Goal: Task Accomplishment & Management: Complete application form

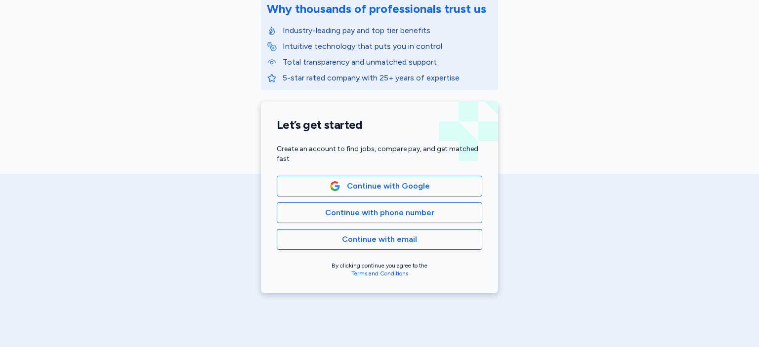
scroll to position [198, 0]
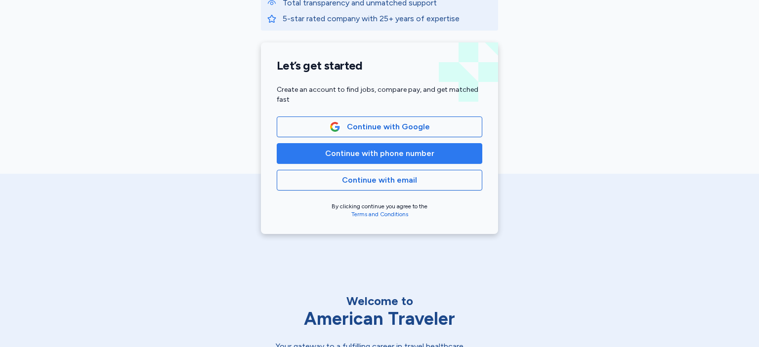
click at [376, 162] on button "Continue with phone number" at bounding box center [380, 153] width 206 height 21
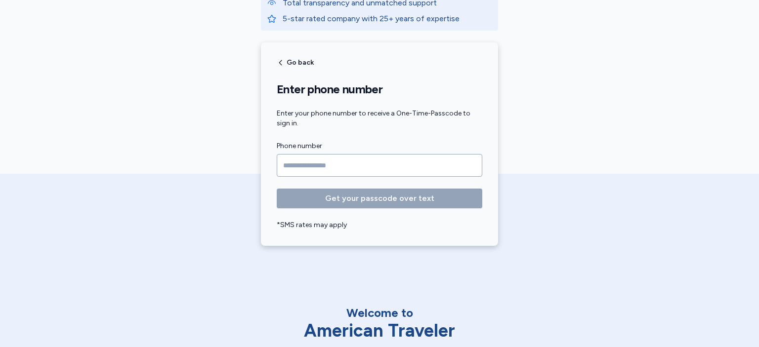
click at [307, 160] on input "Phone number" at bounding box center [380, 165] width 206 height 23
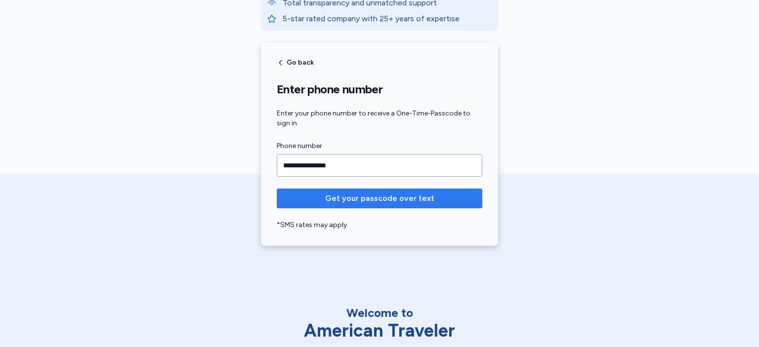
type input "**********"
click at [366, 195] on span "Get your passcode over text" at bounding box center [379, 199] width 109 height 12
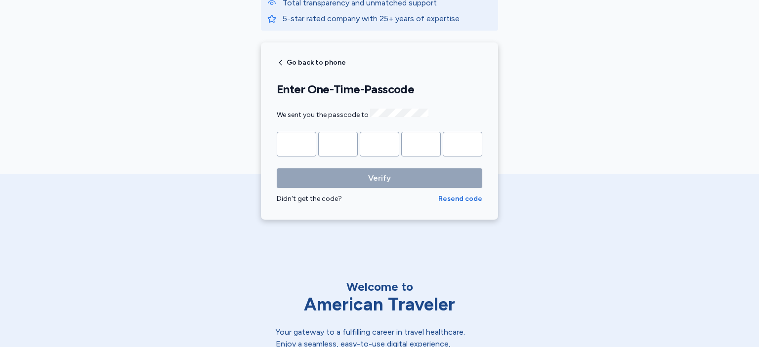
type input "*"
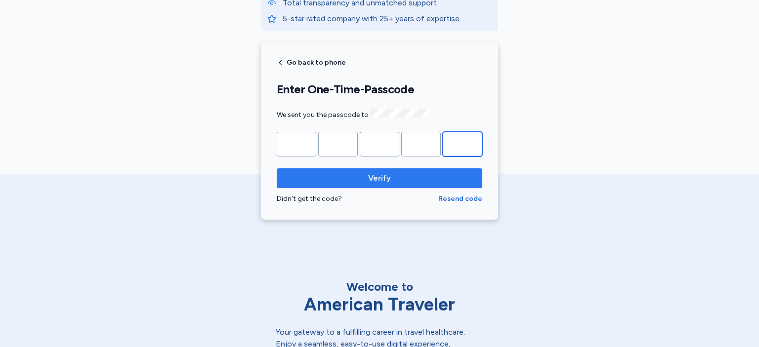
type input "*"
click at [353, 182] on button "Verify" at bounding box center [380, 178] width 206 height 20
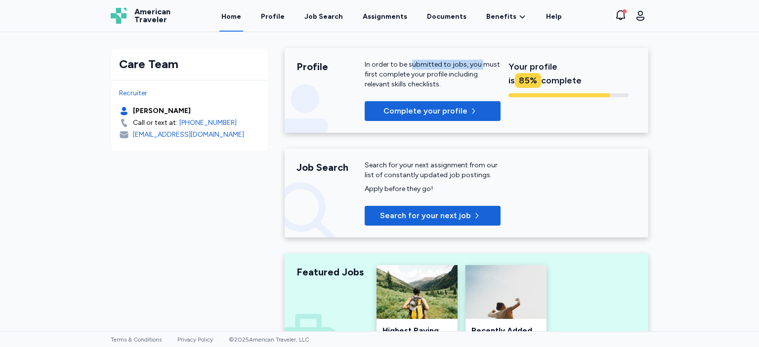
drag, startPoint x: 409, startPoint y: 64, endPoint x: 474, endPoint y: 64, distance: 65.7
click at [474, 64] on p "In order to be submitted to jobs, you must first complete your profile includin…" at bounding box center [433, 75] width 136 height 30
click at [393, 66] on p "In order to be submitted to jobs, you must first complete your profile includin…" at bounding box center [433, 75] width 136 height 30
drag, startPoint x: 442, startPoint y: 67, endPoint x: 450, endPoint y: 67, distance: 8.4
click at [450, 67] on p "In order to be submitted to jobs, you must first complete your profile includin…" at bounding box center [433, 75] width 136 height 30
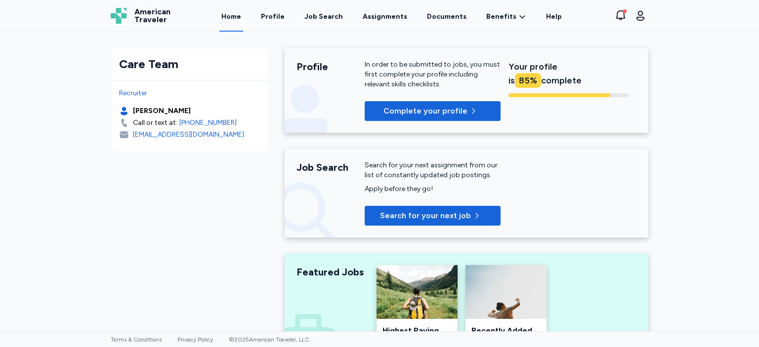
click at [432, 67] on p "In order to be submitted to jobs, you must first complete your profile includin…" at bounding box center [433, 75] width 136 height 30
drag, startPoint x: 434, startPoint y: 75, endPoint x: 466, endPoint y: 84, distance: 33.5
click at [466, 84] on p "In order to be submitted to jobs, you must first complete your profile includin…" at bounding box center [433, 75] width 136 height 30
click at [401, 75] on p "In order to be submitted to jobs, you must first complete your profile includin…" at bounding box center [433, 75] width 136 height 30
click at [451, 15] on link "Documents" at bounding box center [446, 16] width 43 height 31
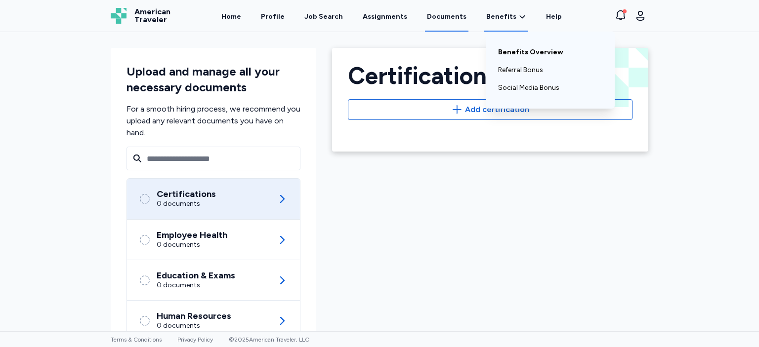
click at [516, 49] on link "Benefits Overview" at bounding box center [550, 52] width 105 height 18
click at [536, 50] on link "Benefits Overview" at bounding box center [550, 52] width 105 height 18
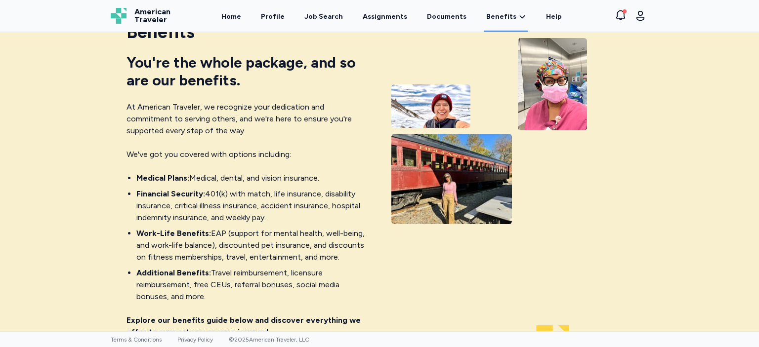
scroll to position [49, 0]
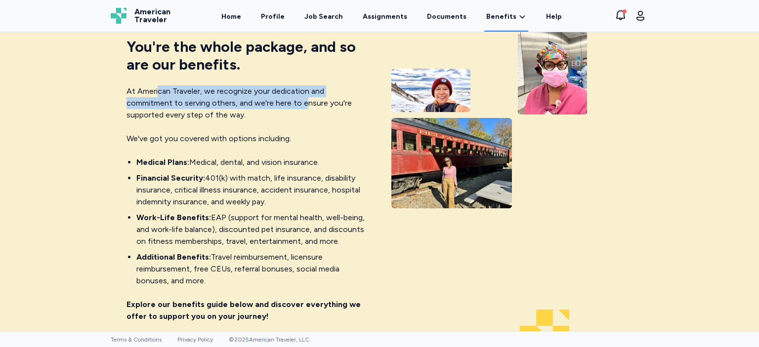
drag, startPoint x: 166, startPoint y: 90, endPoint x: 302, endPoint y: 97, distance: 136.5
click at [302, 97] on p "At American Traveler, we recognize your dedication and commitment to serving ot…" at bounding box center [246, 103] width 241 height 36
click at [233, 86] on p "At American Traveler, we recognize your dedication and commitment to serving ot…" at bounding box center [246, 103] width 241 height 36
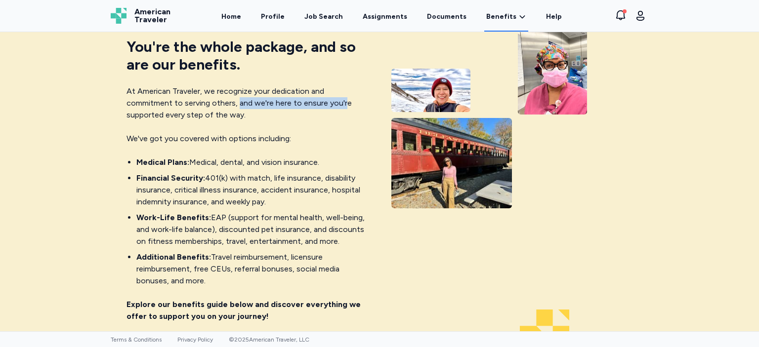
drag, startPoint x: 265, startPoint y: 106, endPoint x: 341, endPoint y: 104, distance: 76.6
click at [341, 104] on p "At American Traveler, we recognize your dedication and commitment to serving ot…" at bounding box center [246, 103] width 241 height 36
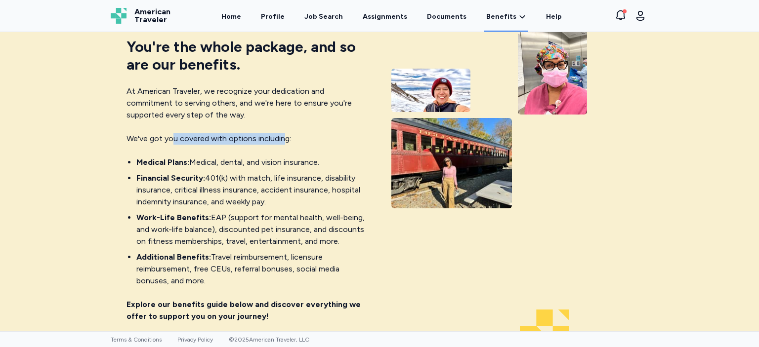
drag, startPoint x: 169, startPoint y: 137, endPoint x: 282, endPoint y: 140, distance: 112.7
click at [281, 141] on p "We've got you covered with options including:" at bounding box center [246, 139] width 241 height 12
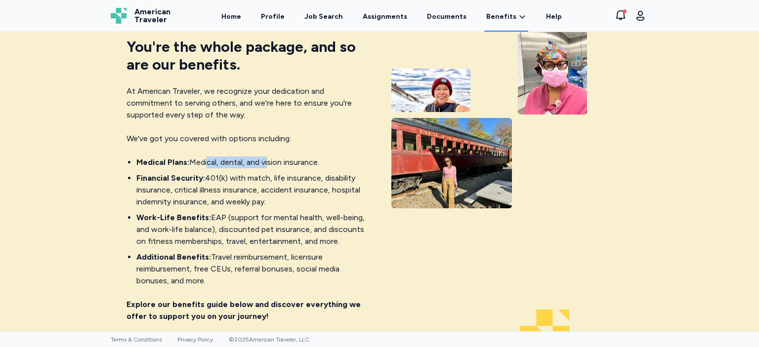
drag, startPoint x: 213, startPoint y: 162, endPoint x: 261, endPoint y: 167, distance: 47.7
click at [261, 167] on li "Medical Plans: Medical, dental, and vision insurance." at bounding box center [251, 163] width 231 height 12
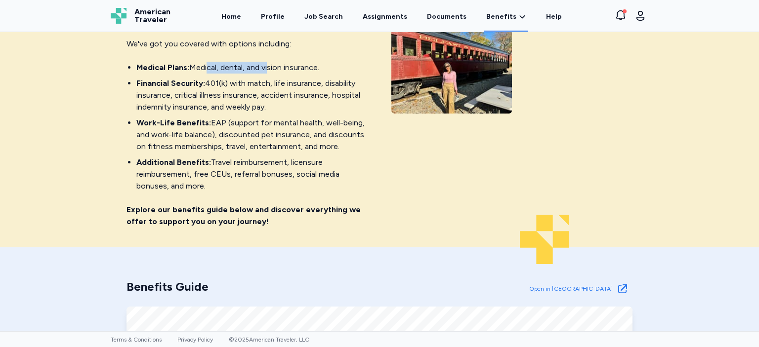
scroll to position [148, 0]
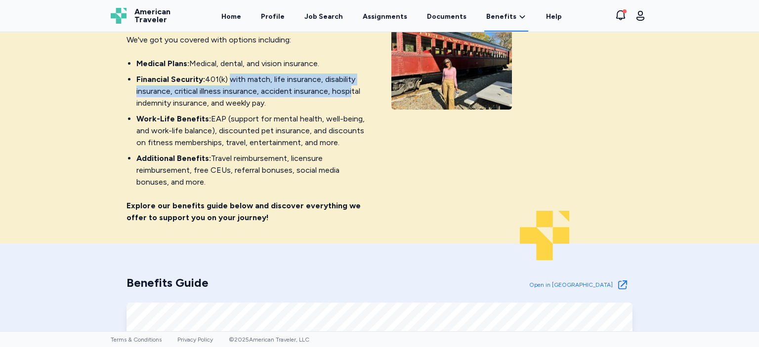
drag, startPoint x: 243, startPoint y: 79, endPoint x: 342, endPoint y: 94, distance: 100.5
click at [344, 94] on li "Financial Security: 401(k) with match, life insurance, disability insurance, cr…" at bounding box center [251, 92] width 231 height 36
click at [230, 91] on li "Financial Security: 401(k) with match, life insurance, disability insurance, cr…" at bounding box center [251, 92] width 231 height 36
drag, startPoint x: 196, startPoint y: 90, endPoint x: 350, endPoint y: 92, distance: 154.2
click at [348, 92] on li "Financial Security: 401(k) with match, life insurance, disability insurance, cr…" at bounding box center [251, 92] width 231 height 36
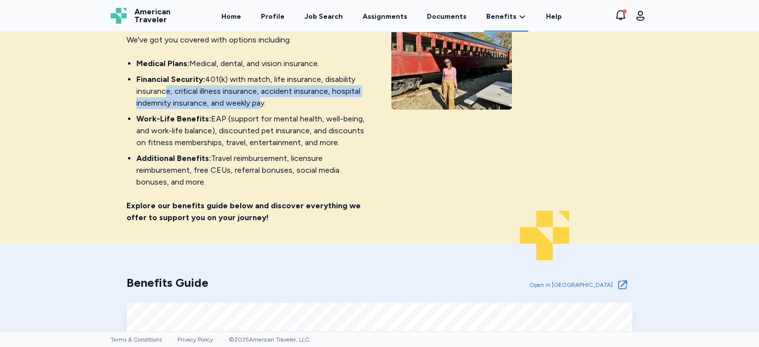
drag, startPoint x: 166, startPoint y: 96, endPoint x: 256, endPoint y: 104, distance: 90.2
click at [255, 104] on li "Financial Security: 401(k) with match, life insurance, disability insurance, cr…" at bounding box center [251, 92] width 231 height 36
click at [193, 98] on li "Financial Security: 401(k) with match, life insurance, disability insurance, cr…" at bounding box center [251, 92] width 231 height 36
drag, startPoint x: 200, startPoint y: 96, endPoint x: 239, endPoint y: 98, distance: 39.1
click at [239, 98] on li "Financial Security: 401(k) with match, life insurance, disability insurance, cr…" at bounding box center [251, 92] width 231 height 36
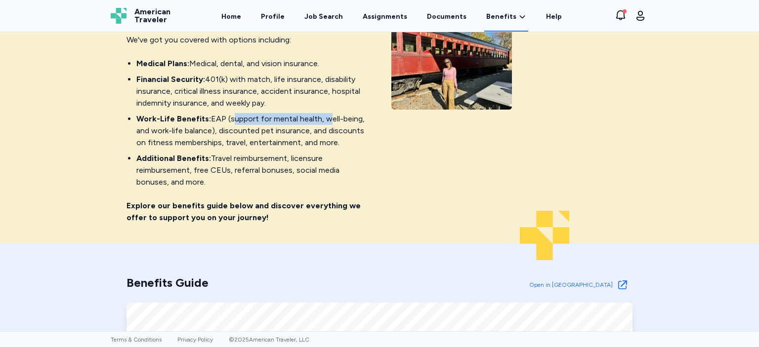
drag, startPoint x: 225, startPoint y: 118, endPoint x: 320, endPoint y: 123, distance: 95.5
click at [320, 123] on li "Work-Life Benefits: EAP (support for mental health, well-being, and work-life b…" at bounding box center [251, 131] width 231 height 36
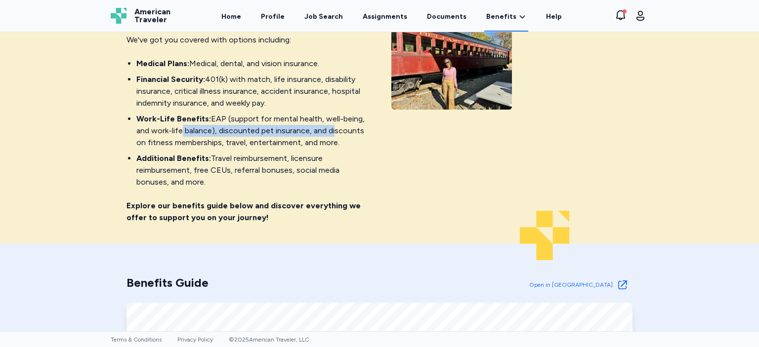
drag, startPoint x: 176, startPoint y: 130, endPoint x: 326, endPoint y: 136, distance: 149.8
click at [326, 136] on li "Work-Life Benefits: EAP (support for mental health, well-being, and work-life b…" at bounding box center [251, 131] width 231 height 36
click at [296, 136] on li "Work-Life Benefits: EAP (support for mental health, well-being, and work-life b…" at bounding box center [251, 131] width 231 height 36
drag, startPoint x: 323, startPoint y: 132, endPoint x: 347, endPoint y: 134, distance: 23.8
click at [345, 134] on li "Work-Life Benefits: EAP (support for mental health, well-being, and work-life b…" at bounding box center [251, 131] width 231 height 36
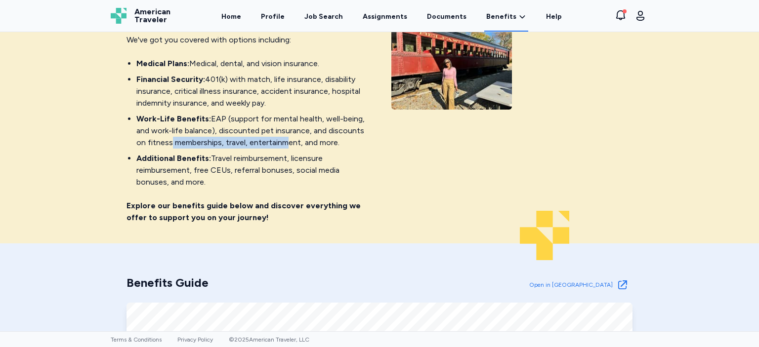
drag, startPoint x: 164, startPoint y: 139, endPoint x: 288, endPoint y: 146, distance: 124.2
click at [279, 147] on li "Work-Life Benefits: EAP (support for mental health, well-being, and work-life b…" at bounding box center [251, 131] width 231 height 36
click at [228, 136] on li "Work-Life Benefits: EAP (support for mental health, well-being, and work-life b…" at bounding box center [251, 131] width 231 height 36
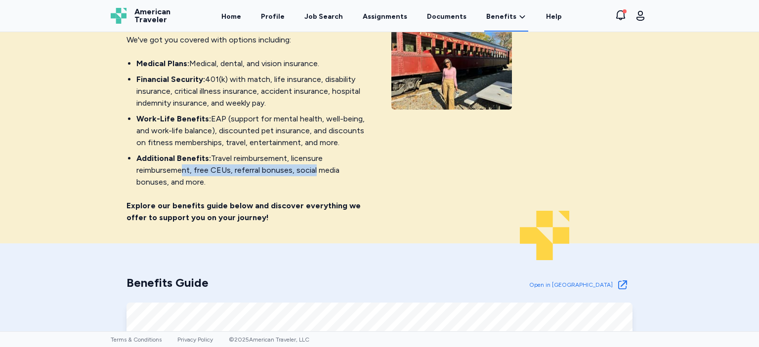
drag, startPoint x: 174, startPoint y: 168, endPoint x: 309, endPoint y: 166, distance: 135.4
click at [309, 166] on li "Additional Benefits: Travel reimbursement, licensure reimbursement, free CEUs, …" at bounding box center [251, 171] width 231 height 36
click at [242, 156] on li "Additional Benefits: Travel reimbursement, licensure reimbursement, free CEUs, …" at bounding box center [251, 171] width 231 height 36
drag, startPoint x: 237, startPoint y: 164, endPoint x: 327, endPoint y: 174, distance: 91.0
click at [327, 174] on li "Additional Benefits: Travel reimbursement, licensure reimbursement, free CEUs, …" at bounding box center [251, 171] width 231 height 36
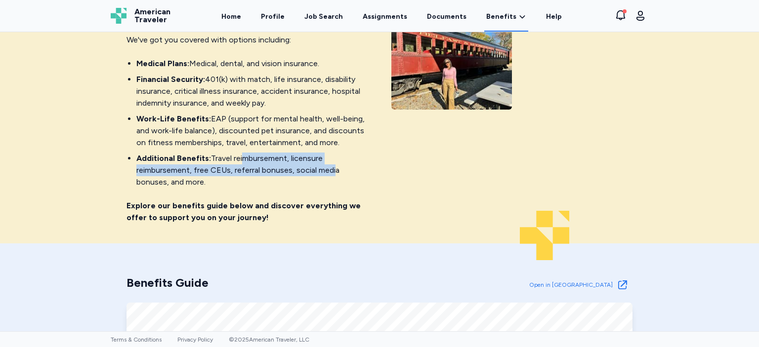
click at [242, 161] on li "Additional Benefits: Travel reimbursement, licensure reimbursement, free CEUs, …" at bounding box center [251, 171] width 231 height 36
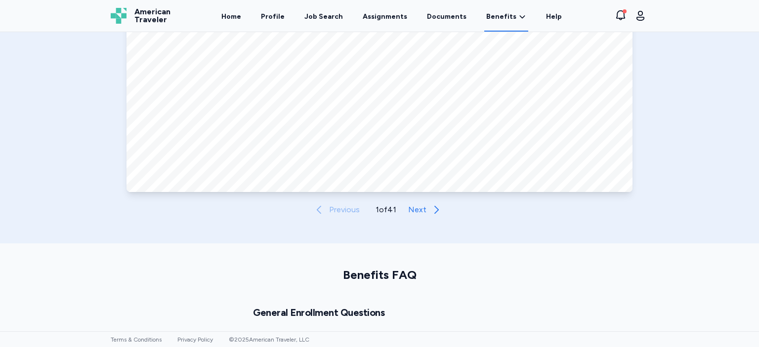
scroll to position [494, 0]
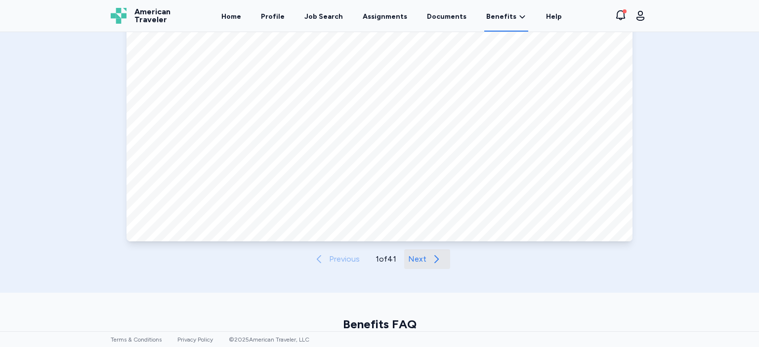
click at [416, 258] on span "Next" at bounding box center [417, 259] width 18 height 12
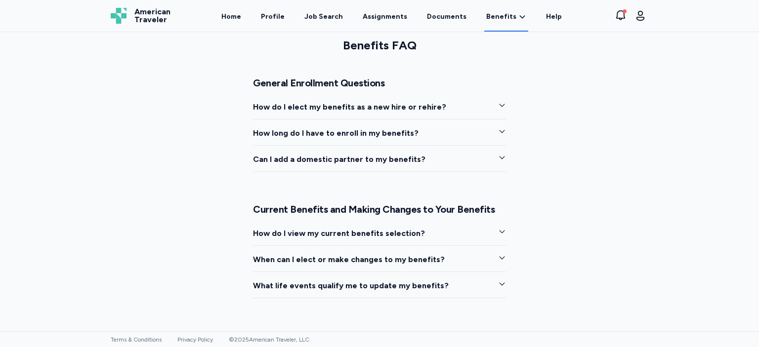
scroll to position [791, 0]
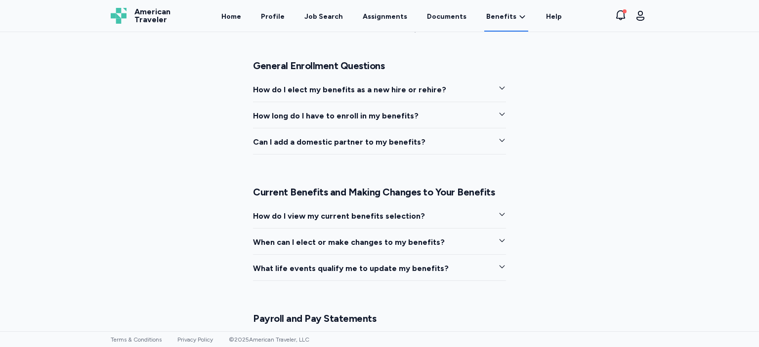
click at [436, 89] on button "How do I elect my benefits as a new hire or rehire?" at bounding box center [379, 93] width 253 height 18
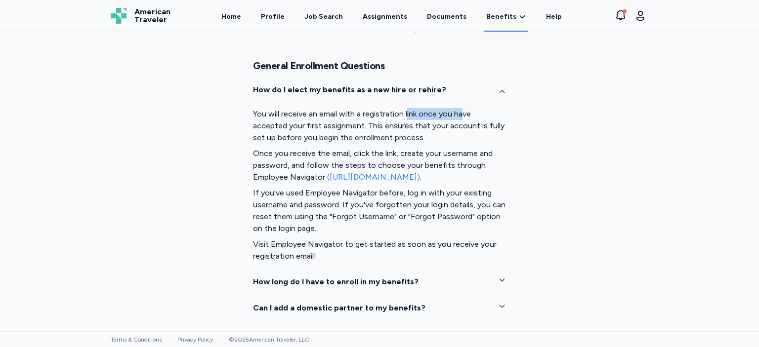
drag, startPoint x: 416, startPoint y: 114, endPoint x: 460, endPoint y: 117, distance: 44.1
click at [460, 117] on p "You will receive an email with a registration link once you have accepted your …" at bounding box center [379, 126] width 253 height 36
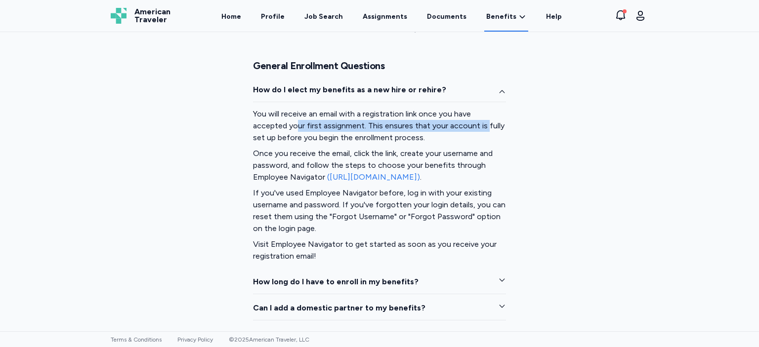
drag, startPoint x: 293, startPoint y: 127, endPoint x: 482, endPoint y: 124, distance: 188.8
click at [482, 124] on p "You will receive an email with a registration link once you have accepted your …" at bounding box center [379, 126] width 253 height 36
click at [435, 123] on p "You will receive an email with a registration link once you have accepted your …" at bounding box center [379, 126] width 253 height 36
click at [445, 120] on p "You will receive an email with a registration link once you have accepted your …" at bounding box center [379, 126] width 253 height 36
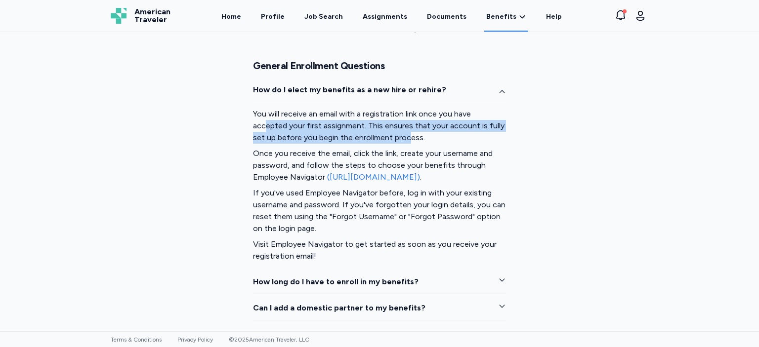
drag, startPoint x: 262, startPoint y: 128, endPoint x: 405, endPoint y: 145, distance: 143.8
click at [405, 145] on div "You will receive an email with a registration link once you have accepted your …" at bounding box center [379, 185] width 253 height 154
click at [359, 135] on p "You will receive an email with a registration link once you have accepted your …" at bounding box center [379, 126] width 253 height 36
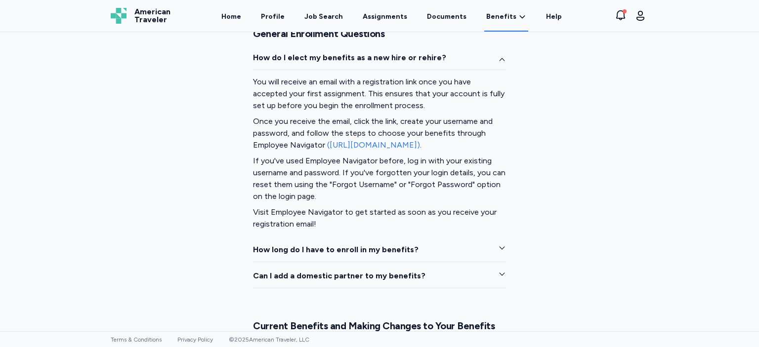
scroll to position [840, 0]
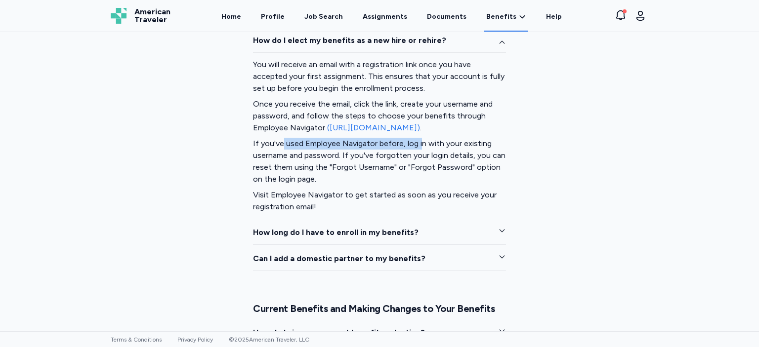
drag, startPoint x: 277, startPoint y: 145, endPoint x: 420, endPoint y: 148, distance: 143.8
click at [417, 148] on p "If you've used Employee Navigator before, log in with your existing username an…" at bounding box center [379, 161] width 253 height 47
click at [426, 146] on p "If you've used Employee Navigator before, log in with your existing username an…" at bounding box center [379, 161] width 253 height 47
drag, startPoint x: 396, startPoint y: 160, endPoint x: 443, endPoint y: 158, distance: 46.5
click at [439, 159] on p "If you've used Employee Navigator before, log in with your existing username an…" at bounding box center [379, 161] width 253 height 47
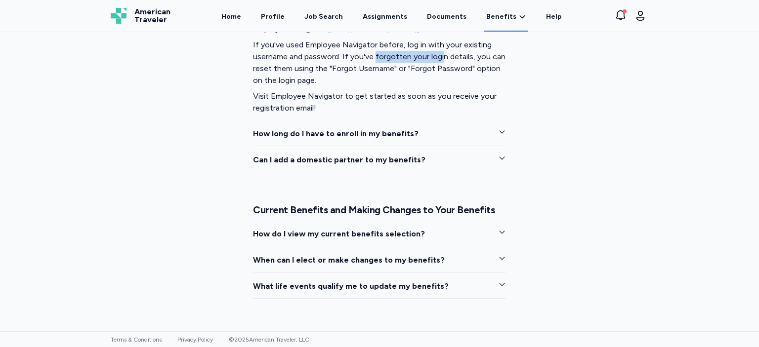
scroll to position [741, 0]
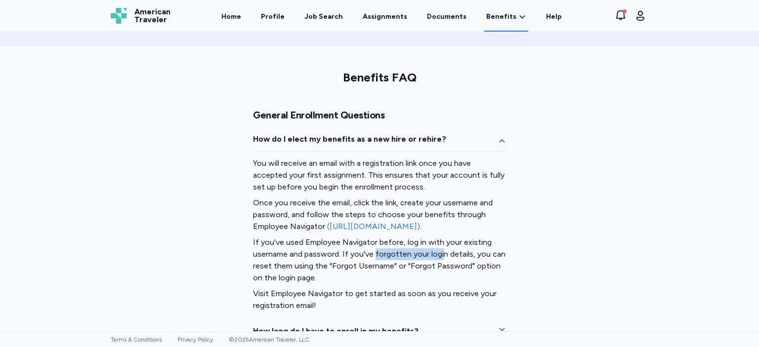
click at [498, 140] on icon "button" at bounding box center [502, 141] width 8 height 8
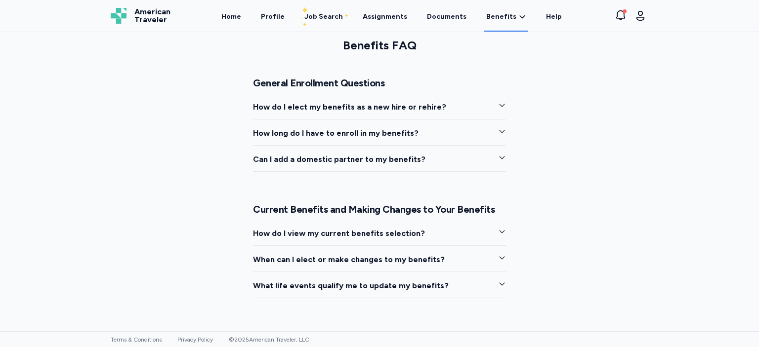
scroll to position [791, 0]
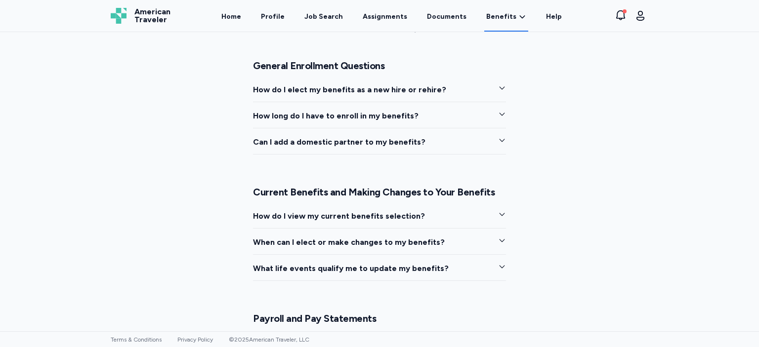
click at [406, 114] on span "How long do I have to enroll in my benefits?" at bounding box center [336, 116] width 166 height 12
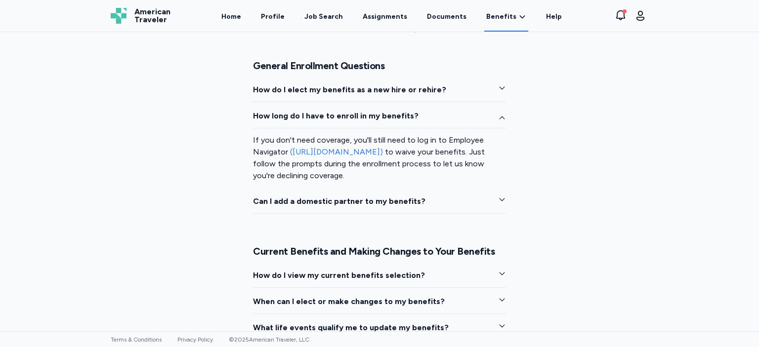
click at [492, 116] on button "How long do I have to enroll in my benefits?" at bounding box center [379, 119] width 253 height 18
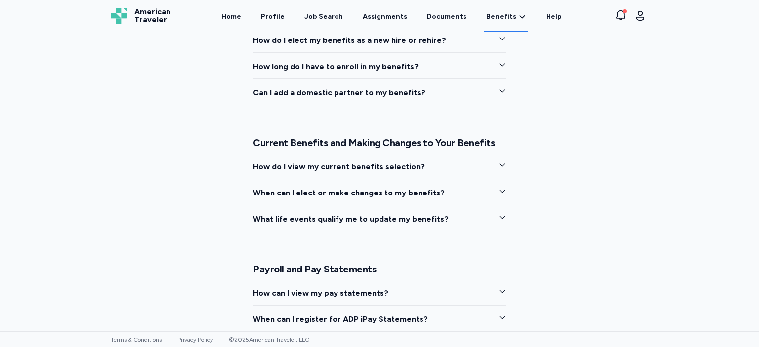
scroll to position [889, 0]
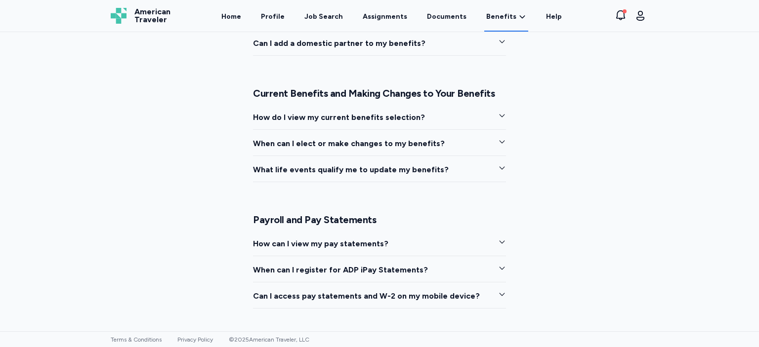
click at [490, 122] on button "How do I view my current benefits selection?" at bounding box center [379, 121] width 253 height 18
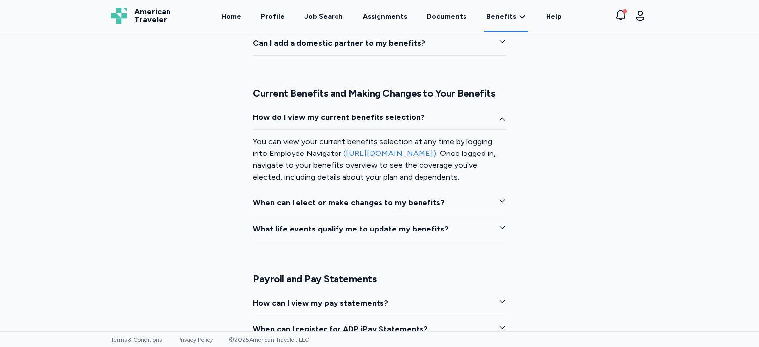
click at [490, 122] on button "How do I view my current benefits selection?" at bounding box center [379, 121] width 253 height 18
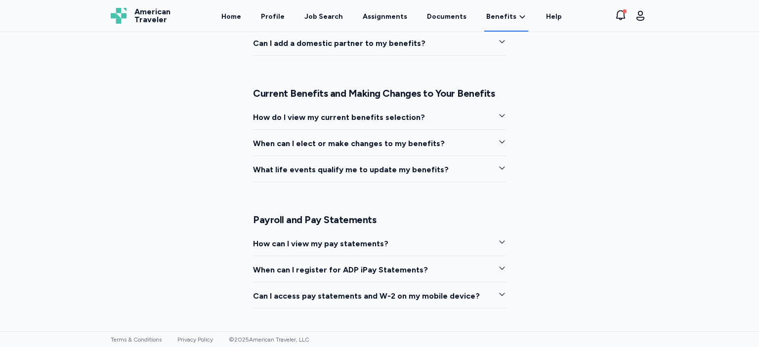
click at [490, 145] on button "When can I elect or make changes to my benefits?" at bounding box center [379, 147] width 253 height 18
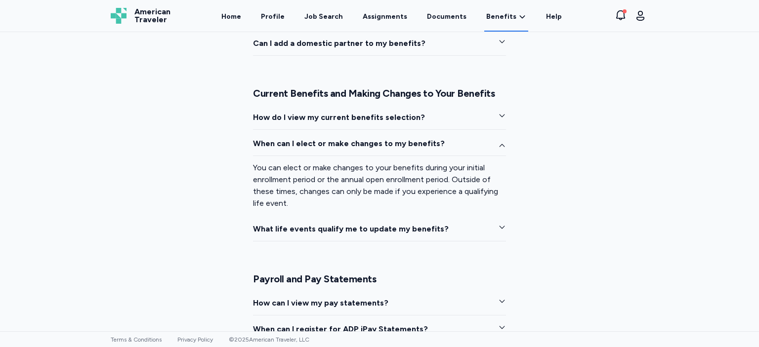
click at [492, 140] on button "When can I elect or make changes to my benefits?" at bounding box center [379, 147] width 253 height 18
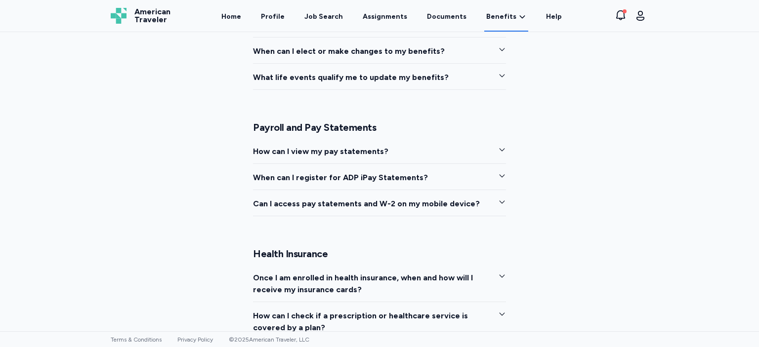
scroll to position [988, 0]
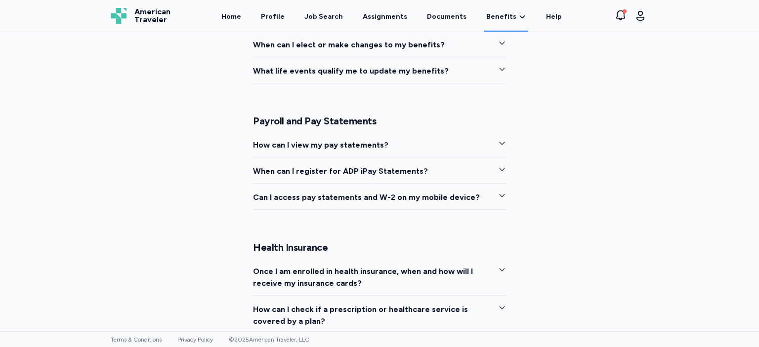
click at [498, 69] on icon "button" at bounding box center [502, 69] width 8 height 8
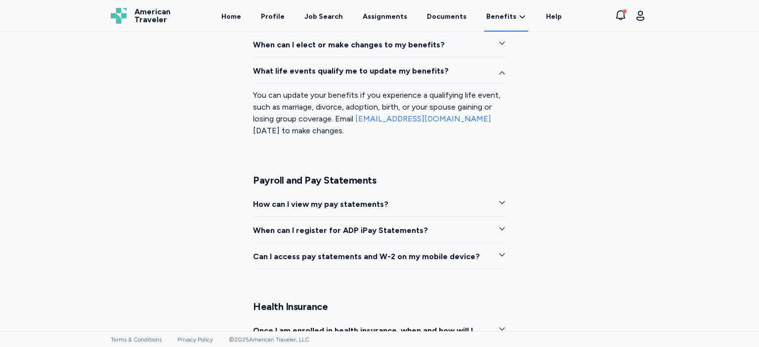
click at [498, 69] on icon "button" at bounding box center [502, 73] width 8 height 8
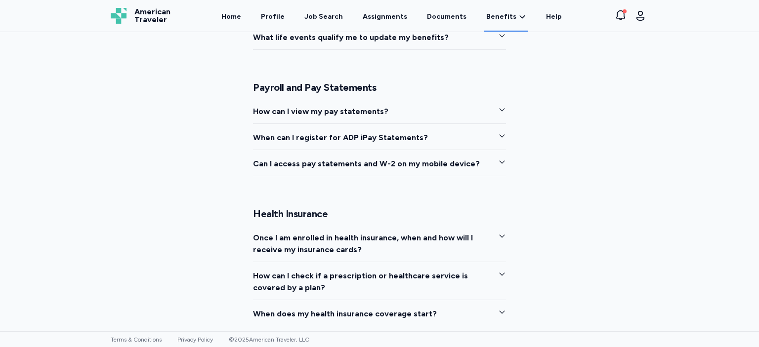
scroll to position [1038, 0]
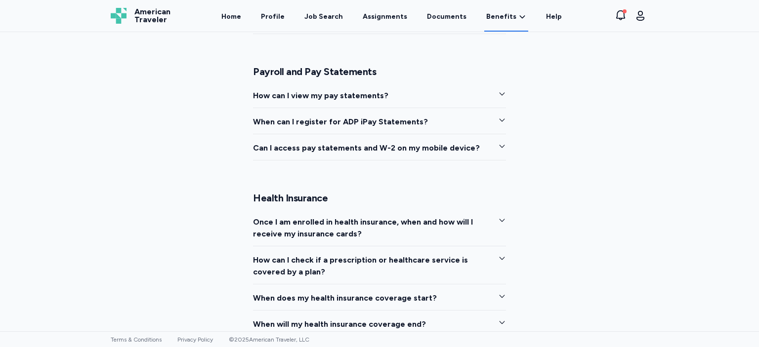
click at [498, 90] on icon "button" at bounding box center [502, 94] width 8 height 8
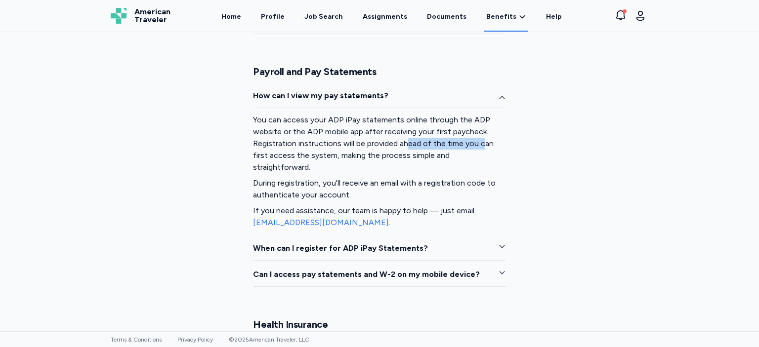
drag, startPoint x: 416, startPoint y: 143, endPoint x: 481, endPoint y: 146, distance: 65.3
click at [481, 146] on p "You can access your ADP iPay statements online through the ADP website or the A…" at bounding box center [379, 143] width 253 height 59
drag, startPoint x: 386, startPoint y: 154, endPoint x: 415, endPoint y: 157, distance: 29.3
click at [415, 157] on p "You can access your ADP iPay statements online through the ADP website or the A…" at bounding box center [379, 143] width 253 height 59
drag, startPoint x: 316, startPoint y: 176, endPoint x: 434, endPoint y: 171, distance: 118.2
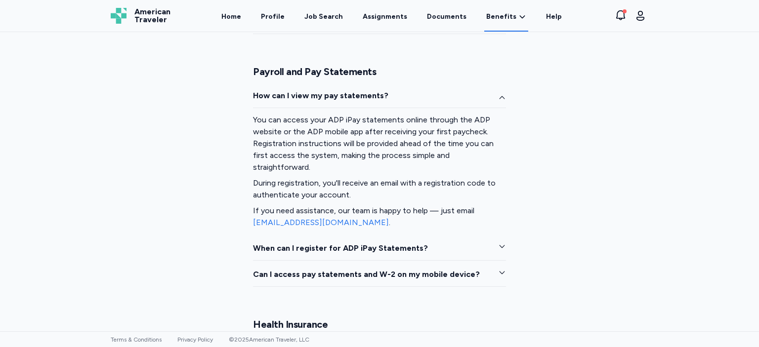
click at [433, 177] on p "During registration, you'll receive an email with a registration code to authen…" at bounding box center [379, 189] width 253 height 24
drag, startPoint x: 371, startPoint y: 169, endPoint x: 459, endPoint y: 172, distance: 87.5
click at [459, 177] on p "During registration, you'll receive an email with a registration code to authen…" at bounding box center [379, 189] width 253 height 24
click at [499, 96] on icon "button" at bounding box center [502, 98] width 8 height 8
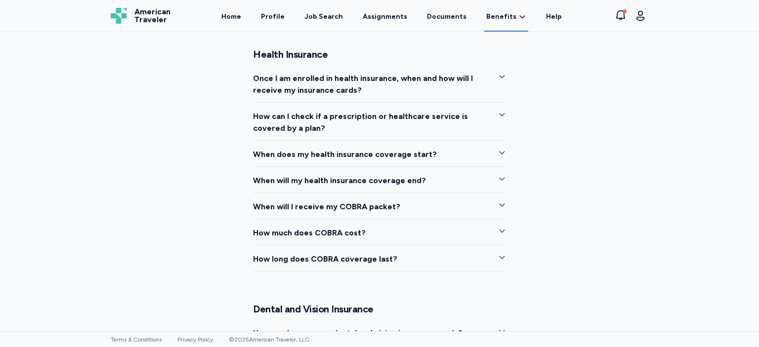
scroll to position [1186, 0]
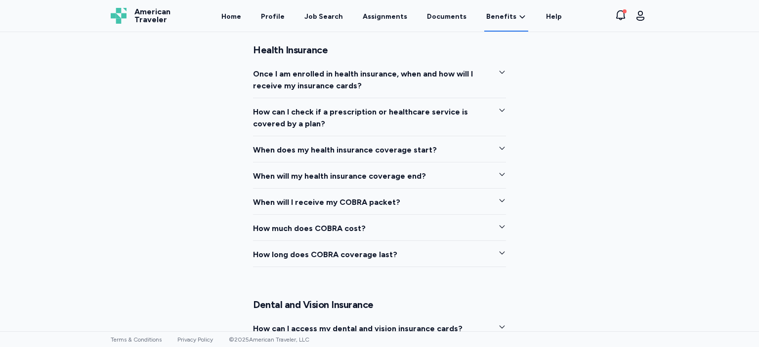
click at [498, 68] on icon "button" at bounding box center [502, 72] width 8 height 8
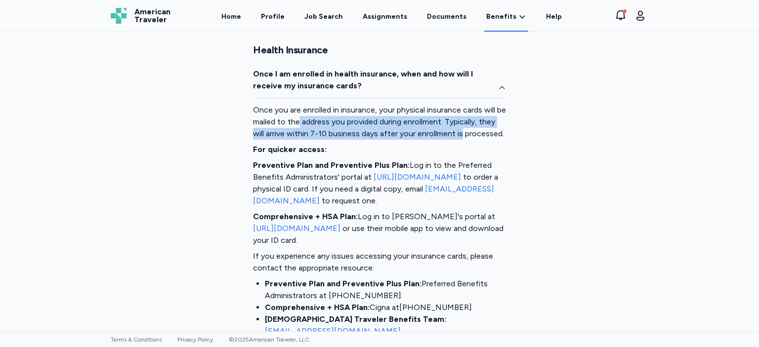
drag, startPoint x: 309, startPoint y: 120, endPoint x: 480, endPoint y: 127, distance: 171.1
click at [480, 127] on p "Once you are enrolled in insurance, your physical insurance cards will be maile…" at bounding box center [379, 122] width 253 height 36
click at [380, 123] on p "Once you are enrolled in insurance, your physical insurance cards will be maile…" at bounding box center [379, 122] width 253 height 36
click at [403, 132] on p "Once you are enrolled in insurance, your physical insurance cards will be maile…" at bounding box center [379, 122] width 253 height 36
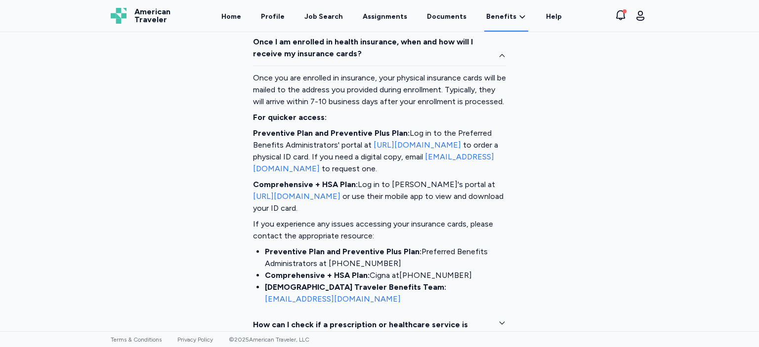
scroll to position [1235, 0]
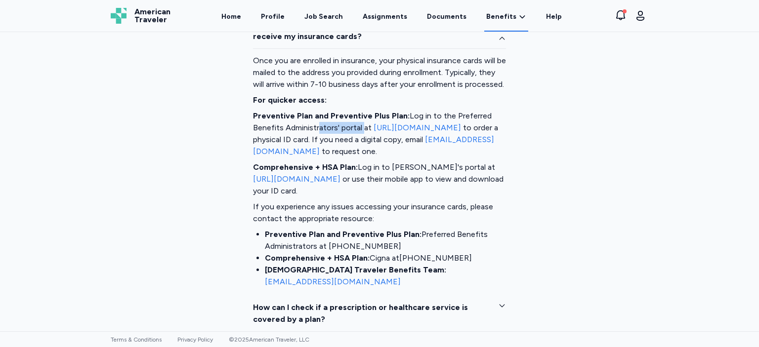
drag, startPoint x: 312, startPoint y: 142, endPoint x: 357, endPoint y: 142, distance: 44.5
click at [357, 142] on p "Preventive Plan and Preventive Plus Plan: Log in to the Preferred Benefits Admi…" at bounding box center [379, 133] width 253 height 47
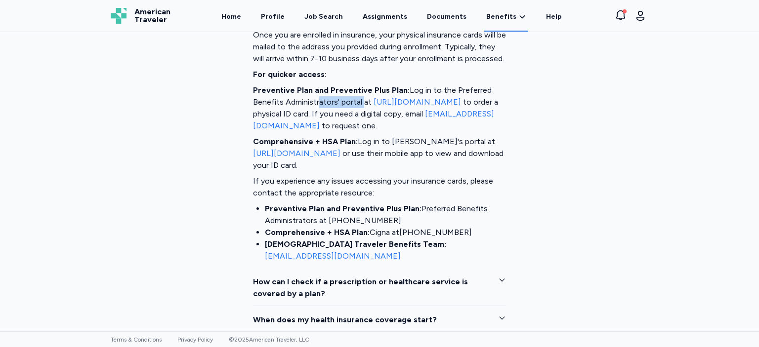
scroll to position [1285, 0]
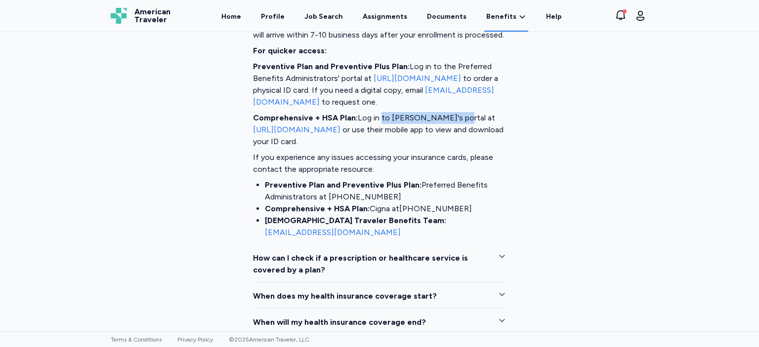
drag, startPoint x: 375, startPoint y: 127, endPoint x: 461, endPoint y: 129, distance: 87.0
click at [458, 128] on p "Comprehensive + HSA Plan: Log in to Cigna's portal at https://mycigna.com or us…" at bounding box center [379, 130] width 253 height 36
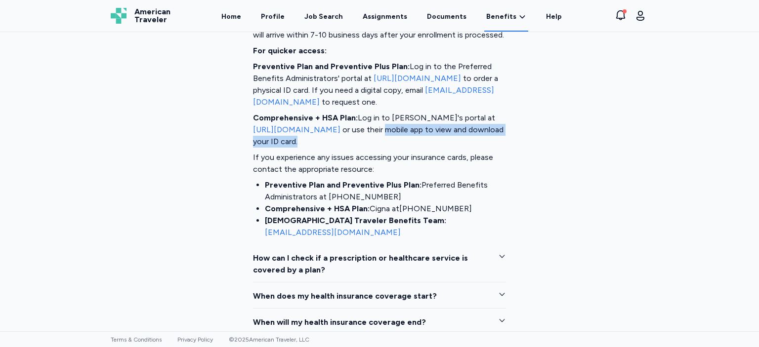
drag, startPoint x: 381, startPoint y: 140, endPoint x: 495, endPoint y: 152, distance: 113.8
click at [503, 151] on div "Benefits FAQ General Enrollment Questions How do I elect my benefits as a new h…" at bounding box center [379, 162] width 759 height 1320
click at [358, 148] on p "Comprehensive + HSA Plan: Log in to Cigna's portal at https://mycigna.com or us…" at bounding box center [379, 130] width 253 height 36
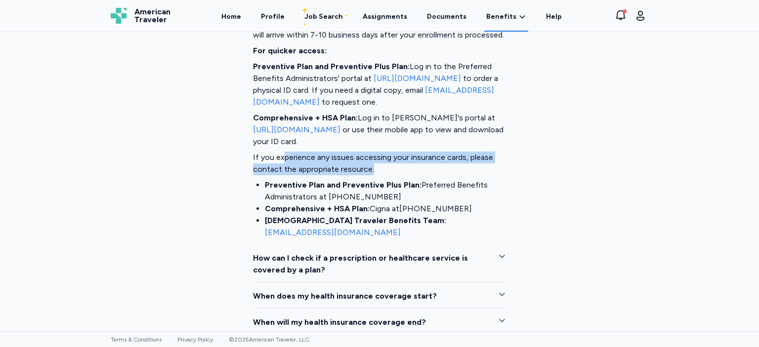
drag, startPoint x: 280, startPoint y: 166, endPoint x: 459, endPoint y: 175, distance: 178.6
click at [458, 175] on p "If you experience any issues accessing your insurance cards, please contact the…" at bounding box center [379, 164] width 253 height 24
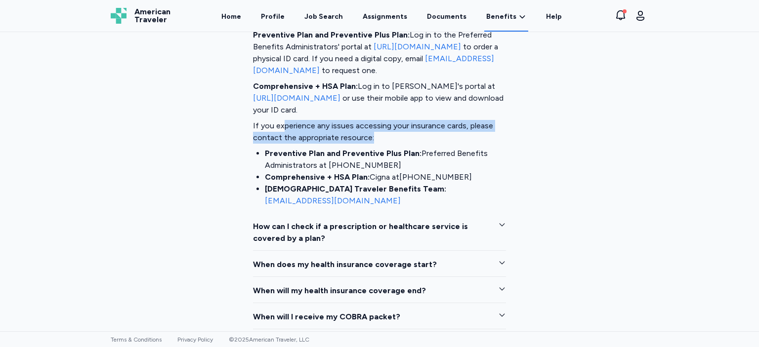
scroll to position [1334, 0]
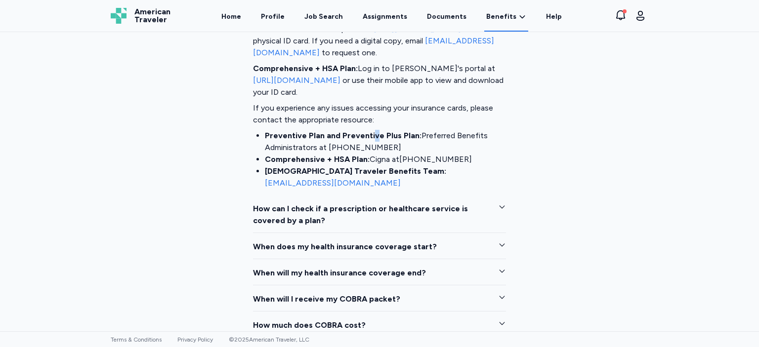
drag, startPoint x: 370, startPoint y: 149, endPoint x: 379, endPoint y: 149, distance: 9.9
click at [372, 140] on strong "Preventive Plan and Preventive Plus Plan:" at bounding box center [343, 135] width 157 height 9
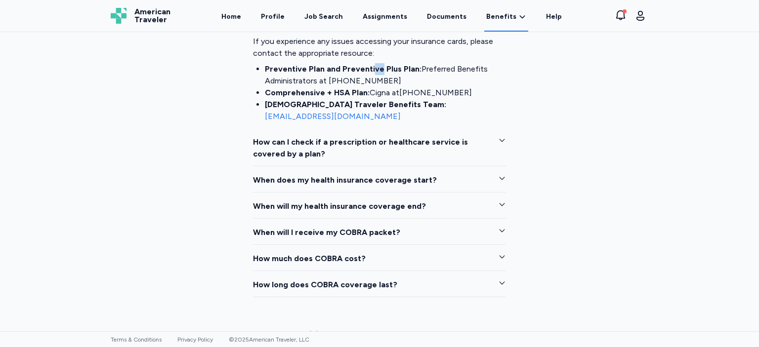
scroll to position [1383, 0]
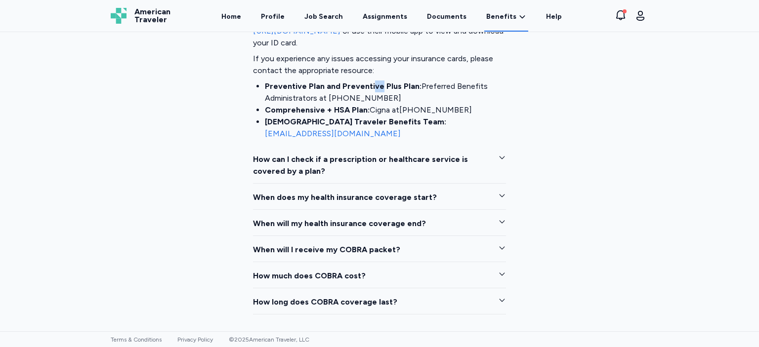
click at [498, 154] on icon "button" at bounding box center [502, 158] width 8 height 8
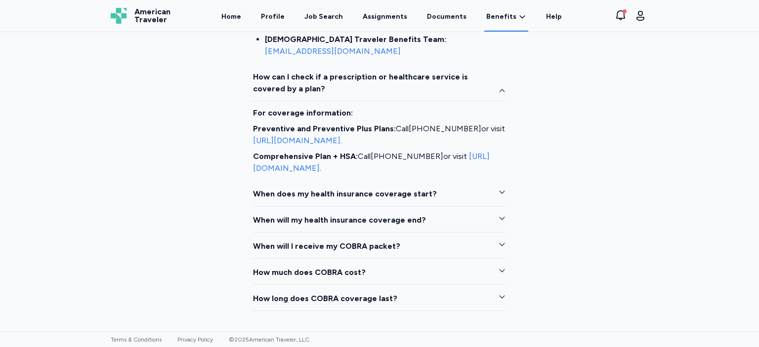
scroll to position [1532, 0]
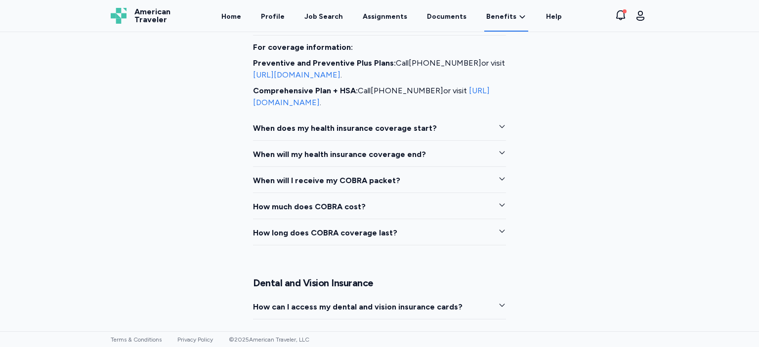
click at [500, 127] on icon "button" at bounding box center [502, 127] width 8 height 8
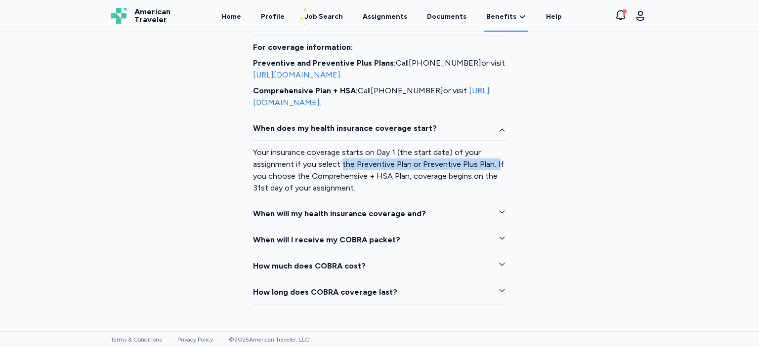
drag, startPoint x: 360, startPoint y: 167, endPoint x: 488, endPoint y: 168, distance: 128.0
click at [488, 168] on div "Your insurance coverage starts on Day 1 (the start date) of your assignment if …" at bounding box center [379, 170] width 253 height 59
click at [394, 166] on div "Your insurance coverage starts on Day 1 (the start date) of your assignment if …" at bounding box center [379, 170] width 253 height 59
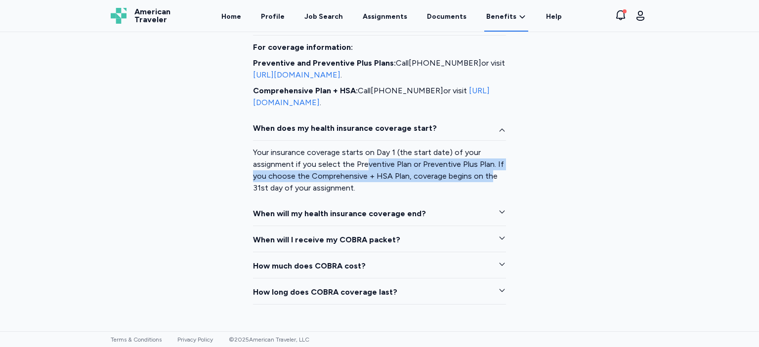
drag, startPoint x: 366, startPoint y: 164, endPoint x: 460, endPoint y: 171, distance: 94.7
click at [482, 174] on div "Your insurance coverage starts on Day 1 (the start date) of your assignment if …" at bounding box center [379, 170] width 253 height 59
click at [432, 171] on div "Your insurance coverage starts on Day 1 (the start date) of your assignment if …" at bounding box center [379, 170] width 253 height 59
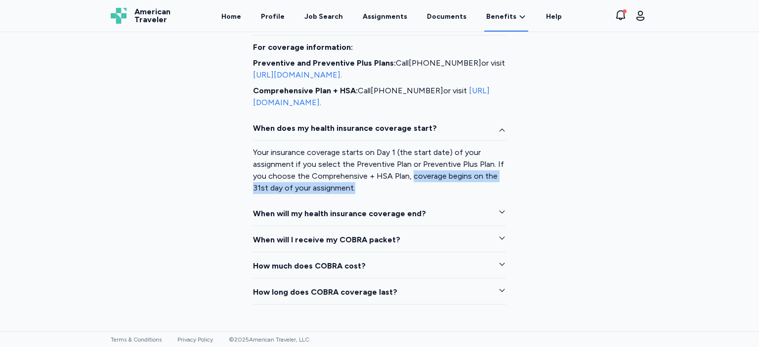
drag, startPoint x: 406, startPoint y: 173, endPoint x: 471, endPoint y: 190, distance: 67.7
click at [471, 190] on div "Your insurance coverage starts on Day 1 (the start date) of your assignment if …" at bounding box center [379, 170] width 253 height 59
click at [394, 170] on div "Your insurance coverage starts on Day 1 (the start date) of your assignment if …" at bounding box center [379, 170] width 253 height 59
click at [481, 211] on button "When will my health insurance coverage end?" at bounding box center [379, 217] width 253 height 18
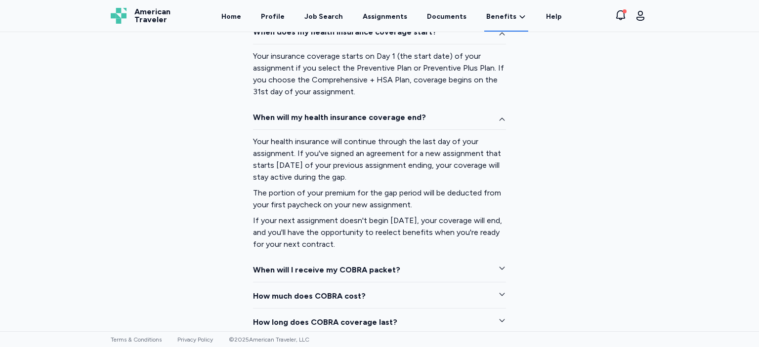
scroll to position [1631, 0]
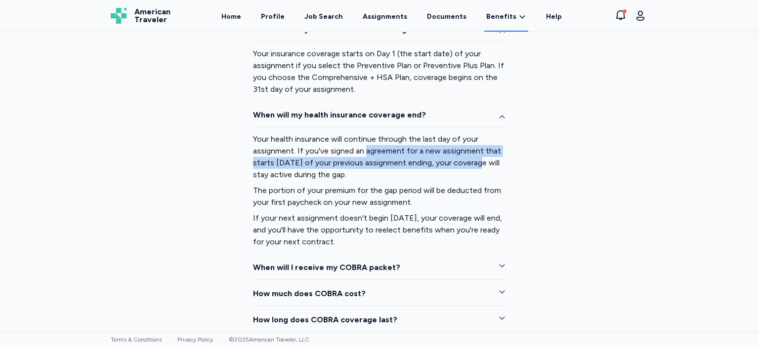
drag, startPoint x: 368, startPoint y: 151, endPoint x: 437, endPoint y: 163, distance: 70.1
click at [473, 164] on p "Your health insurance will continue through the last day of your assignment. If…" at bounding box center [379, 156] width 253 height 47
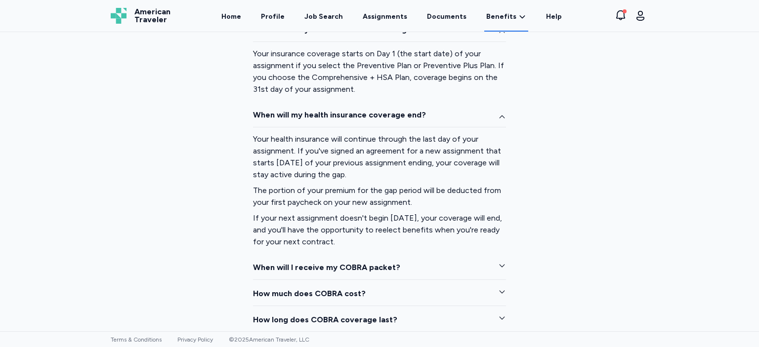
click at [326, 173] on p "Your health insurance will continue through the last day of your assignment. If…" at bounding box center [379, 156] width 253 height 47
drag, startPoint x: 305, startPoint y: 189, endPoint x: 453, endPoint y: 213, distance: 149.7
click at [455, 203] on p "The portion of your premium for the gap period will be deducted from your first…" at bounding box center [379, 197] width 253 height 24
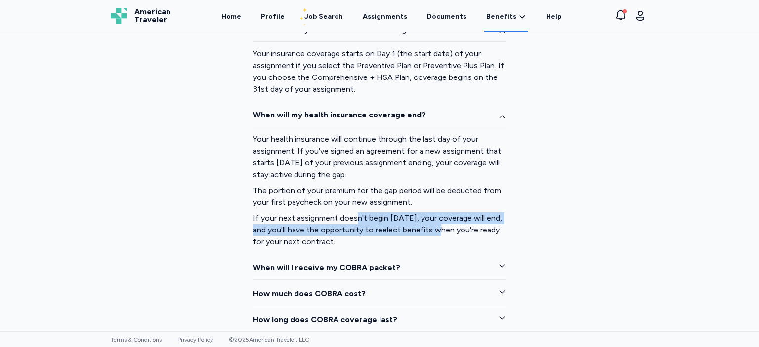
drag, startPoint x: 349, startPoint y: 210, endPoint x: 423, endPoint y: 225, distance: 75.0
click at [423, 225] on div "Your health insurance will continue through the last day of your assignment. If…" at bounding box center [379, 190] width 253 height 115
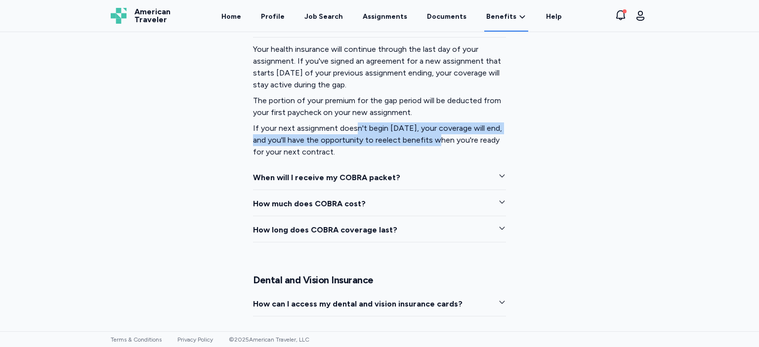
scroll to position [1729, 0]
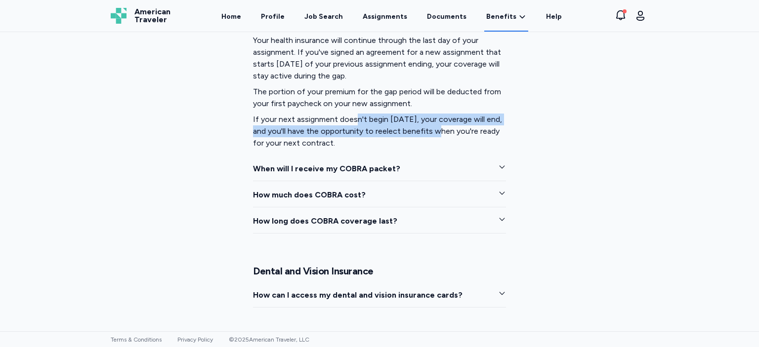
click at [455, 166] on button "When will I receive my COBRA packet?" at bounding box center [379, 172] width 253 height 18
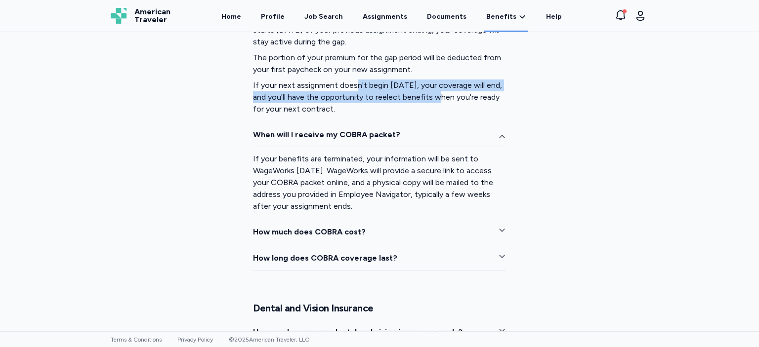
scroll to position [1779, 0]
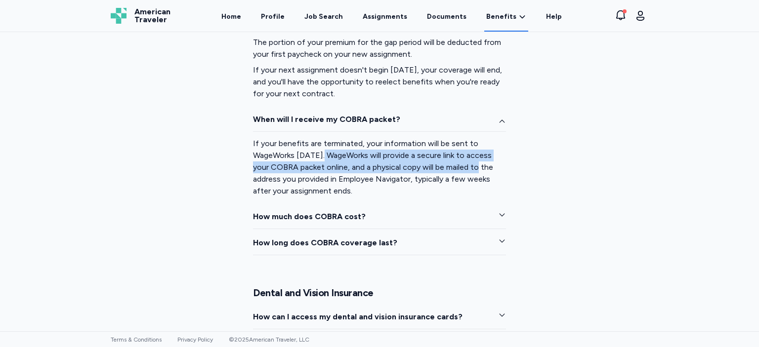
drag, startPoint x: 318, startPoint y: 150, endPoint x: 445, endPoint y: 165, distance: 127.8
click at [470, 164] on div "If your benefits are terminated, your information will be sent to WageWorks wit…" at bounding box center [379, 167] width 253 height 71
click at [404, 163] on div "If your benefits are terminated, your information will be sent to WageWorks wit…" at bounding box center [379, 167] width 253 height 71
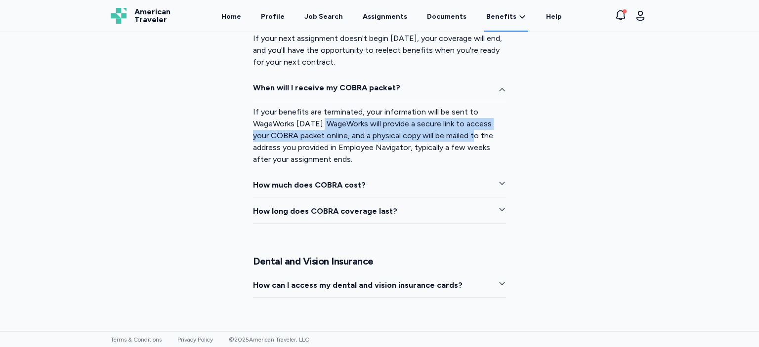
scroll to position [1828, 0]
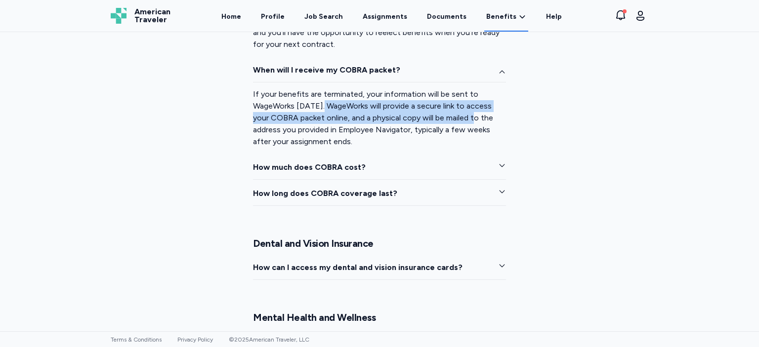
click at [428, 168] on button "How much does COBRA cost?" at bounding box center [379, 171] width 253 height 18
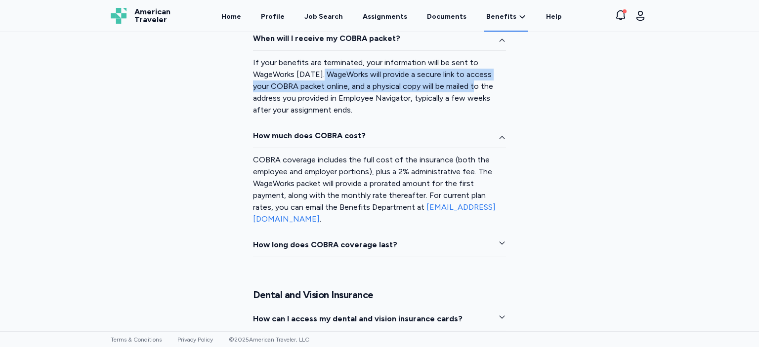
scroll to position [1878, 0]
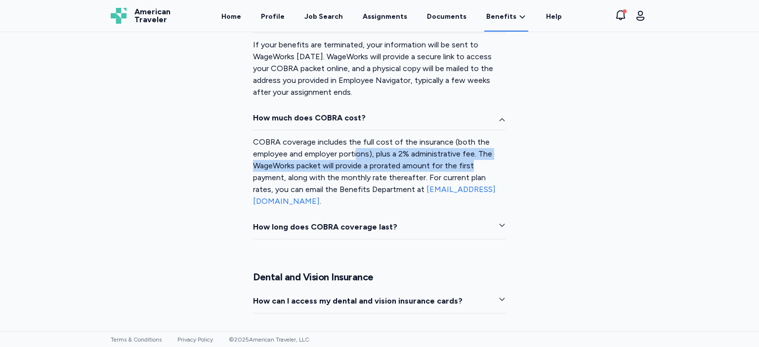
drag, startPoint x: 381, startPoint y: 157, endPoint x: 467, endPoint y: 159, distance: 86.0
click at [467, 159] on p "COBRA coverage includes the full cost of the insurance (both the employee and e…" at bounding box center [379, 171] width 253 height 71
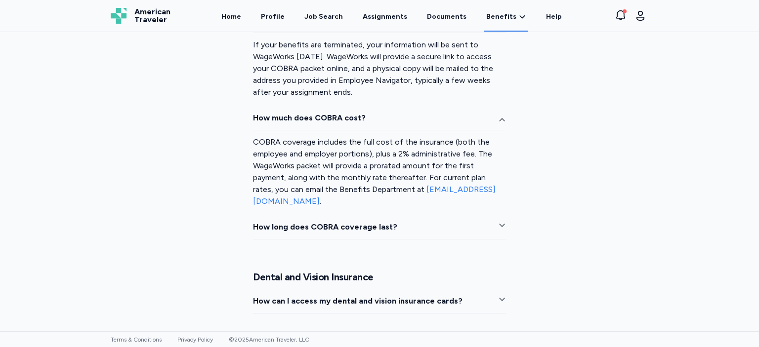
click at [278, 158] on p "COBRA coverage includes the full cost of the insurance (both the employee and e…" at bounding box center [379, 171] width 253 height 71
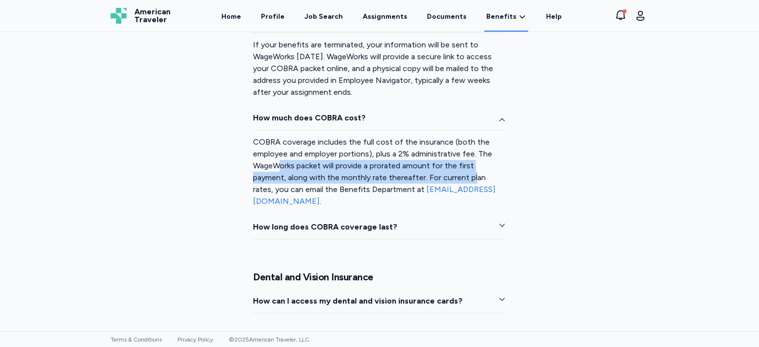
drag, startPoint x: 276, startPoint y: 167, endPoint x: 472, endPoint y: 172, distance: 195.7
click at [472, 172] on p "COBRA coverage includes the full cost of the insurance (both the employee and e…" at bounding box center [379, 171] width 253 height 71
click at [407, 161] on p "COBRA coverage includes the full cost of the insurance (both the employee and e…" at bounding box center [379, 171] width 253 height 71
click at [409, 159] on p "COBRA coverage includes the full cost of the insurance (both the employee and e…" at bounding box center [379, 171] width 253 height 71
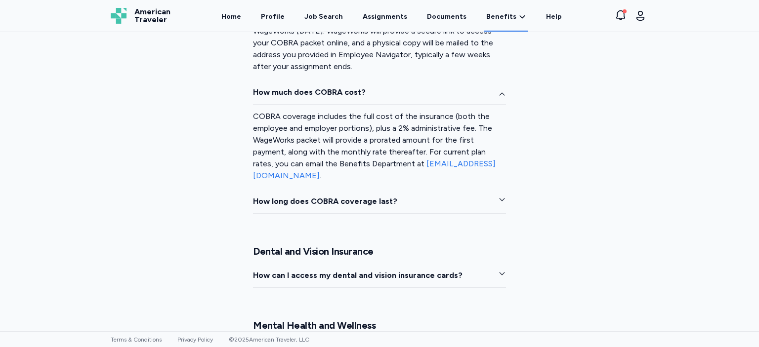
scroll to position [1927, 0]
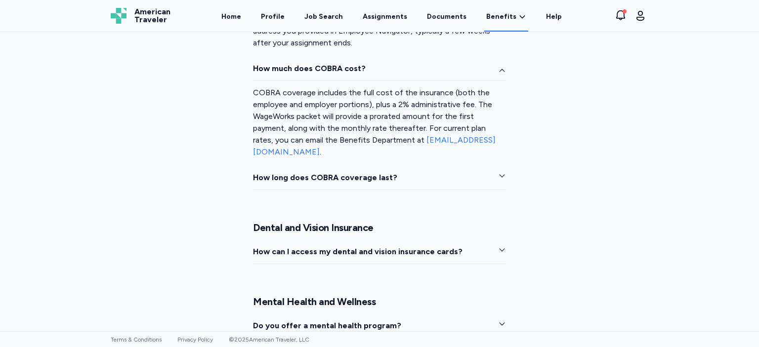
click at [423, 175] on button "How long does COBRA coverage last?" at bounding box center [379, 181] width 253 height 18
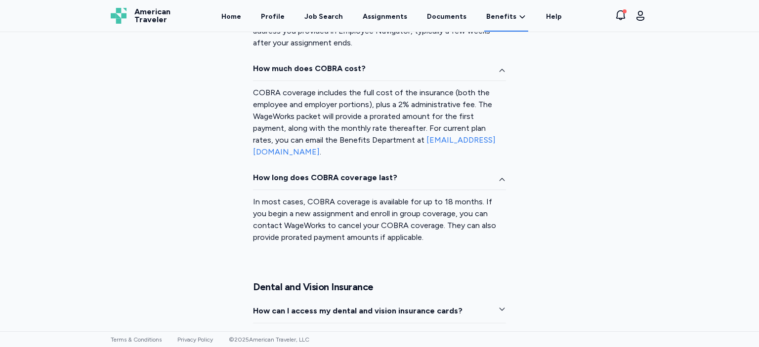
click at [424, 174] on button "How long does COBRA coverage last?" at bounding box center [379, 181] width 253 height 18
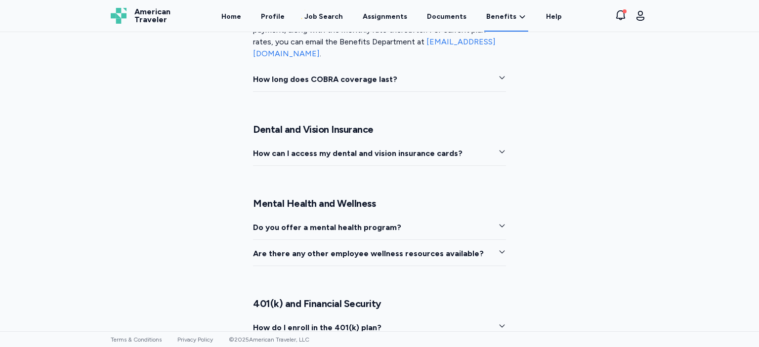
scroll to position [2026, 0]
click at [410, 152] on span "How can I access my dental and vision insurance cards?" at bounding box center [357, 153] width 209 height 12
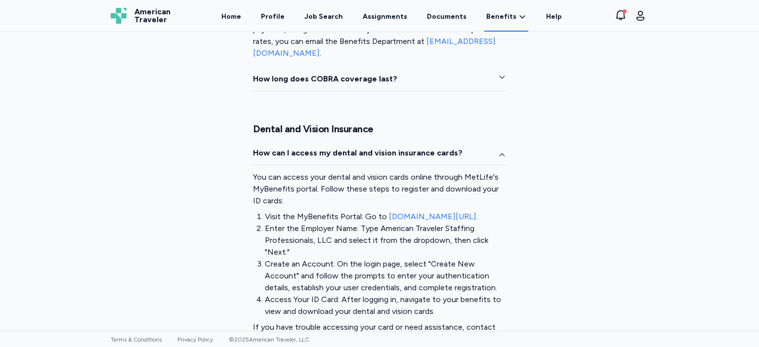
scroll to position [2075, 0]
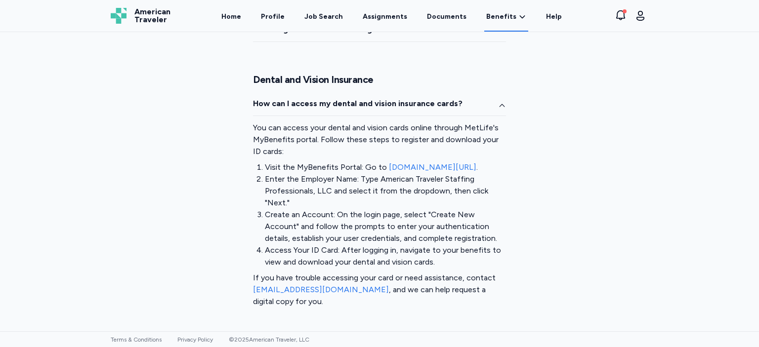
click at [460, 98] on button "How can I access my dental and vision insurance cards?" at bounding box center [379, 107] width 253 height 18
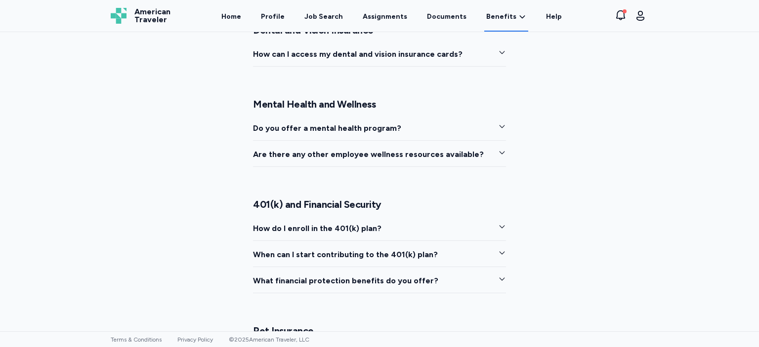
scroll to position [2174, 0]
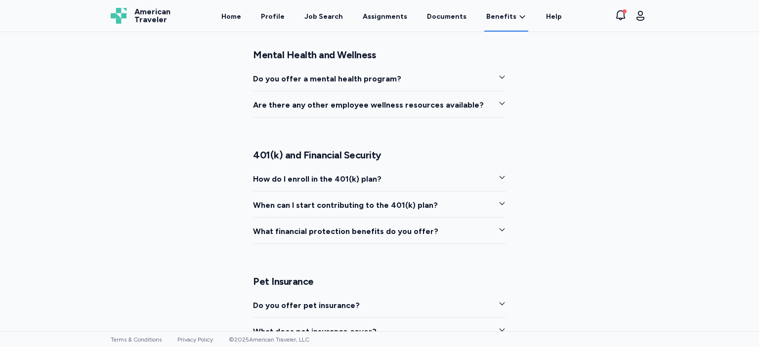
click at [433, 104] on span "Are there any other employee wellness resources available?" at bounding box center [368, 105] width 231 height 12
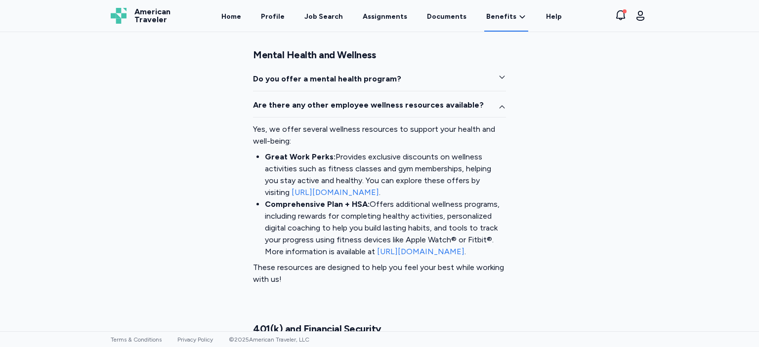
click at [433, 103] on span "Are there any other employee wellness resources available?" at bounding box center [368, 105] width 231 height 12
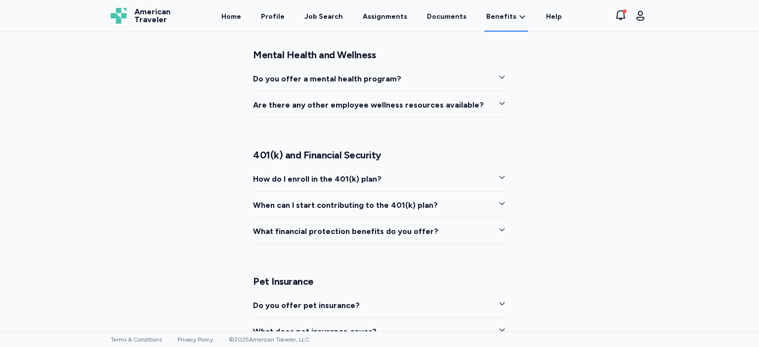
click at [397, 179] on button "How do I enroll in the 401(k) plan?" at bounding box center [379, 182] width 253 height 18
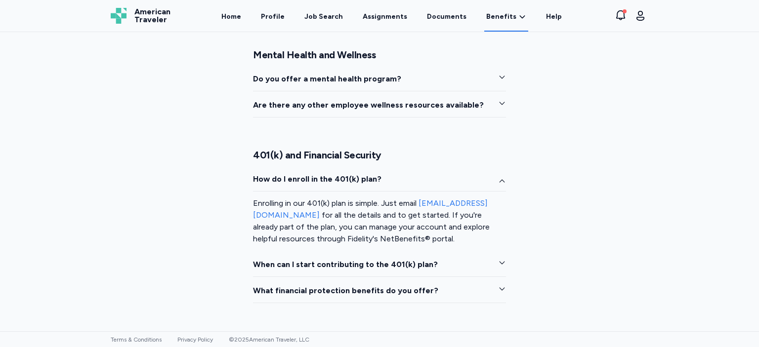
click at [400, 176] on button "How do I enroll in the 401(k) plan?" at bounding box center [379, 182] width 253 height 18
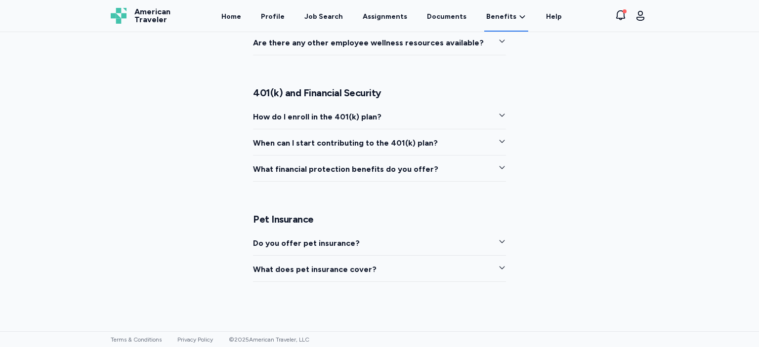
scroll to position [2255, 0]
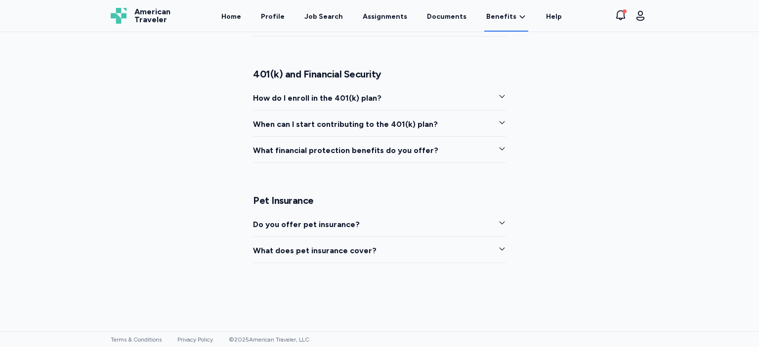
click at [424, 116] on div "How do I enroll in the 401(k) plan? When can I start contributing to the 401(k)…" at bounding box center [379, 127] width 253 height 71
click at [421, 119] on span "When can I start contributing to the 401(k) plan?" at bounding box center [345, 125] width 185 height 12
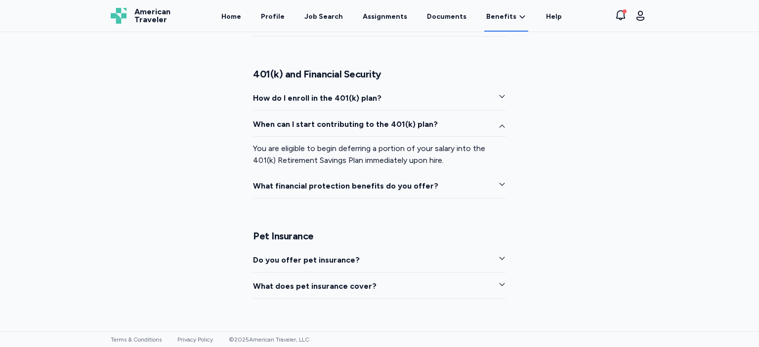
click at [421, 119] on span "When can I start contributing to the 401(k) plan?" at bounding box center [345, 125] width 185 height 12
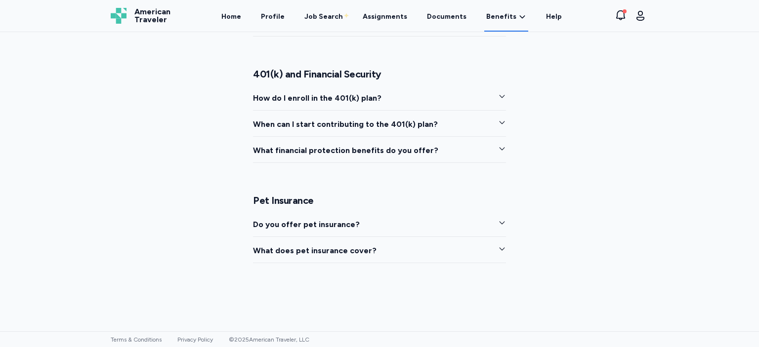
click at [403, 150] on span "What financial protection benefits do you offer?" at bounding box center [345, 151] width 185 height 12
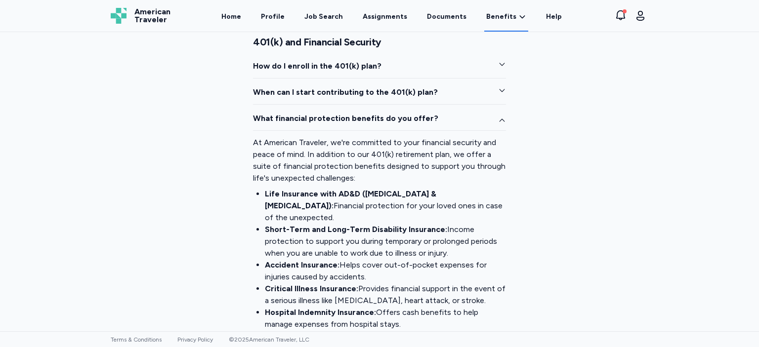
scroll to position [2304, 0]
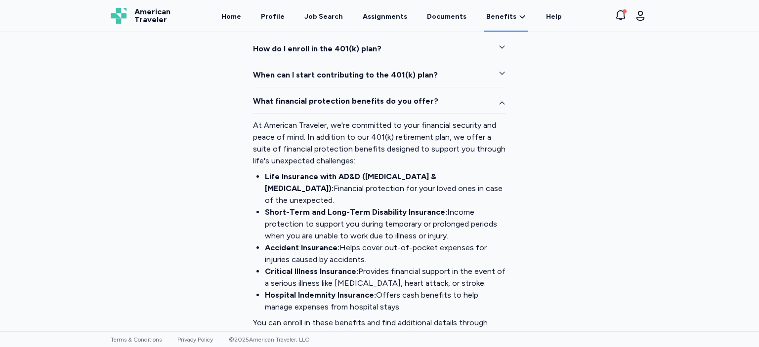
click at [323, 148] on p "At American Traveler, we're committed to your financial security and peace of m…" at bounding box center [379, 143] width 253 height 47
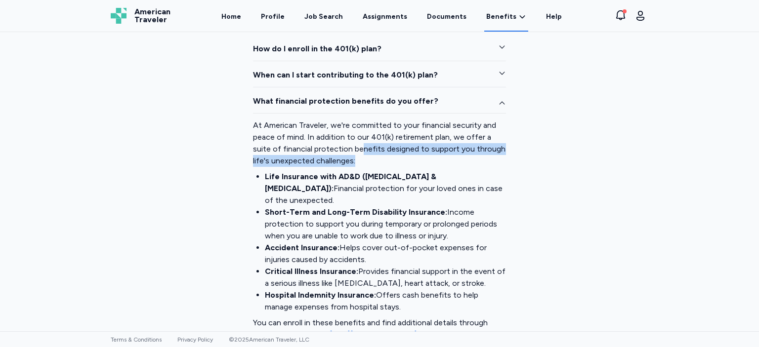
drag, startPoint x: 357, startPoint y: 144, endPoint x: 506, endPoint y: 158, distance: 149.9
click at [412, 148] on p "At American Traveler, we're committed to your financial security and peace of m…" at bounding box center [379, 143] width 253 height 47
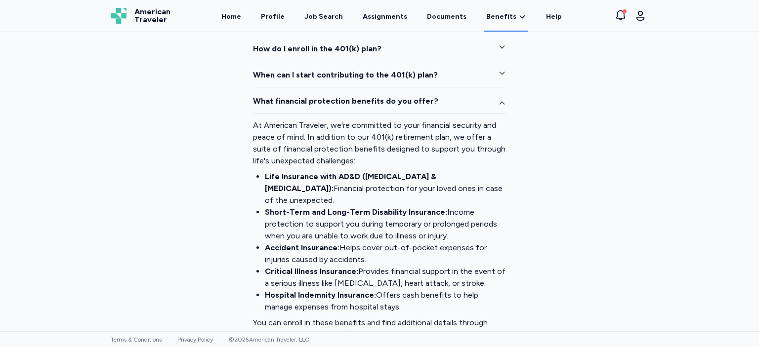
scroll to position [2354, 0]
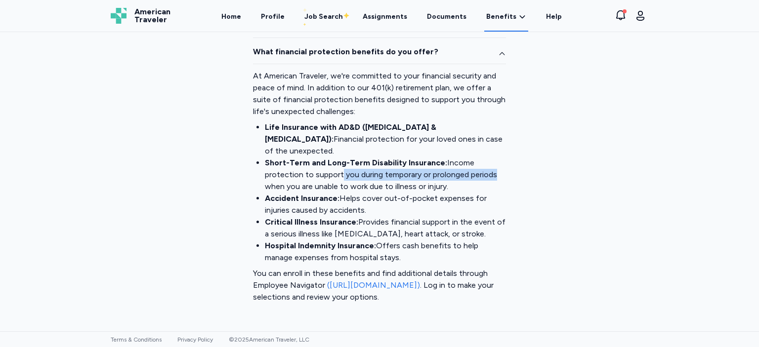
drag, startPoint x: 343, startPoint y: 161, endPoint x: 492, endPoint y: 158, distance: 149.2
click at [492, 159] on li "Short-Term and Long-Term Disability Insurance: Income protection to support you…" at bounding box center [385, 175] width 241 height 36
drag, startPoint x: 310, startPoint y: 175, endPoint x: 453, endPoint y: 175, distance: 142.3
click at [452, 176] on li "Short-Term and Long-Term Disability Insurance: Income protection to support you…" at bounding box center [385, 175] width 241 height 36
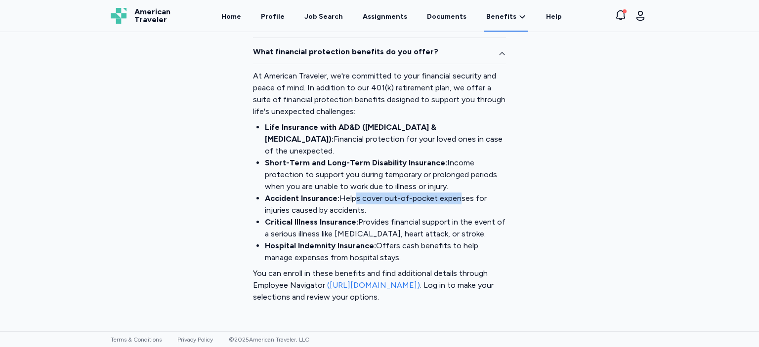
drag, startPoint x: 349, startPoint y: 189, endPoint x: 453, endPoint y: 185, distance: 104.3
click at [453, 193] on li "Accident Insurance: Helps cover out-of-pocket expenses for injuries caused by a…" at bounding box center [385, 205] width 241 height 24
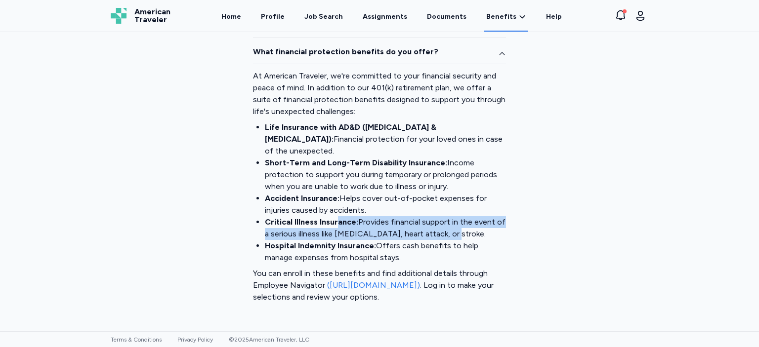
drag, startPoint x: 333, startPoint y: 207, endPoint x: 488, endPoint y: 217, distance: 156.0
click at [488, 217] on li "Critical Illness Insurance: Provides financial support in the event of a seriou…" at bounding box center [385, 228] width 241 height 24
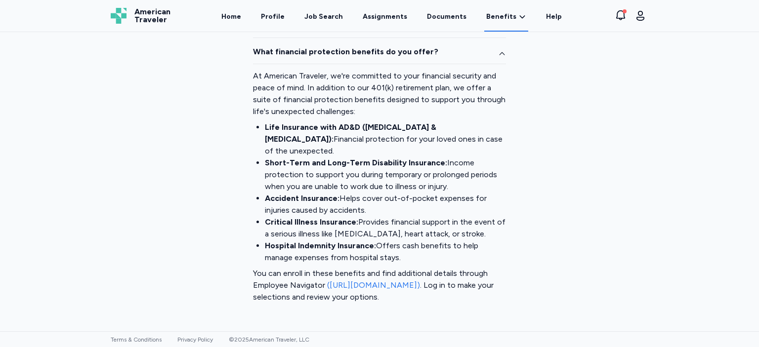
click at [355, 198] on li "Accident Insurance: Helps cover out-of-pocket expenses for injuries caused by a…" at bounding box center [385, 205] width 241 height 24
drag, startPoint x: 389, startPoint y: 228, endPoint x: 482, endPoint y: 234, distance: 93.1
click at [482, 240] on li "Hospital Indemnity Insurance: Offers cash benefits to help manage expenses from…" at bounding box center [385, 252] width 241 height 24
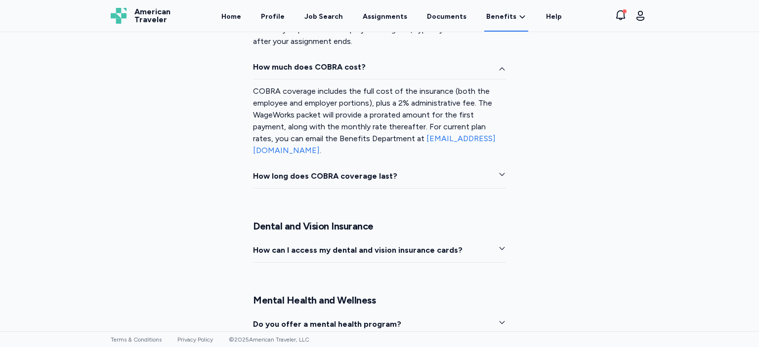
scroll to position [1895, 0]
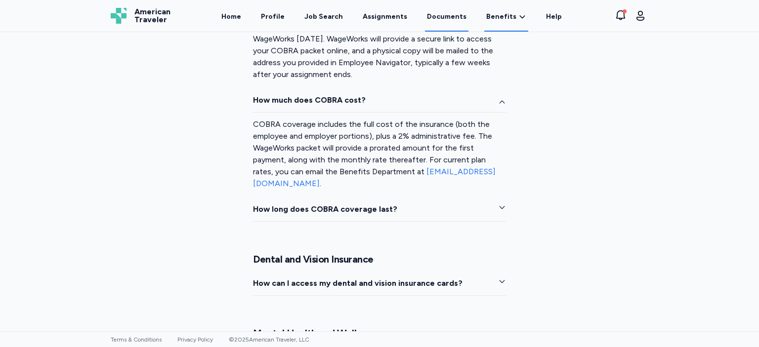
click at [443, 18] on link "Documents" at bounding box center [446, 16] width 43 height 31
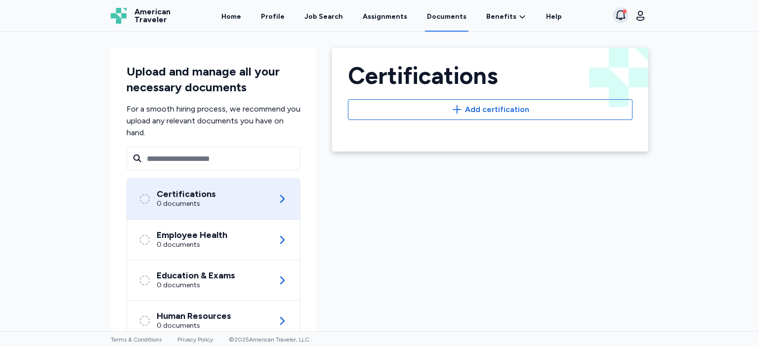
click at [619, 15] on icon "button" at bounding box center [621, 15] width 12 height 12
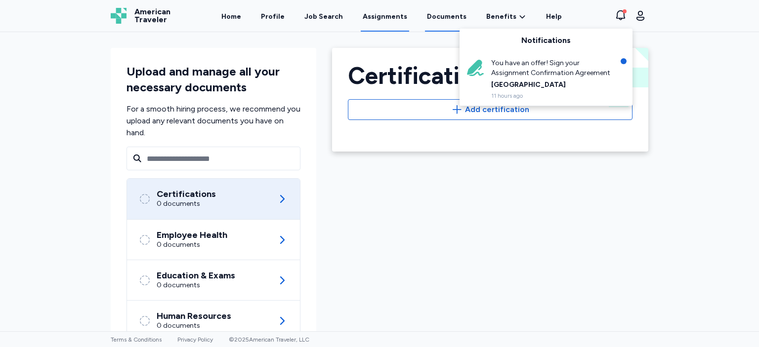
click at [378, 14] on link "Assignments" at bounding box center [385, 16] width 48 height 31
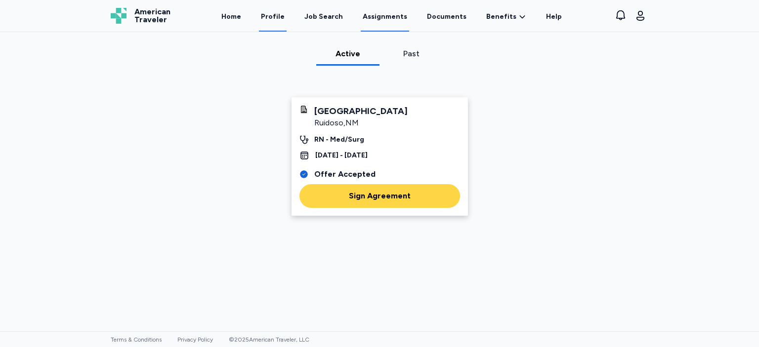
click at [277, 17] on link "Profile" at bounding box center [273, 16] width 28 height 31
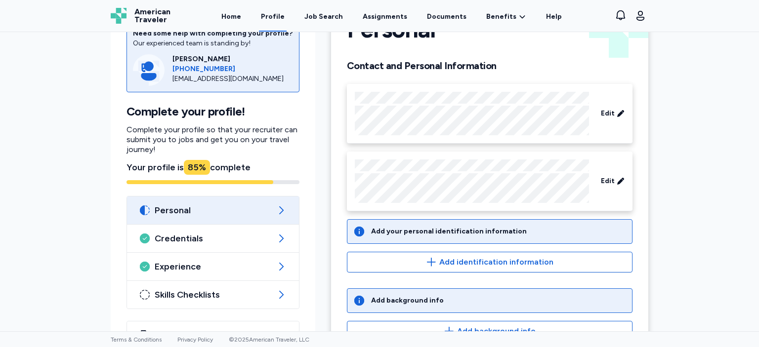
scroll to position [82, 0]
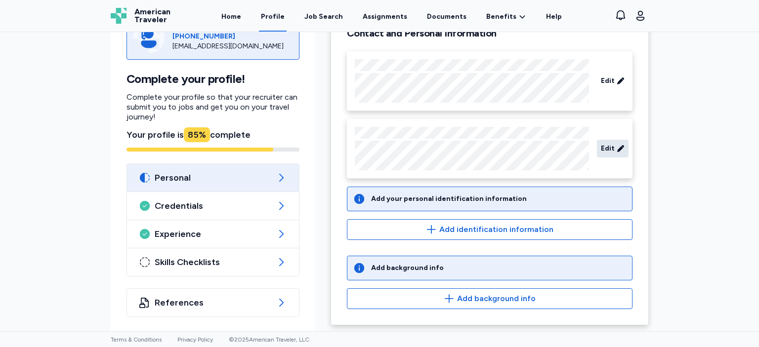
click at [611, 150] on div "Edit" at bounding box center [613, 149] width 32 height 18
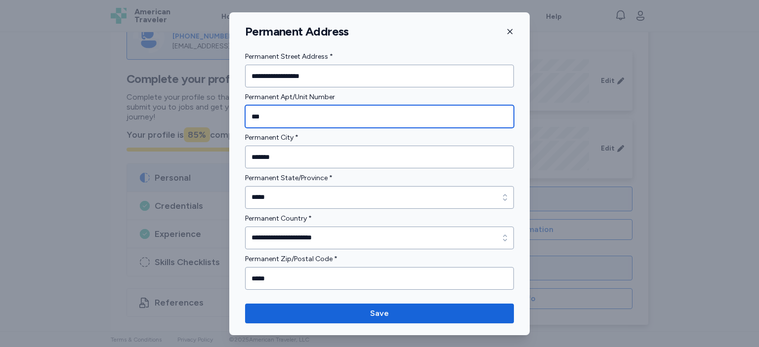
click at [250, 118] on input "***" at bounding box center [379, 116] width 269 height 23
type input "*****"
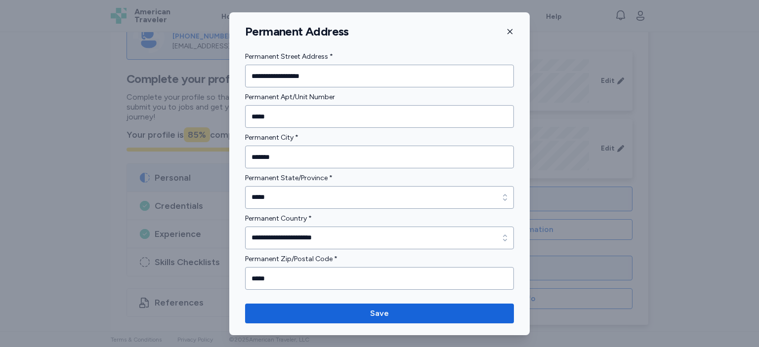
click at [397, 34] on div "Permanent Address" at bounding box center [379, 31] width 300 height 15
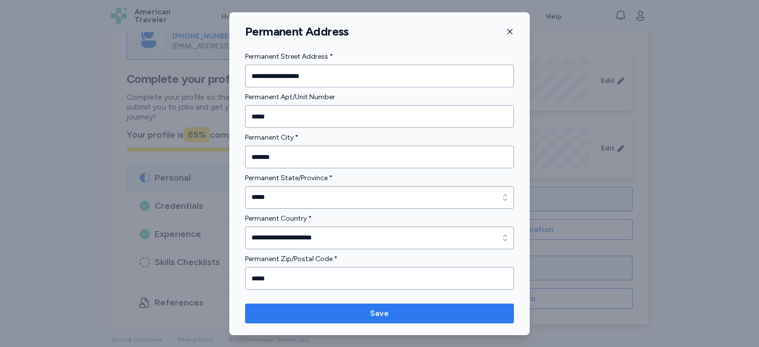
click at [354, 318] on span "Save" at bounding box center [379, 314] width 253 height 12
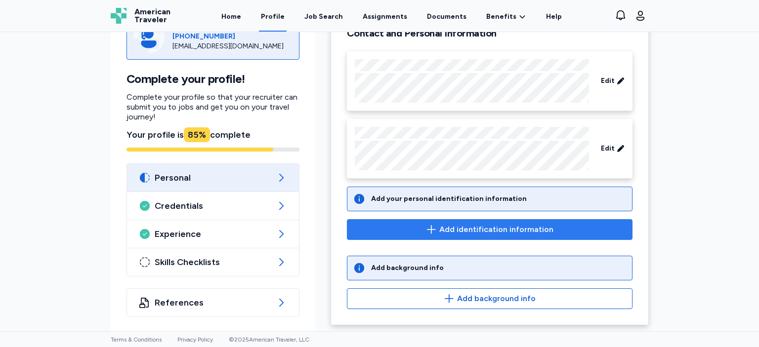
click at [467, 224] on span "Add identification information" at bounding box center [496, 230] width 114 height 12
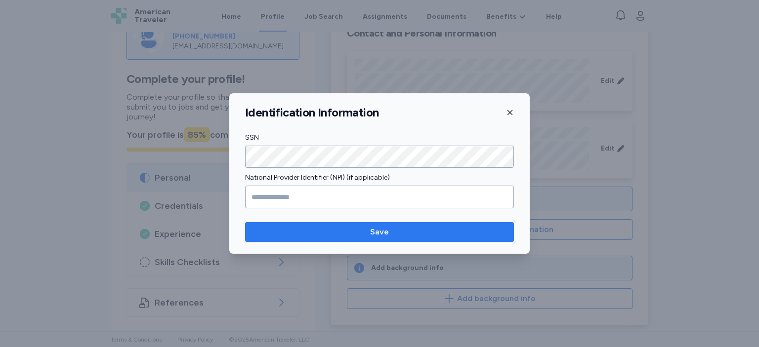
click at [385, 231] on span "Save" at bounding box center [379, 232] width 19 height 12
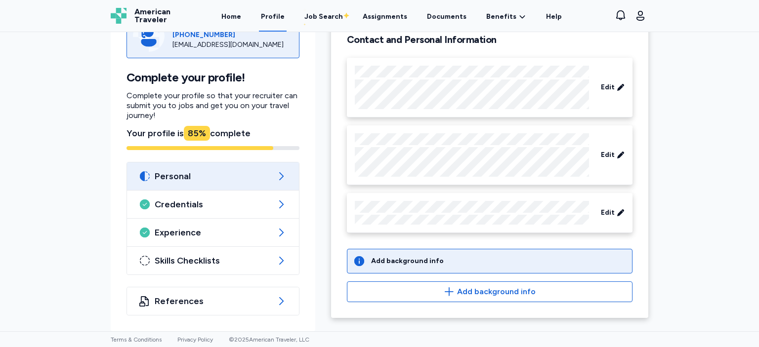
scroll to position [75, 0]
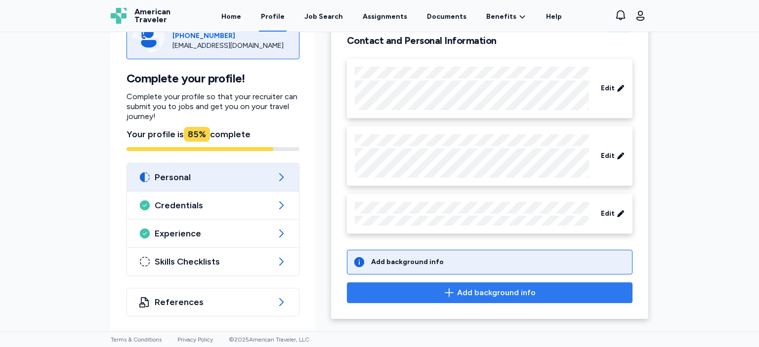
click at [474, 291] on span "Add background info" at bounding box center [496, 293] width 79 height 12
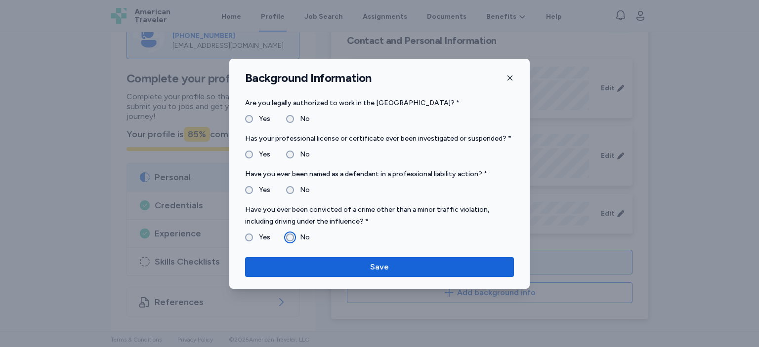
click at [293, 243] on div "No" at bounding box center [298, 238] width 24 height 12
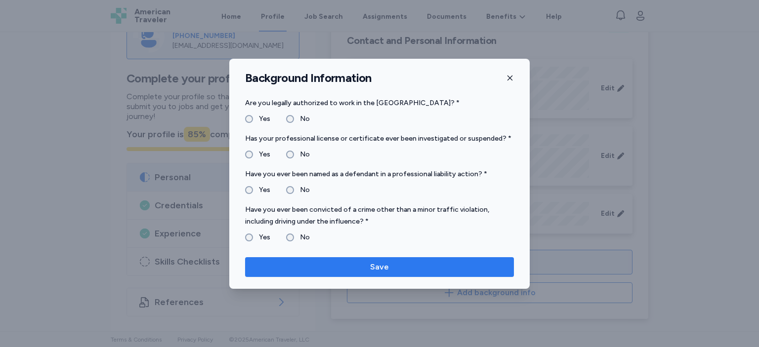
click at [376, 270] on span "Save" at bounding box center [379, 267] width 19 height 12
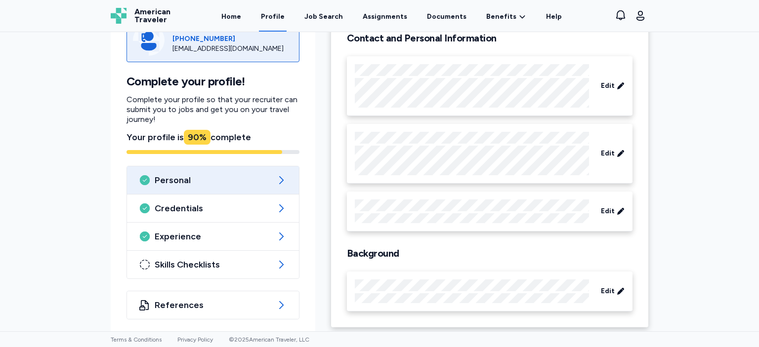
scroll to position [83, 0]
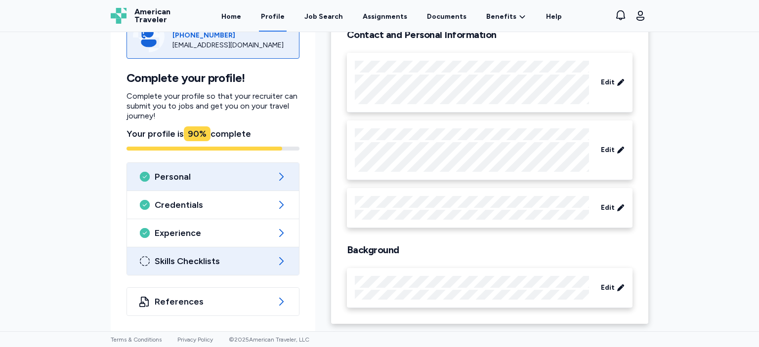
click at [266, 260] on span "Skills Checklists" at bounding box center [213, 261] width 117 height 12
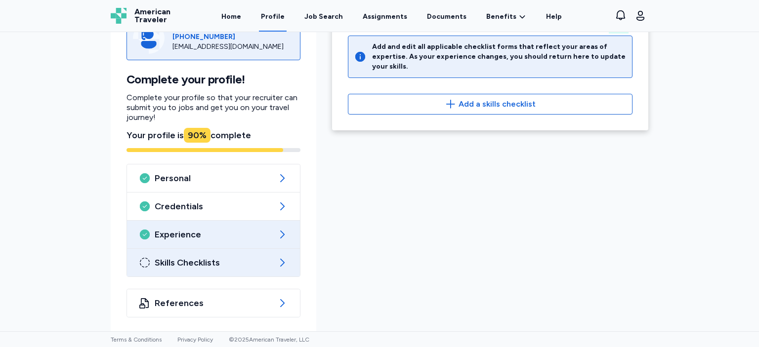
scroll to position [75, 0]
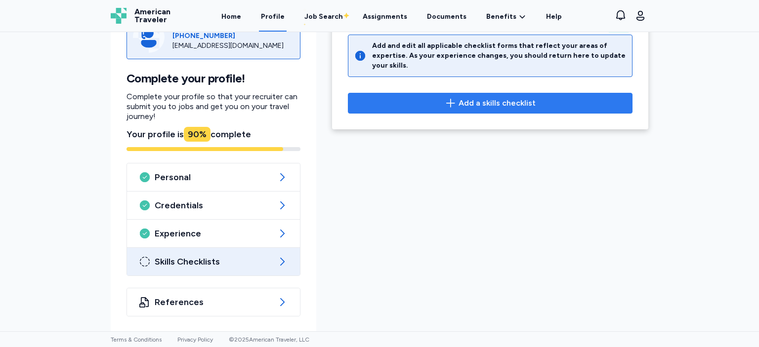
click at [509, 97] on span "Add a skills checklist" at bounding box center [497, 103] width 77 height 12
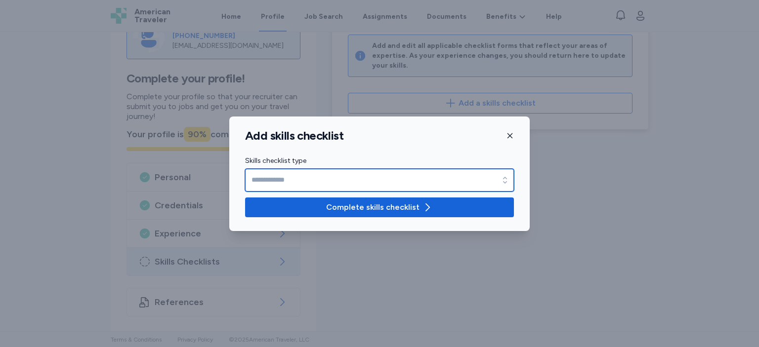
click at [400, 190] on input "Skills checklist type" at bounding box center [379, 180] width 269 height 23
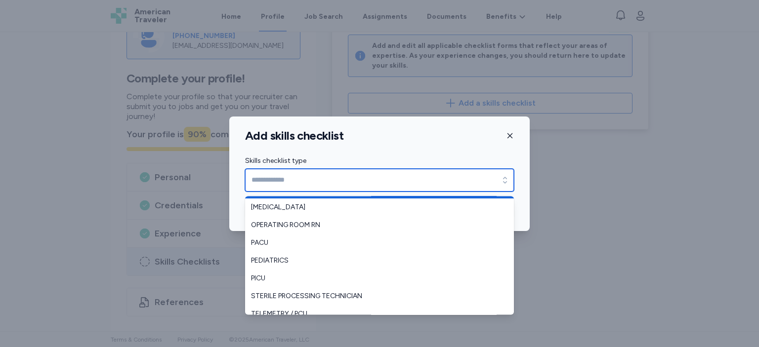
scroll to position [219, 0]
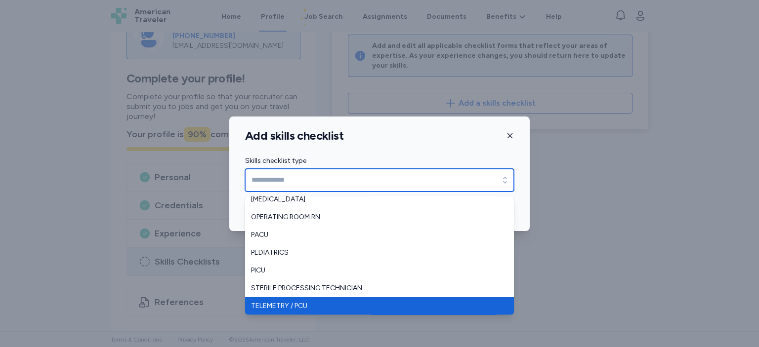
type input "**********"
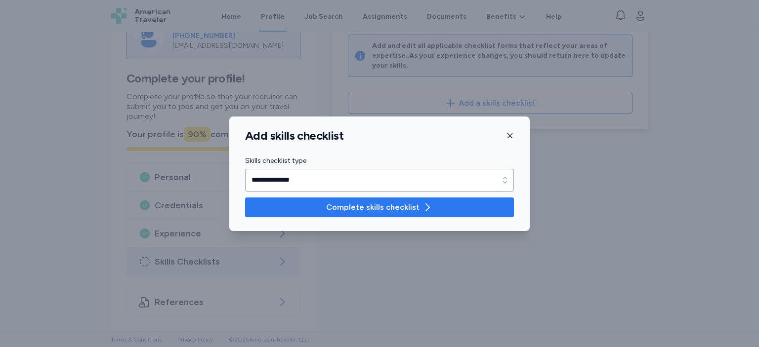
click at [368, 204] on span "Complete skills checklist" at bounding box center [372, 208] width 93 height 12
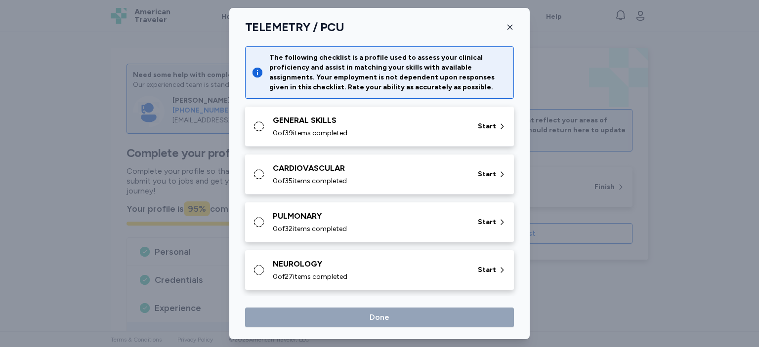
click at [395, 122] on div "GENERAL SKILLS" at bounding box center [369, 121] width 193 height 12
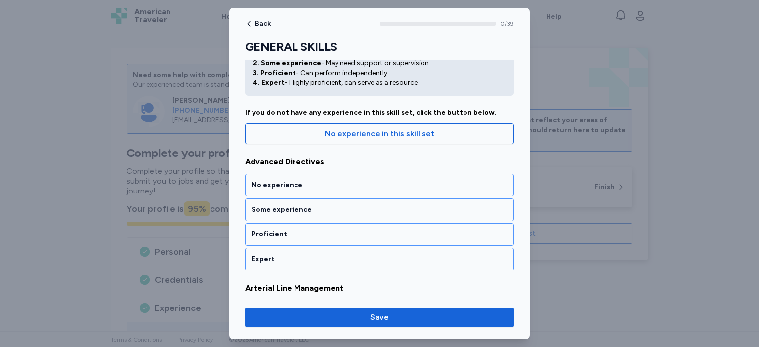
scroll to position [99, 0]
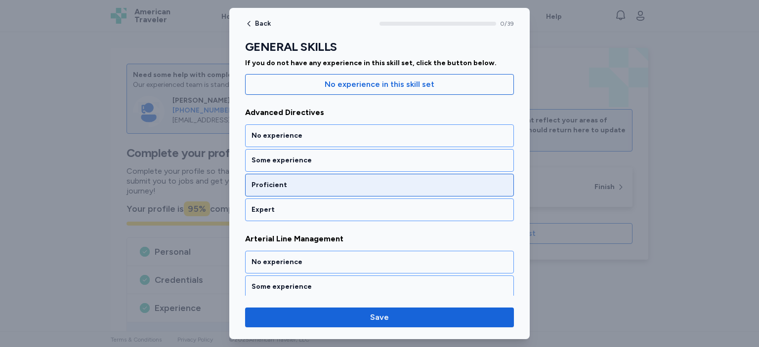
click at [320, 187] on div "Proficient" at bounding box center [379, 185] width 256 height 10
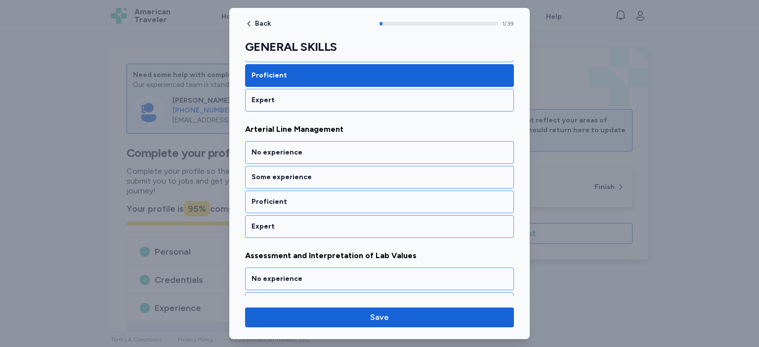
scroll to position [209, 0]
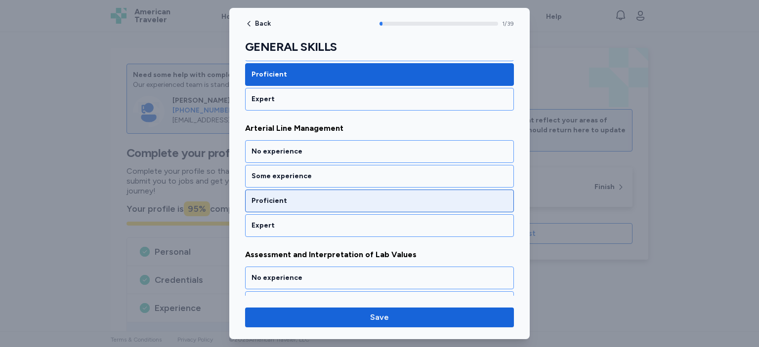
click at [326, 198] on div "Proficient" at bounding box center [379, 201] width 256 height 10
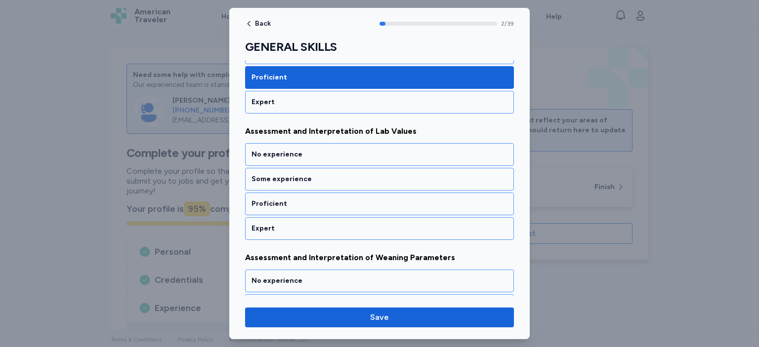
scroll to position [335, 0]
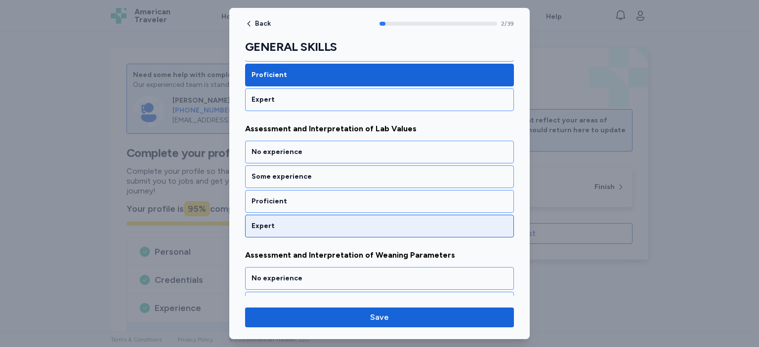
click at [328, 225] on div "Expert" at bounding box center [379, 226] width 256 height 10
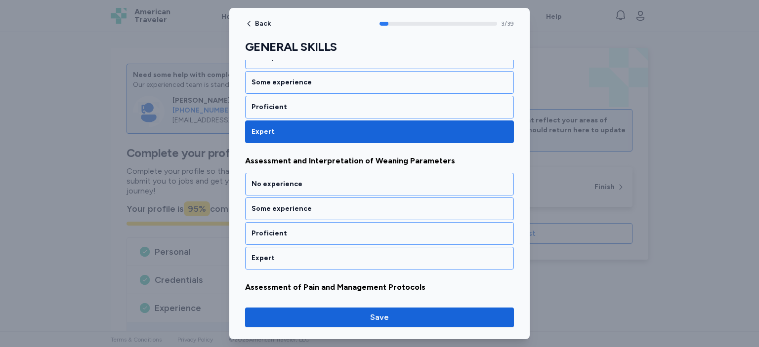
scroll to position [461, 0]
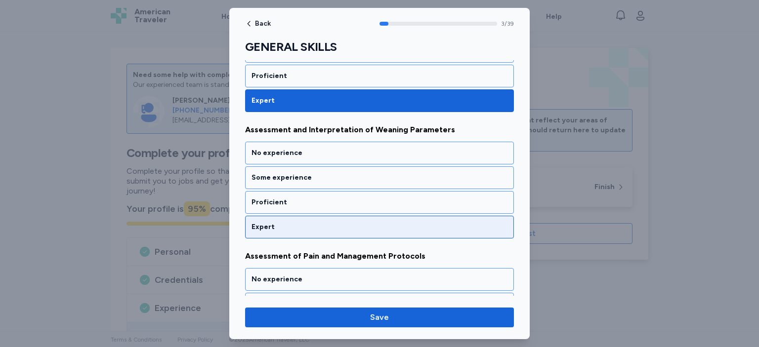
click at [338, 223] on div "Expert" at bounding box center [379, 227] width 256 height 10
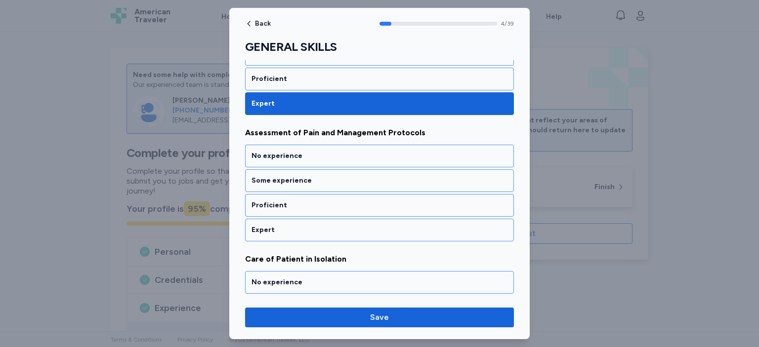
scroll to position [587, 0]
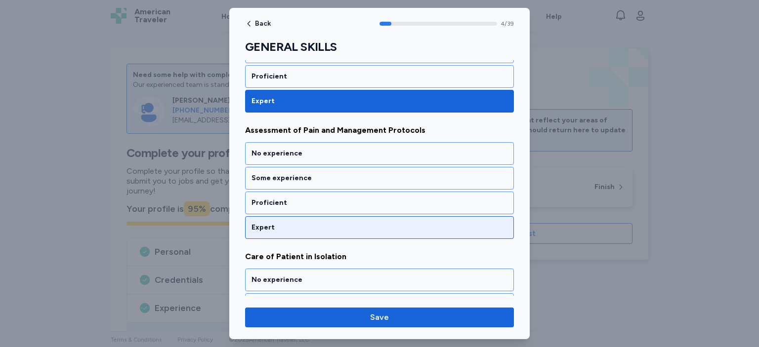
click at [362, 225] on div "Expert" at bounding box center [379, 228] width 256 height 10
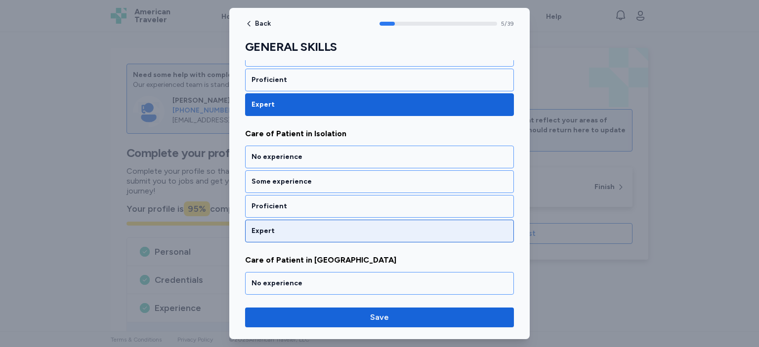
scroll to position [712, 0]
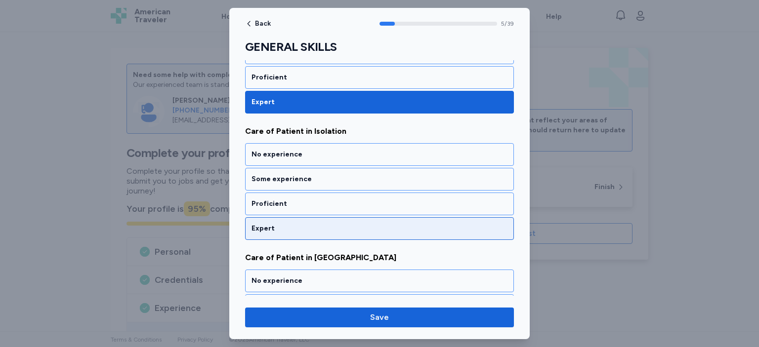
click at [354, 225] on div "Expert" at bounding box center [379, 229] width 256 height 10
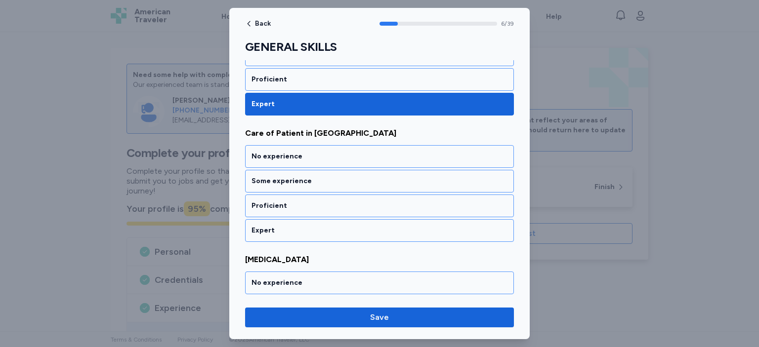
scroll to position [838, 0]
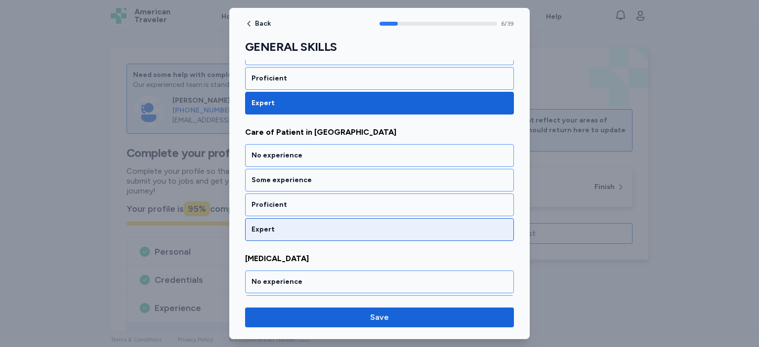
click at [362, 225] on div "Expert" at bounding box center [379, 230] width 256 height 10
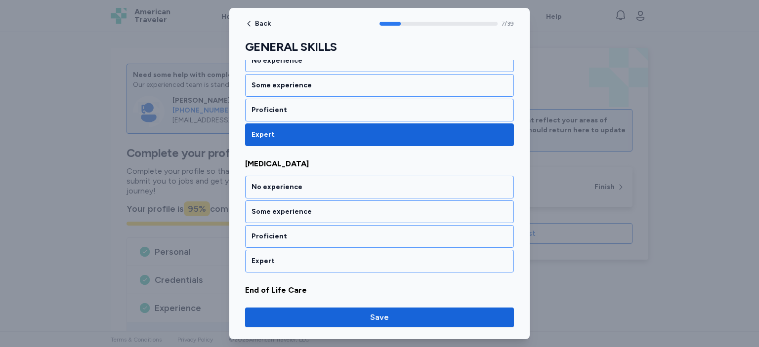
scroll to position [964, 0]
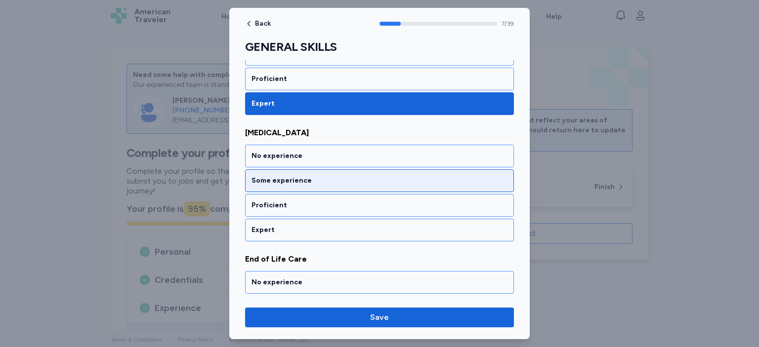
click at [335, 180] on div "Some experience" at bounding box center [379, 180] width 269 height 23
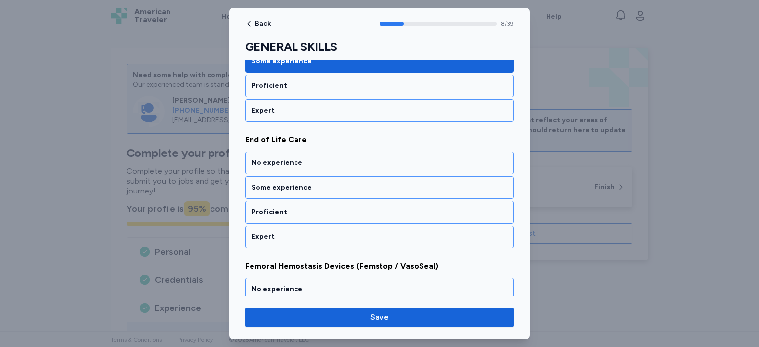
scroll to position [1089, 0]
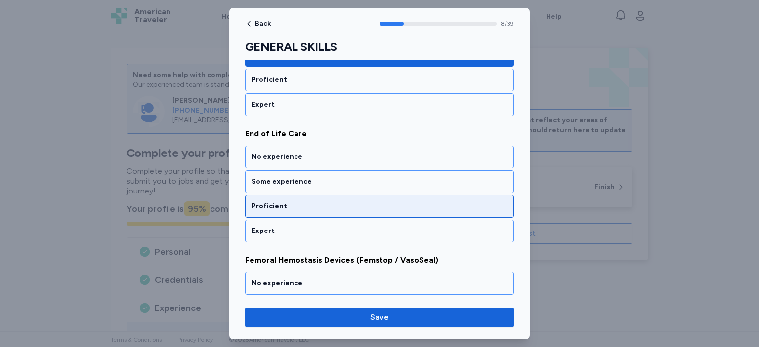
click at [347, 202] on div "Proficient" at bounding box center [379, 207] width 256 height 10
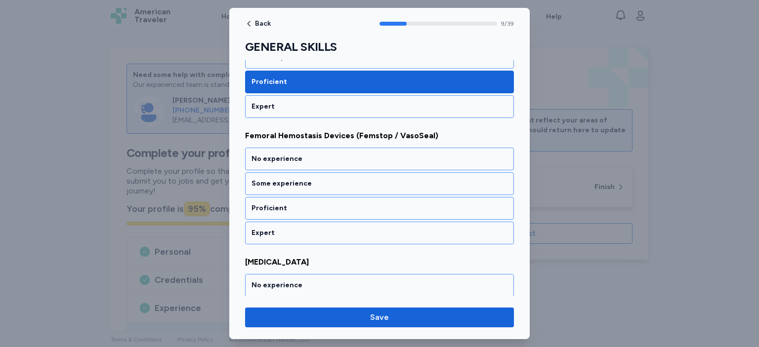
scroll to position [1215, 0]
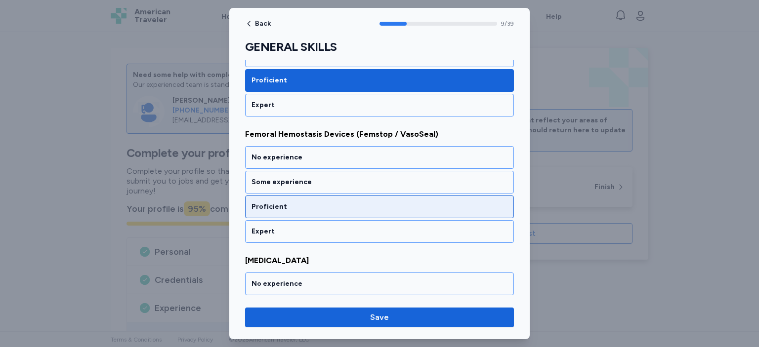
click at [348, 202] on div "Proficient" at bounding box center [379, 207] width 256 height 10
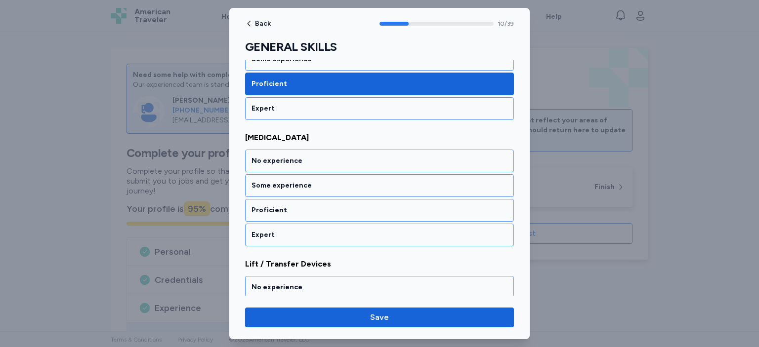
scroll to position [1341, 0]
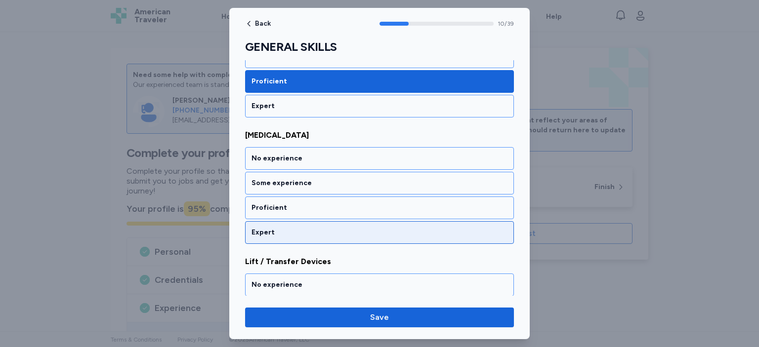
click at [354, 221] on div "Expert" at bounding box center [379, 232] width 269 height 23
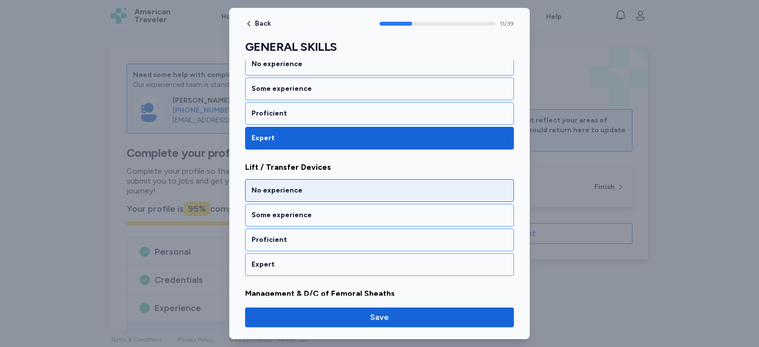
scroll to position [1466, 0]
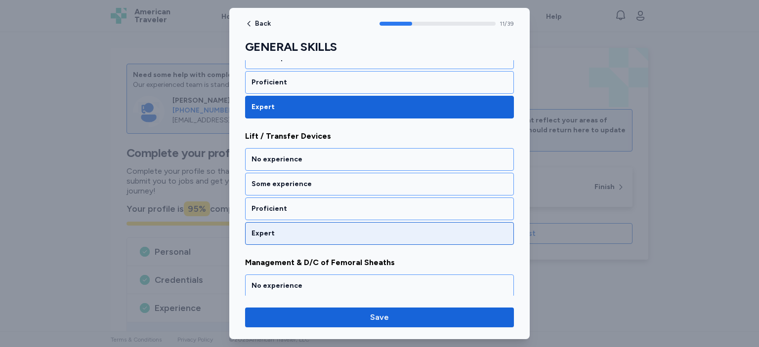
click at [354, 229] on div "Expert" at bounding box center [379, 234] width 256 height 10
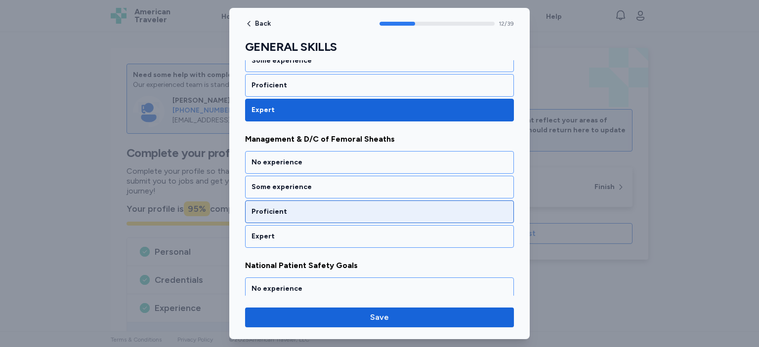
scroll to position [1592, 0]
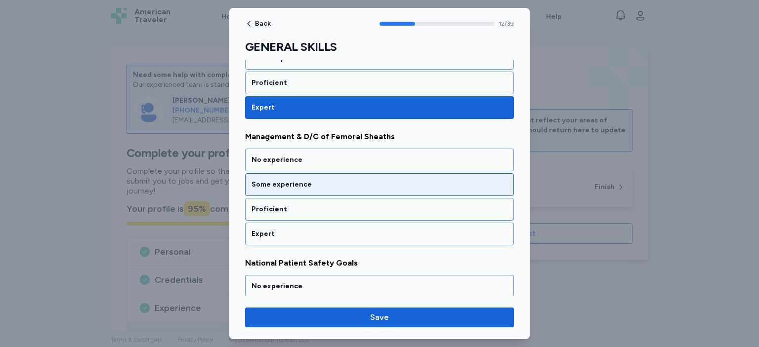
click at [338, 179] on div "Some experience" at bounding box center [379, 184] width 269 height 23
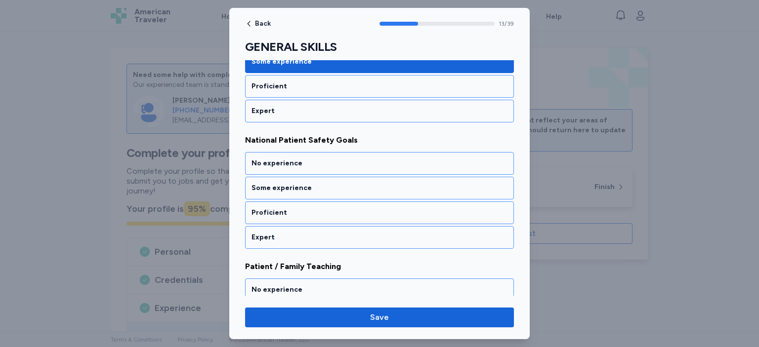
scroll to position [1718, 0]
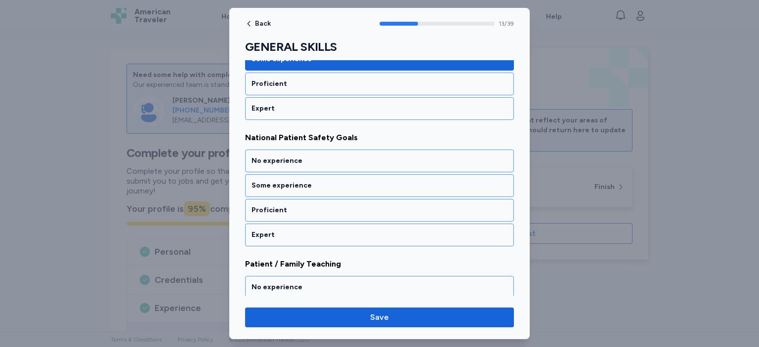
click at [342, 230] on div "Expert" at bounding box center [379, 235] width 256 height 10
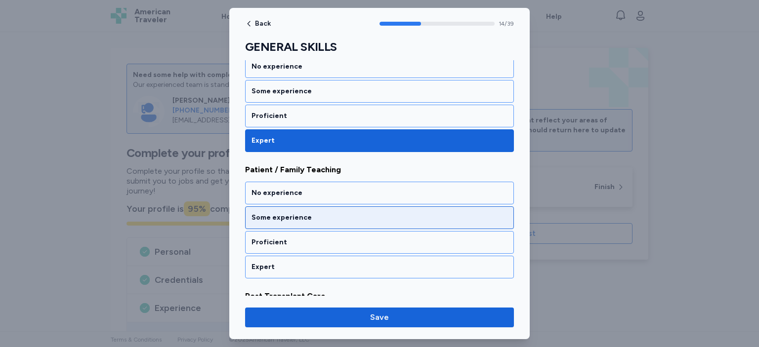
scroll to position [1844, 0]
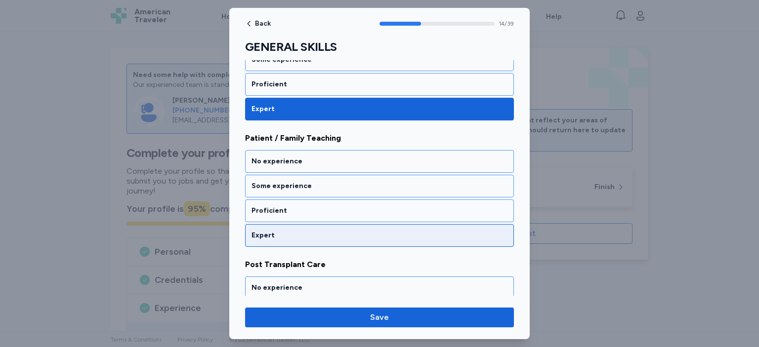
click at [343, 231] on div "Expert" at bounding box center [379, 236] width 256 height 10
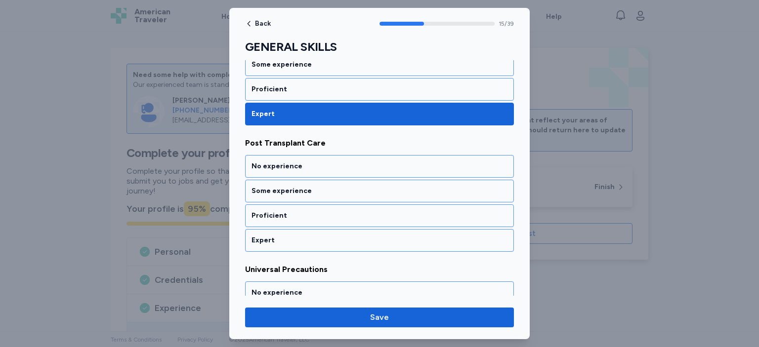
scroll to position [1969, 0]
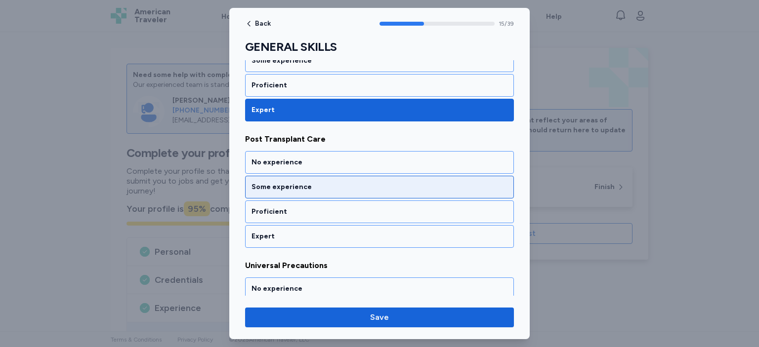
click at [318, 182] on div "Some experience" at bounding box center [379, 187] width 256 height 10
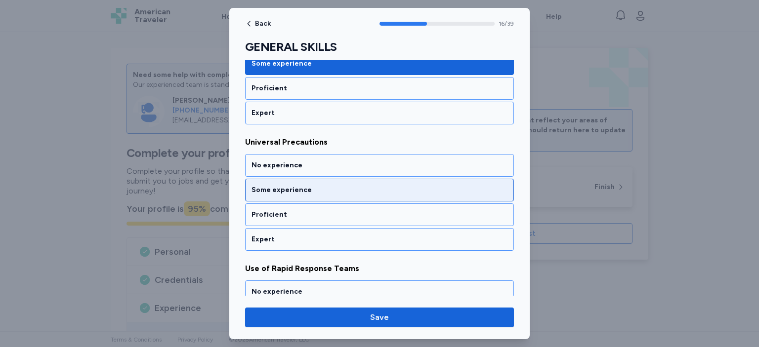
scroll to position [2095, 0]
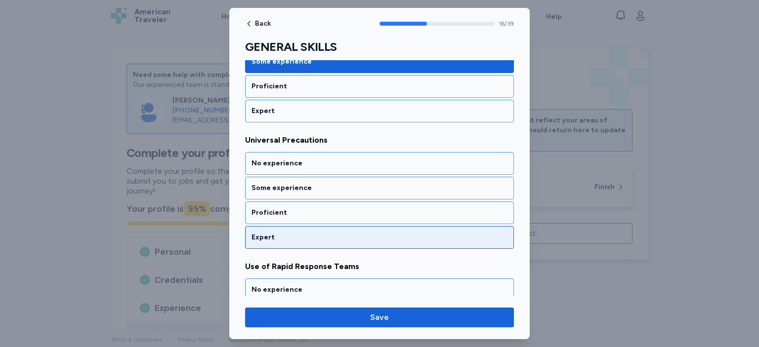
click at [344, 226] on div "Expert" at bounding box center [379, 237] width 269 height 23
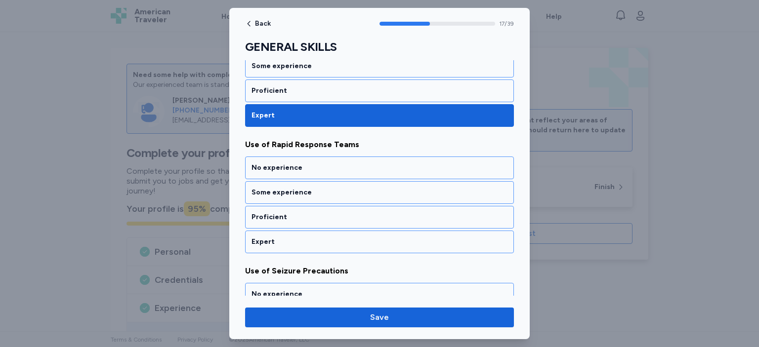
scroll to position [2221, 0]
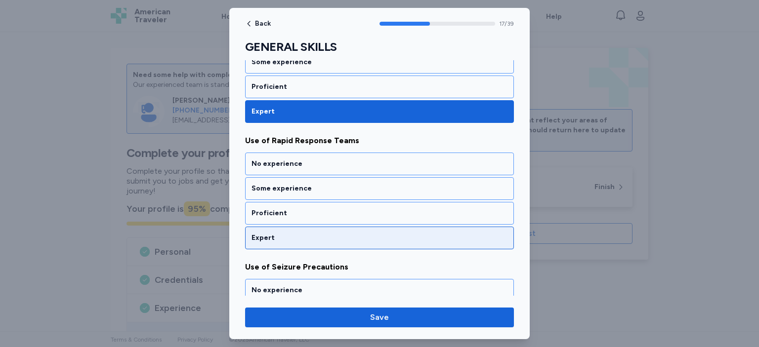
click at [345, 233] on div "Expert" at bounding box center [379, 238] width 256 height 10
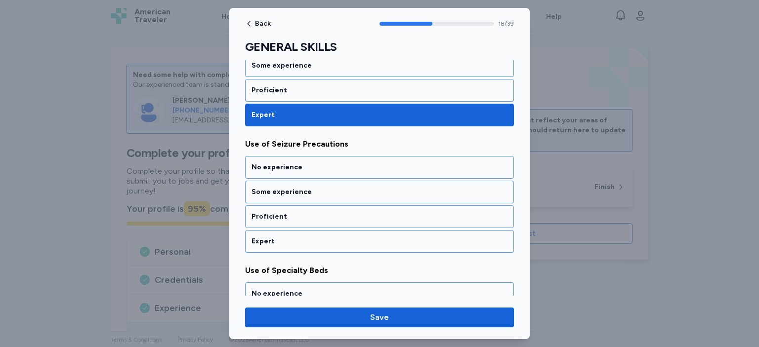
scroll to position [2346, 0]
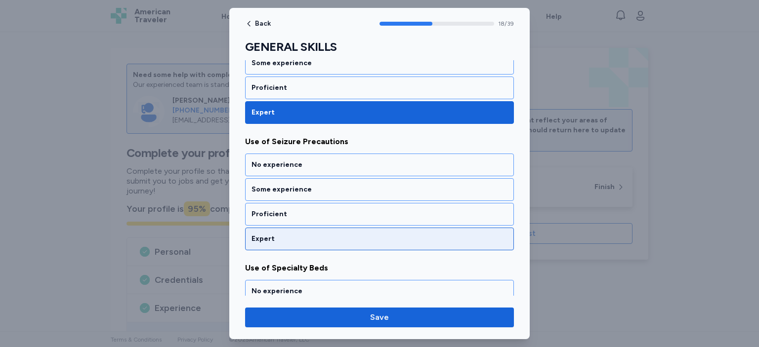
click at [342, 231] on div "Expert" at bounding box center [379, 239] width 269 height 23
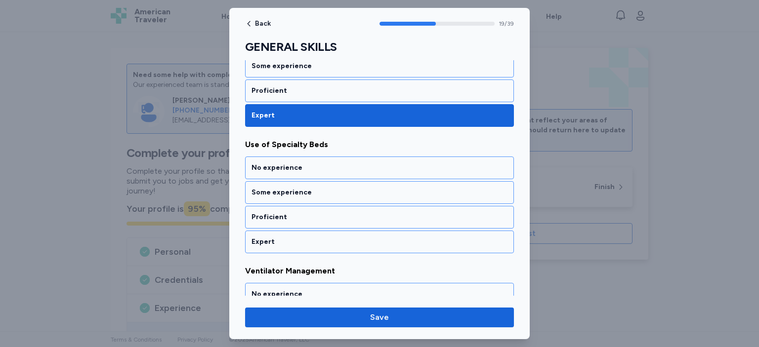
scroll to position [2472, 0]
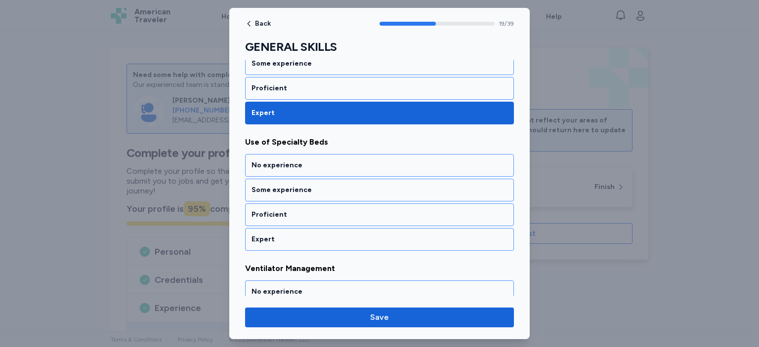
click at [342, 231] on div "Expert" at bounding box center [379, 239] width 269 height 23
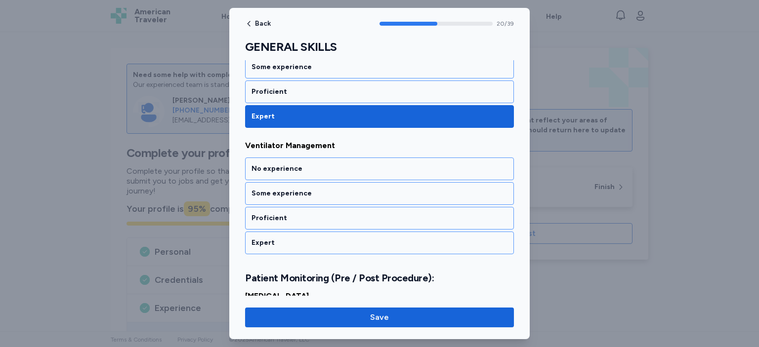
scroll to position [2598, 0]
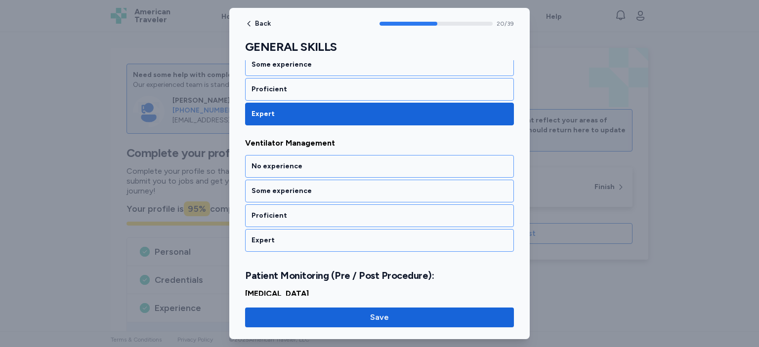
click at [342, 231] on div "Expert" at bounding box center [379, 240] width 269 height 23
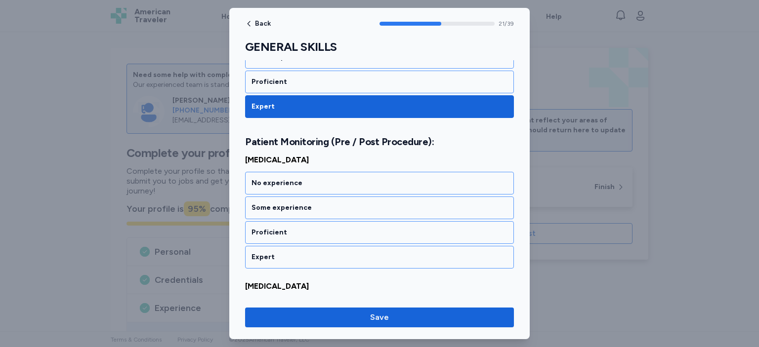
scroll to position [2735, 0]
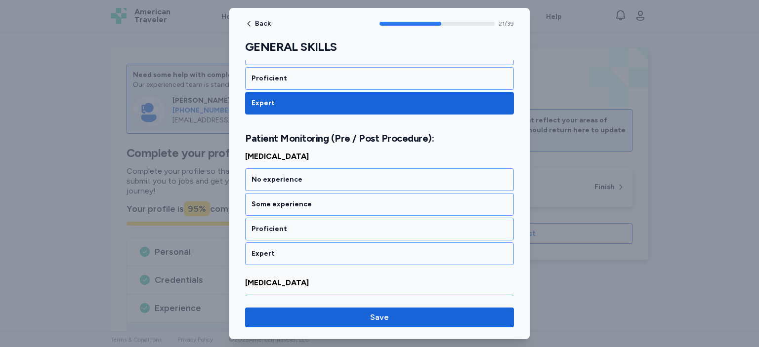
click at [342, 243] on div "Expert" at bounding box center [379, 254] width 269 height 23
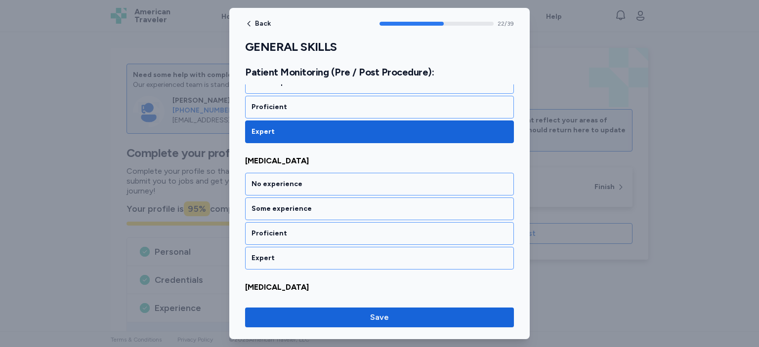
scroll to position [2861, 0]
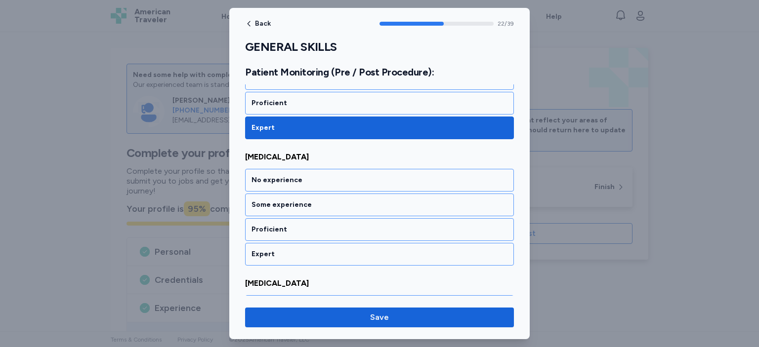
click at [342, 243] on div "Expert" at bounding box center [379, 254] width 269 height 23
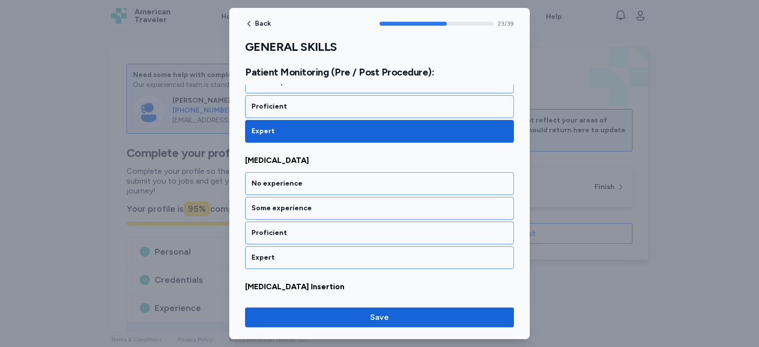
scroll to position [2987, 0]
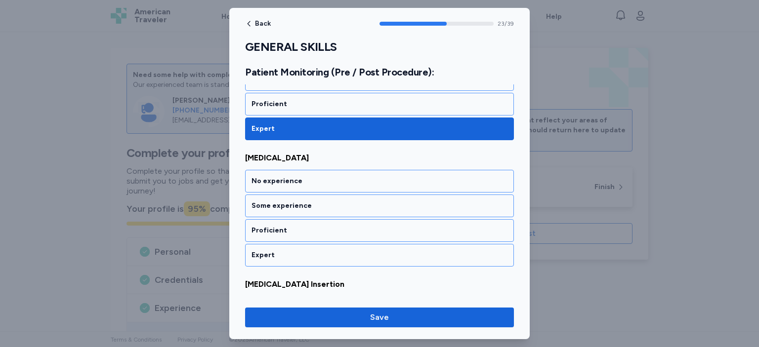
click at [342, 244] on div "Expert" at bounding box center [379, 255] width 269 height 23
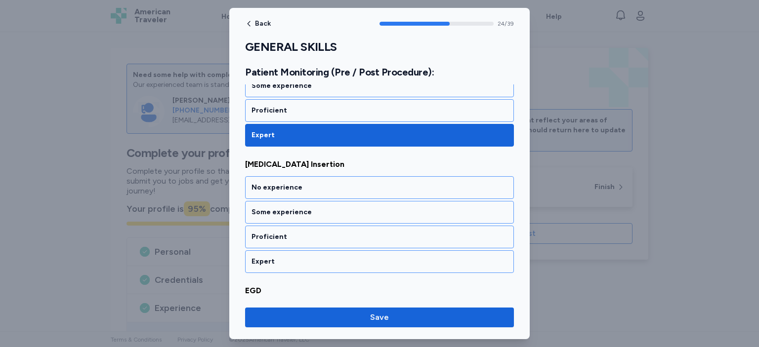
scroll to position [3113, 0]
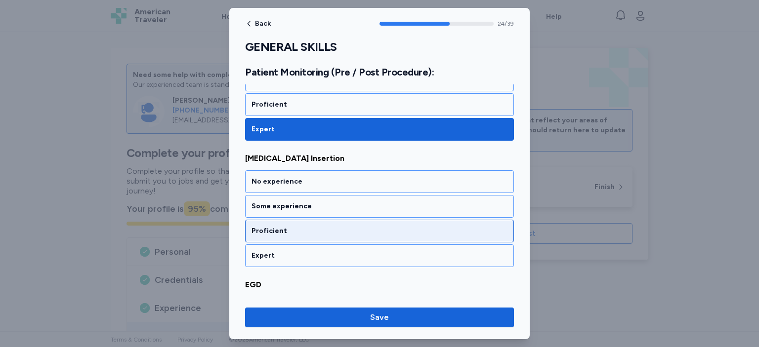
click at [332, 226] on div "Proficient" at bounding box center [379, 231] width 256 height 10
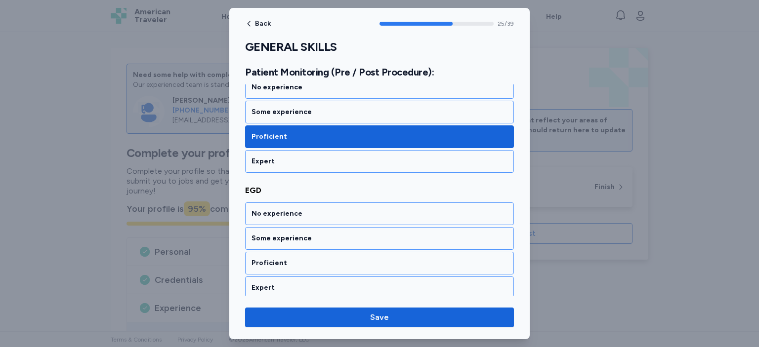
scroll to position [3238, 0]
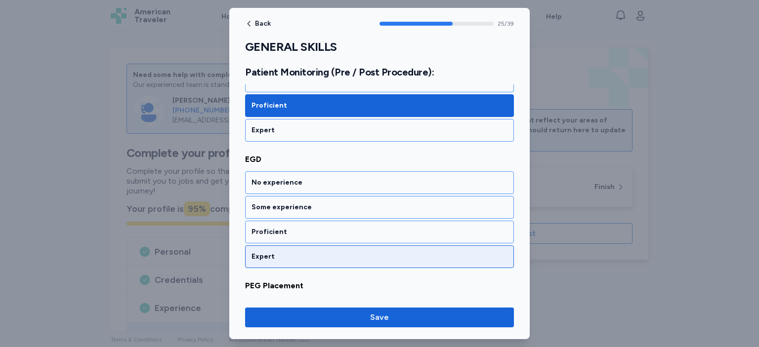
click at [342, 246] on div "Expert" at bounding box center [379, 257] width 269 height 23
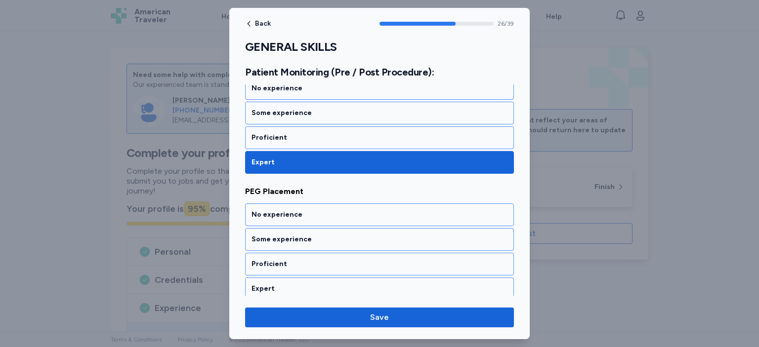
scroll to position [3364, 0]
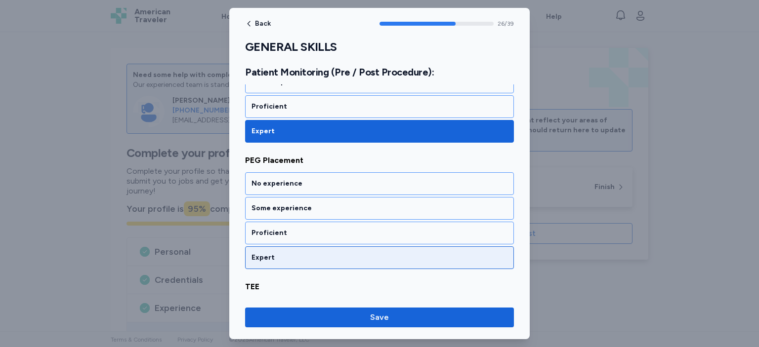
click at [342, 247] on div "Expert" at bounding box center [379, 258] width 269 height 23
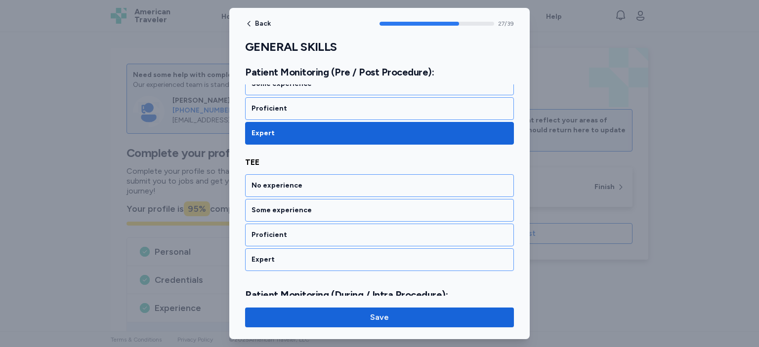
scroll to position [3490, 0]
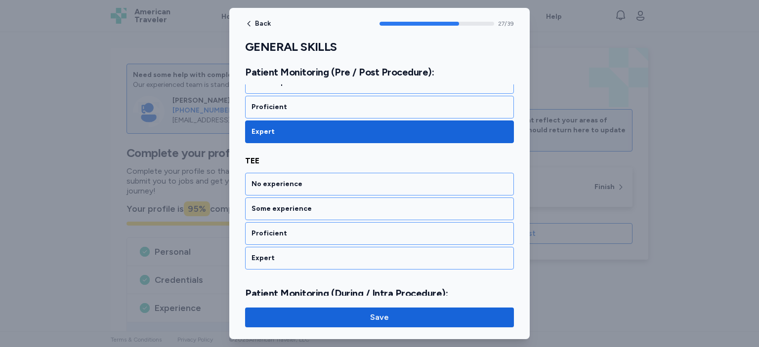
click at [344, 247] on div "Expert" at bounding box center [379, 258] width 269 height 23
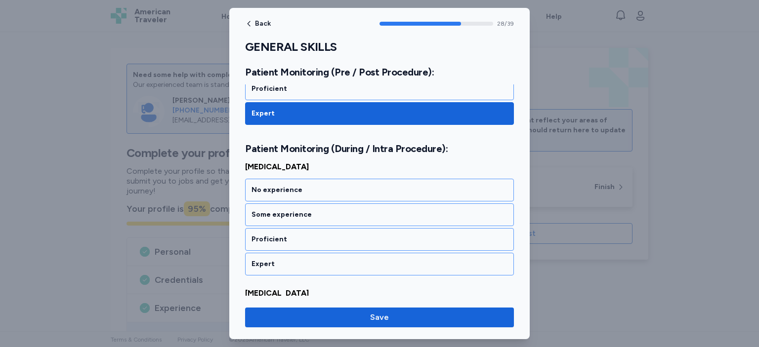
scroll to position [3640, 0]
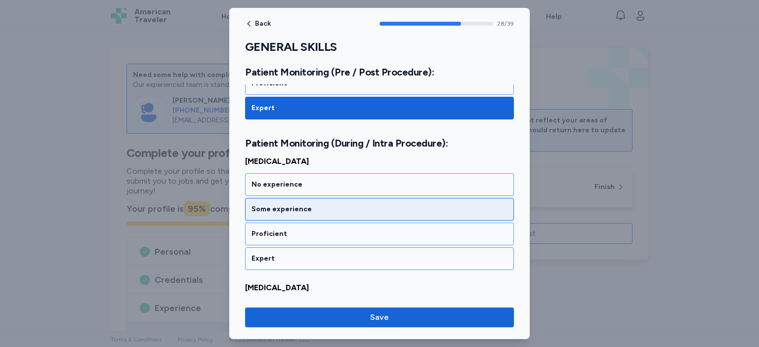
click at [337, 198] on div "Some experience" at bounding box center [379, 209] width 269 height 23
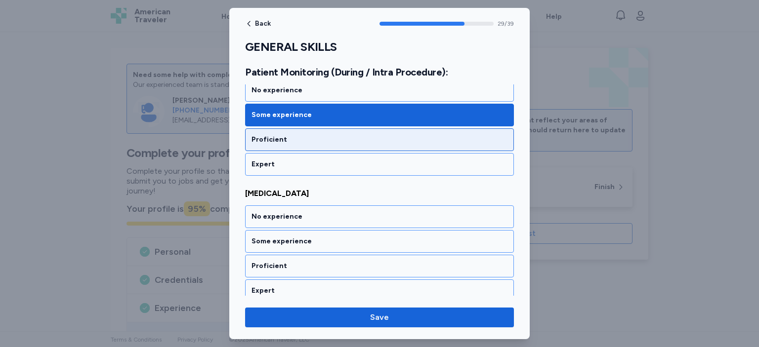
scroll to position [3765, 0]
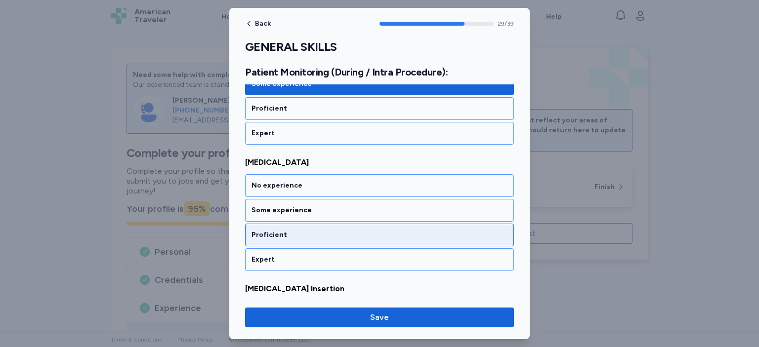
click at [342, 224] on div "Proficient" at bounding box center [379, 235] width 269 height 23
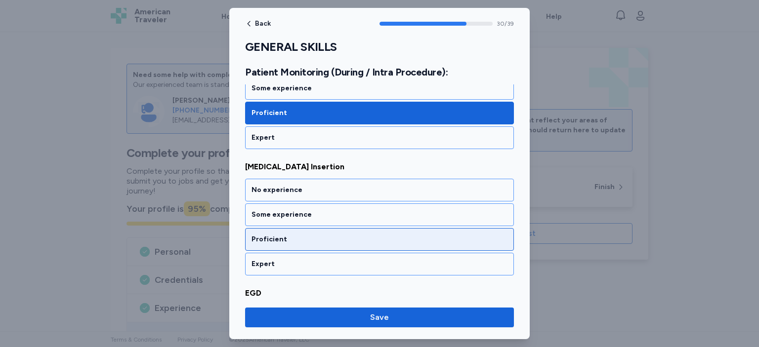
scroll to position [3891, 0]
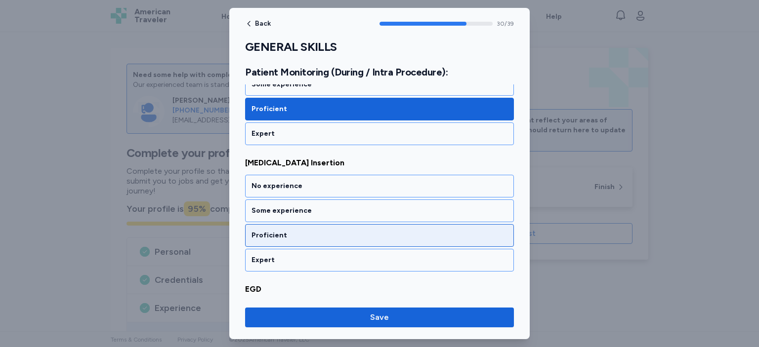
click at [341, 231] on div "Proficient" at bounding box center [379, 236] width 256 height 10
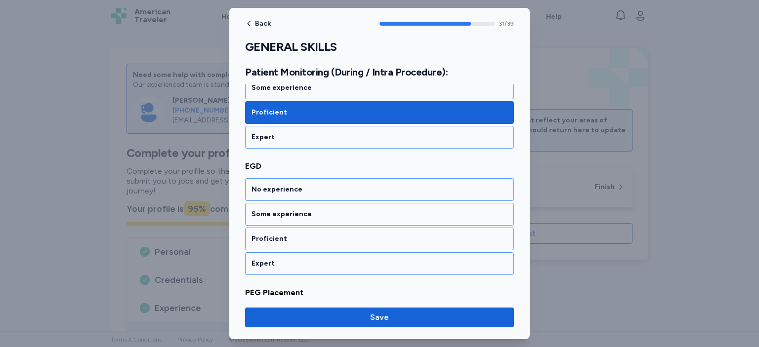
scroll to position [4017, 0]
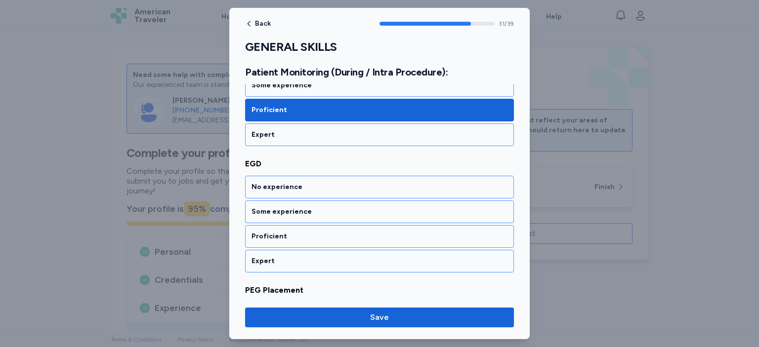
click at [336, 250] on div "Expert" at bounding box center [379, 261] width 269 height 23
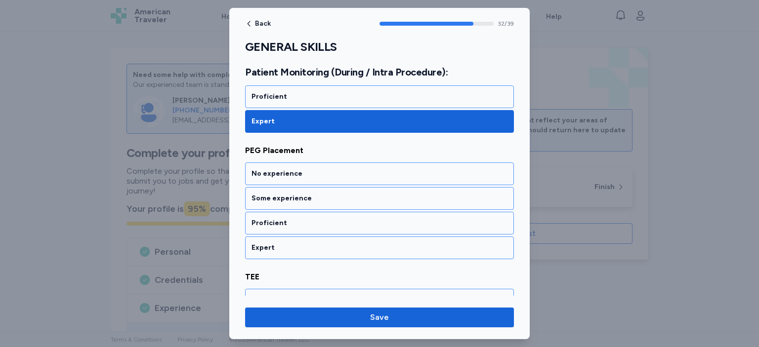
scroll to position [4142, 0]
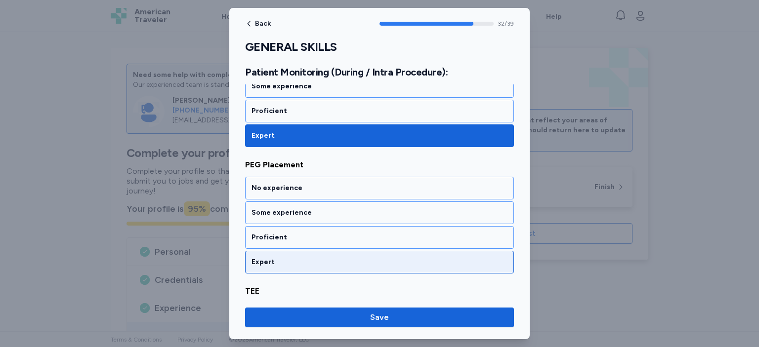
click at [326, 257] on div "Expert" at bounding box center [379, 262] width 256 height 10
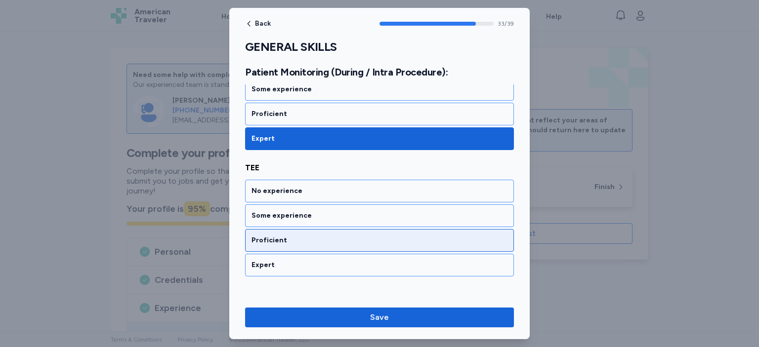
scroll to position [4408, 0]
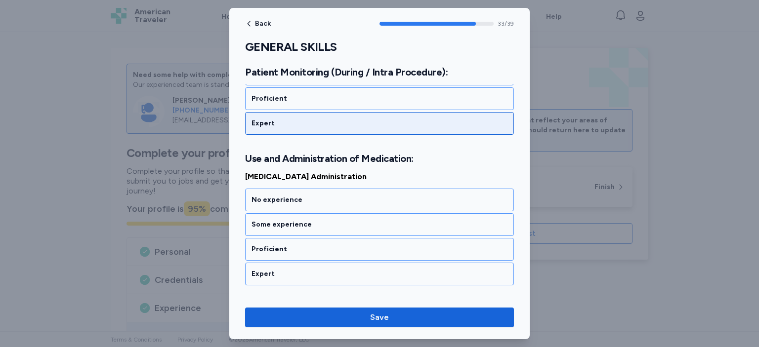
click at [313, 112] on div "Expert" at bounding box center [379, 123] width 269 height 23
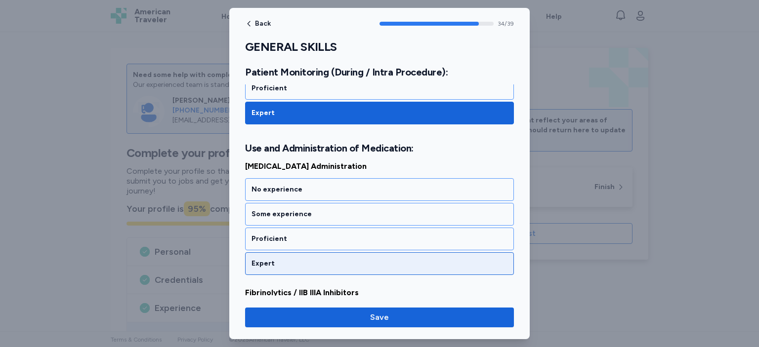
drag, startPoint x: 312, startPoint y: 242, endPoint x: 315, endPoint y: 233, distance: 9.4
click at [312, 252] on div "Expert" at bounding box center [379, 263] width 269 height 23
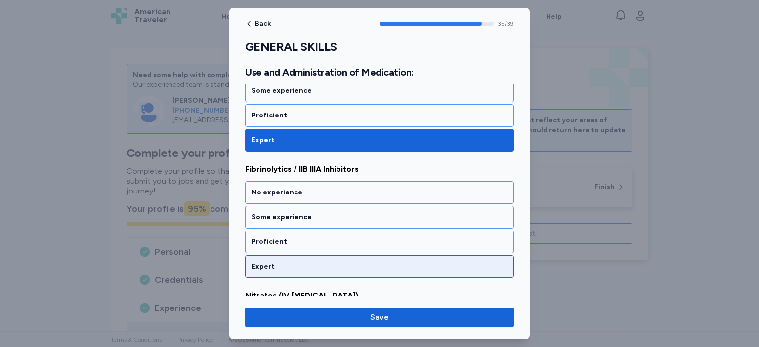
scroll to position [4544, 0]
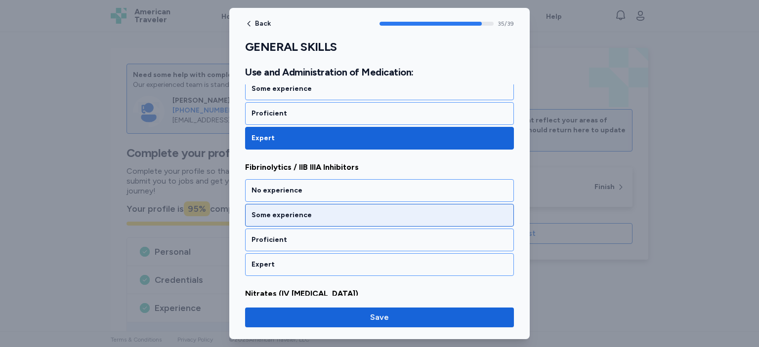
click at [284, 204] on div "Some experience" at bounding box center [379, 215] width 269 height 23
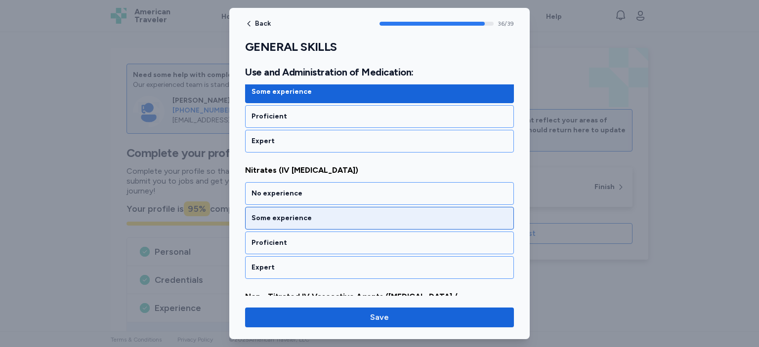
scroll to position [4670, 0]
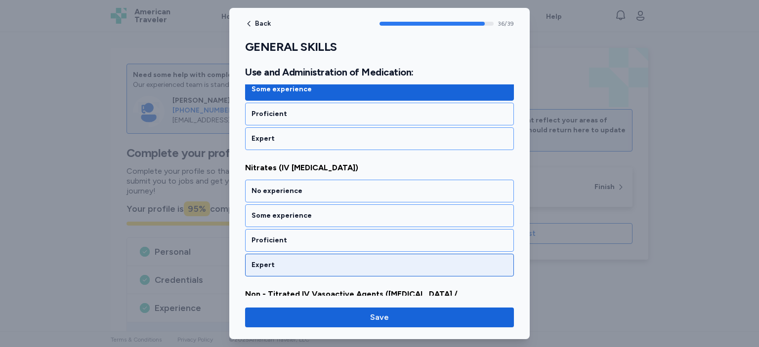
click at [308, 260] on div "Expert" at bounding box center [379, 265] width 256 height 10
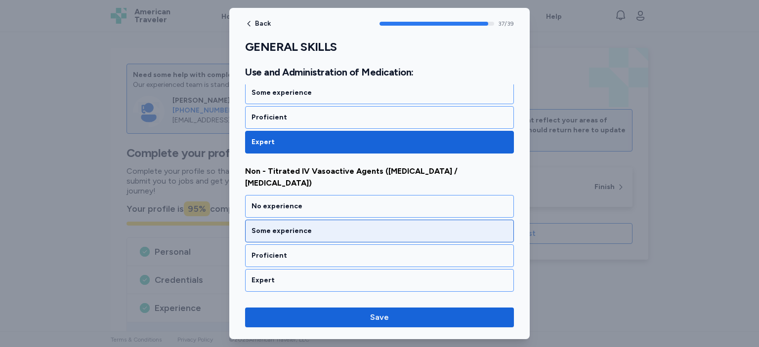
scroll to position [4795, 0]
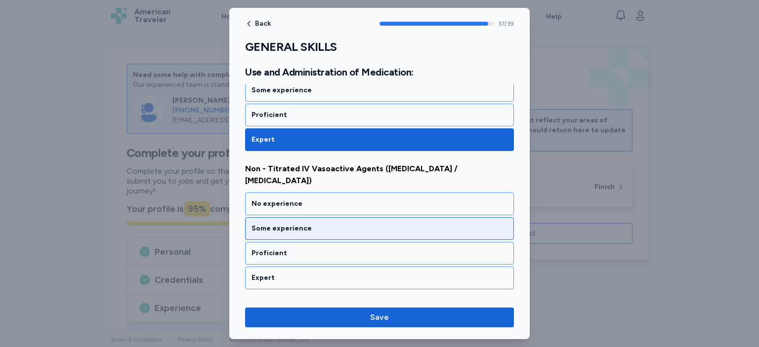
click at [311, 224] on div "Some experience" at bounding box center [379, 229] width 256 height 10
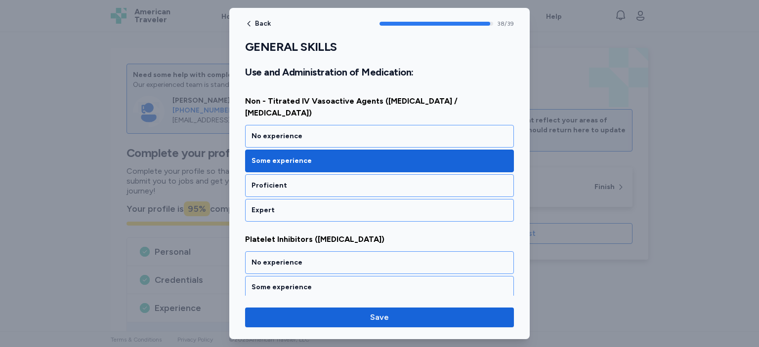
scroll to position [4874, 0]
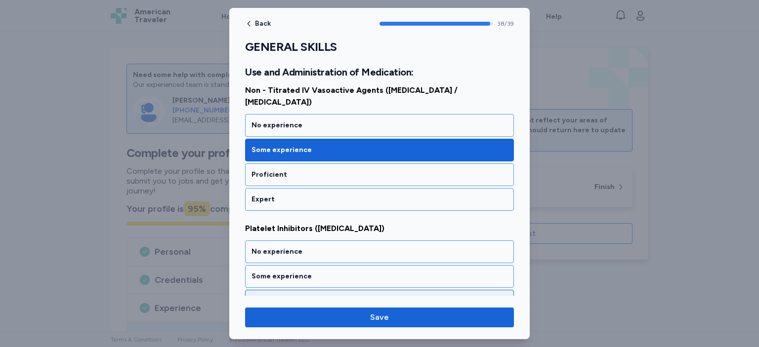
click at [334, 296] on div "Proficient" at bounding box center [379, 301] width 256 height 10
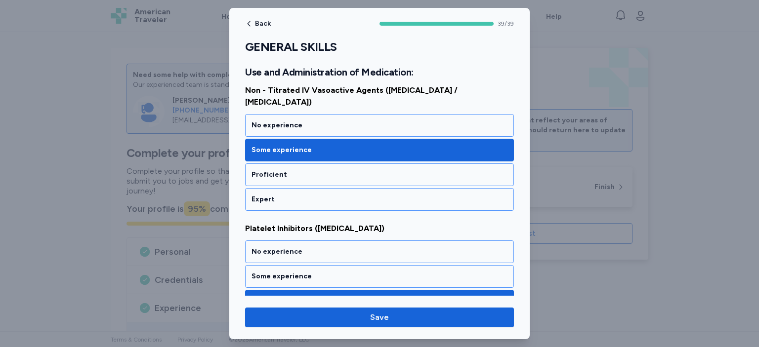
click at [332, 290] on div "Proficient" at bounding box center [379, 301] width 269 height 23
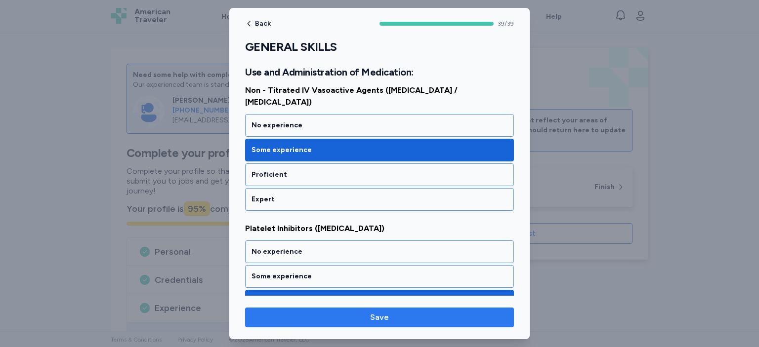
click at [377, 312] on span "Save" at bounding box center [379, 318] width 19 height 12
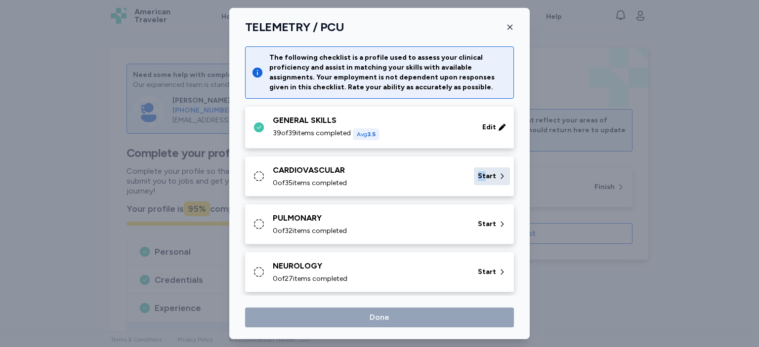
click at [480, 171] on span "Start" at bounding box center [487, 176] width 18 height 10
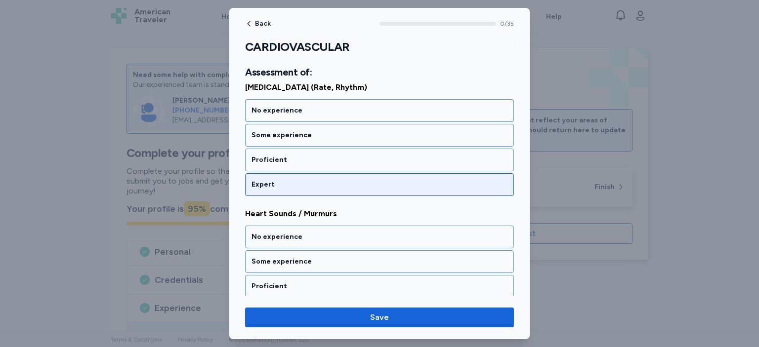
click at [358, 189] on div "Expert" at bounding box center [379, 184] width 269 height 23
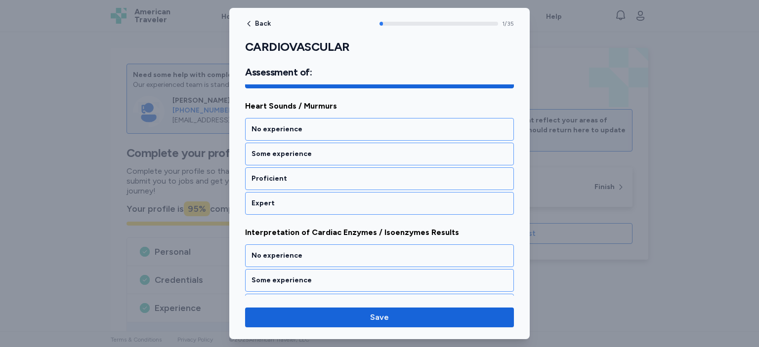
scroll to position [271, 0]
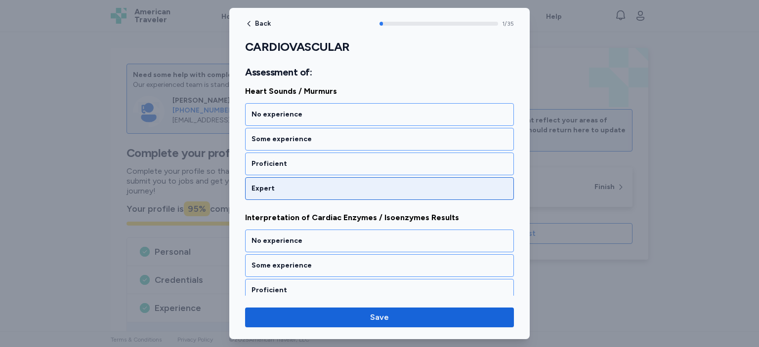
click at [347, 185] on div "Expert" at bounding box center [379, 189] width 256 height 10
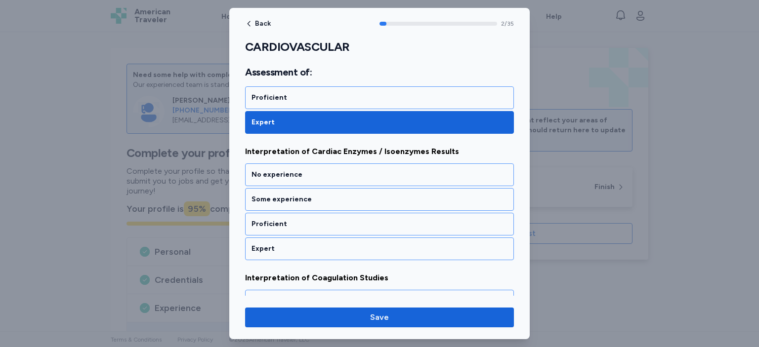
scroll to position [347, 0]
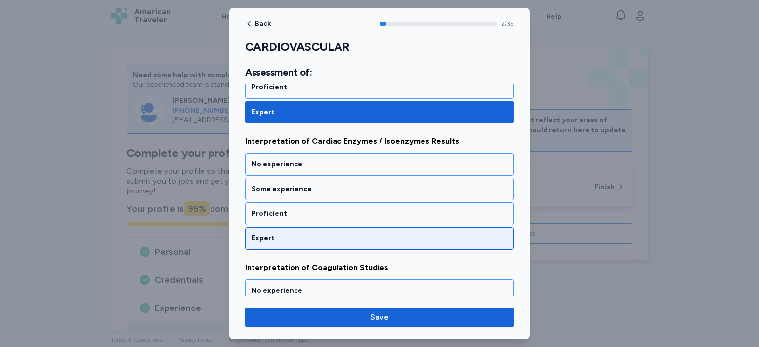
click at [397, 234] on div "Expert" at bounding box center [379, 239] width 256 height 10
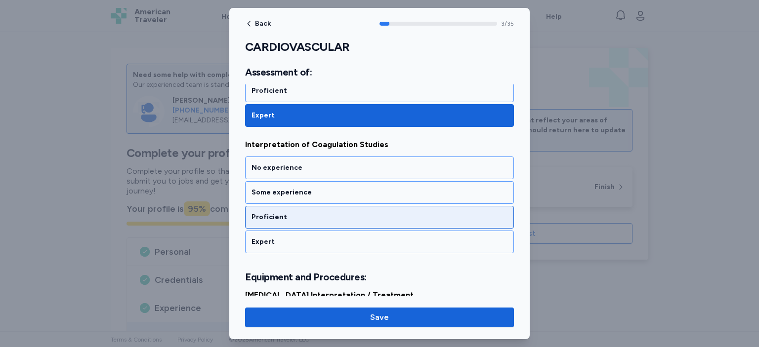
scroll to position [473, 0]
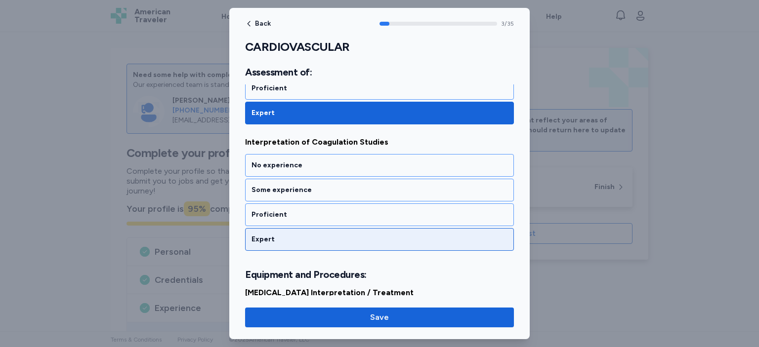
click at [389, 235] on div "Expert" at bounding box center [379, 240] width 256 height 10
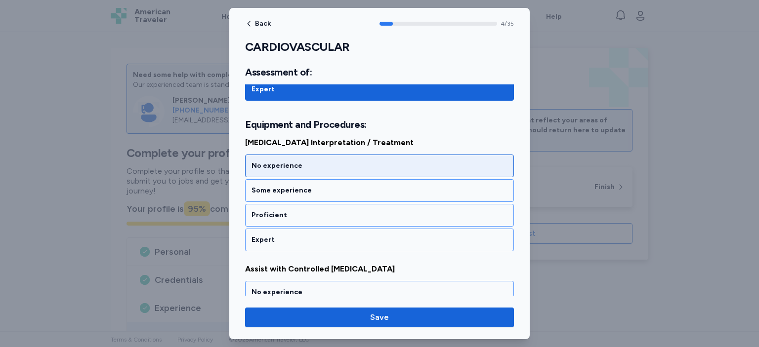
scroll to position [672, 0]
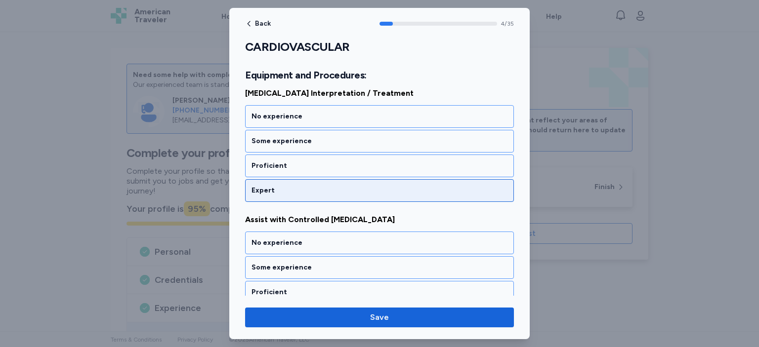
drag, startPoint x: 378, startPoint y: 166, endPoint x: 382, endPoint y: 161, distance: 6.0
click at [379, 164] on div "Proficient" at bounding box center [379, 166] width 256 height 10
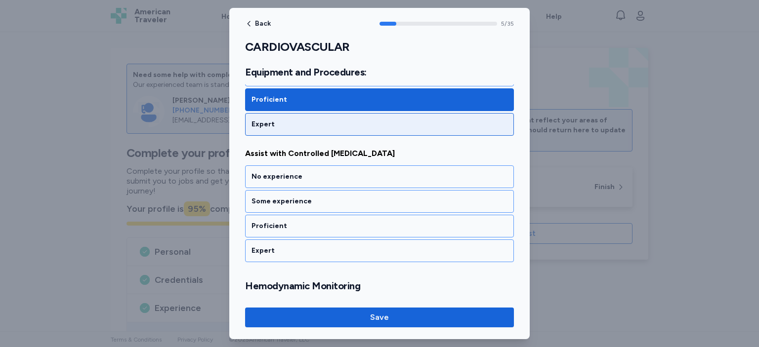
scroll to position [749, 0]
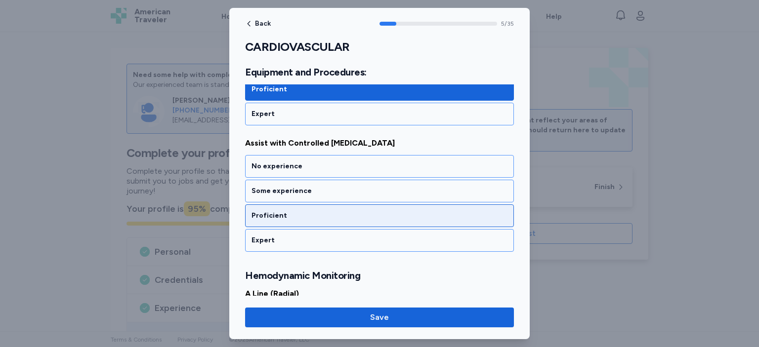
click at [394, 213] on div "Proficient" at bounding box center [379, 216] width 256 height 10
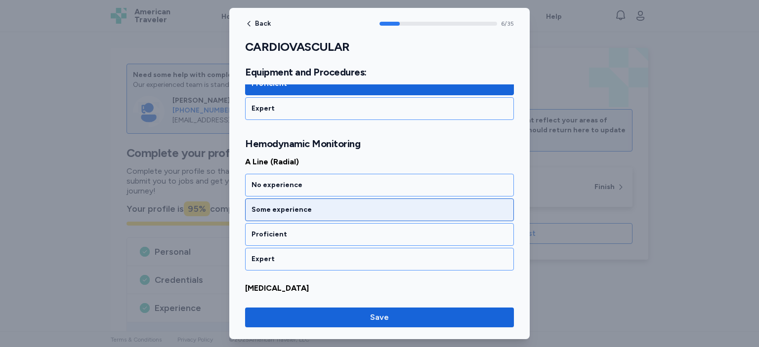
scroll to position [886, 0]
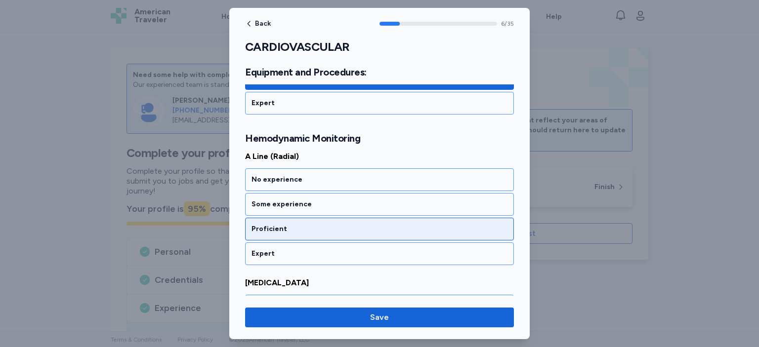
click at [395, 234] on div "Proficient" at bounding box center [379, 229] width 269 height 23
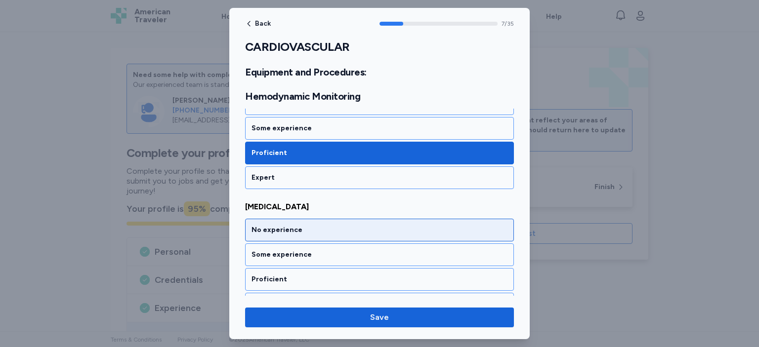
scroll to position [1012, 0]
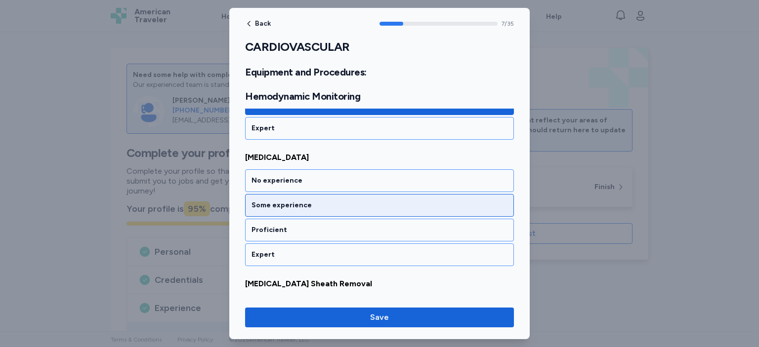
click at [310, 201] on div "Some experience" at bounding box center [379, 206] width 256 height 10
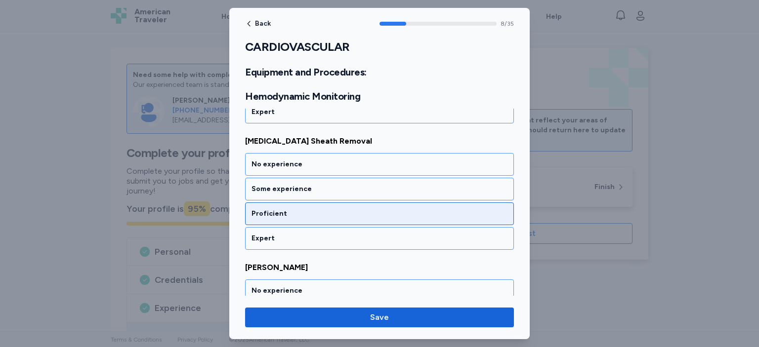
scroll to position [1138, 0]
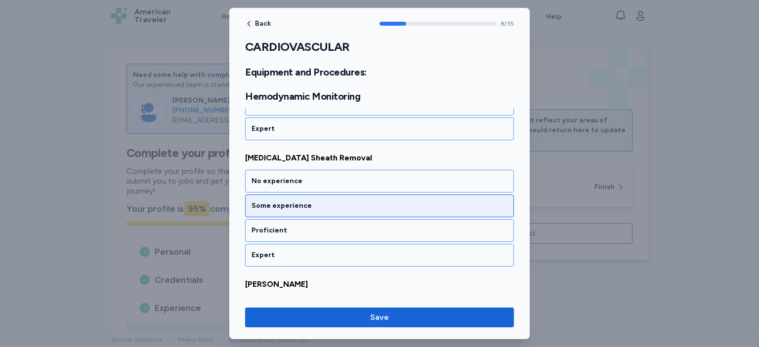
click at [339, 201] on div "Some experience" at bounding box center [379, 206] width 256 height 10
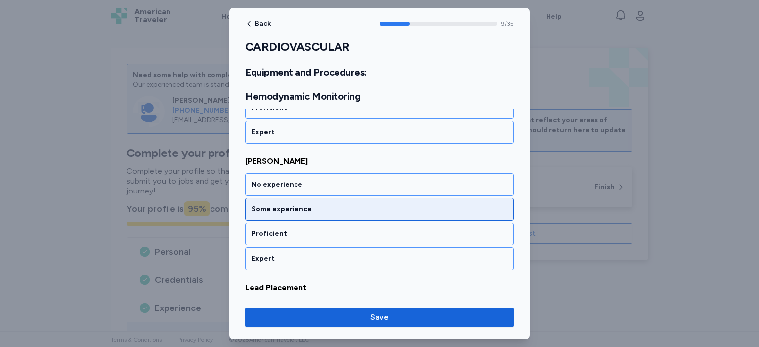
scroll to position [1263, 0]
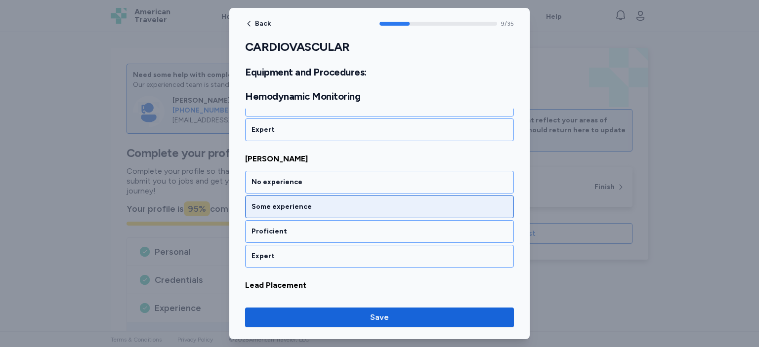
click at [340, 202] on div "Some experience" at bounding box center [379, 207] width 256 height 10
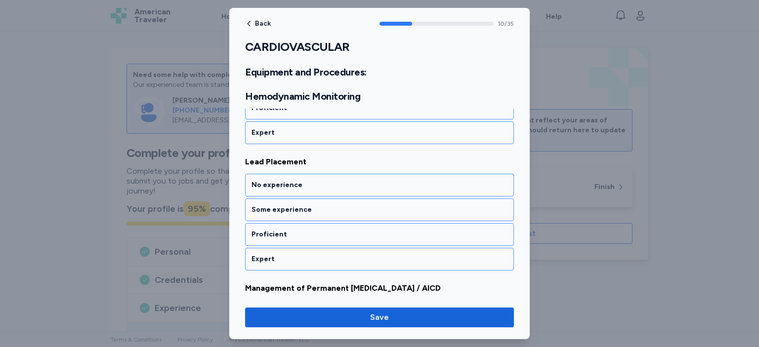
scroll to position [1389, 0]
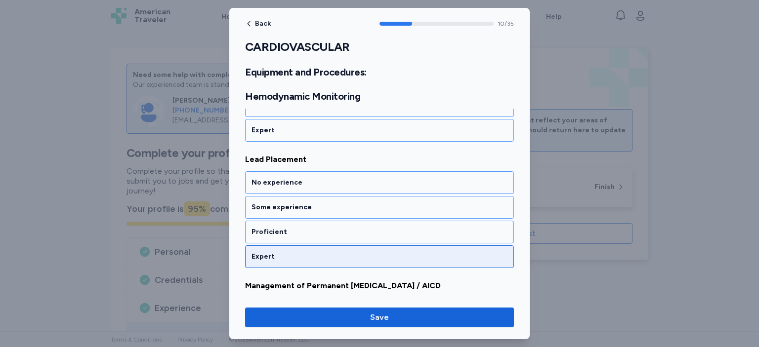
click at [354, 246] on div "Expert" at bounding box center [379, 257] width 269 height 23
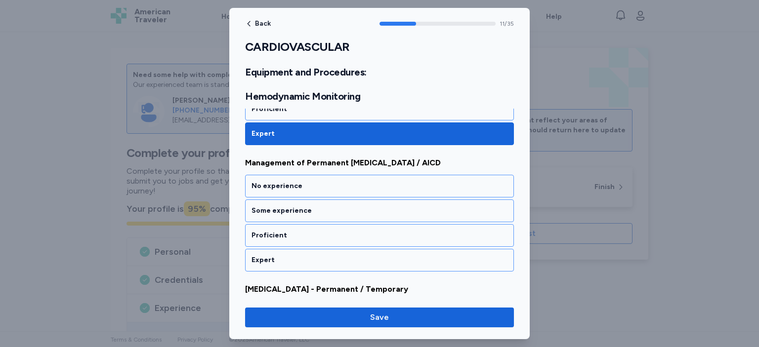
scroll to position [1515, 0]
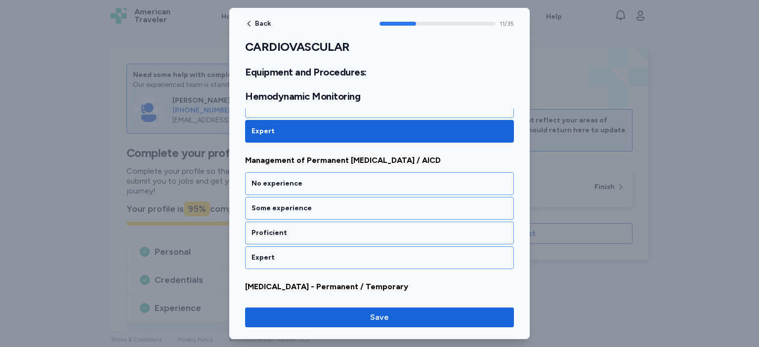
click at [343, 262] on div "A Line (Radial) No experience Some experience Proficient Expert CVP Monitoring …" at bounding box center [379, 85] width 269 height 1127
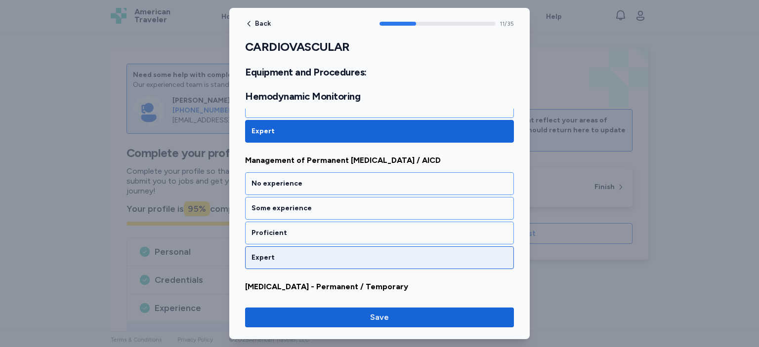
click at [344, 253] on div "Expert" at bounding box center [379, 258] width 256 height 10
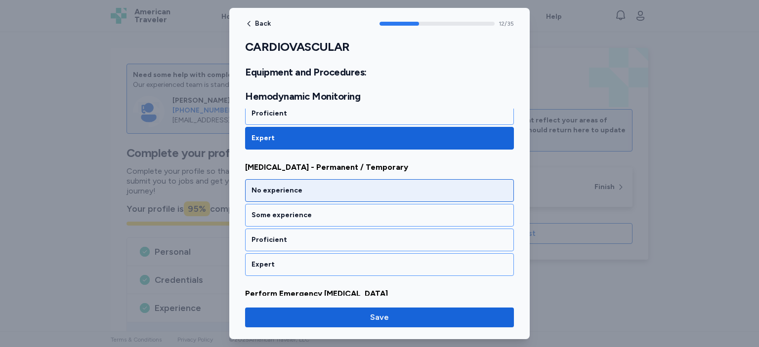
scroll to position [1640, 0]
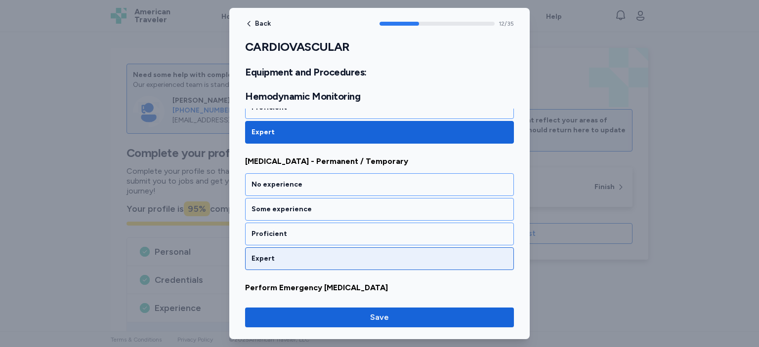
click at [348, 248] on div "Expert" at bounding box center [379, 259] width 269 height 23
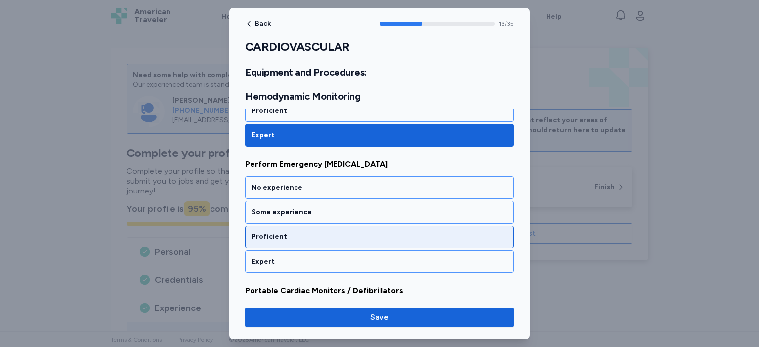
scroll to position [1766, 0]
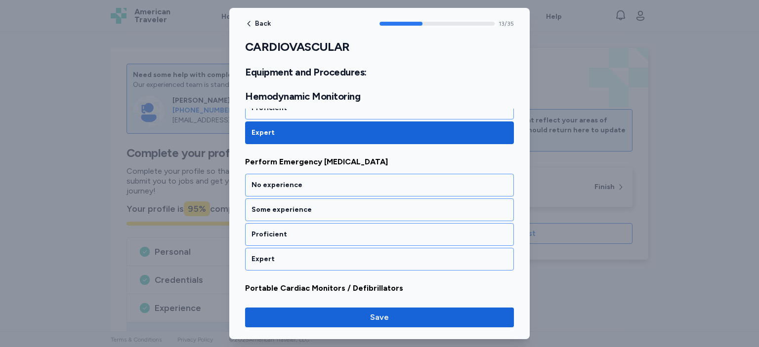
click at [353, 230] on div "Proficient" at bounding box center [379, 235] width 256 height 10
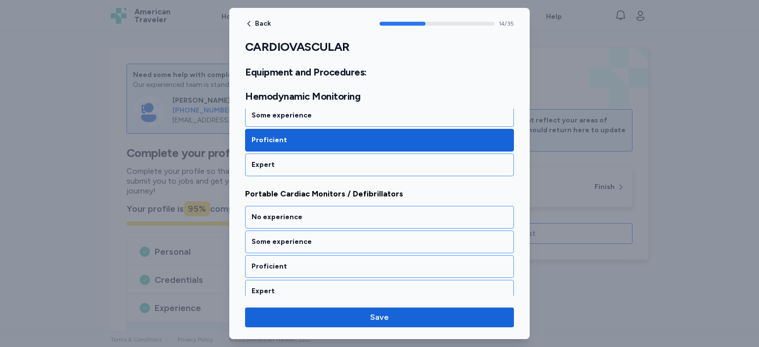
scroll to position [1892, 0]
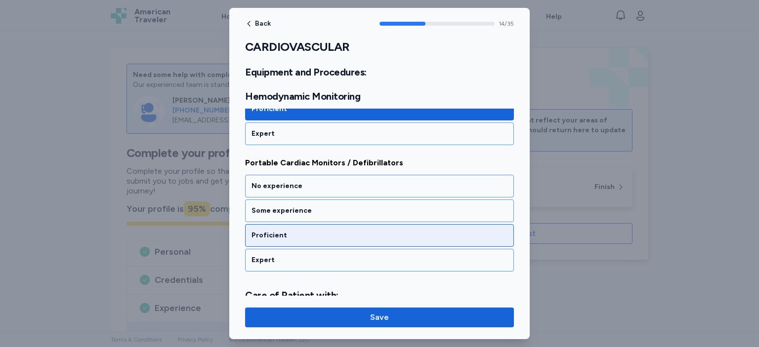
click at [354, 231] on div "Proficient" at bounding box center [379, 236] width 256 height 10
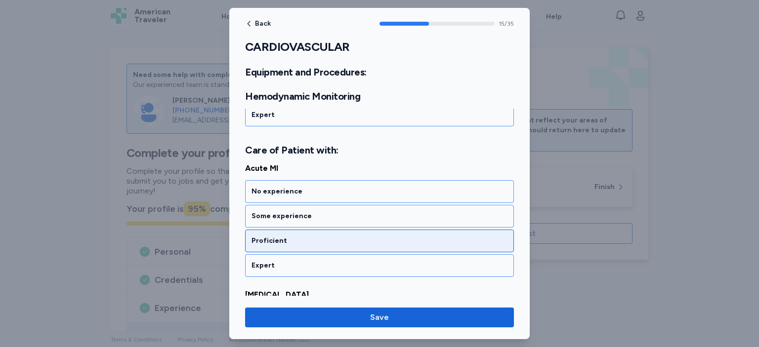
scroll to position [2042, 0]
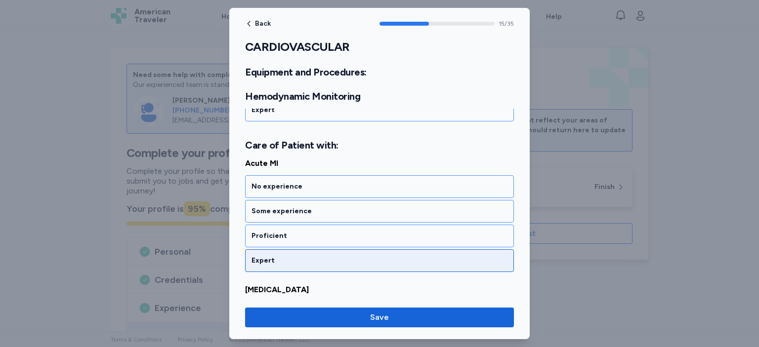
click at [358, 256] on div "Expert" at bounding box center [379, 261] width 256 height 10
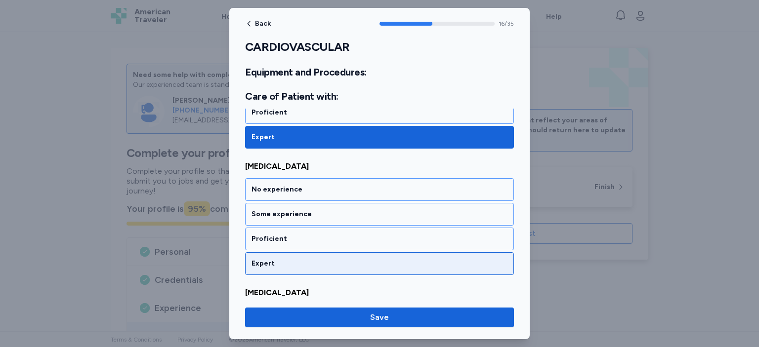
scroll to position [2168, 0]
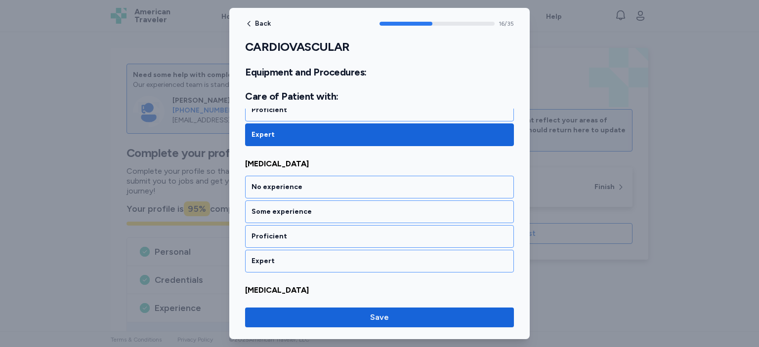
click at [353, 257] on div "Expert" at bounding box center [379, 261] width 269 height 23
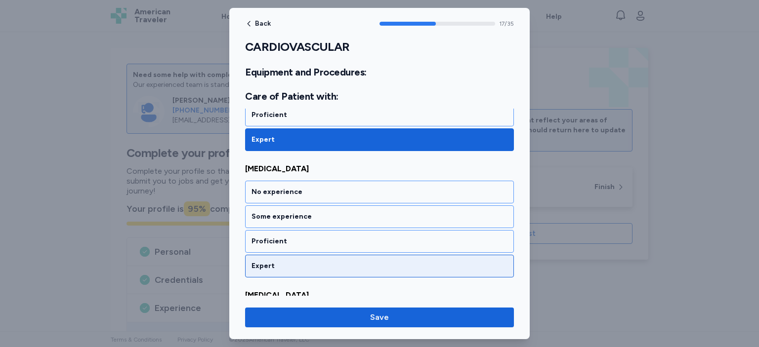
scroll to position [2294, 0]
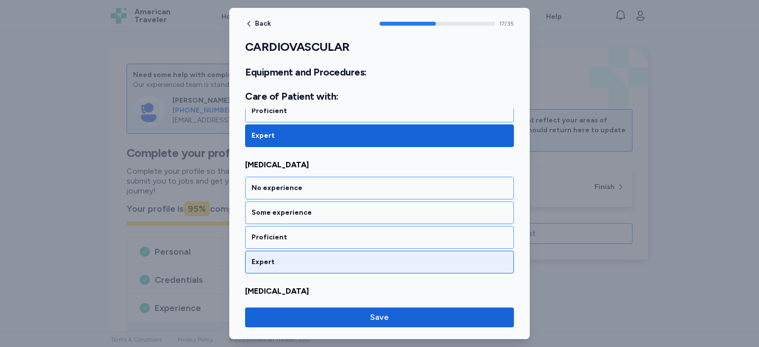
click at [348, 257] on div "Expert" at bounding box center [379, 262] width 256 height 10
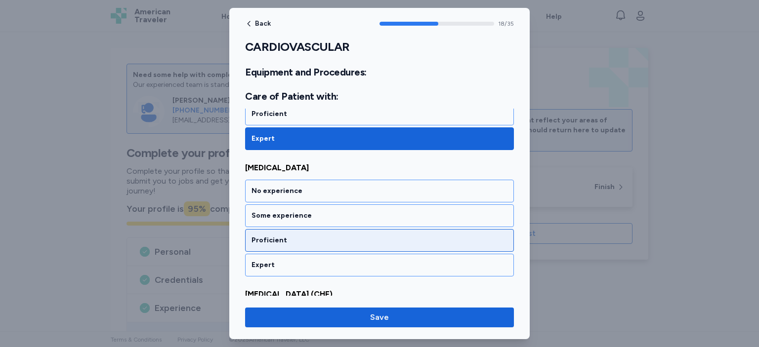
scroll to position [2419, 0]
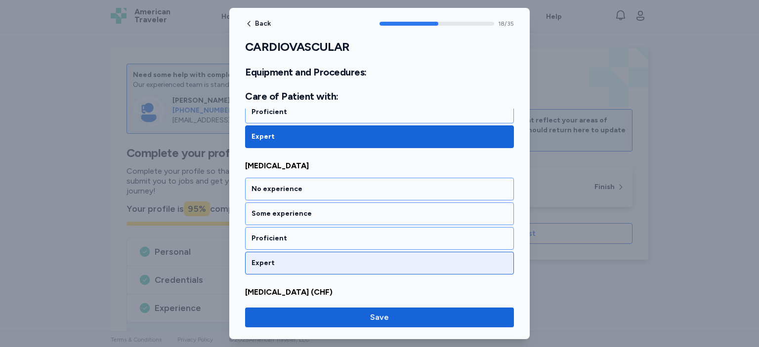
click at [355, 258] on div "Expert" at bounding box center [379, 263] width 256 height 10
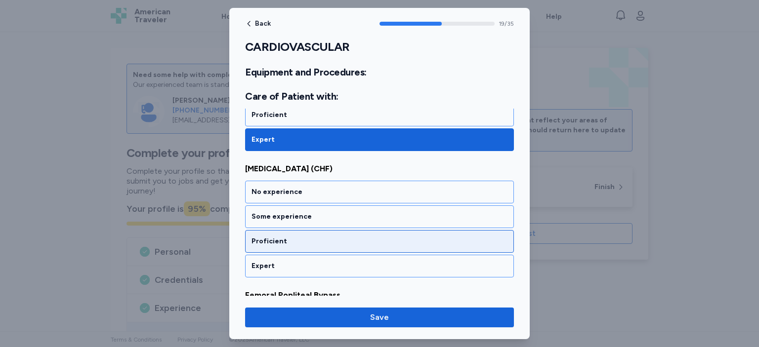
scroll to position [2545, 0]
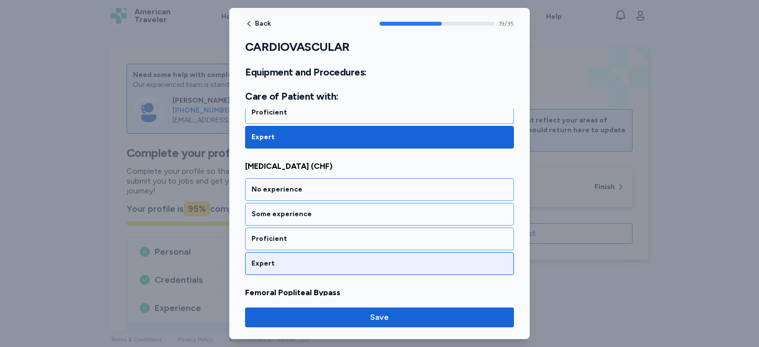
click at [366, 255] on div "Expert" at bounding box center [379, 263] width 269 height 23
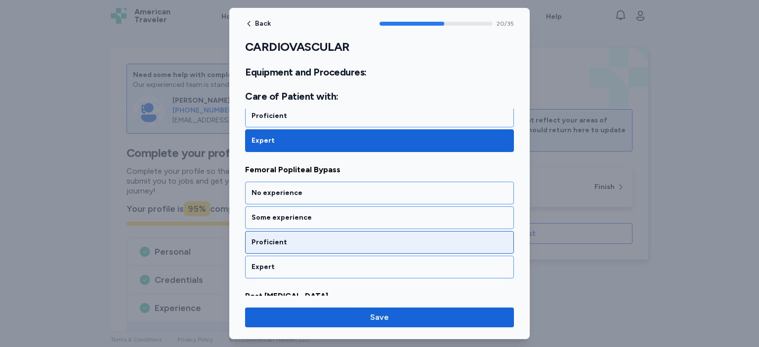
scroll to position [2671, 0]
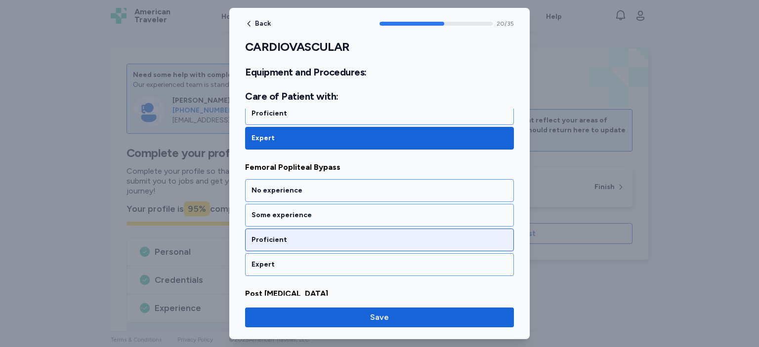
click at [339, 235] on div "Proficient" at bounding box center [379, 240] width 256 height 10
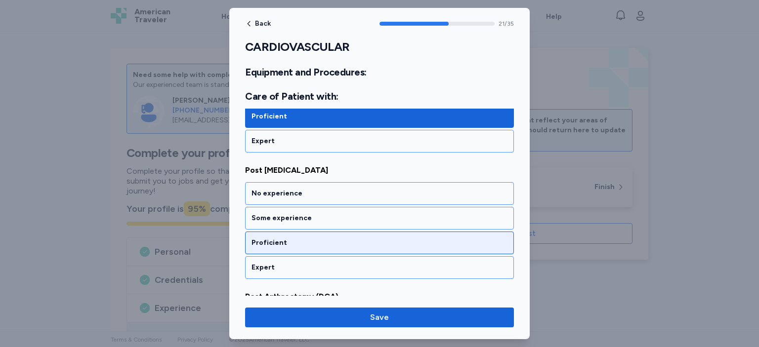
scroll to position [2797, 0]
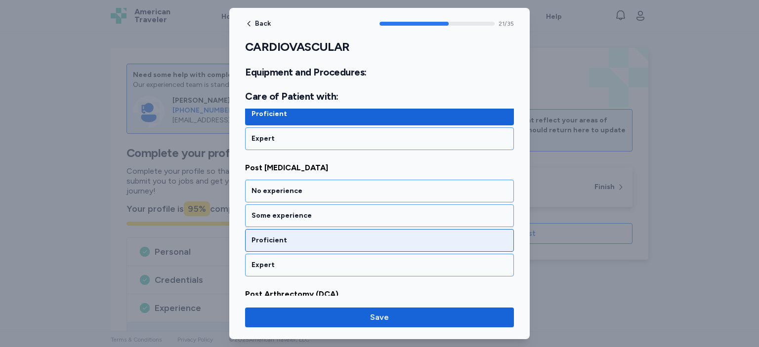
click at [353, 236] on div "Proficient" at bounding box center [379, 241] width 256 height 10
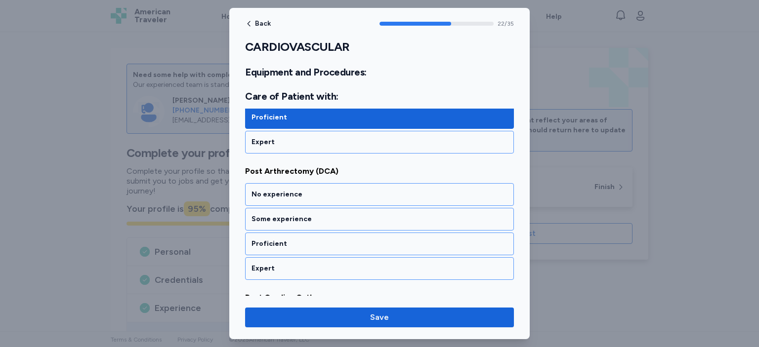
scroll to position [2922, 0]
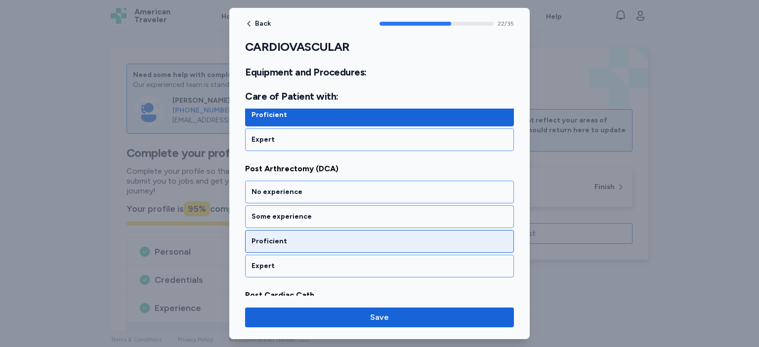
click at [352, 237] on div "Proficient" at bounding box center [379, 242] width 256 height 10
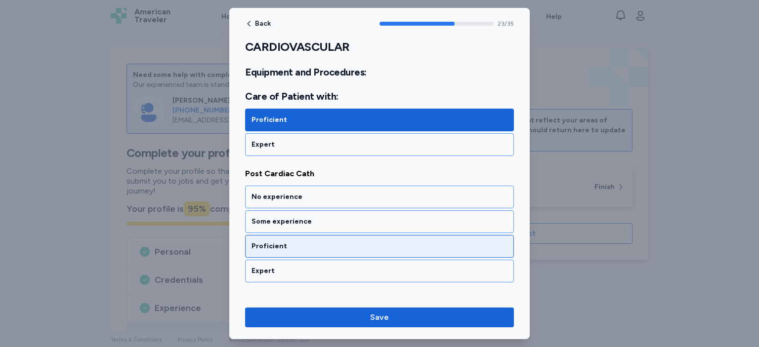
scroll to position [3048, 0]
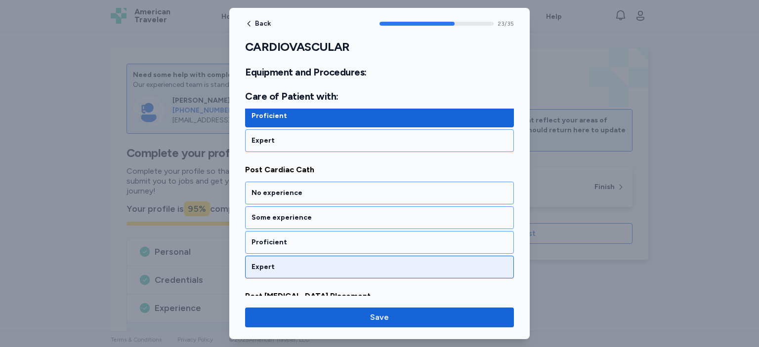
click at [356, 256] on div "Expert" at bounding box center [379, 267] width 269 height 23
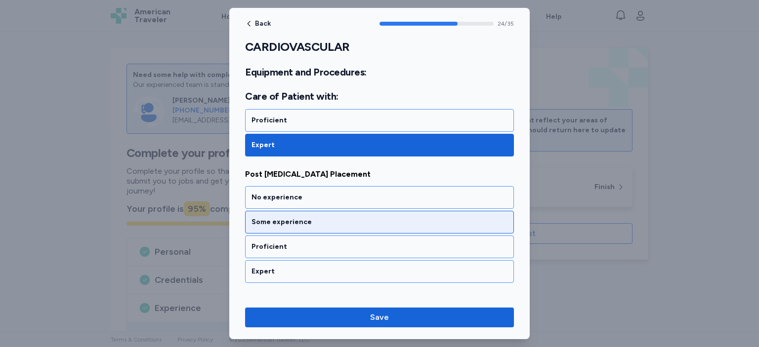
scroll to position [3174, 0]
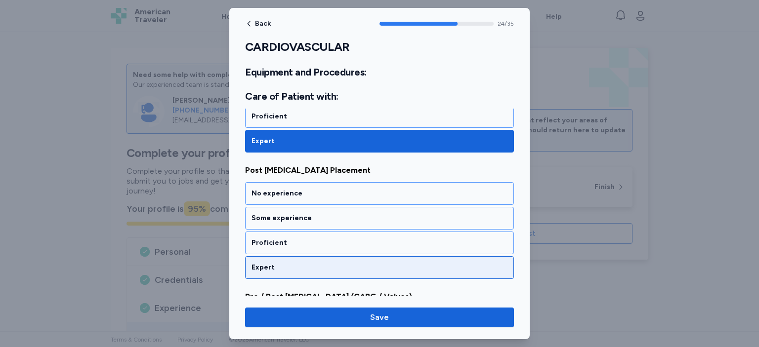
click at [346, 256] on div "Expert" at bounding box center [379, 267] width 269 height 23
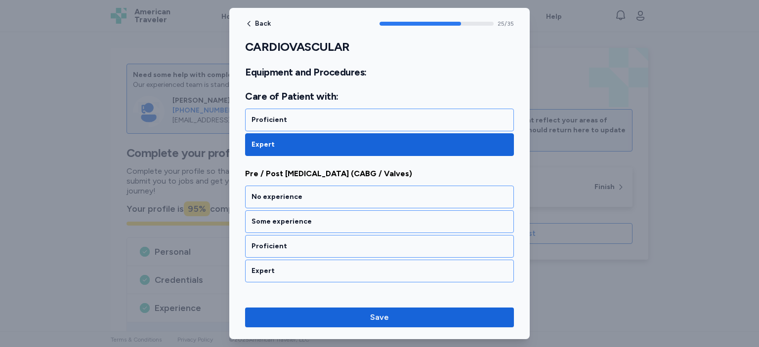
scroll to position [3299, 0]
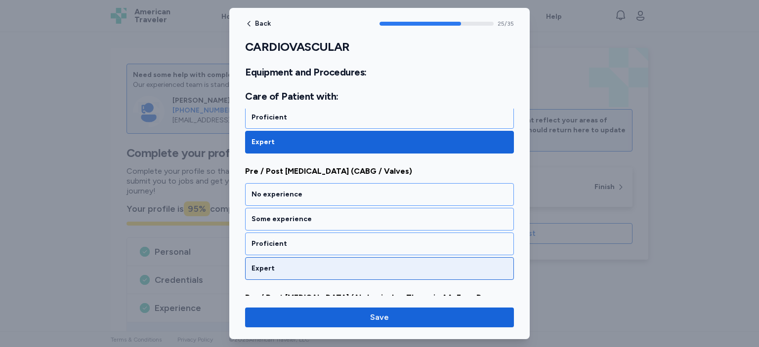
click at [348, 264] on div "Expert" at bounding box center [379, 269] width 256 height 10
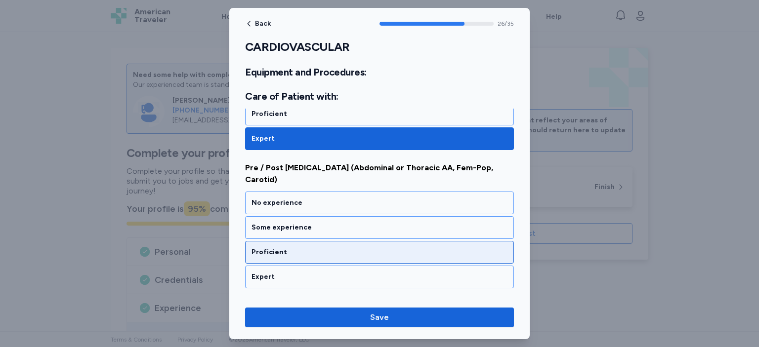
scroll to position [3431, 0]
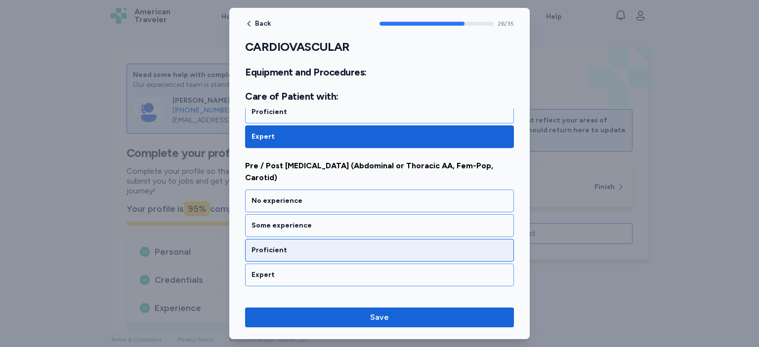
click at [360, 239] on div "Proficient" at bounding box center [379, 250] width 269 height 23
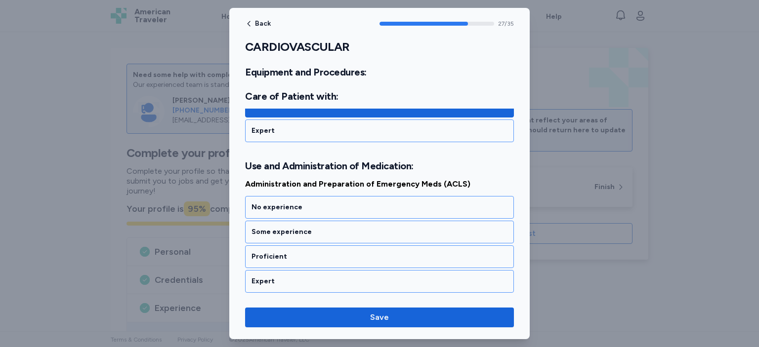
scroll to position [3587, 0]
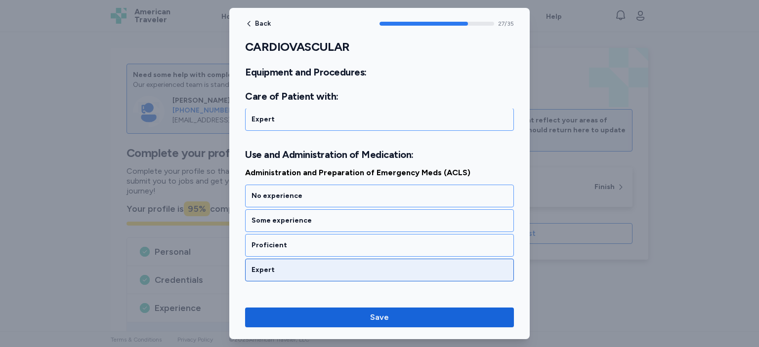
click at [364, 265] on div "Expert" at bounding box center [379, 270] width 256 height 10
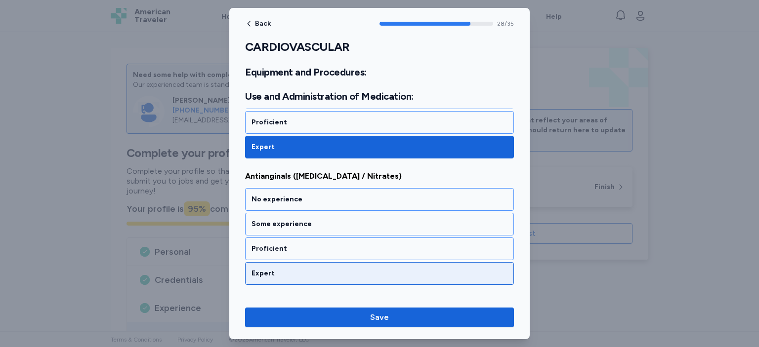
scroll to position [3712, 0]
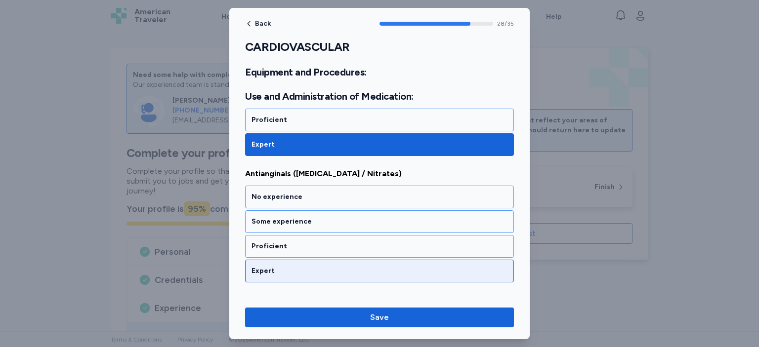
click at [366, 266] on div "Expert" at bounding box center [379, 271] width 256 height 10
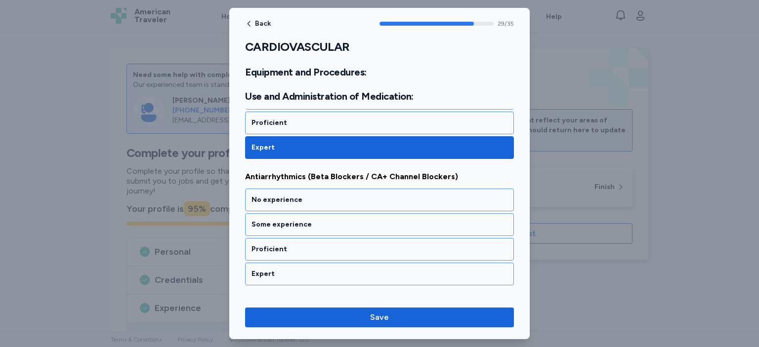
scroll to position [3838, 0]
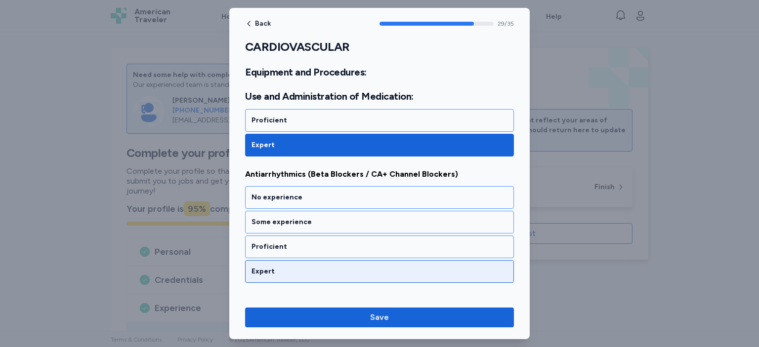
click at [366, 267] on div "Expert" at bounding box center [379, 272] width 256 height 10
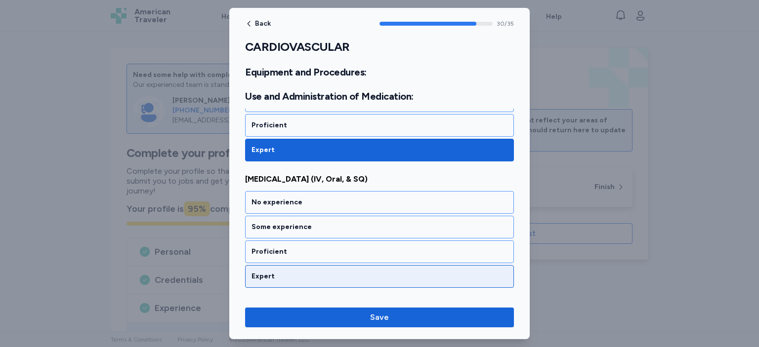
scroll to position [3964, 0]
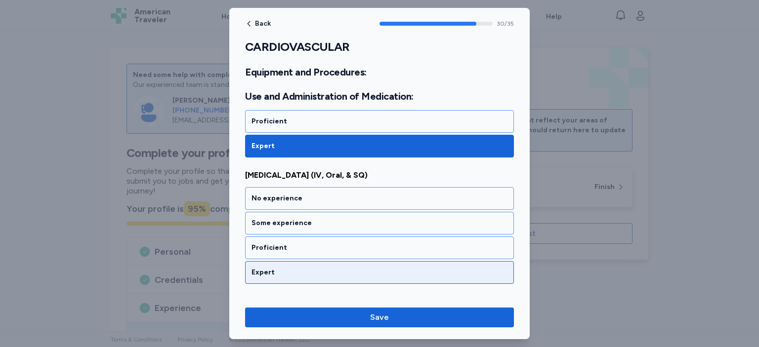
click at [366, 268] on div "Expert" at bounding box center [379, 273] width 256 height 10
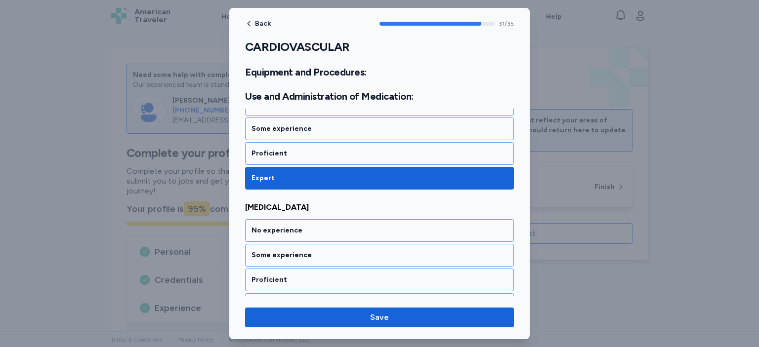
scroll to position [4089, 0]
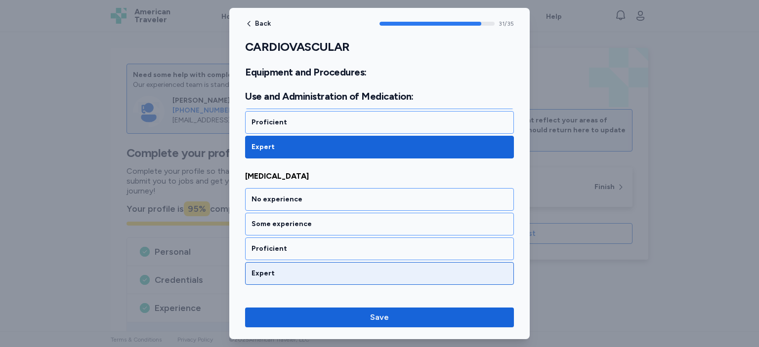
click at [366, 269] on div "Expert" at bounding box center [379, 274] width 256 height 10
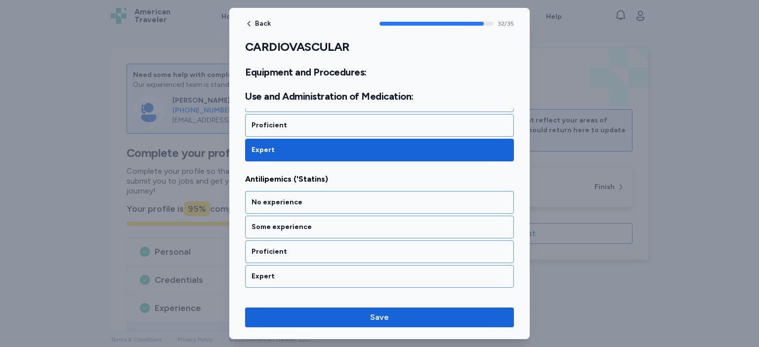
scroll to position [4215, 0]
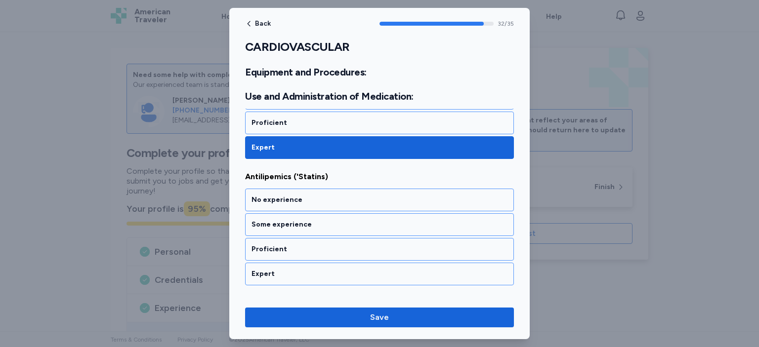
click at [366, 269] on div "Expert" at bounding box center [379, 274] width 256 height 10
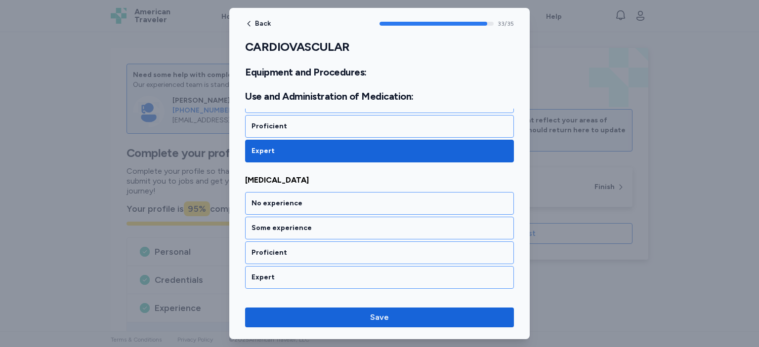
scroll to position [4341, 0]
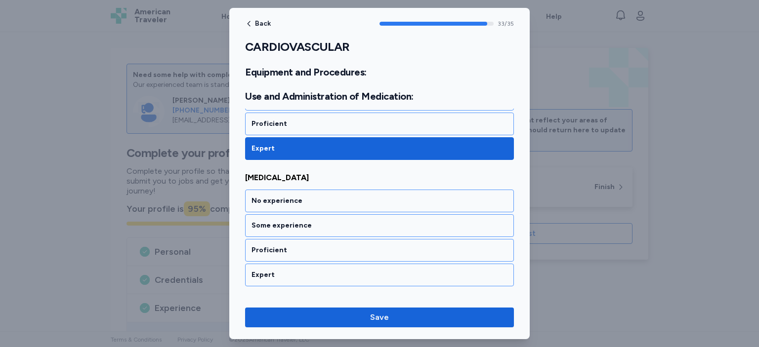
click at [366, 270] on div "Expert" at bounding box center [379, 275] width 256 height 10
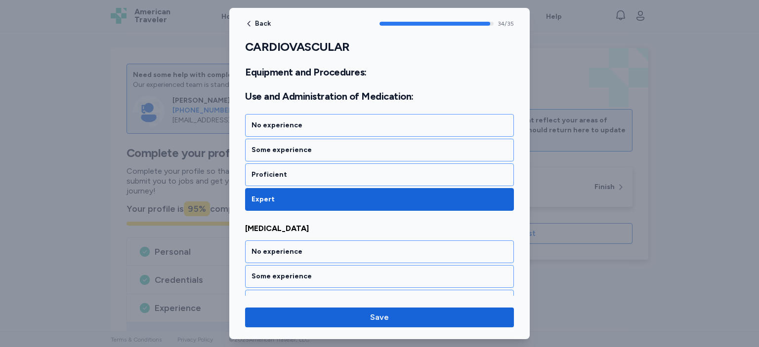
scroll to position [4432, 0]
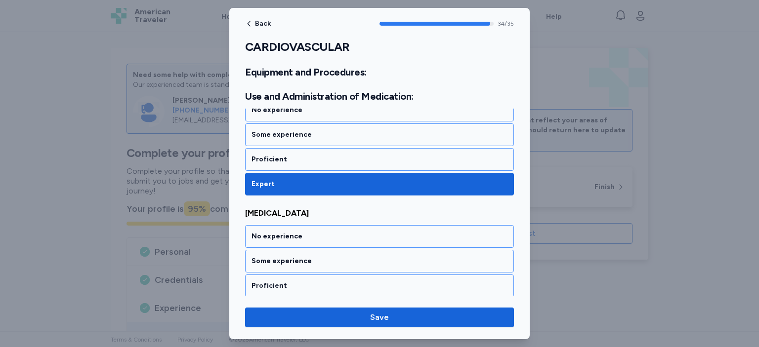
click at [364, 306] on div "Expert" at bounding box center [379, 311] width 256 height 10
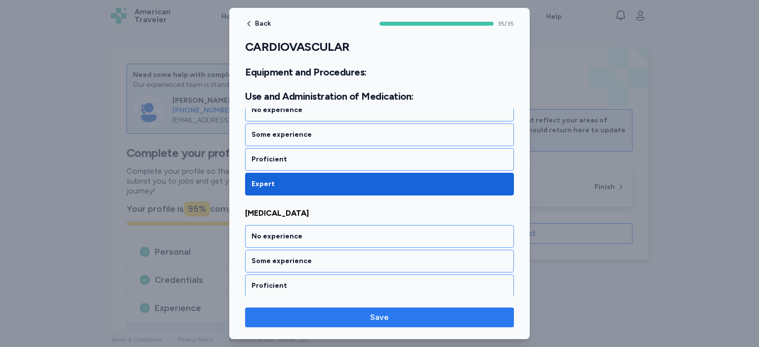
click at [383, 326] on button "Save" at bounding box center [379, 318] width 269 height 20
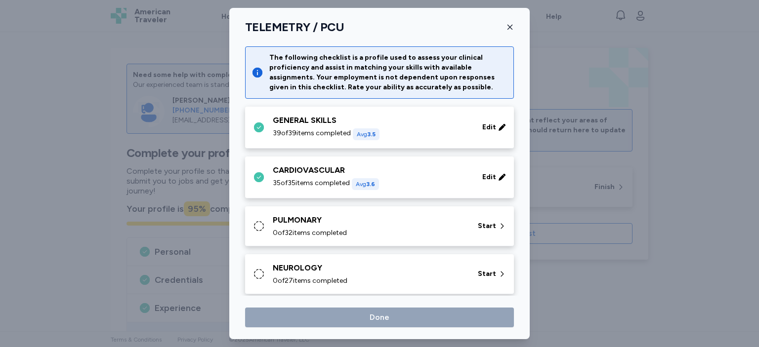
scroll to position [49, 0]
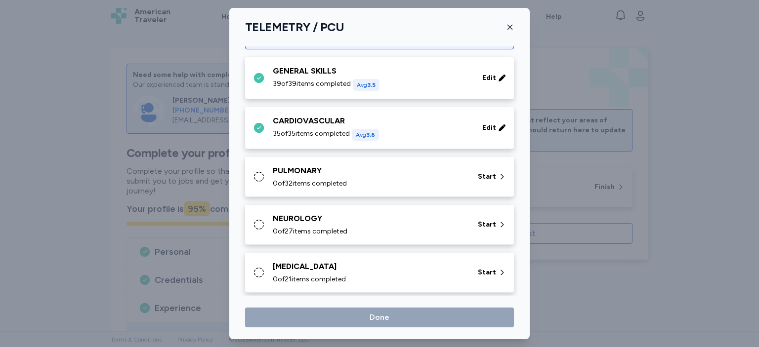
click at [455, 173] on div "PULMONARY" at bounding box center [369, 171] width 193 height 12
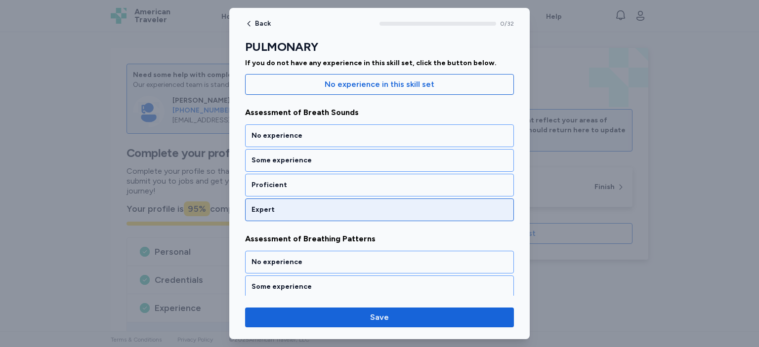
click at [386, 209] on div "Expert" at bounding box center [379, 210] width 256 height 10
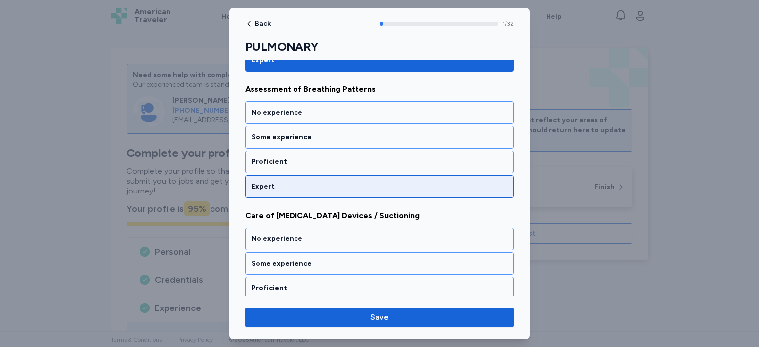
scroll to position [259, 0]
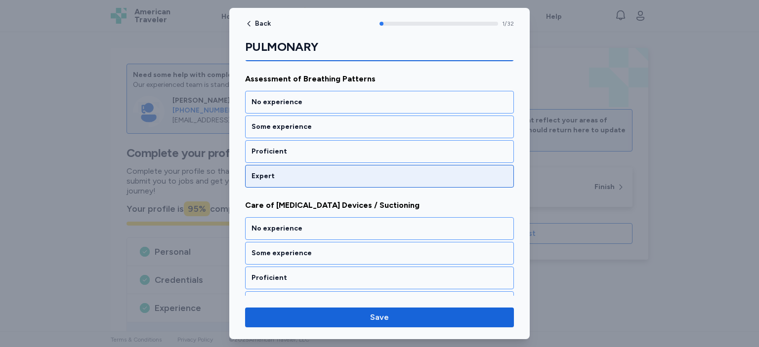
click at [403, 178] on div "Expert" at bounding box center [379, 176] width 256 height 10
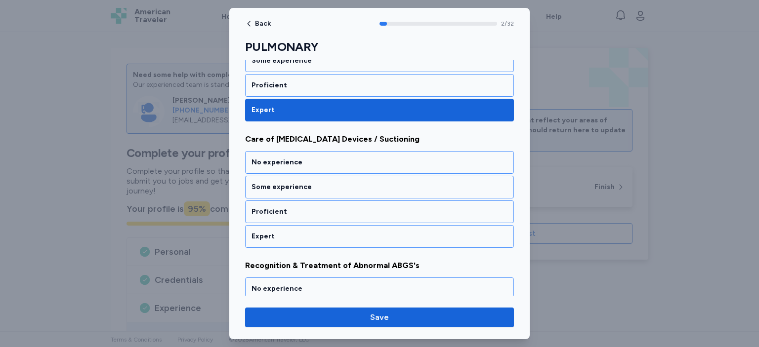
scroll to position [335, 0]
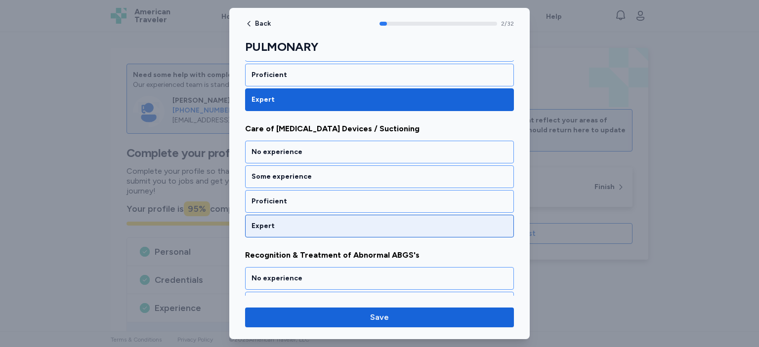
click at [393, 230] on div "Expert" at bounding box center [379, 226] width 269 height 23
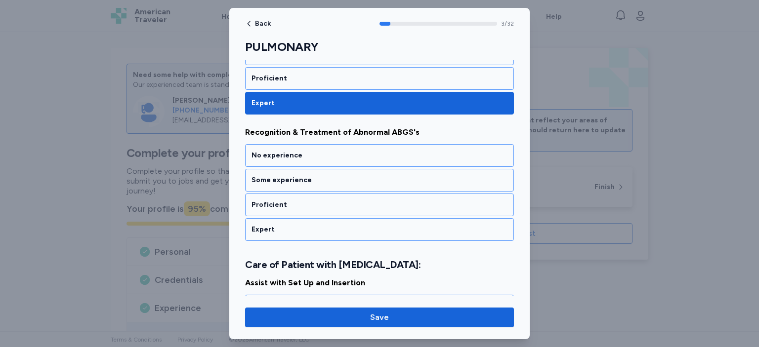
scroll to position [461, 0]
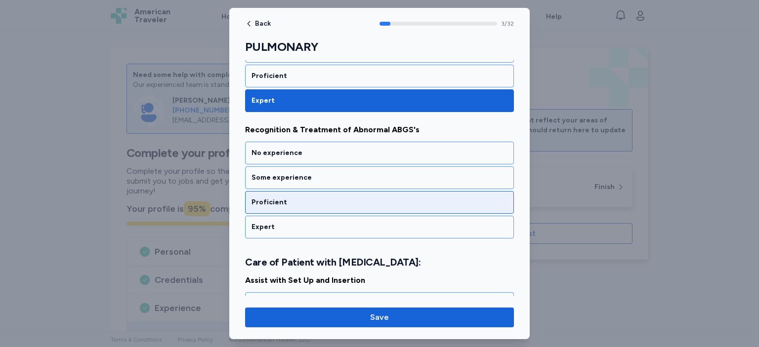
click at [370, 199] on div "Proficient" at bounding box center [379, 203] width 256 height 10
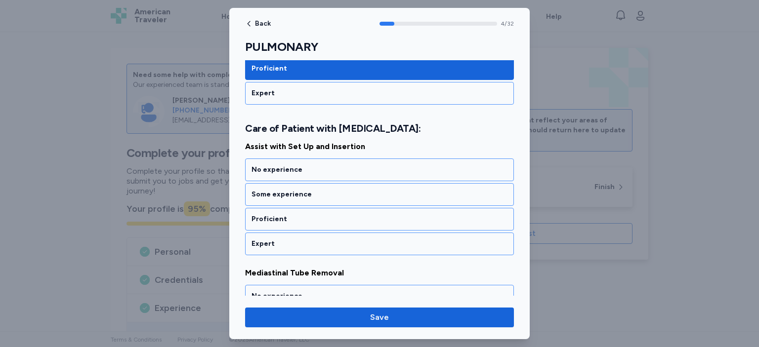
scroll to position [599, 0]
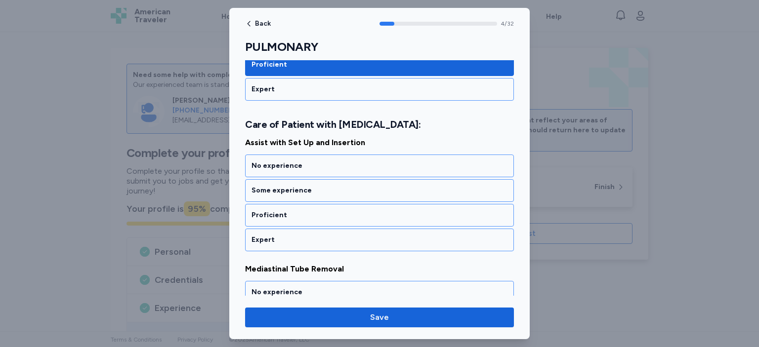
click at [385, 230] on div "Expert" at bounding box center [379, 240] width 269 height 23
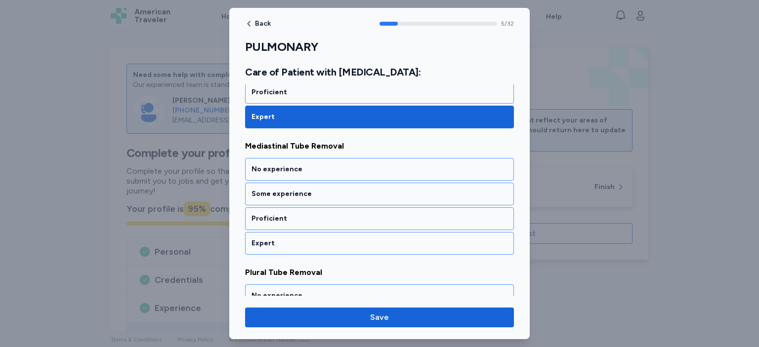
scroll to position [724, 0]
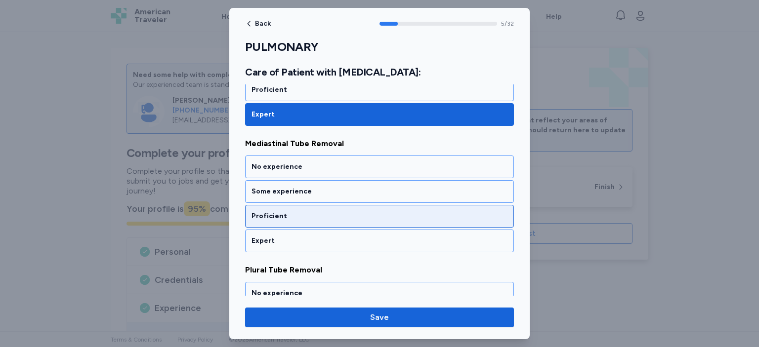
click at [367, 211] on div "Proficient" at bounding box center [379, 216] width 256 height 10
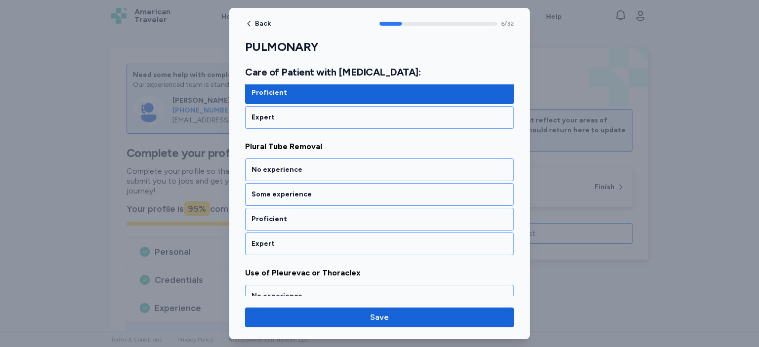
scroll to position [850, 0]
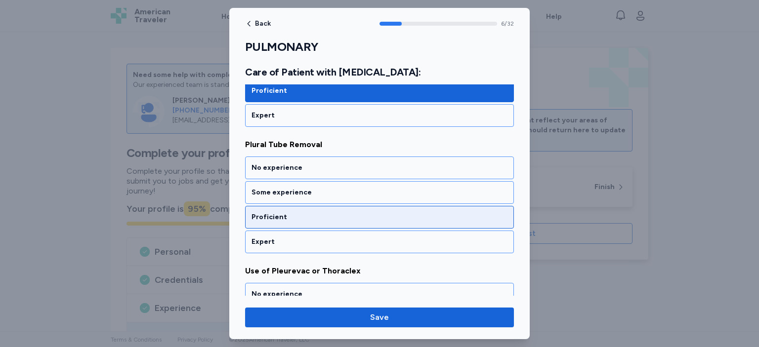
click at [375, 212] on div "Proficient" at bounding box center [379, 217] width 256 height 10
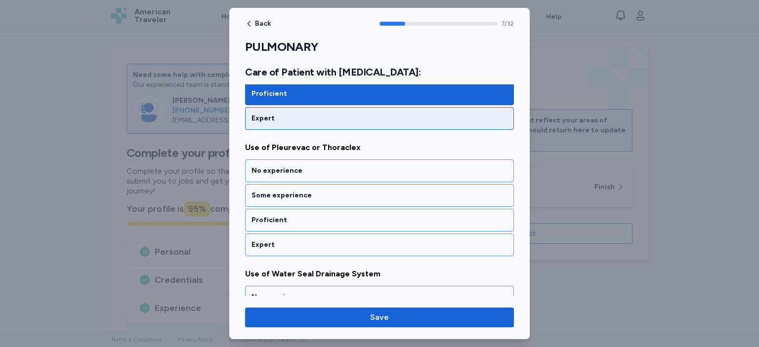
scroll to position [976, 0]
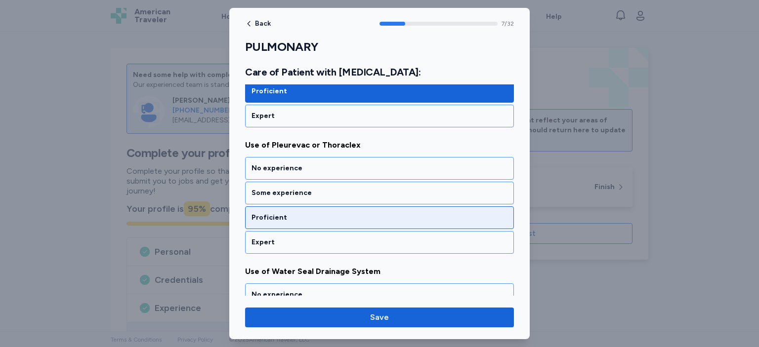
click at [376, 213] on div "Proficient" at bounding box center [379, 218] width 256 height 10
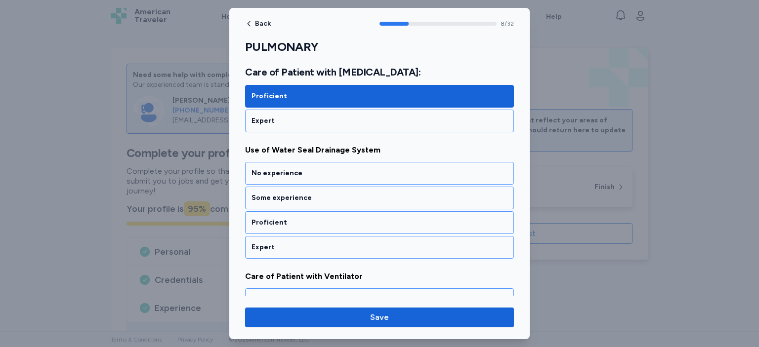
scroll to position [1101, 0]
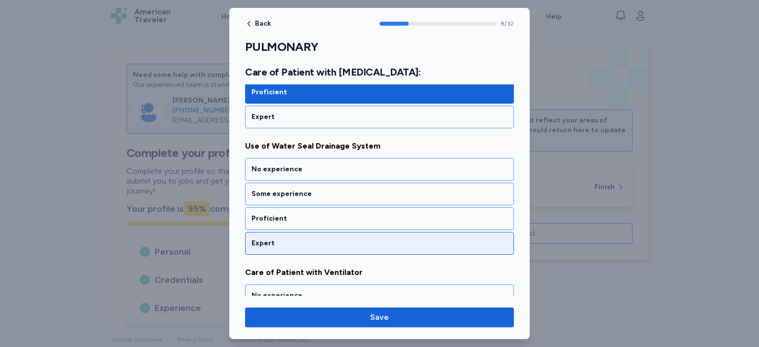
click at [383, 232] on div "Expert" at bounding box center [379, 243] width 269 height 23
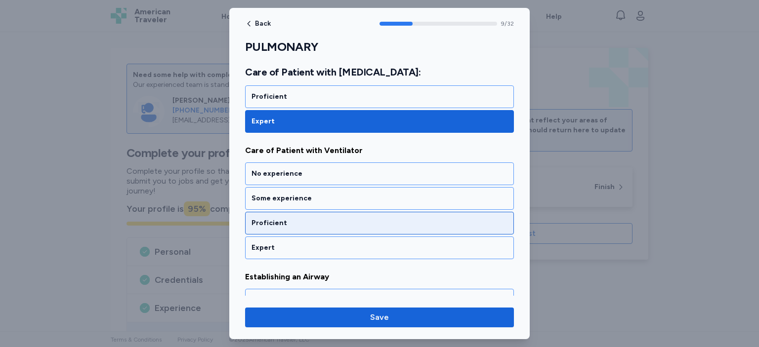
scroll to position [1227, 0]
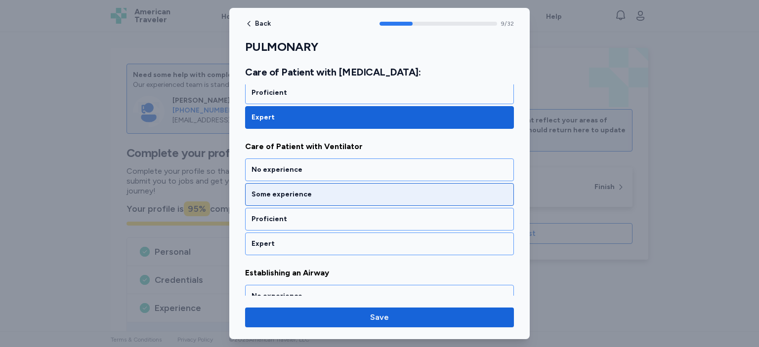
click at [360, 190] on div "Some experience" at bounding box center [379, 195] width 256 height 10
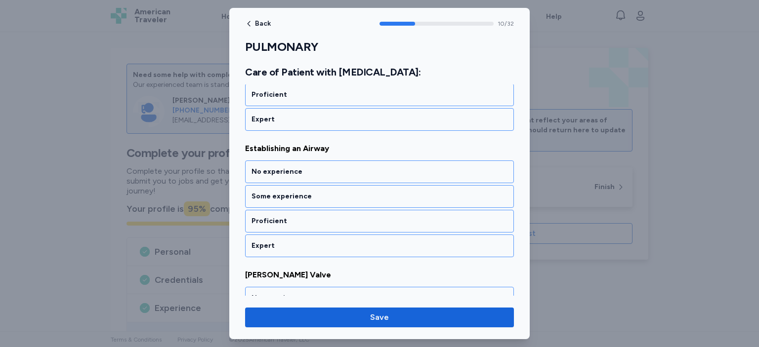
scroll to position [1353, 0]
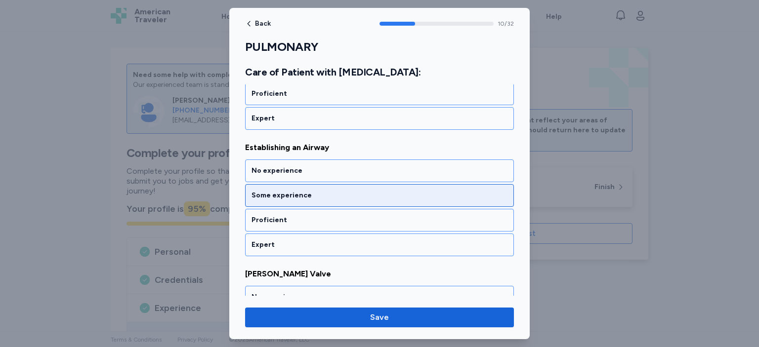
click at [372, 191] on div "Some experience" at bounding box center [379, 196] width 256 height 10
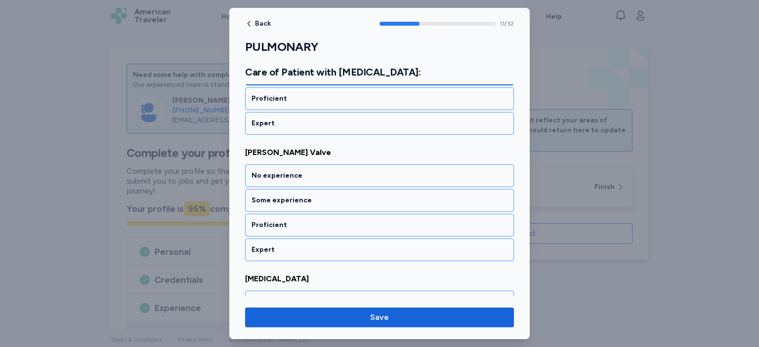
scroll to position [1478, 0]
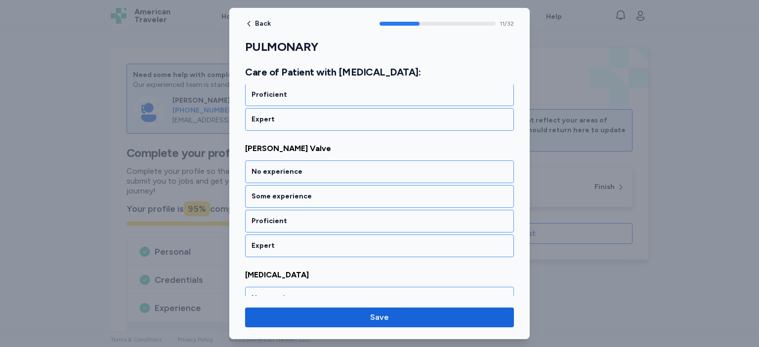
click at [372, 192] on div "Some experience" at bounding box center [379, 197] width 256 height 10
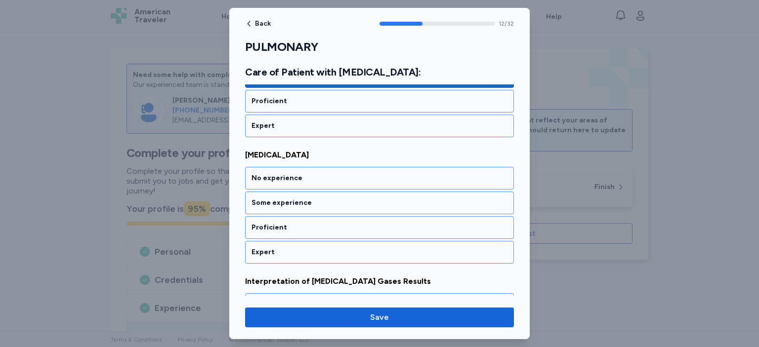
scroll to position [1604, 0]
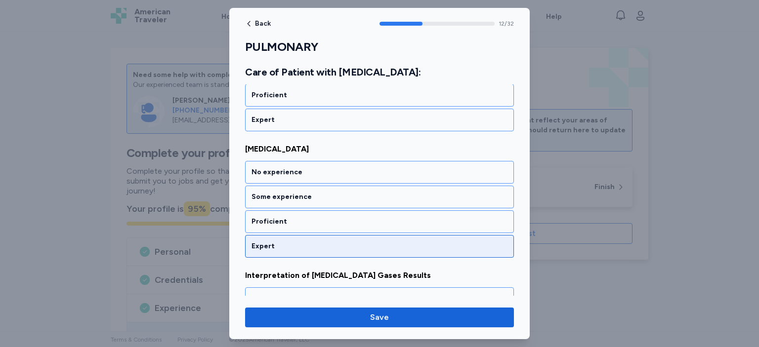
click at [376, 242] on div "Expert" at bounding box center [379, 247] width 256 height 10
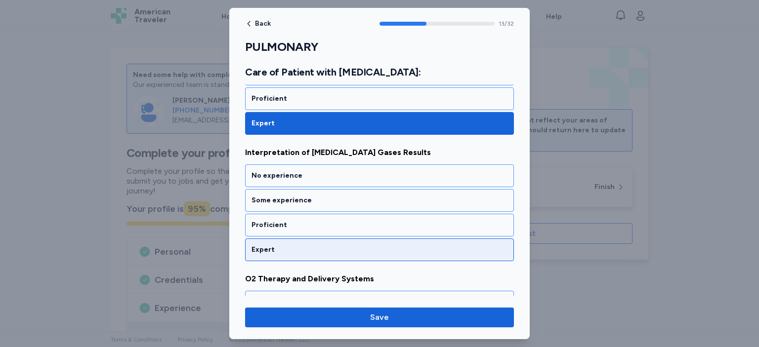
scroll to position [1730, 0]
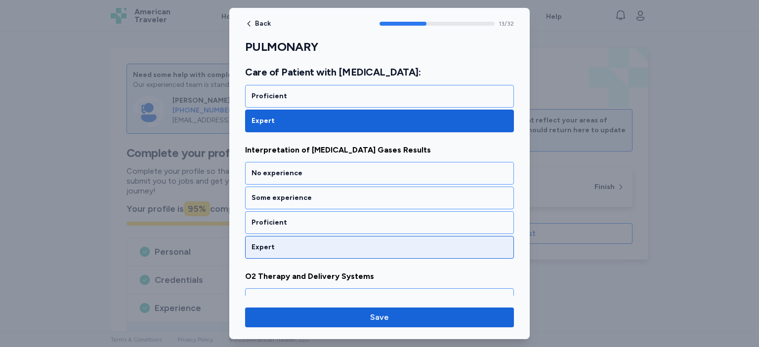
click at [378, 243] on div "Expert" at bounding box center [379, 248] width 256 height 10
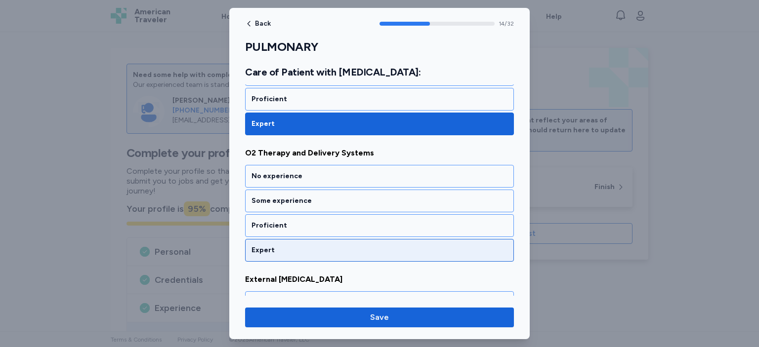
scroll to position [1856, 0]
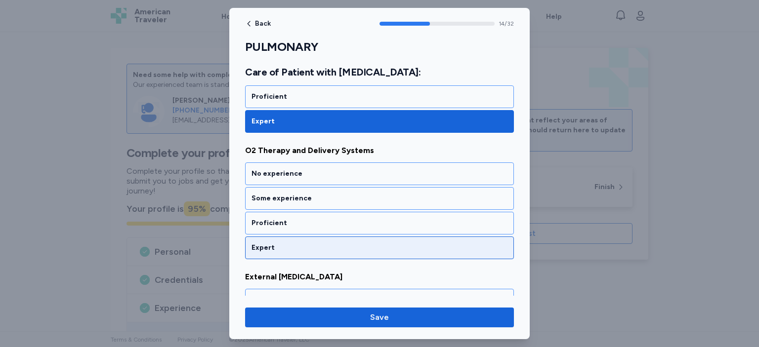
click at [379, 243] on div "Expert" at bounding box center [379, 248] width 256 height 10
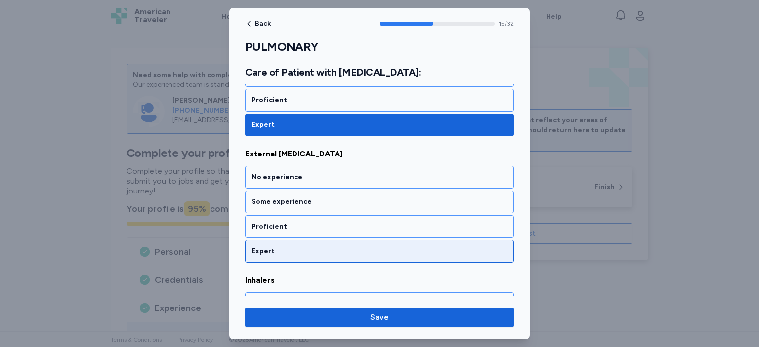
scroll to position [1981, 0]
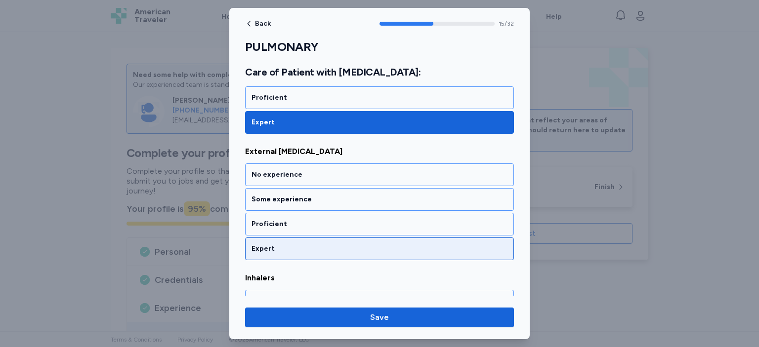
click at [380, 244] on div "Expert" at bounding box center [379, 249] width 256 height 10
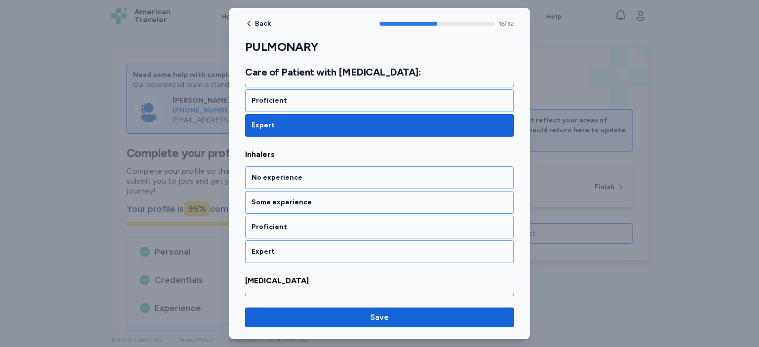
scroll to position [2107, 0]
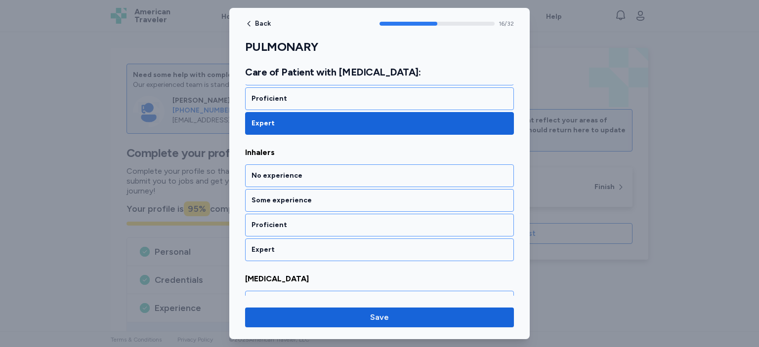
click at [380, 245] on div "Expert" at bounding box center [379, 250] width 256 height 10
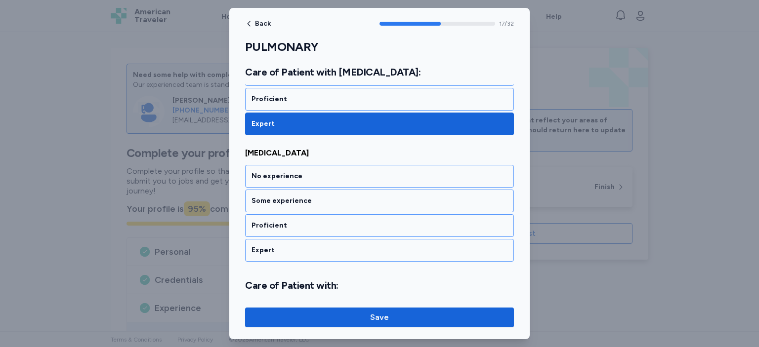
click at [380, 246] on div "Expert" at bounding box center [379, 251] width 256 height 10
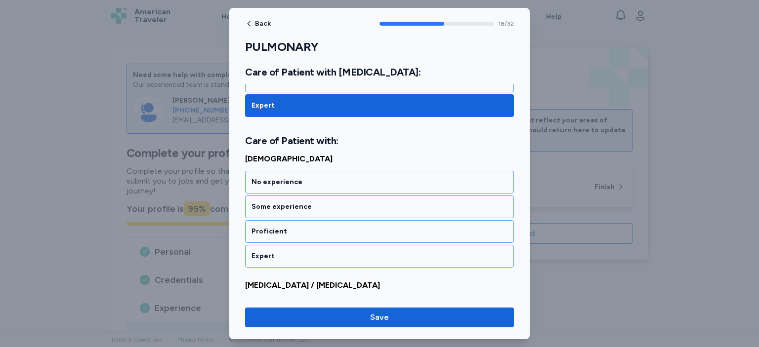
scroll to position [2383, 0]
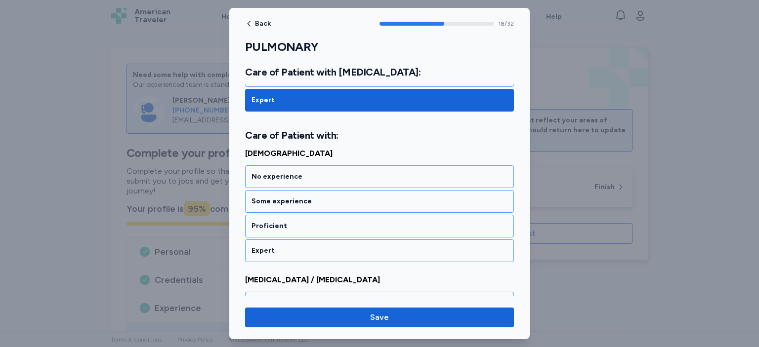
click at [380, 246] on div "Expert" at bounding box center [379, 251] width 256 height 10
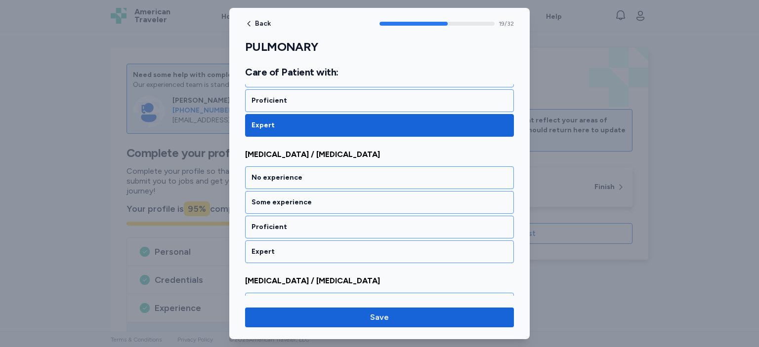
click at [380, 247] on div "Expert" at bounding box center [379, 252] width 256 height 10
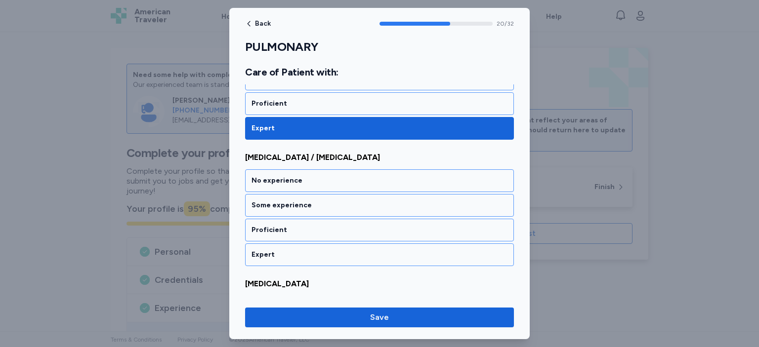
scroll to position [2634, 0]
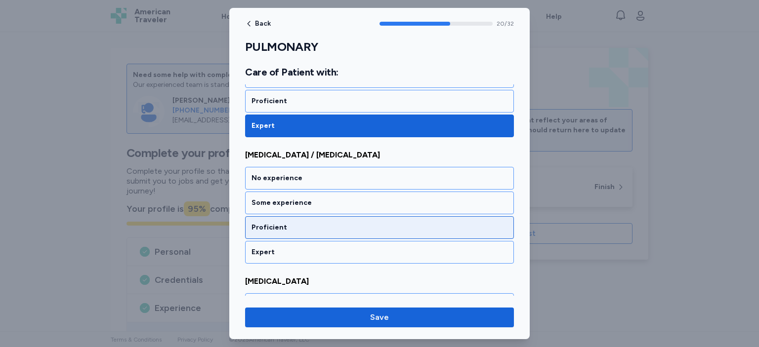
click at [381, 222] on div "Proficient" at bounding box center [379, 227] width 269 height 23
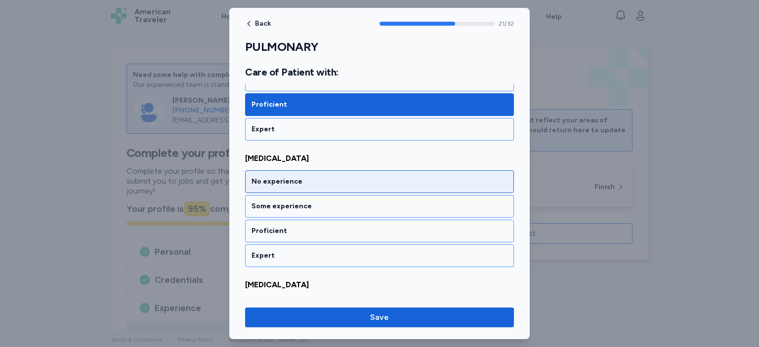
scroll to position [2760, 0]
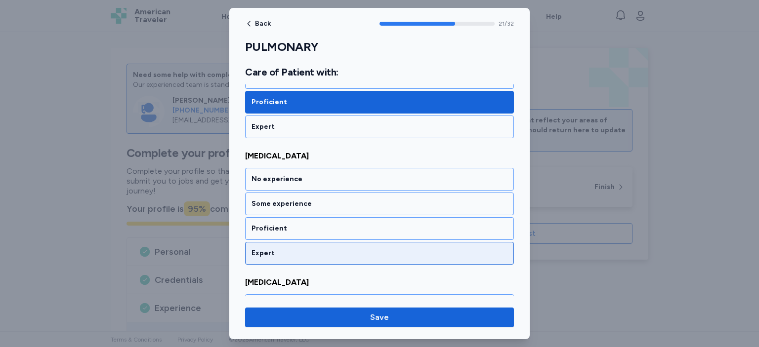
click at [376, 249] on div "Expert" at bounding box center [379, 254] width 256 height 10
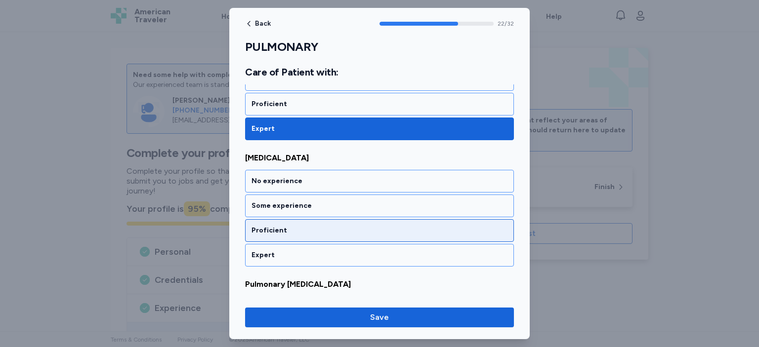
scroll to position [2885, 0]
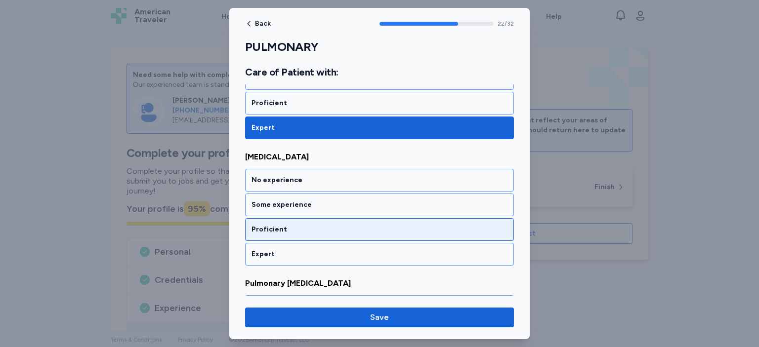
click at [376, 250] on div "Expert" at bounding box center [379, 255] width 256 height 10
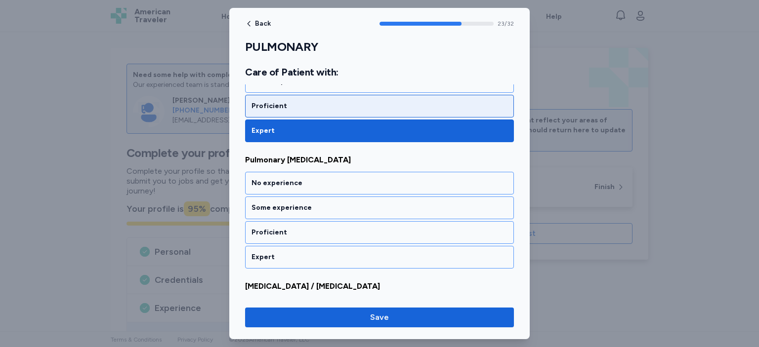
scroll to position [3011, 0]
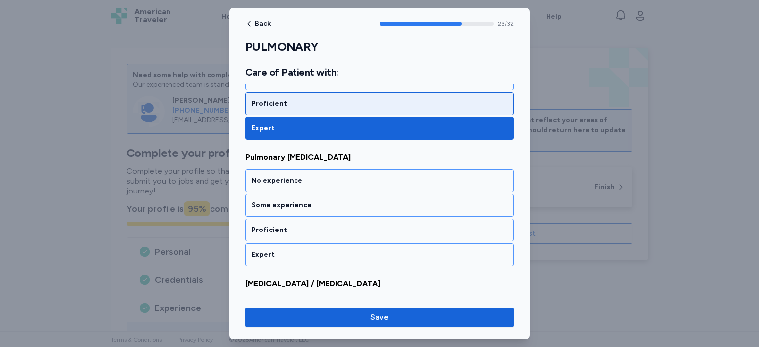
click at [376, 250] on div "Expert" at bounding box center [379, 255] width 256 height 10
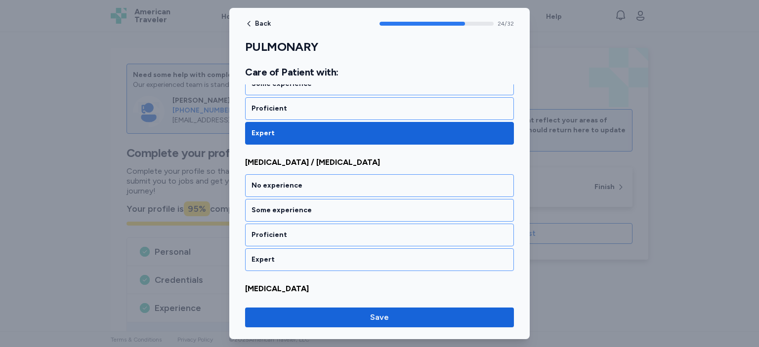
scroll to position [3137, 0]
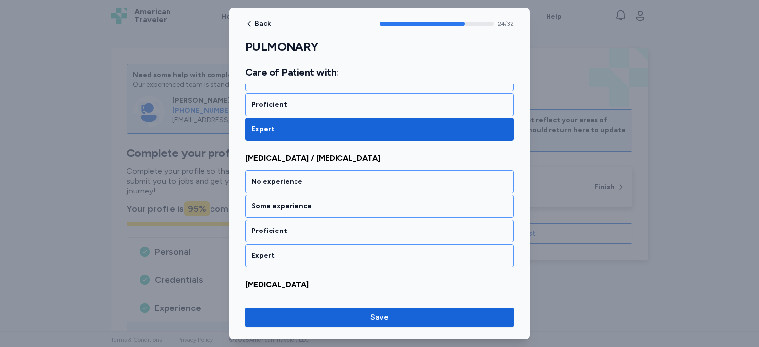
click at [376, 251] on div "Expert" at bounding box center [379, 256] width 256 height 10
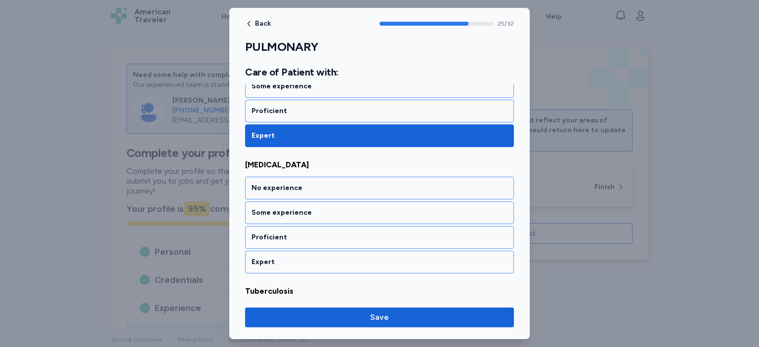
scroll to position [3263, 0]
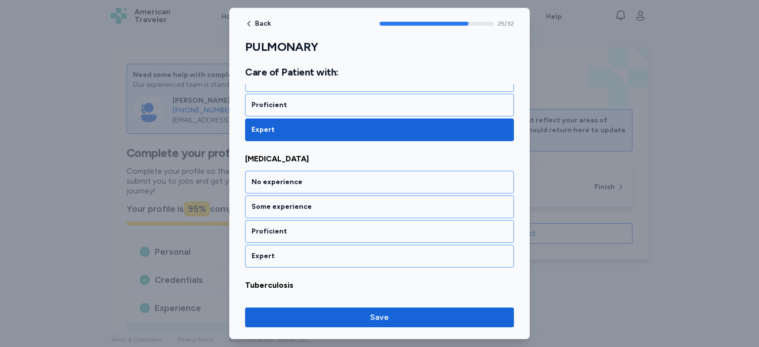
click at [376, 251] on div "Expert" at bounding box center [379, 256] width 256 height 10
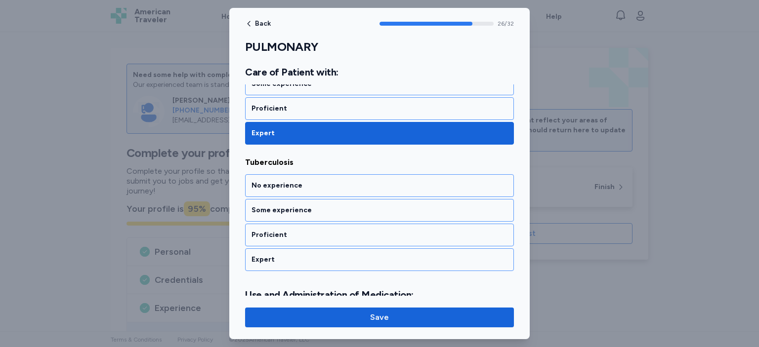
scroll to position [3388, 0]
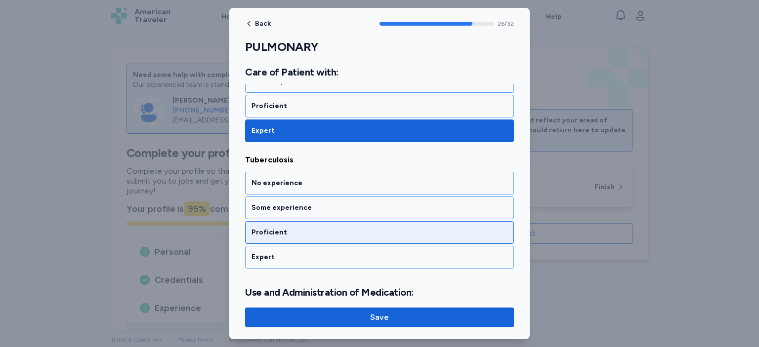
click at [364, 228] on div "Proficient" at bounding box center [379, 233] width 256 height 10
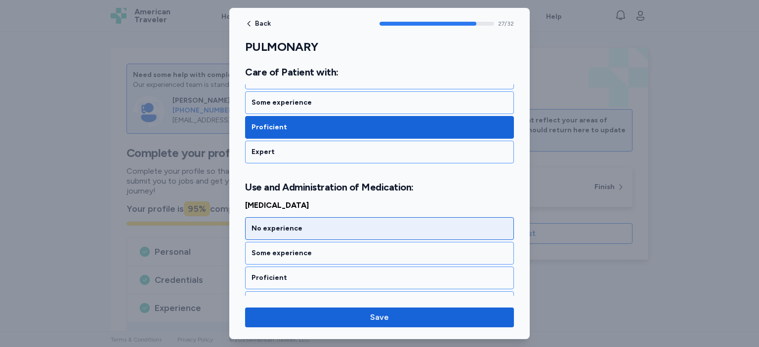
scroll to position [3538, 0]
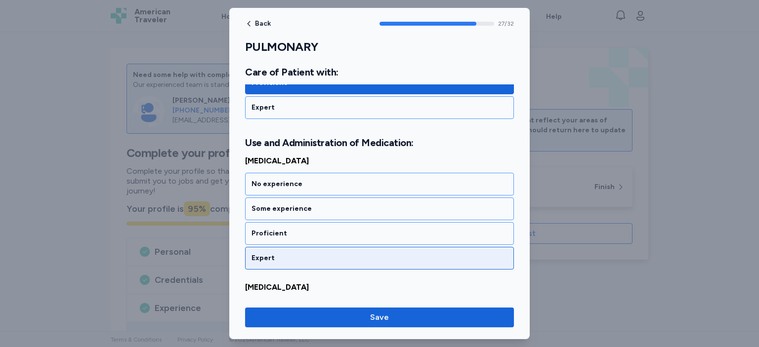
click at [369, 253] on div "Expert" at bounding box center [379, 258] width 256 height 10
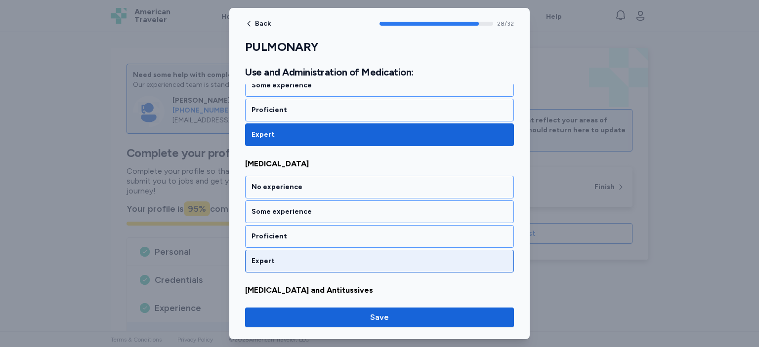
scroll to position [3664, 0]
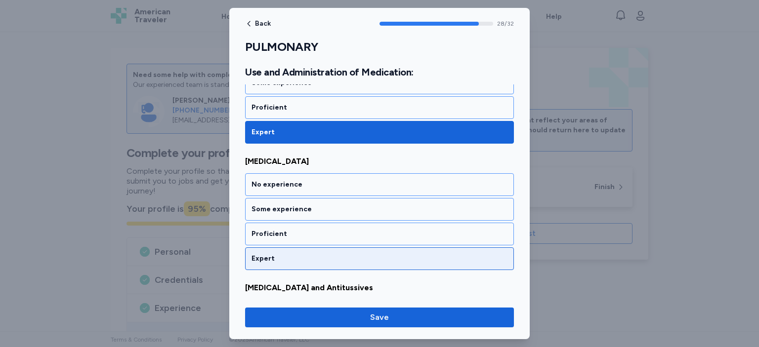
click at [371, 248] on div "Expert" at bounding box center [379, 259] width 269 height 23
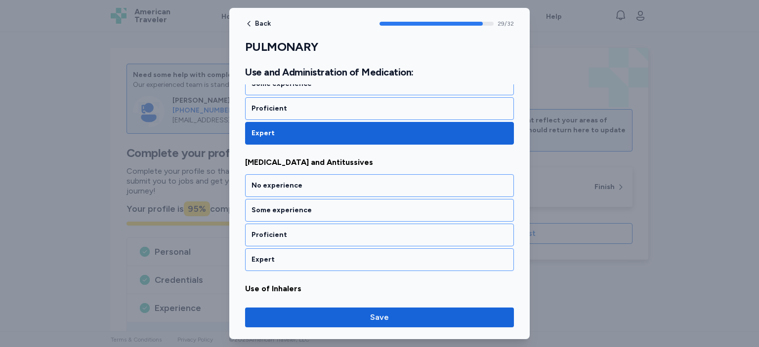
click at [371, 249] on div "Expert" at bounding box center [379, 260] width 269 height 23
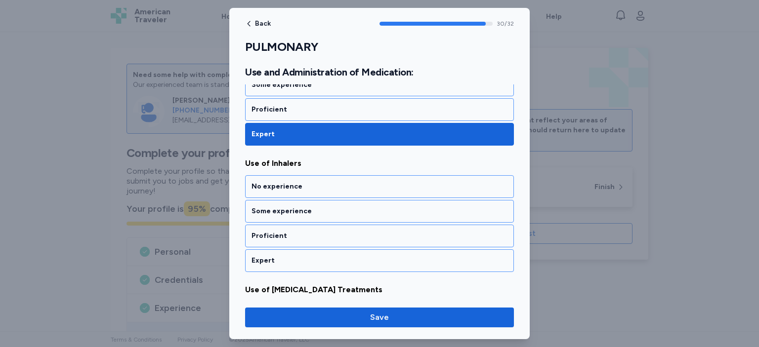
click at [371, 250] on div "Expert" at bounding box center [379, 261] width 269 height 23
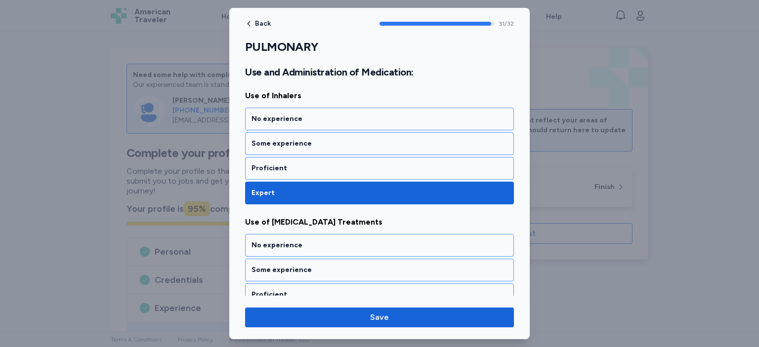
scroll to position [3994, 0]
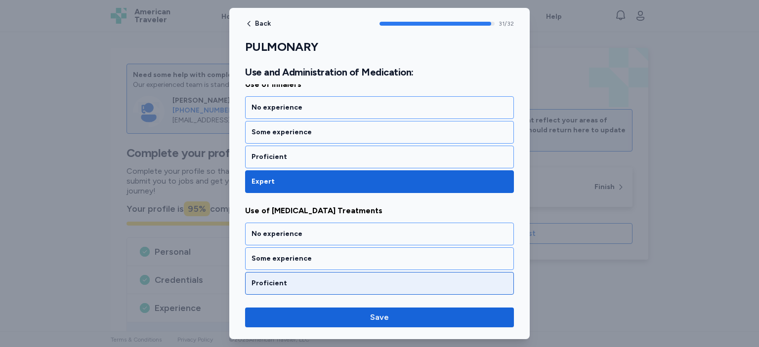
click at [372, 279] on div "Proficient" at bounding box center [379, 284] width 256 height 10
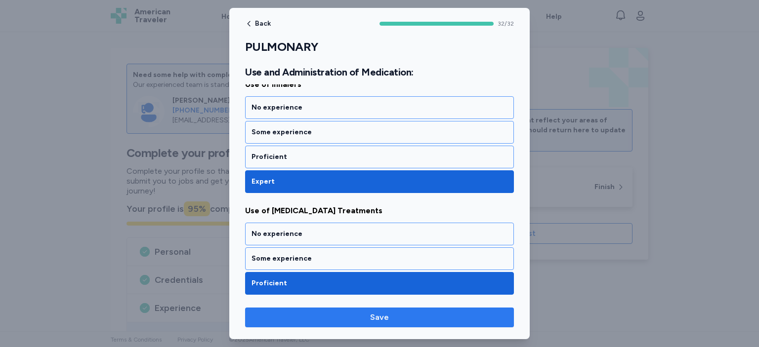
click at [396, 320] on span "Save" at bounding box center [379, 318] width 253 height 12
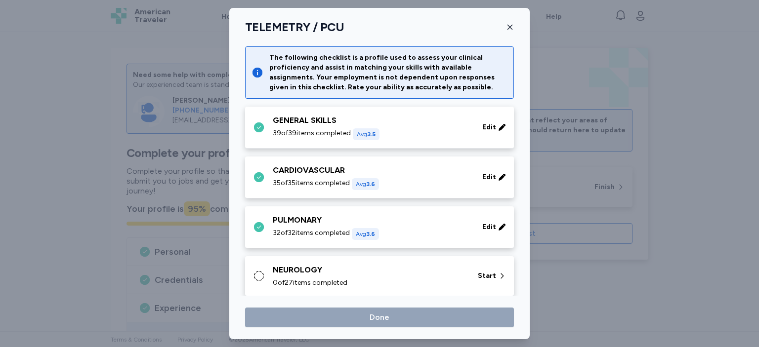
scroll to position [49, 0]
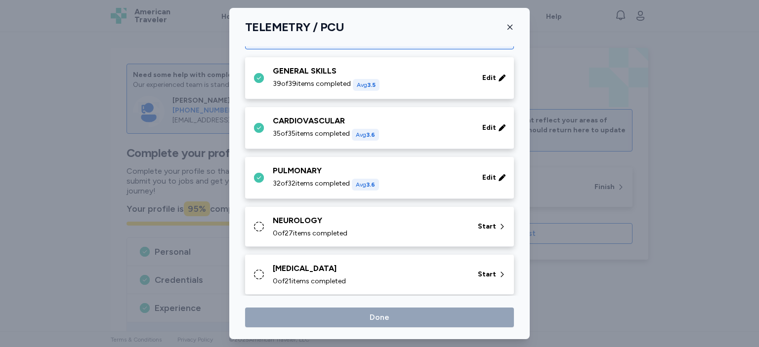
click at [388, 211] on div "NEUROLOGY 0 of 27 items completed Start" at bounding box center [379, 227] width 269 height 40
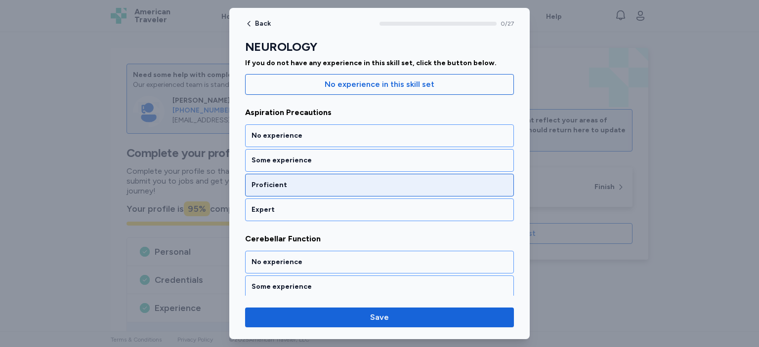
click at [382, 195] on div "Proficient" at bounding box center [379, 185] width 269 height 23
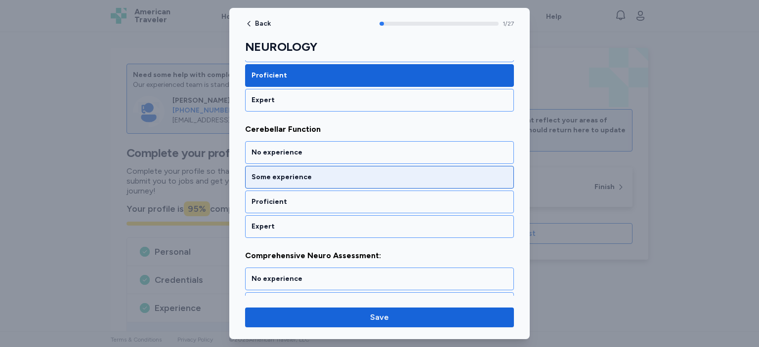
scroll to position [209, 0]
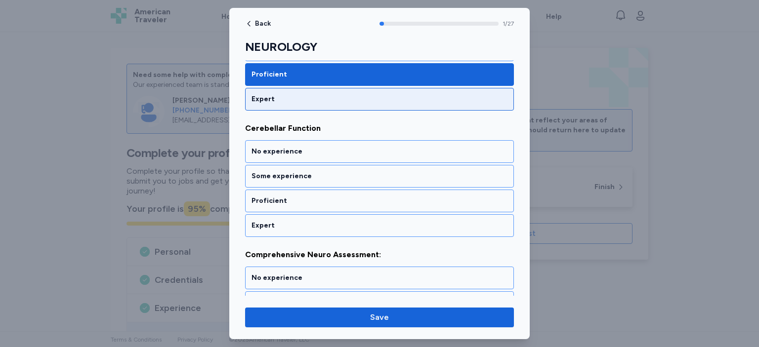
click at [377, 101] on div "Expert" at bounding box center [379, 99] width 269 height 23
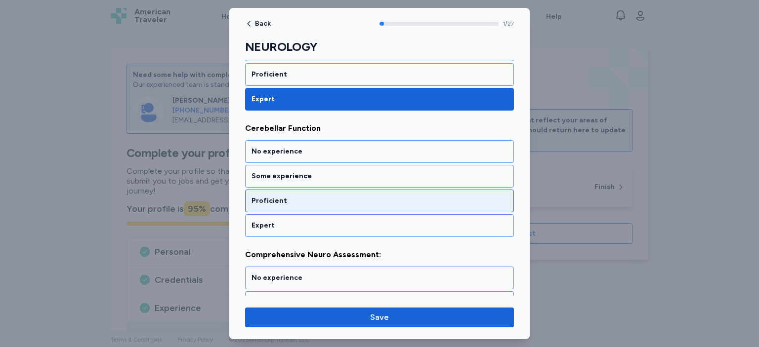
click at [367, 196] on div "Proficient" at bounding box center [379, 201] width 256 height 10
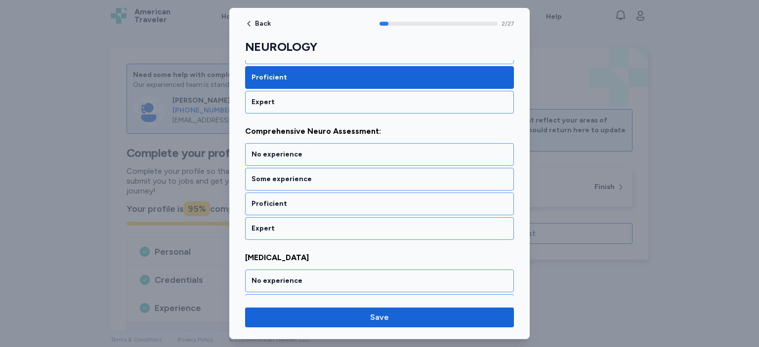
scroll to position [335, 0]
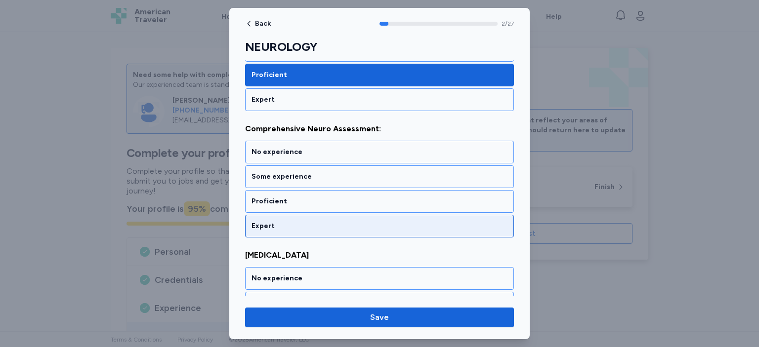
click at [367, 221] on div "Expert" at bounding box center [379, 226] width 256 height 10
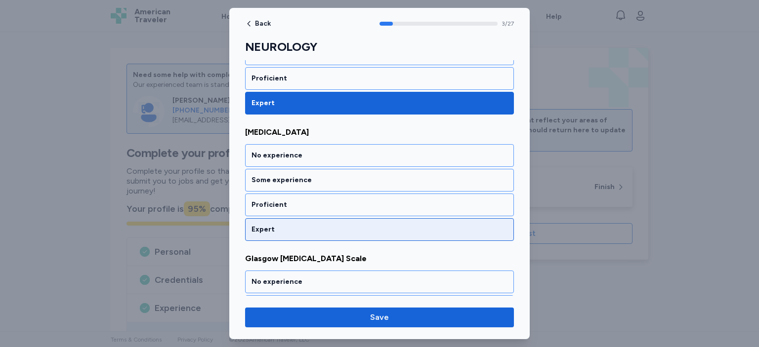
scroll to position [461, 0]
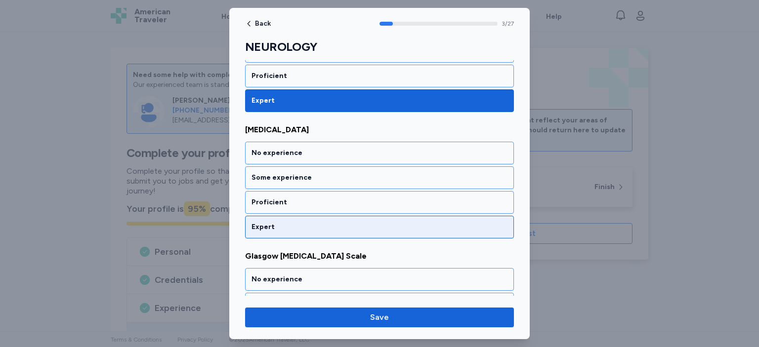
click at [369, 217] on div "Expert" at bounding box center [379, 227] width 269 height 23
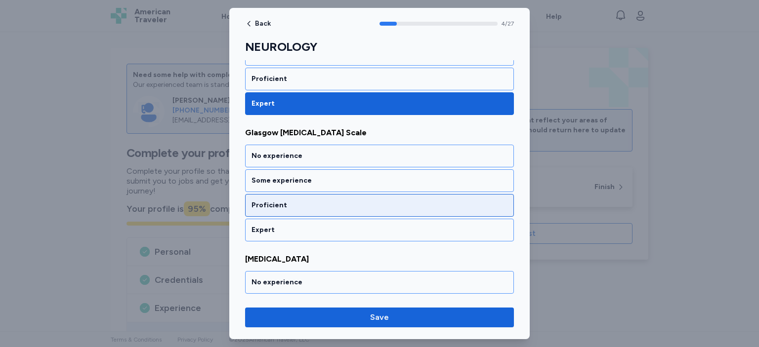
scroll to position [587, 0]
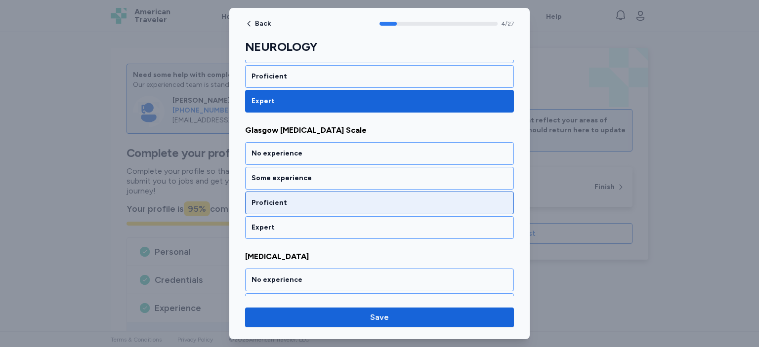
click at [369, 217] on div "Expert" at bounding box center [379, 227] width 269 height 23
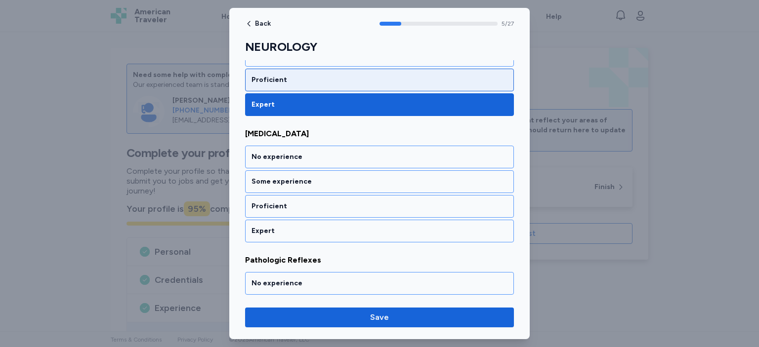
scroll to position [712, 0]
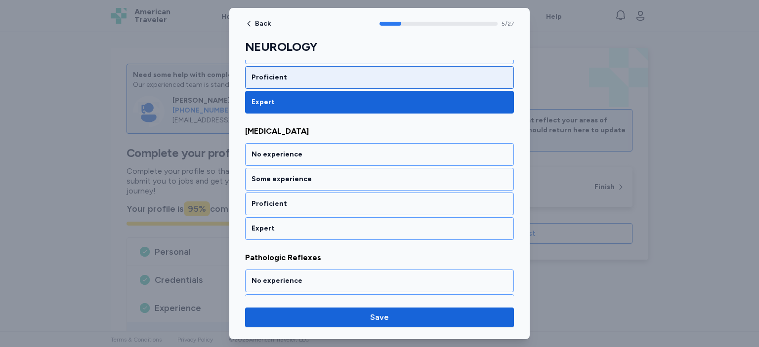
click at [369, 217] on div "Expert" at bounding box center [379, 228] width 269 height 23
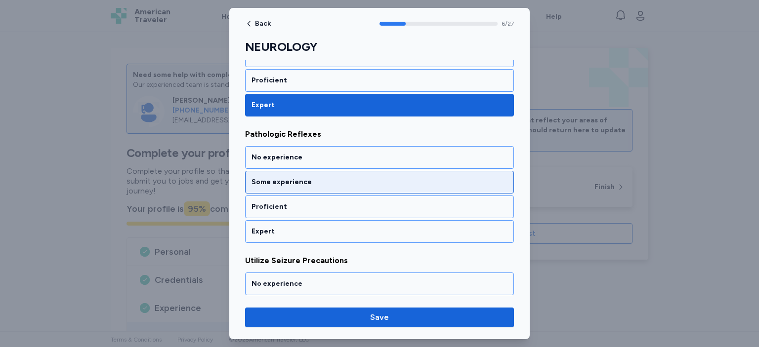
scroll to position [838, 0]
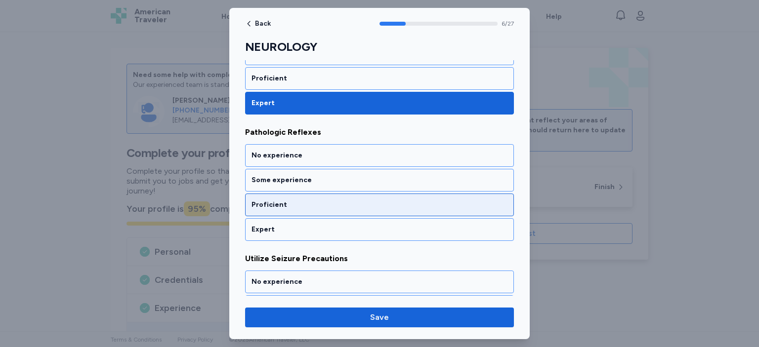
click at [366, 200] on div "Proficient" at bounding box center [379, 205] width 256 height 10
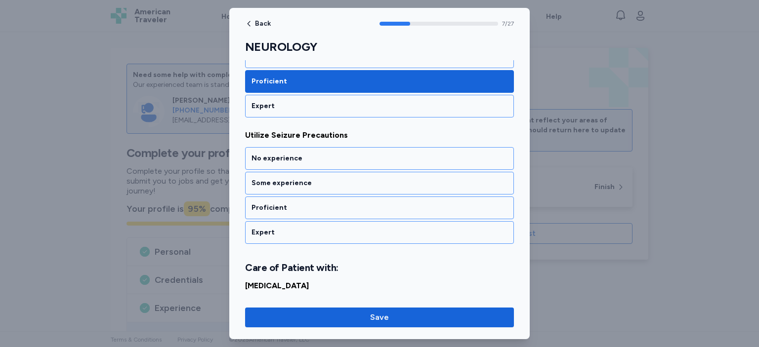
scroll to position [964, 0]
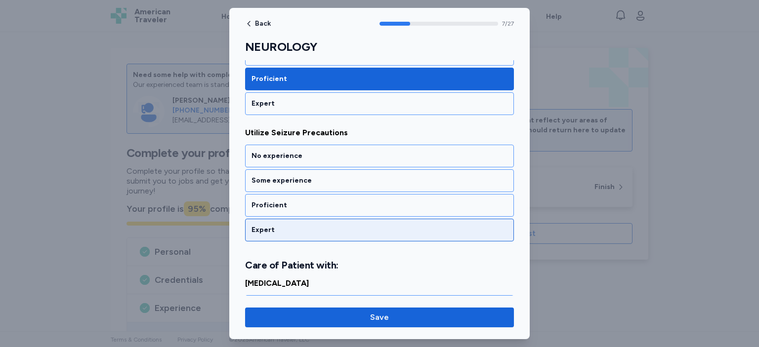
click at [366, 225] on div "Expert" at bounding box center [379, 230] width 256 height 10
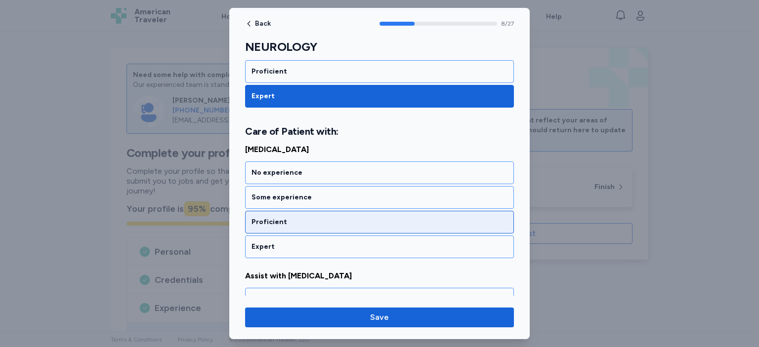
scroll to position [1101, 0]
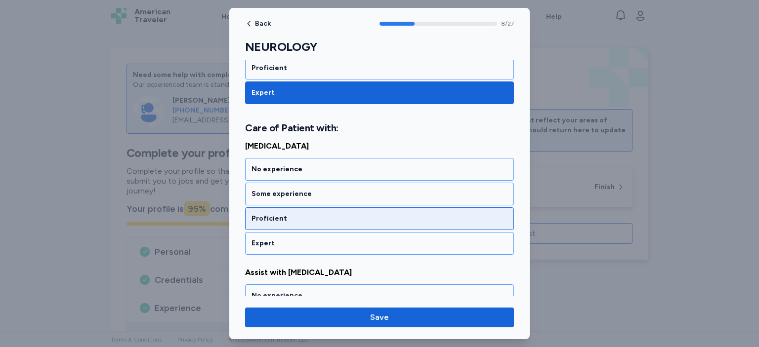
drag, startPoint x: 367, startPoint y: 221, endPoint x: 371, endPoint y: 213, distance: 9.3
click at [371, 214] on div "Proficient" at bounding box center [379, 219] width 269 height 23
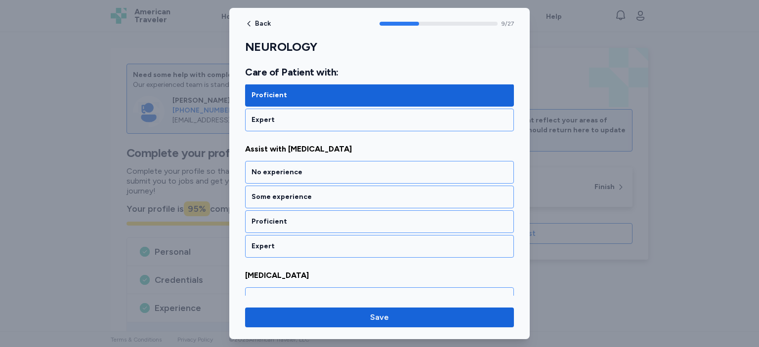
scroll to position [1227, 0]
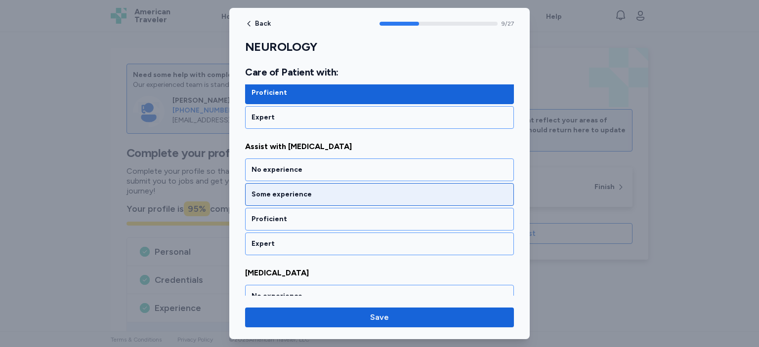
click at [332, 190] on div "Some experience" at bounding box center [379, 195] width 256 height 10
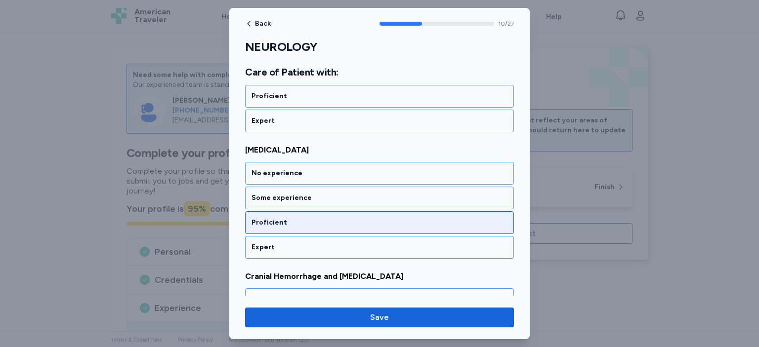
scroll to position [1353, 0]
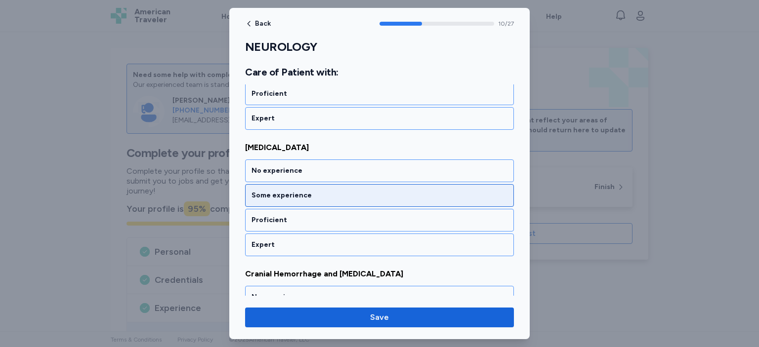
click at [342, 191] on div "Some experience" at bounding box center [379, 196] width 256 height 10
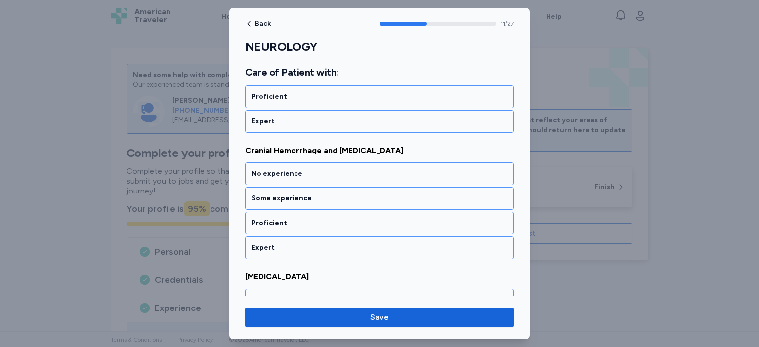
scroll to position [1478, 0]
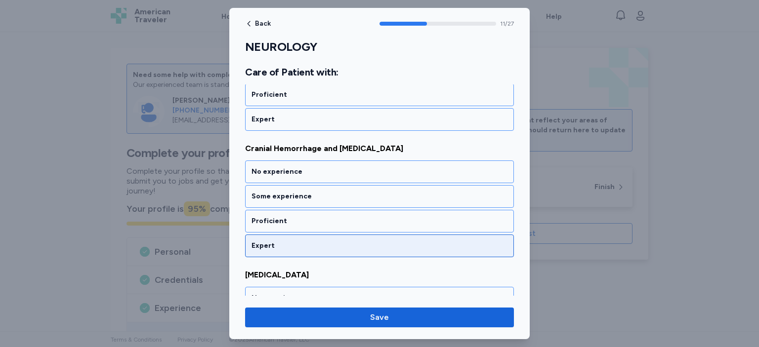
click at [354, 235] on div "Expert" at bounding box center [379, 246] width 269 height 23
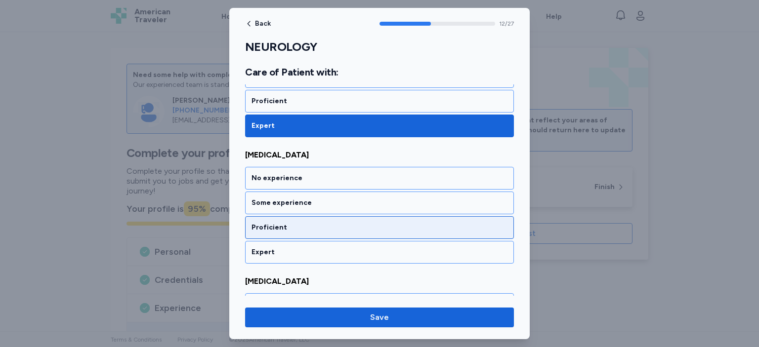
scroll to position [1604, 0]
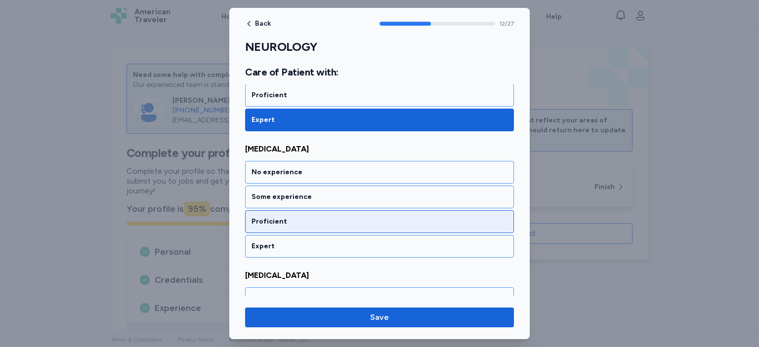
click at [332, 217] on div "Proficient" at bounding box center [379, 222] width 256 height 10
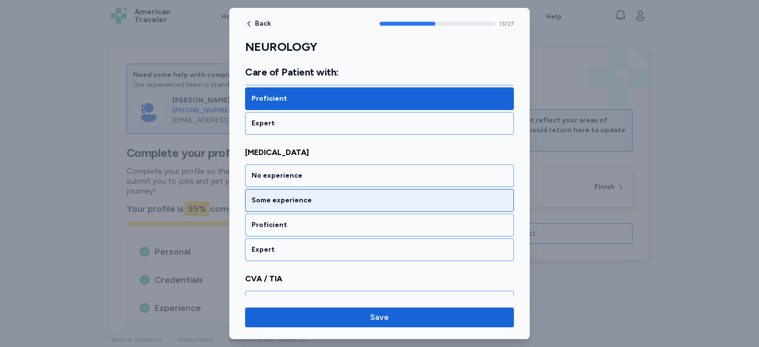
scroll to position [1730, 0]
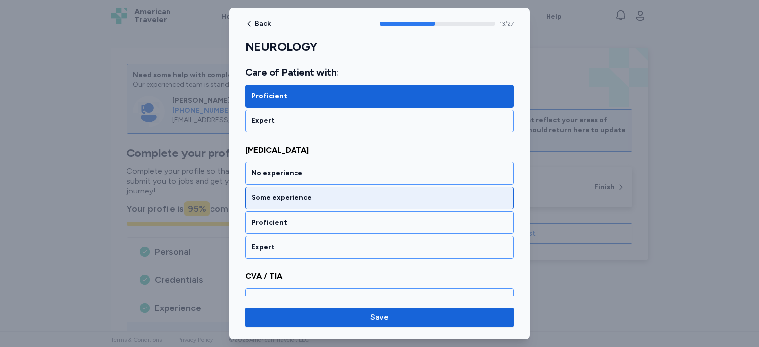
click at [320, 193] on div "Some experience" at bounding box center [379, 198] width 256 height 10
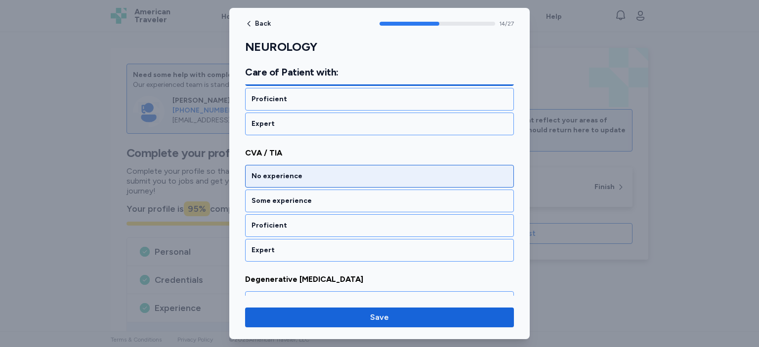
scroll to position [1856, 0]
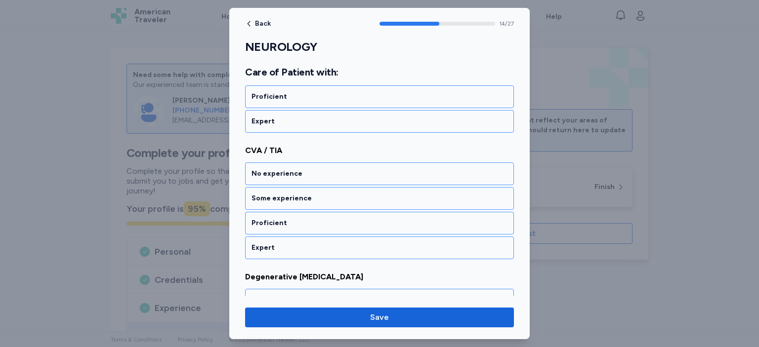
click at [334, 243] on div "Expert" at bounding box center [379, 248] width 256 height 10
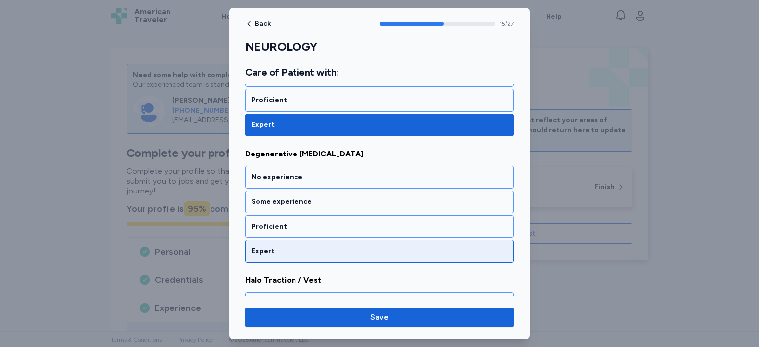
scroll to position [1981, 0]
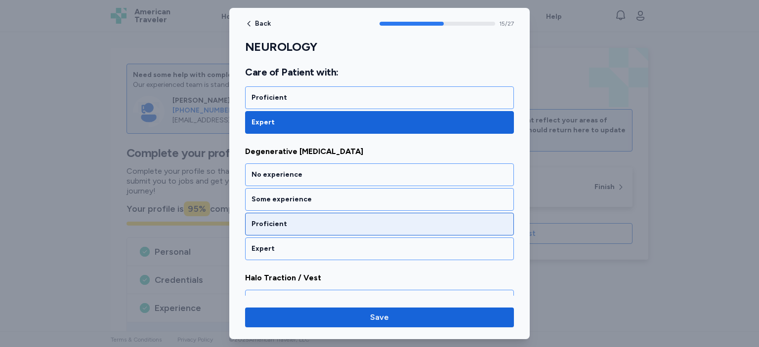
click at [338, 219] on div "Proficient" at bounding box center [379, 224] width 256 height 10
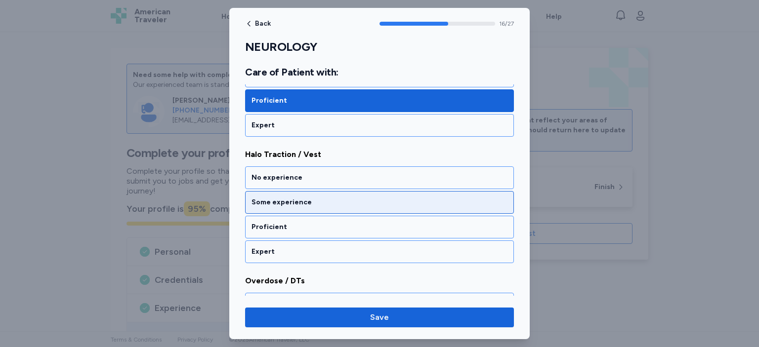
scroll to position [2107, 0]
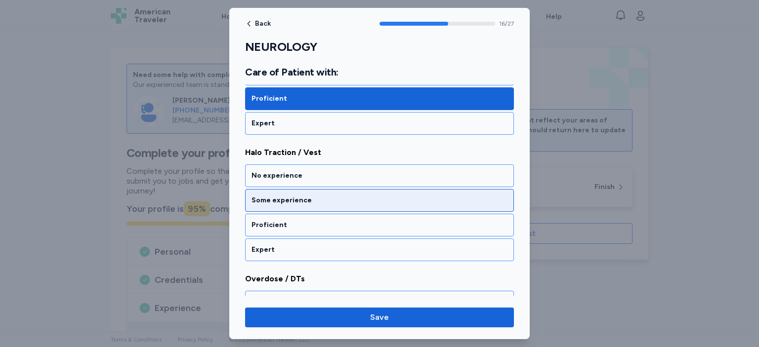
click at [336, 196] on div "Some experience" at bounding box center [379, 201] width 256 height 10
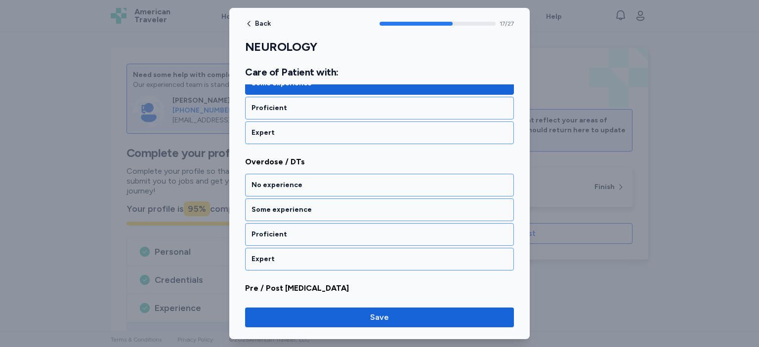
scroll to position [2233, 0]
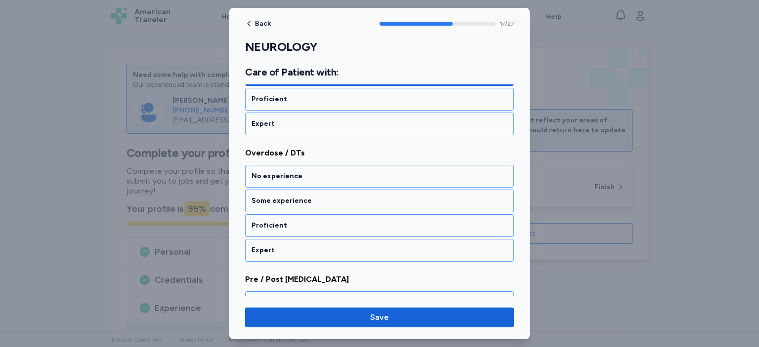
click at [336, 196] on div "Some experience" at bounding box center [379, 201] width 256 height 10
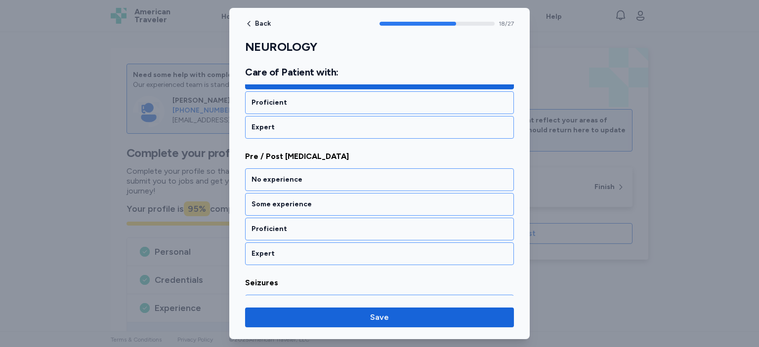
scroll to position [2358, 0]
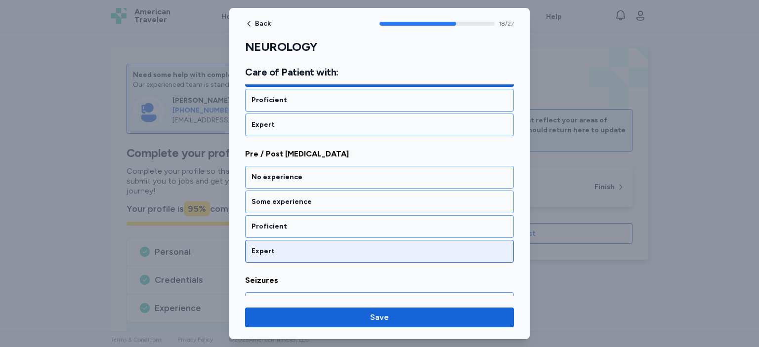
click at [341, 247] on div "Expert" at bounding box center [379, 252] width 256 height 10
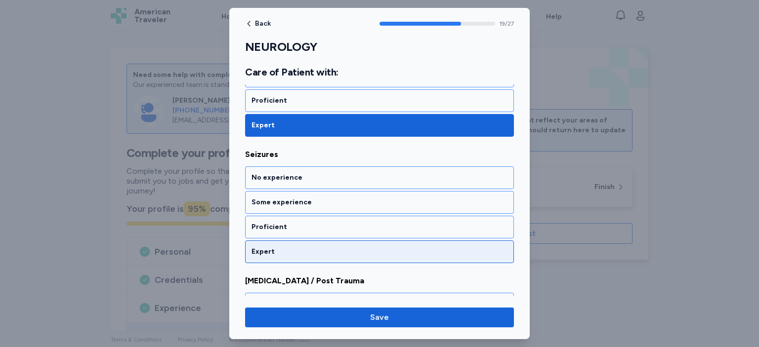
click at [343, 241] on div "Expert" at bounding box center [379, 252] width 269 height 23
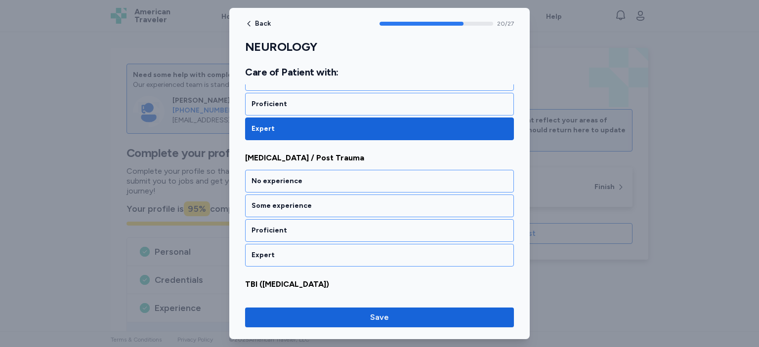
scroll to position [2610, 0]
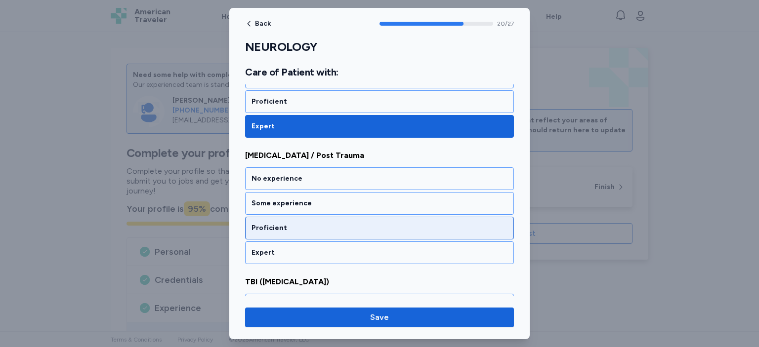
click at [346, 223] on div "Proficient" at bounding box center [379, 228] width 256 height 10
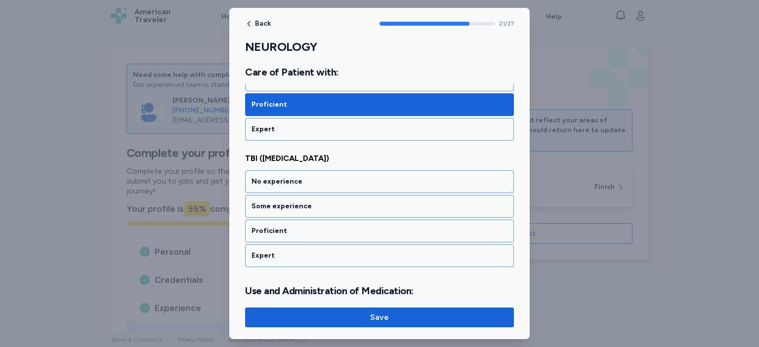
scroll to position [2735, 0]
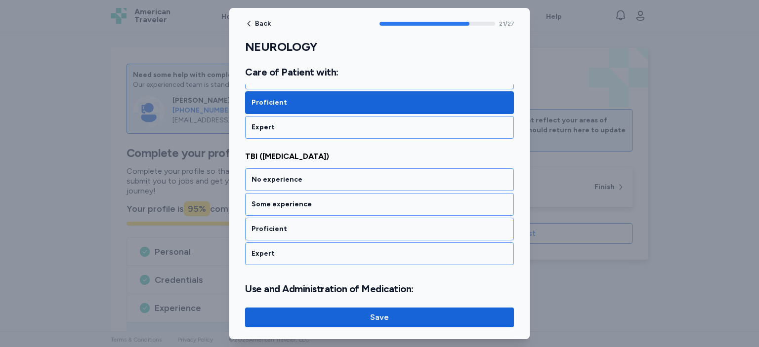
click at [346, 224] on div "Proficient" at bounding box center [379, 229] width 256 height 10
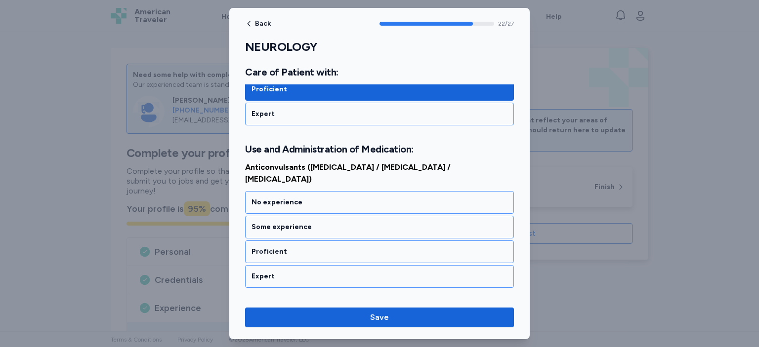
scroll to position [2885, 0]
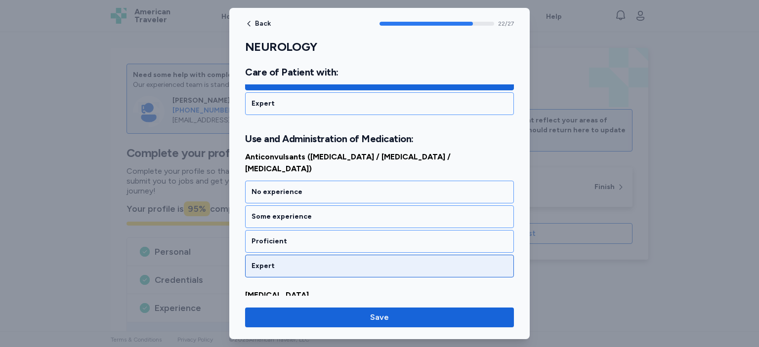
click at [344, 255] on div "Expert" at bounding box center [379, 266] width 269 height 23
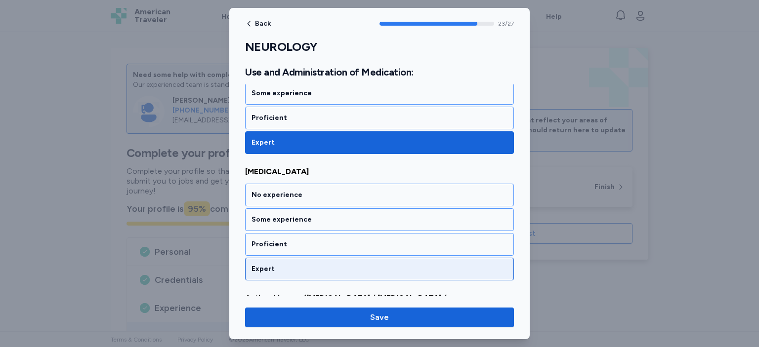
scroll to position [3011, 0]
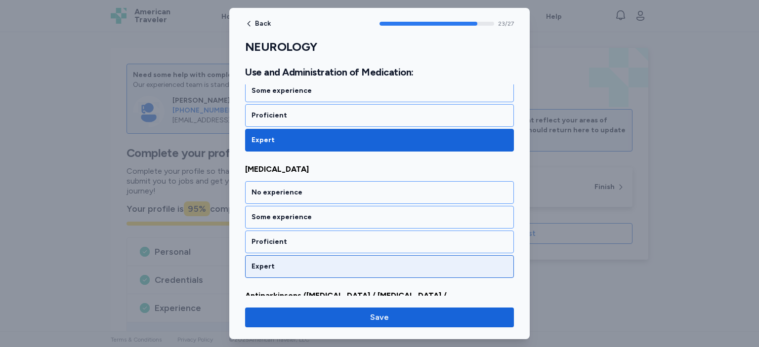
click at [344, 255] on div "Expert" at bounding box center [379, 266] width 269 height 23
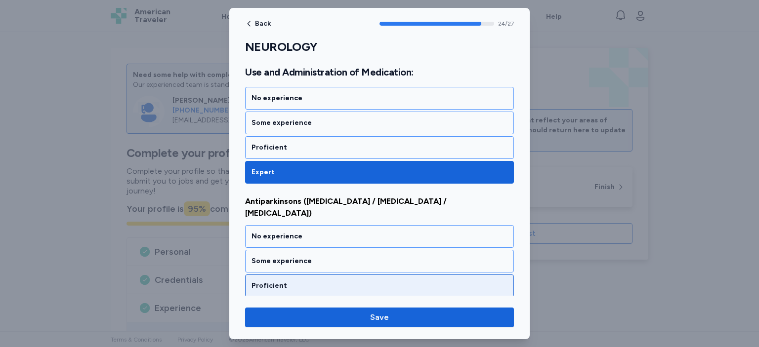
scroll to position [3137, 0]
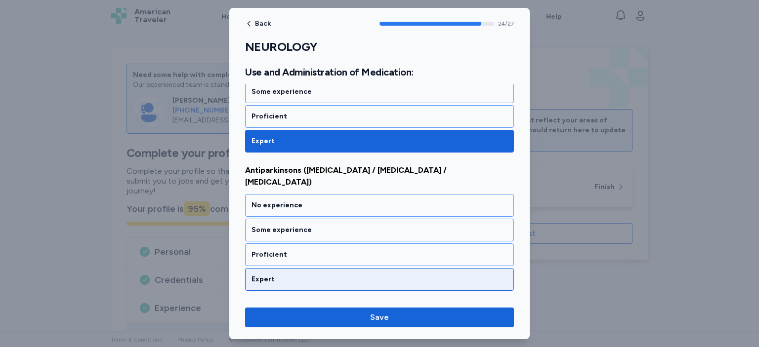
click at [344, 268] on div "Expert" at bounding box center [379, 279] width 269 height 23
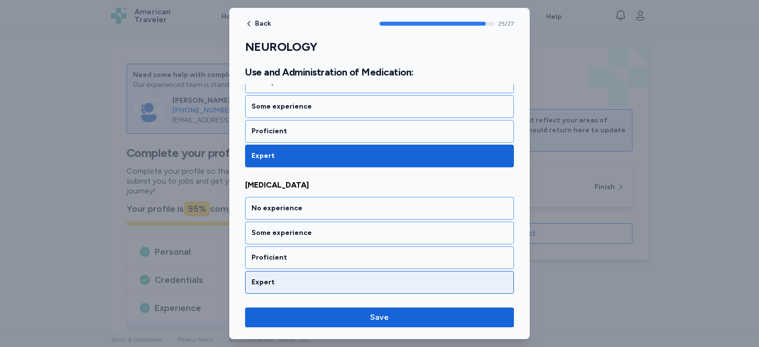
scroll to position [3263, 0]
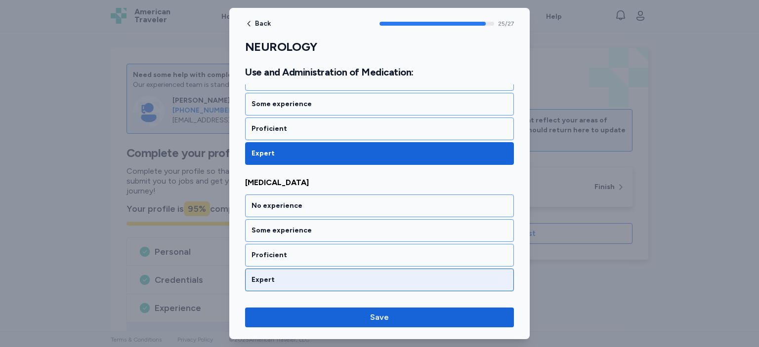
click at [348, 275] on div "Expert" at bounding box center [379, 280] width 256 height 10
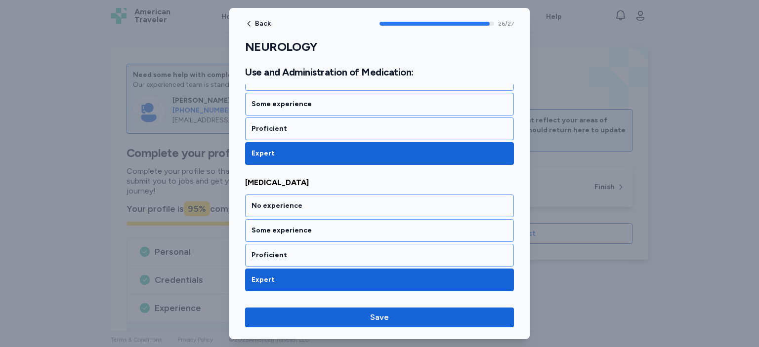
scroll to position [3342, 0]
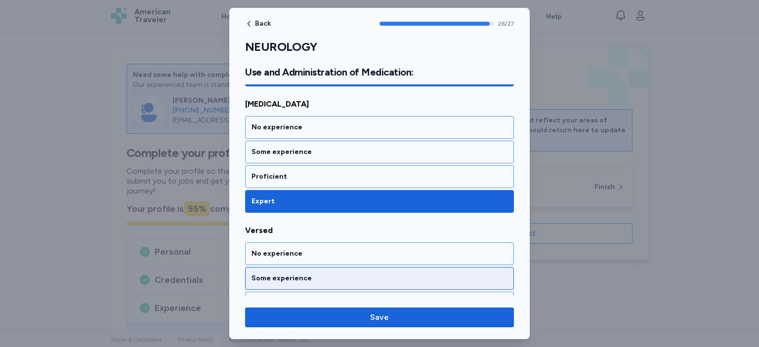
click at [331, 274] on div "Some experience" at bounding box center [379, 279] width 256 height 10
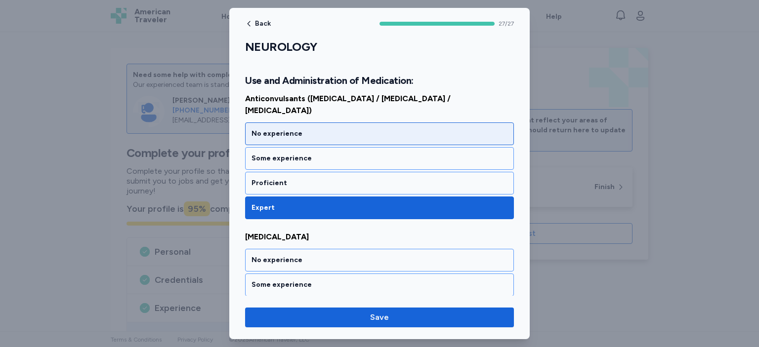
scroll to position [2897, 0]
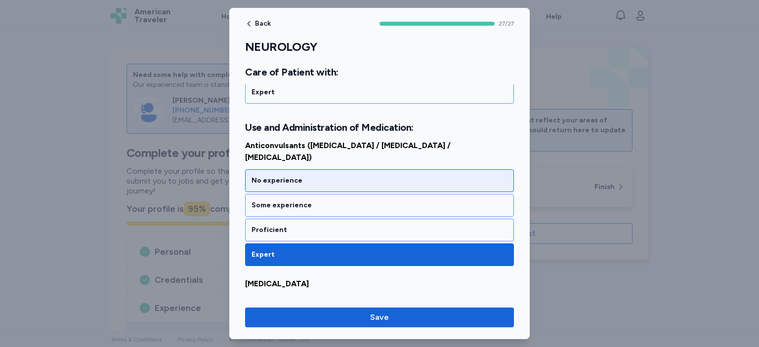
click at [352, 219] on div "Proficient" at bounding box center [379, 230] width 269 height 23
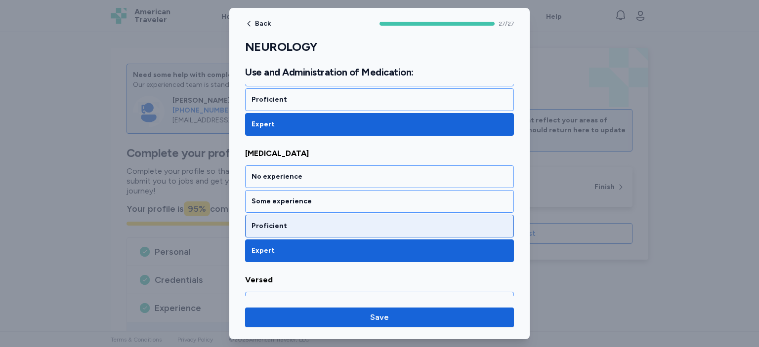
scroll to position [3342, 0]
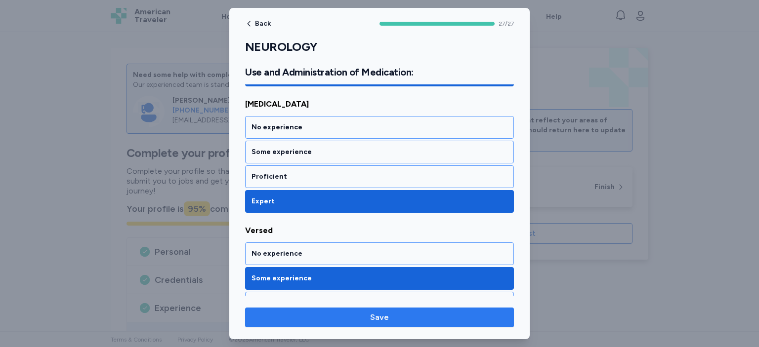
click at [421, 313] on span "Save" at bounding box center [379, 318] width 253 height 12
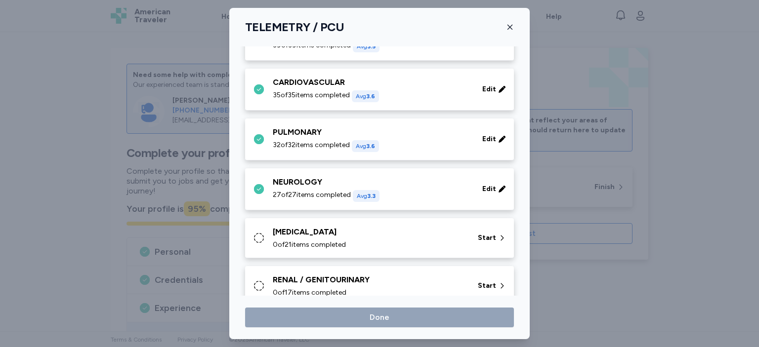
scroll to position [148, 0]
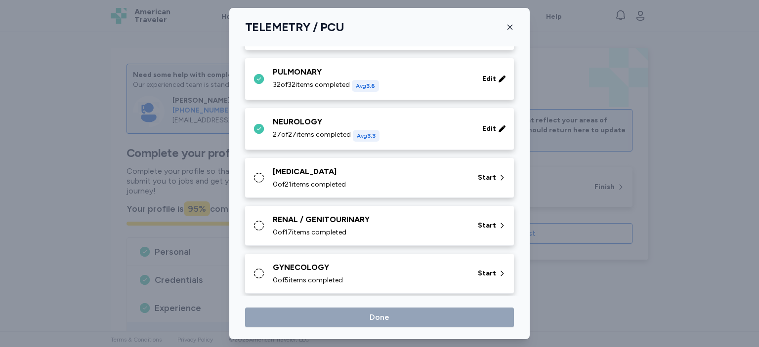
click at [396, 167] on div "GASTROINTESTINAL" at bounding box center [369, 172] width 193 height 12
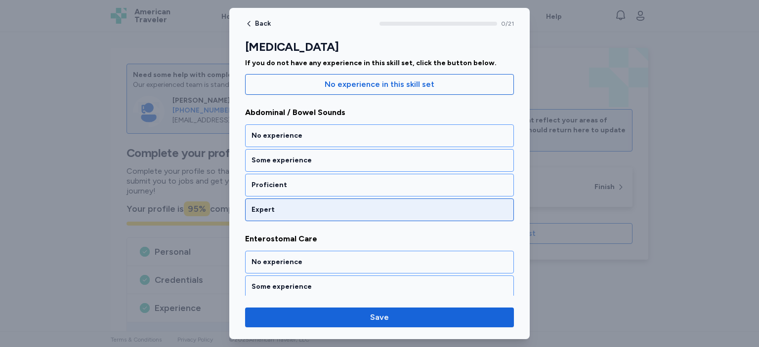
click at [328, 215] on div "Expert" at bounding box center [379, 210] width 269 height 23
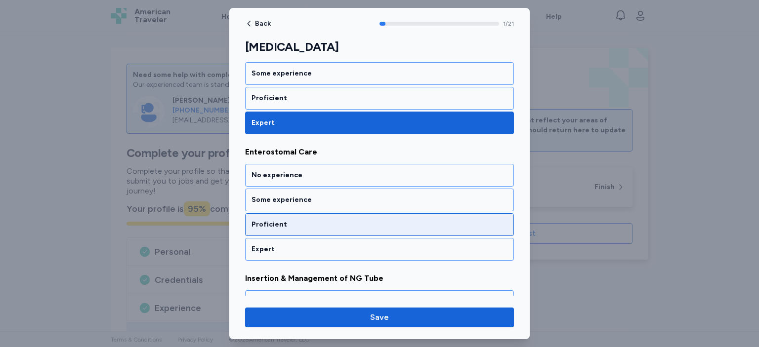
scroll to position [209, 0]
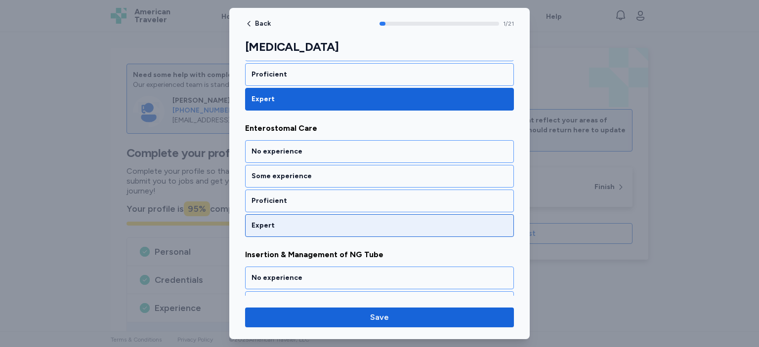
click at [337, 231] on div "Expert" at bounding box center [379, 225] width 269 height 23
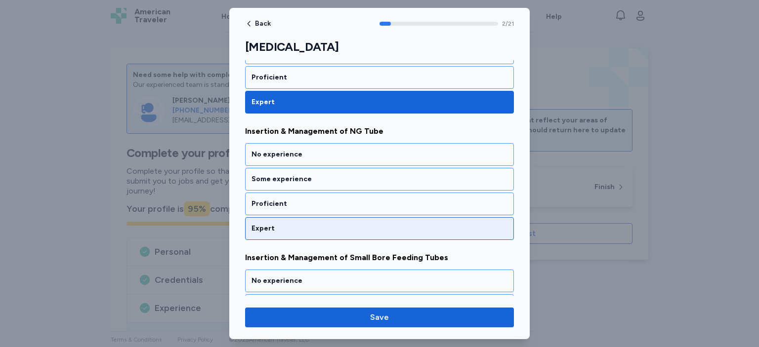
scroll to position [335, 0]
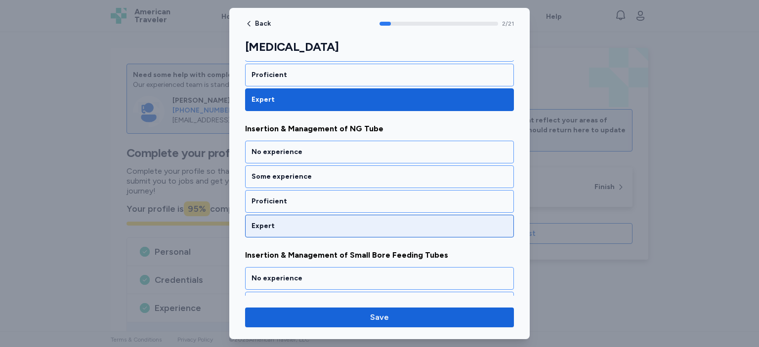
click at [339, 223] on div "Expert" at bounding box center [379, 226] width 256 height 10
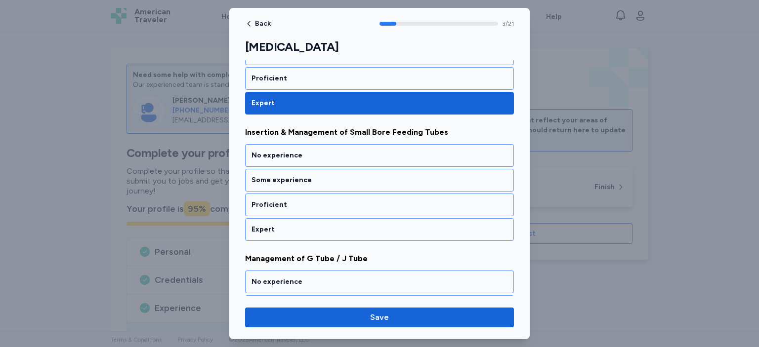
scroll to position [461, 0]
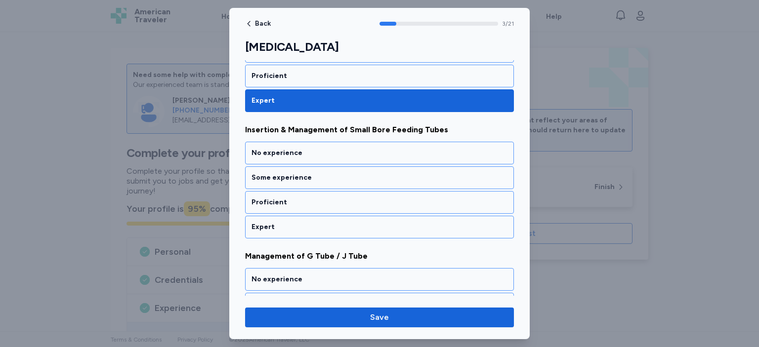
click at [339, 223] on div "Expert" at bounding box center [379, 227] width 256 height 10
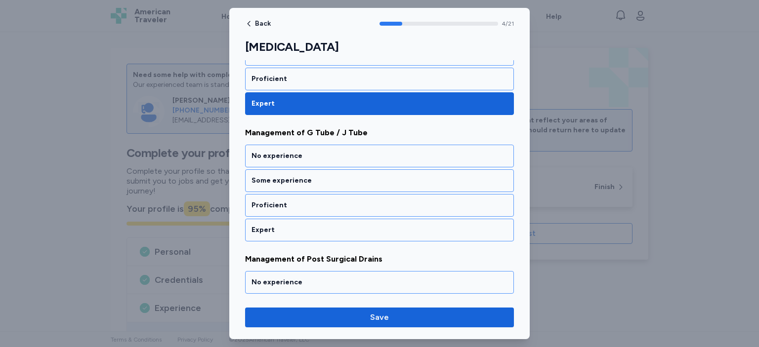
scroll to position [587, 0]
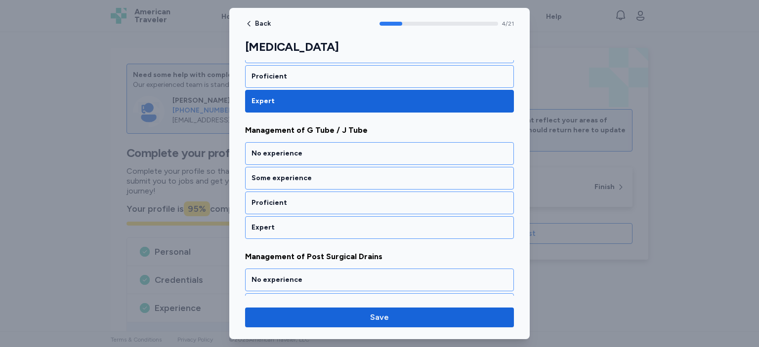
click at [339, 223] on div "Expert" at bounding box center [379, 228] width 256 height 10
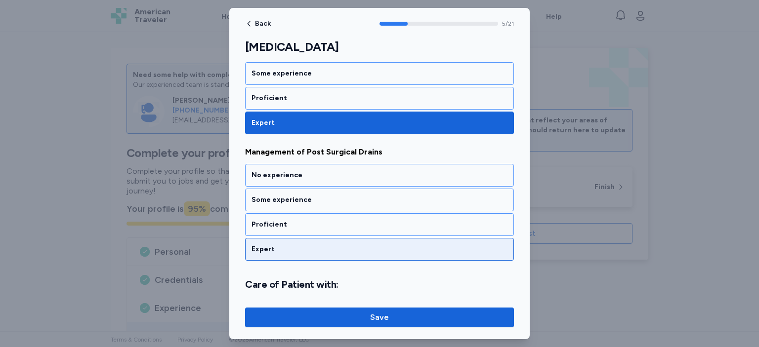
scroll to position [712, 0]
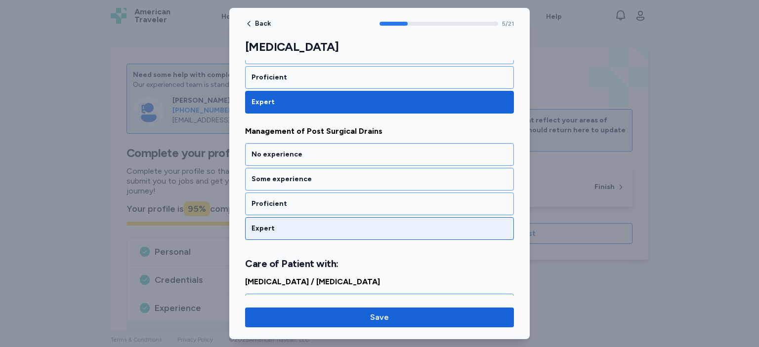
click at [342, 224] on div "Expert" at bounding box center [379, 229] width 256 height 10
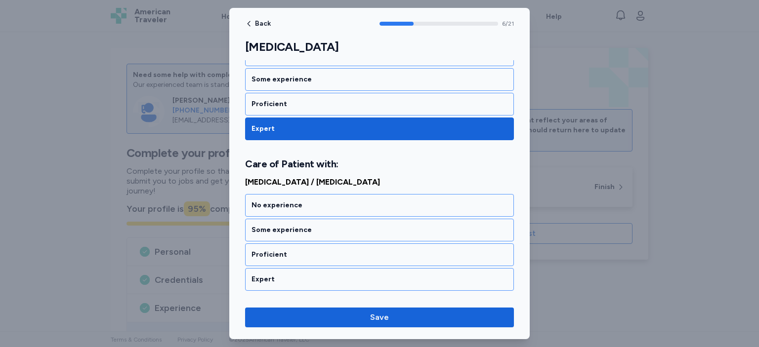
scroll to position [850, 0]
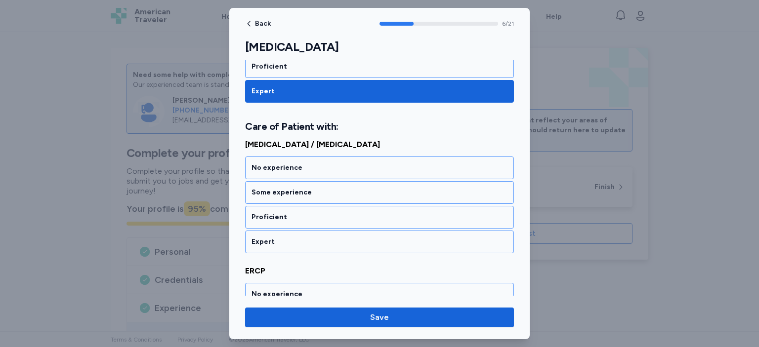
click at [343, 220] on div "Proficient" at bounding box center [379, 217] width 269 height 23
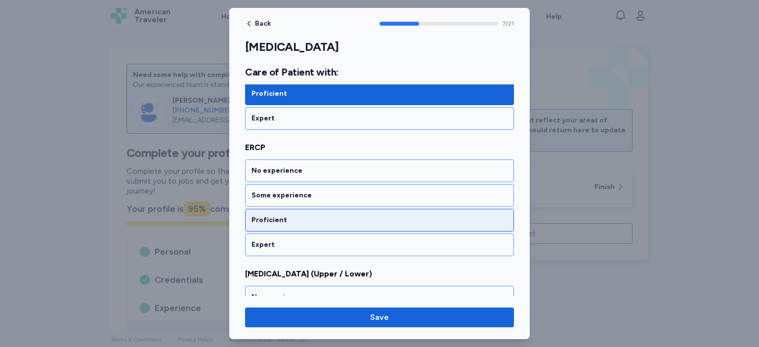
scroll to position [976, 0]
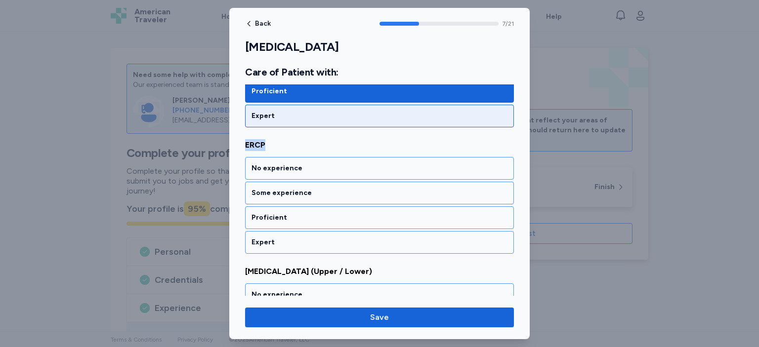
click at [327, 111] on div "Expert" at bounding box center [379, 116] width 256 height 10
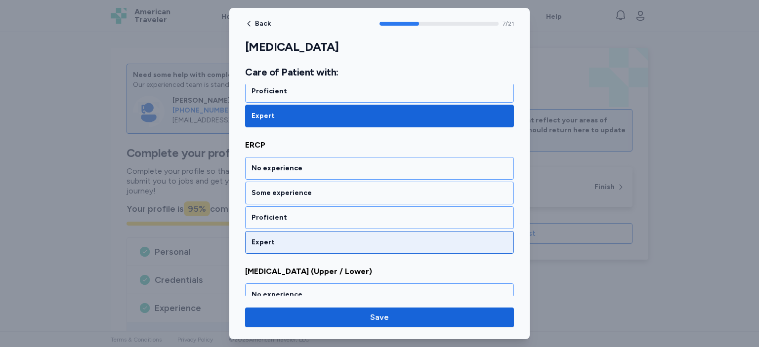
click at [332, 231] on div "Expert" at bounding box center [379, 242] width 269 height 23
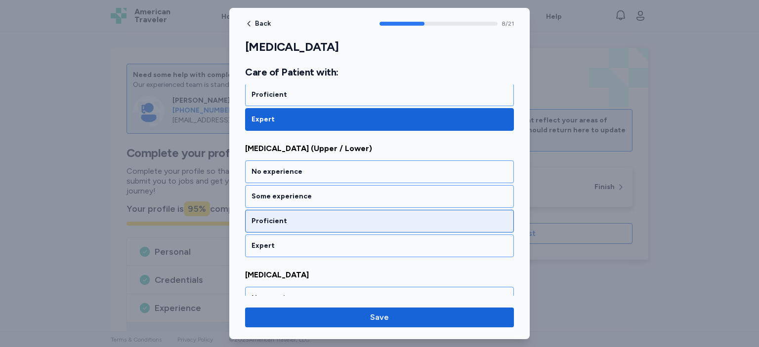
scroll to position [1101, 0]
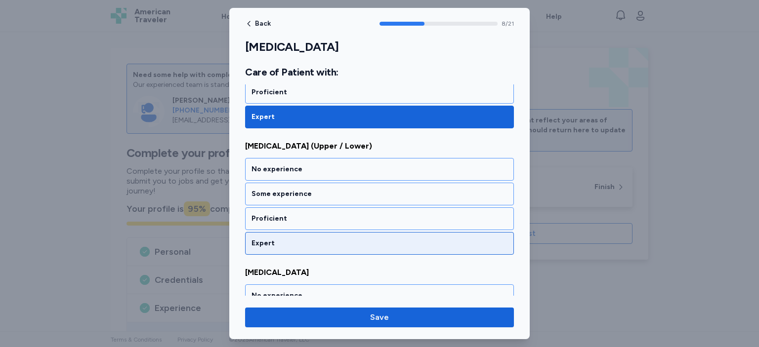
click at [342, 243] on div "Expert" at bounding box center [379, 243] width 269 height 23
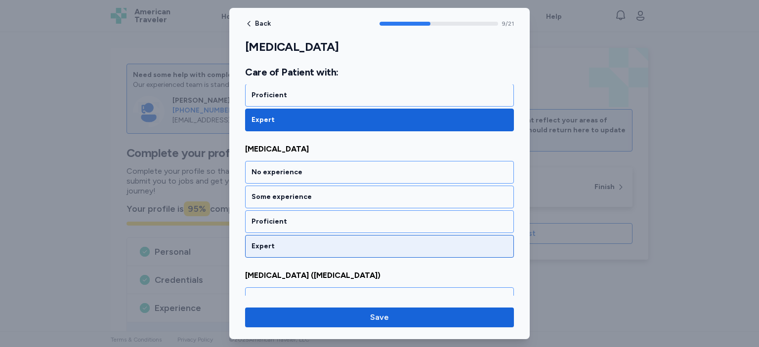
scroll to position [1227, 0]
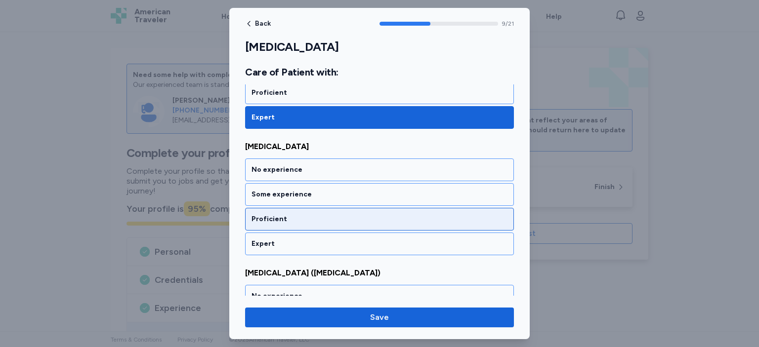
click at [320, 214] on div "Proficient" at bounding box center [379, 219] width 256 height 10
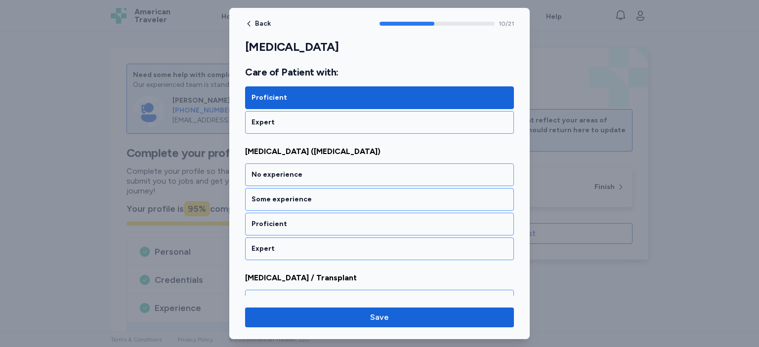
scroll to position [1353, 0]
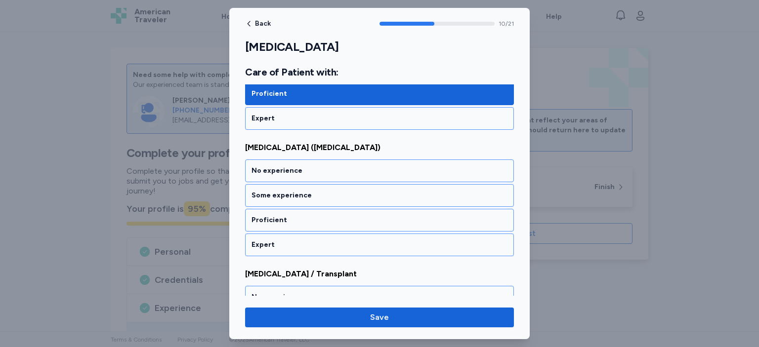
click at [320, 215] on div "Proficient" at bounding box center [379, 220] width 256 height 10
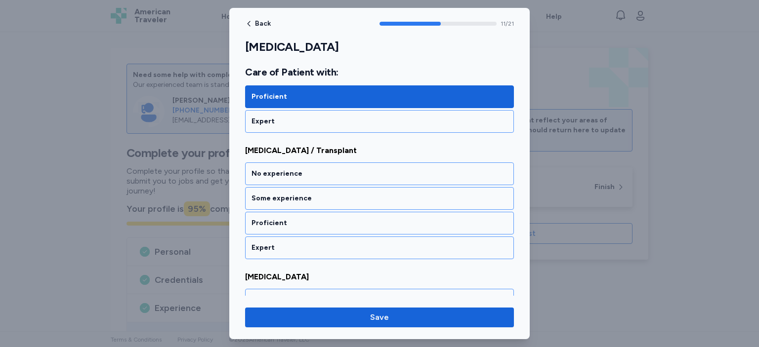
scroll to position [1478, 0]
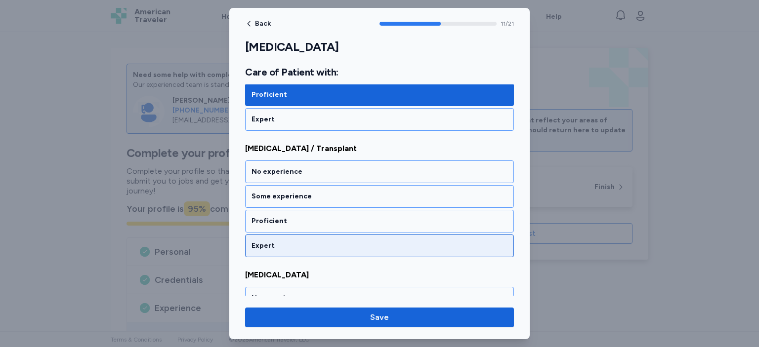
click at [339, 235] on div "Expert" at bounding box center [379, 246] width 269 height 23
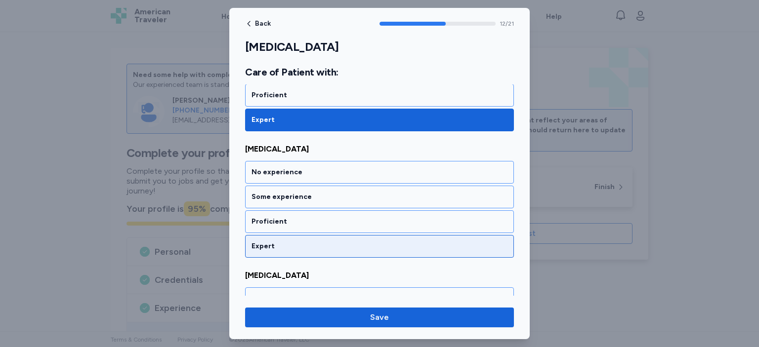
click at [336, 235] on div "Expert" at bounding box center [379, 246] width 269 height 23
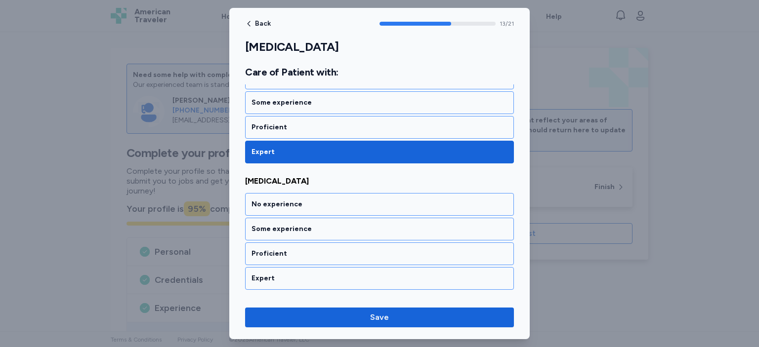
scroll to position [1730, 0]
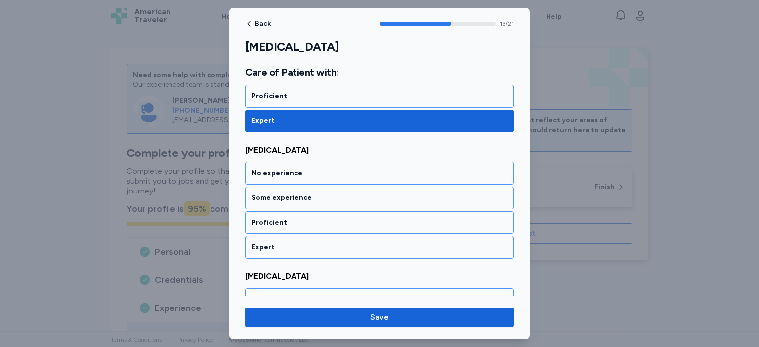
click at [336, 236] on div "Expert" at bounding box center [379, 247] width 269 height 23
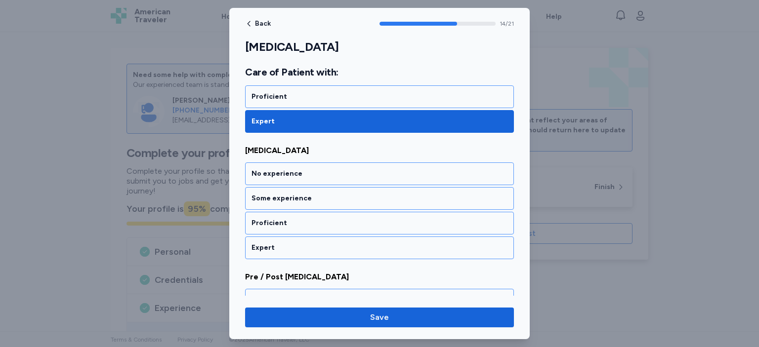
click at [336, 237] on div "Expert" at bounding box center [379, 248] width 269 height 23
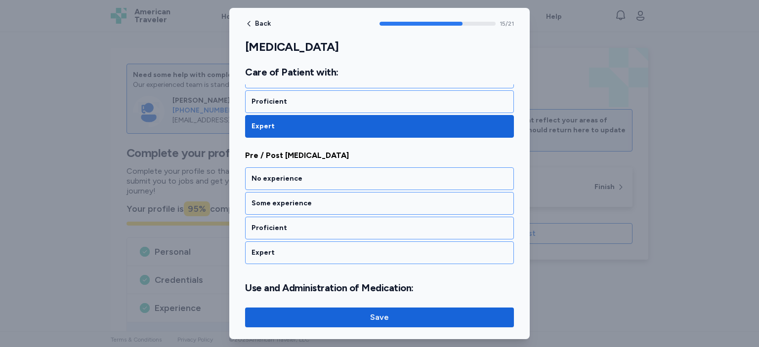
scroll to position [1981, 0]
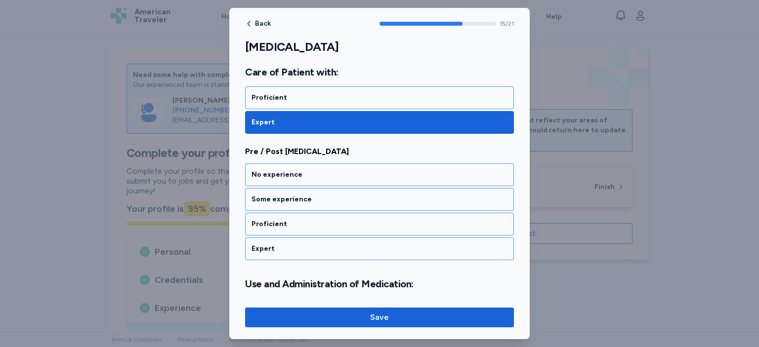
click at [336, 238] on div "Expert" at bounding box center [379, 249] width 269 height 23
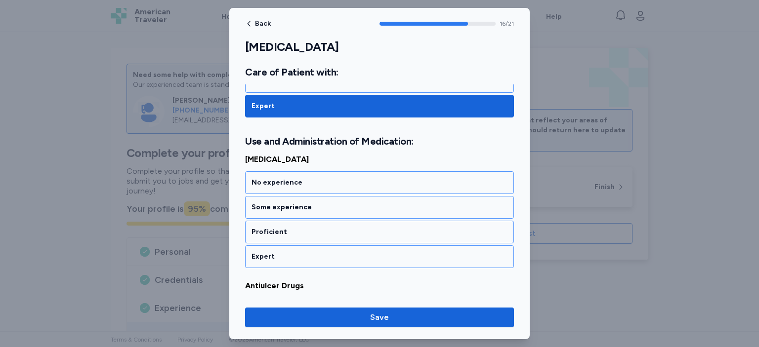
scroll to position [2132, 0]
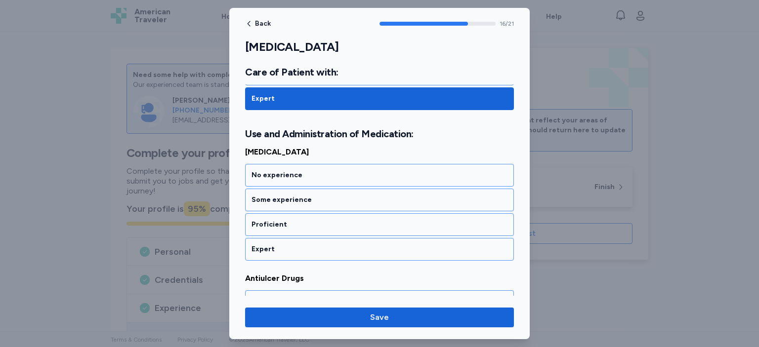
click at [336, 238] on div "Expert" at bounding box center [379, 249] width 269 height 23
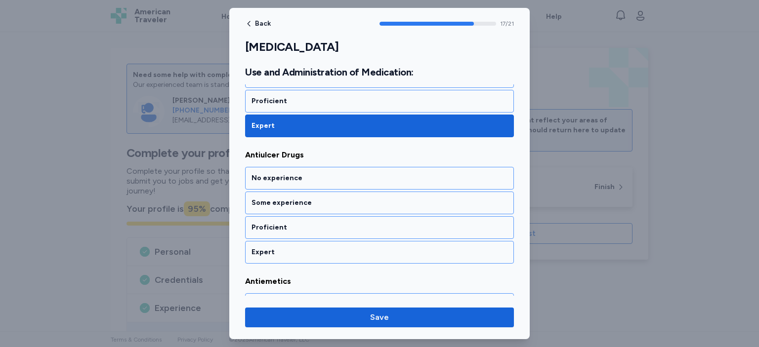
scroll to position [2257, 0]
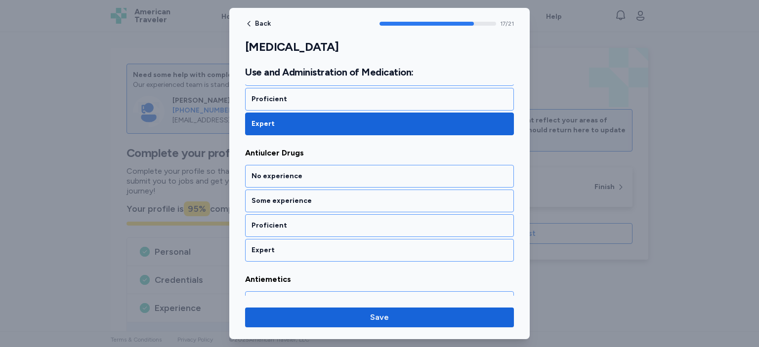
click at [336, 239] on div "Expert" at bounding box center [379, 250] width 269 height 23
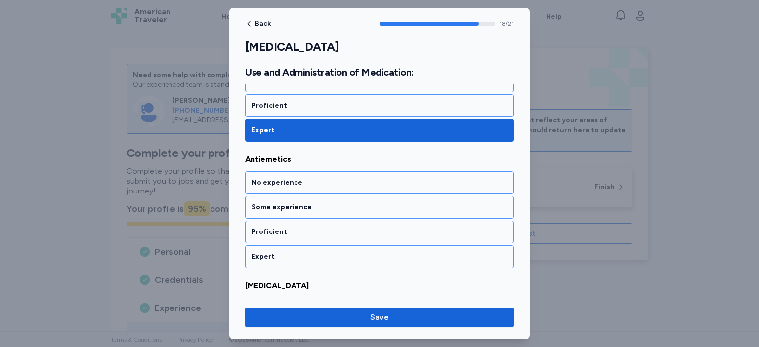
scroll to position [2383, 0]
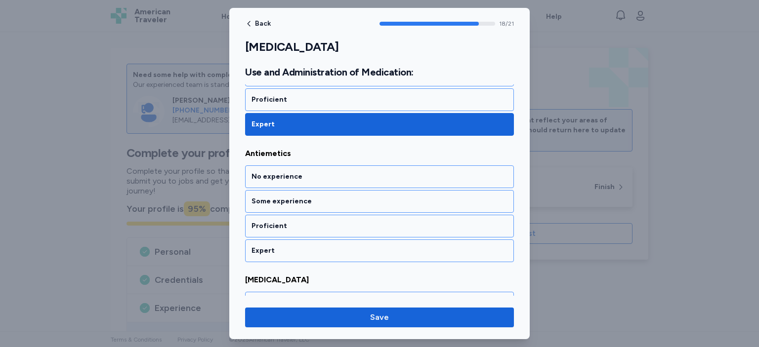
click at [336, 240] on div "Expert" at bounding box center [379, 251] width 269 height 23
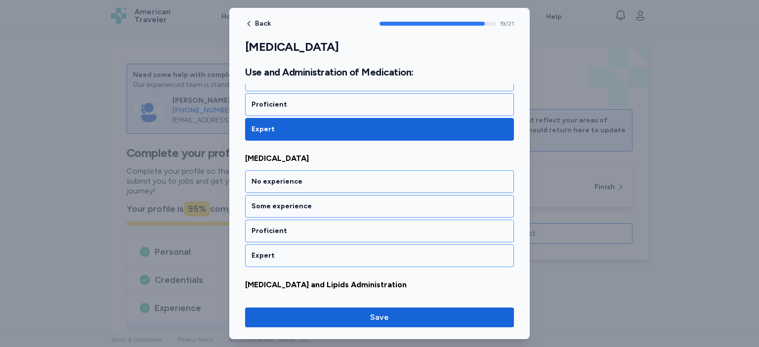
scroll to position [2509, 0]
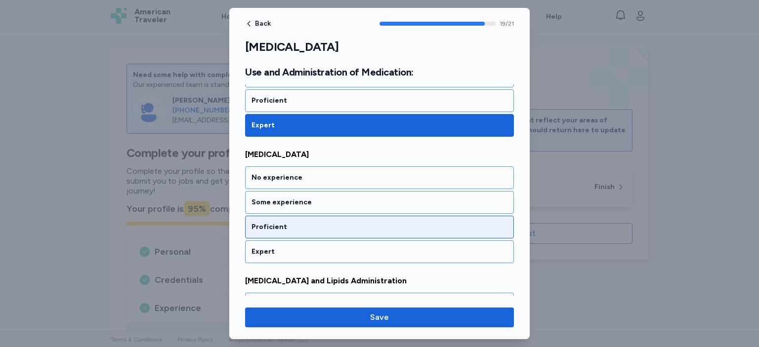
click at [335, 217] on div "Proficient" at bounding box center [379, 227] width 269 height 23
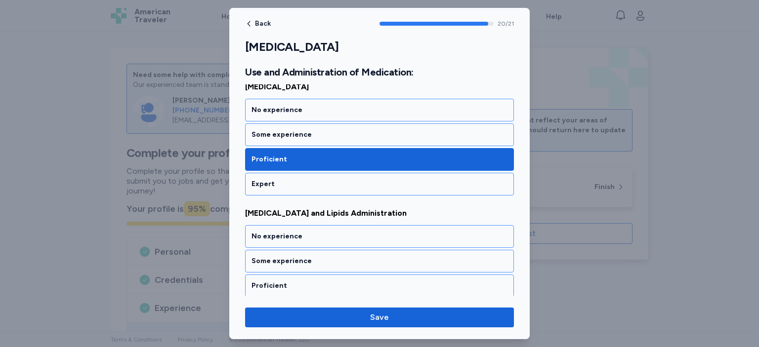
scroll to position [2587, 0]
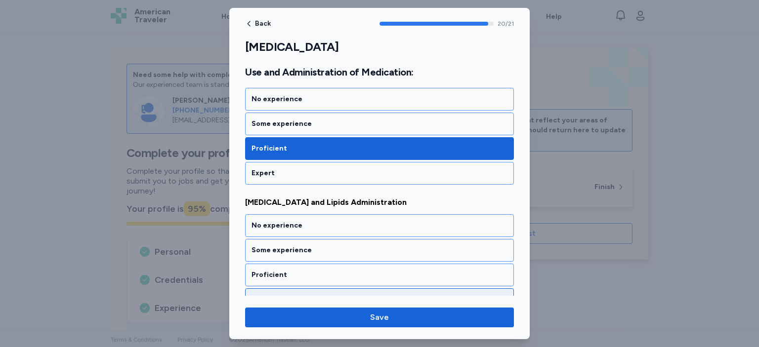
click at [311, 289] on div "Expert" at bounding box center [379, 300] width 269 height 23
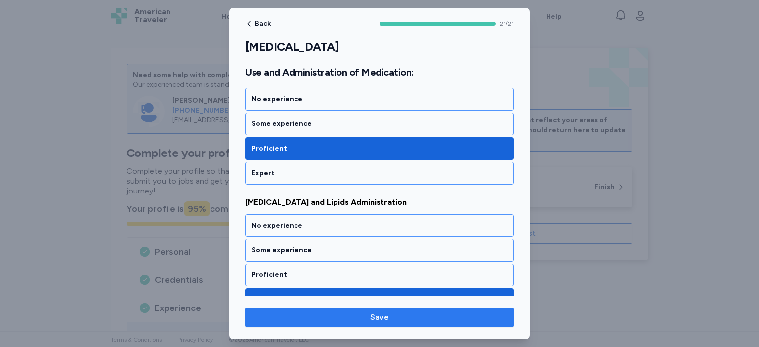
click at [387, 319] on span "Save" at bounding box center [379, 318] width 19 height 12
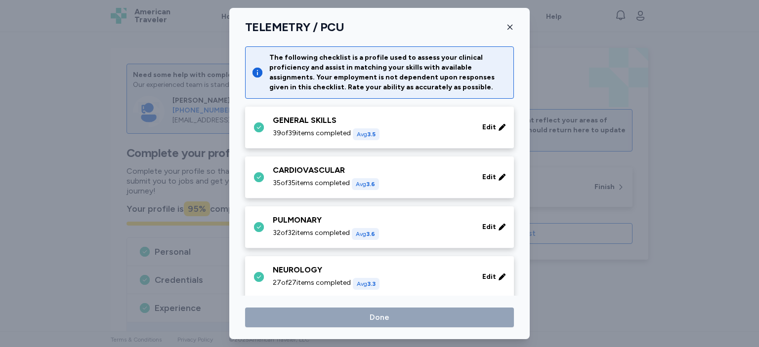
scroll to position [148, 0]
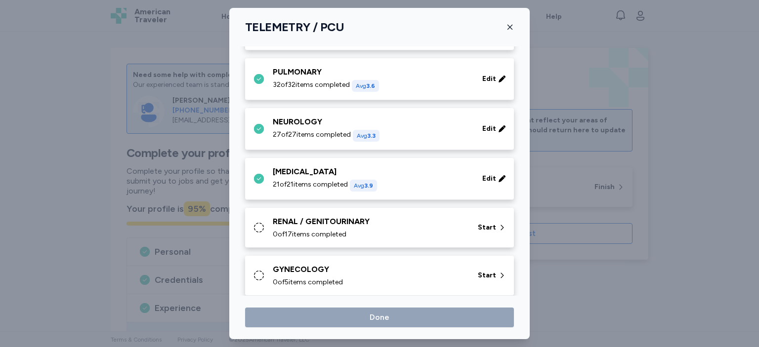
click at [439, 217] on div "RENAL / GENITOURINARY" at bounding box center [369, 222] width 193 height 12
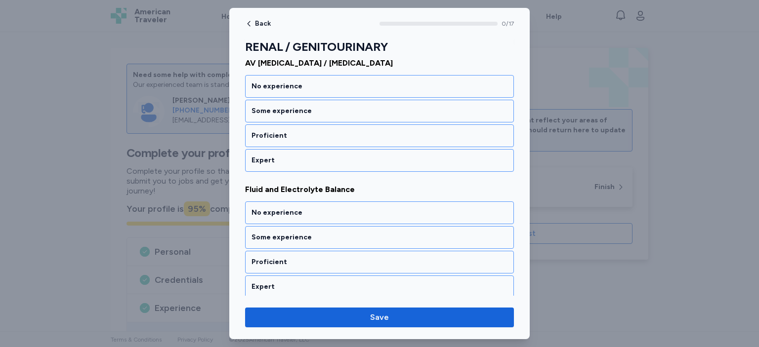
click at [332, 160] on div "Expert" at bounding box center [379, 161] width 256 height 10
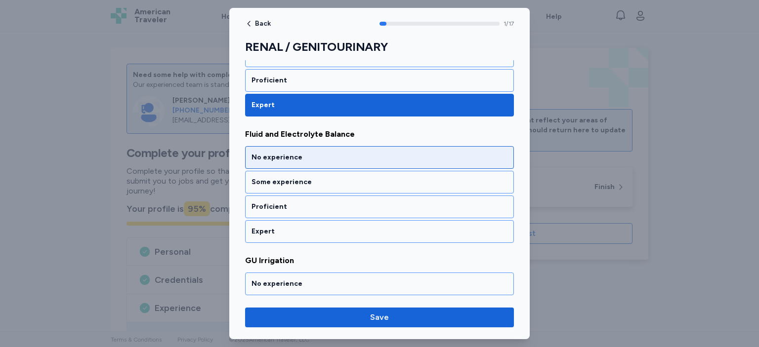
scroll to position [209, 0]
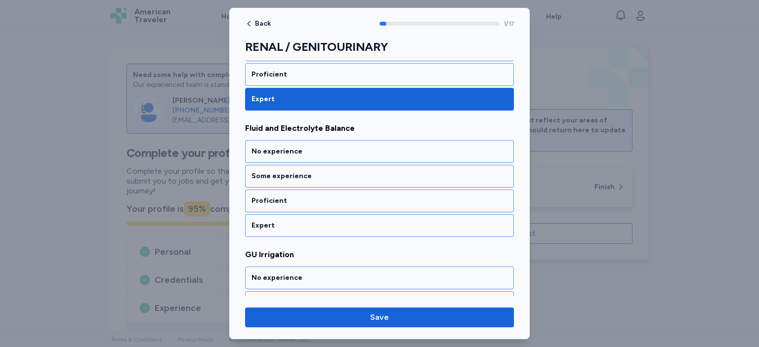
drag, startPoint x: 334, startPoint y: 233, endPoint x: 336, endPoint y: 223, distance: 10.2
click at [334, 232] on div "Expert" at bounding box center [379, 225] width 269 height 23
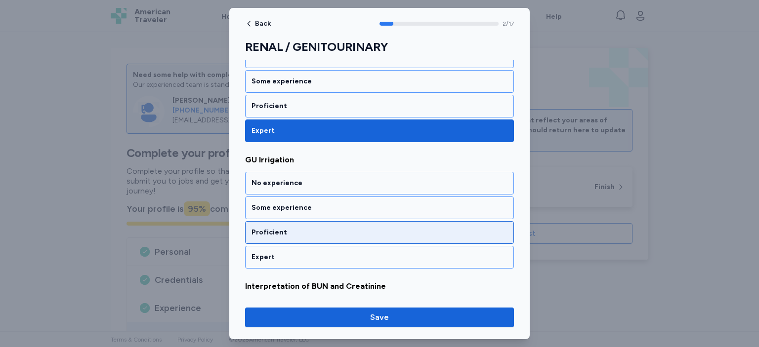
scroll to position [335, 0]
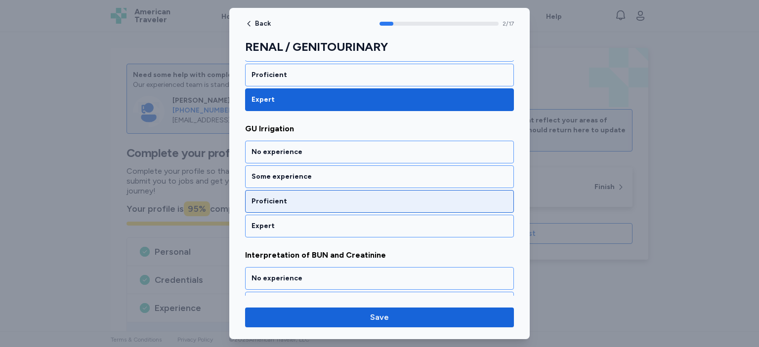
click at [336, 223] on div "Expert" at bounding box center [379, 226] width 256 height 10
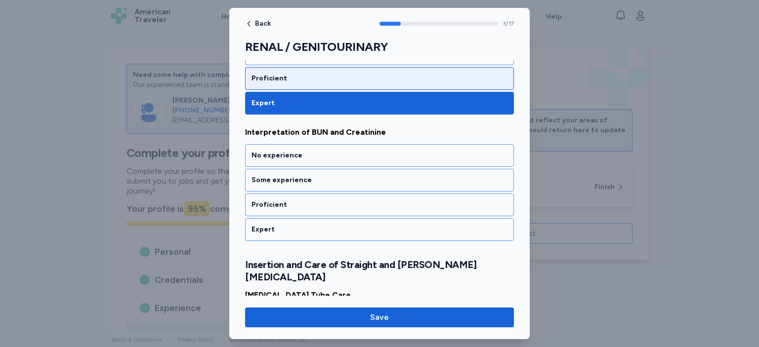
scroll to position [461, 0]
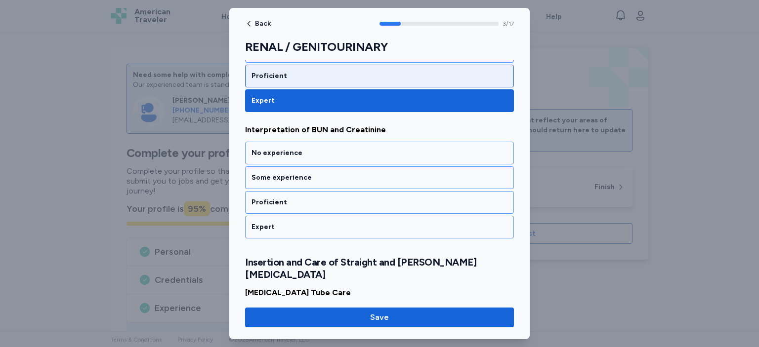
click at [336, 223] on div "Expert" at bounding box center [379, 227] width 256 height 10
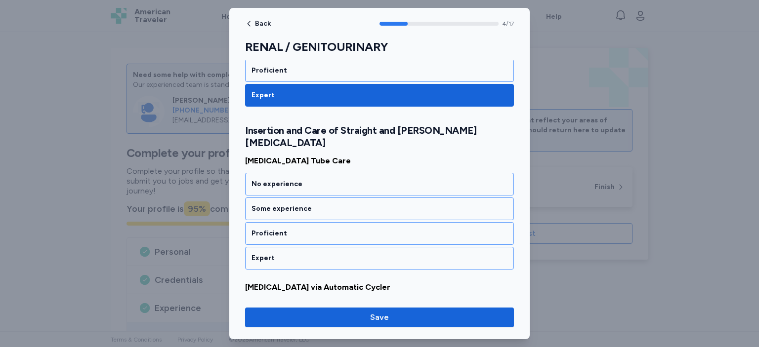
scroll to position [599, 0]
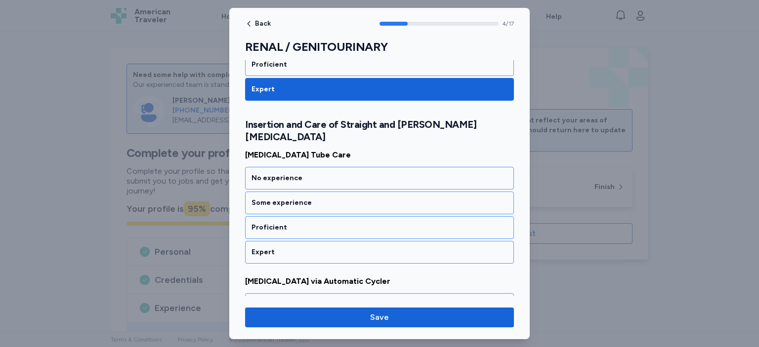
drag, startPoint x: 335, startPoint y: 239, endPoint x: 336, endPoint y: 234, distance: 5.0
click at [335, 248] on div "Expert" at bounding box center [379, 253] width 256 height 10
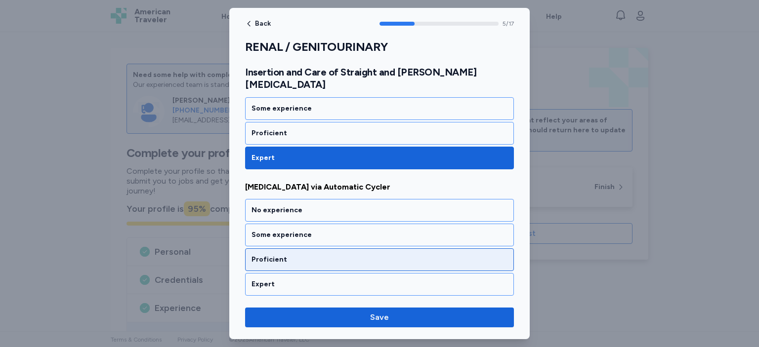
scroll to position [724, 0]
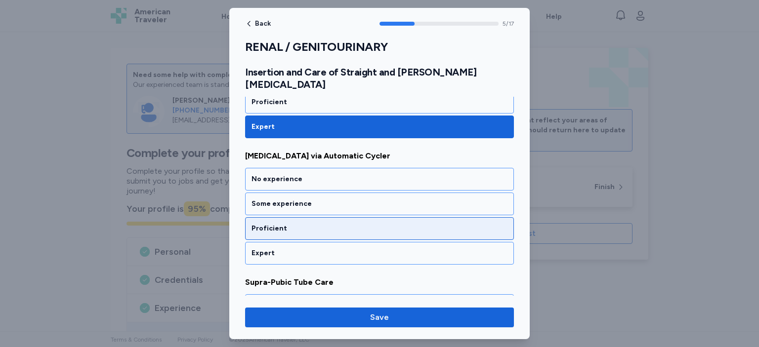
click at [326, 224] on div "Proficient" at bounding box center [379, 229] width 256 height 10
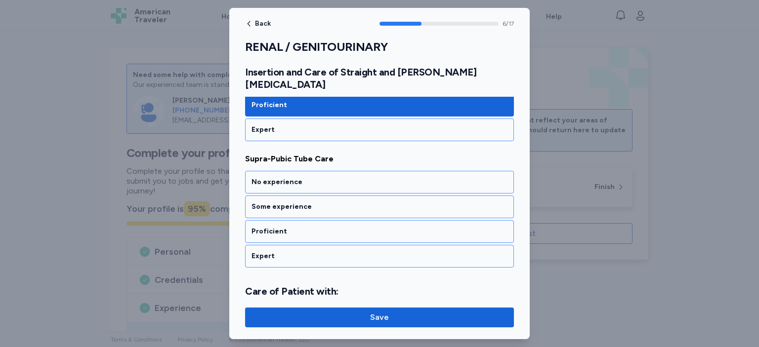
scroll to position [850, 0]
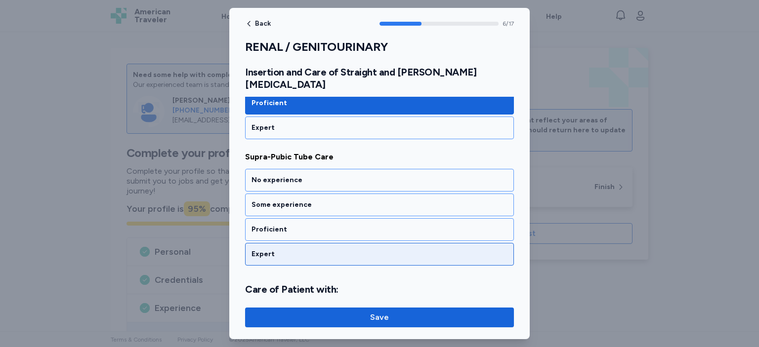
click at [333, 243] on div "Expert" at bounding box center [379, 254] width 269 height 23
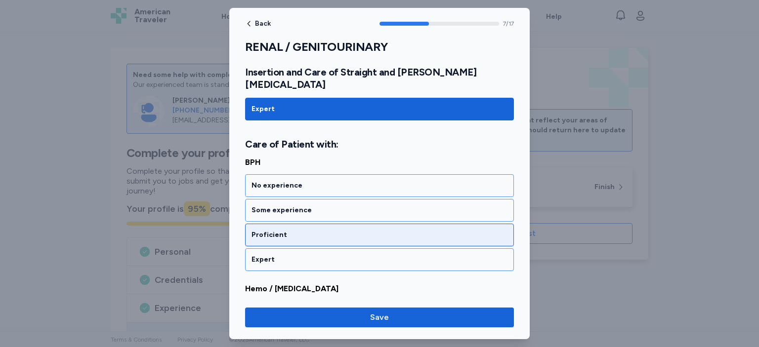
scroll to position [1000, 0]
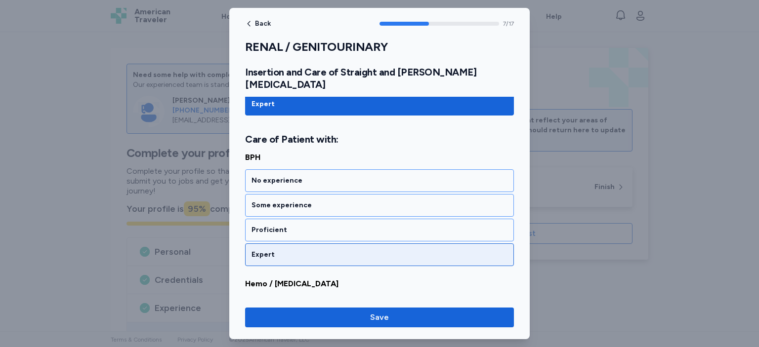
click at [358, 250] on div "Expert" at bounding box center [379, 255] width 256 height 10
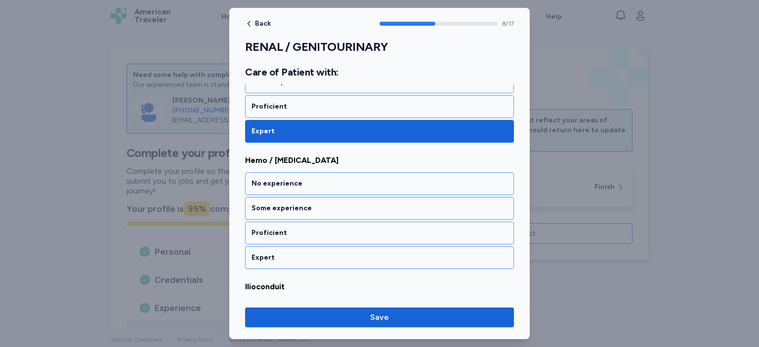
scroll to position [1126, 0]
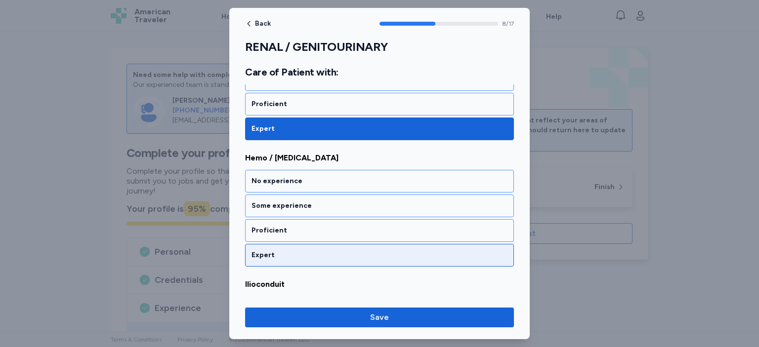
click at [356, 251] on div "Expert" at bounding box center [379, 256] width 256 height 10
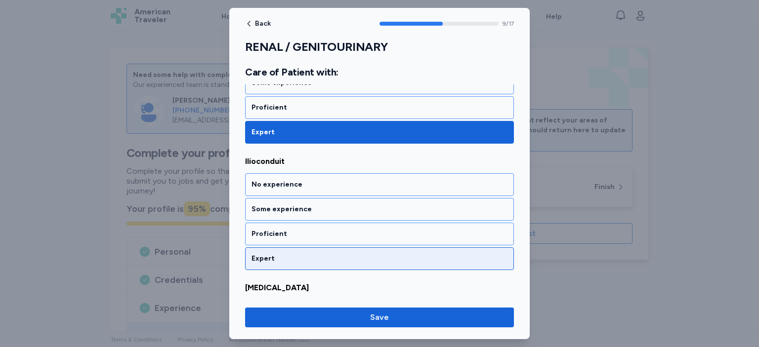
scroll to position [1252, 0]
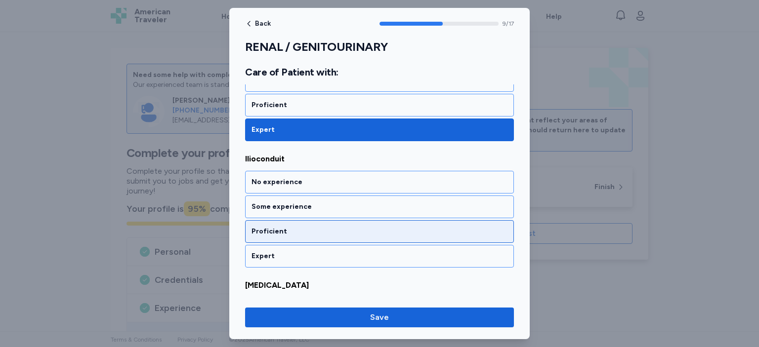
click at [348, 227] on div "Proficient" at bounding box center [379, 232] width 256 height 10
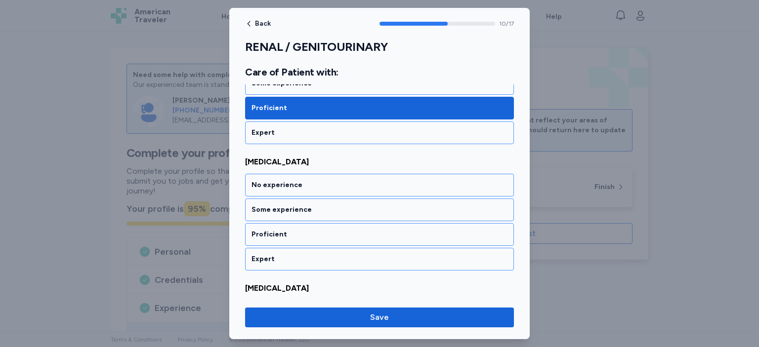
scroll to position [1378, 0]
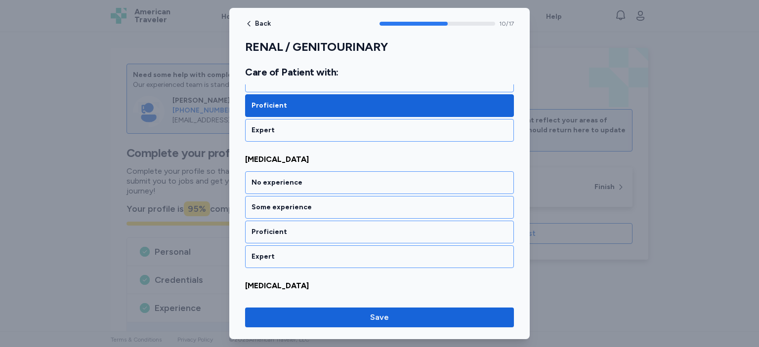
click at [340, 252] on div "Expert" at bounding box center [379, 257] width 256 height 10
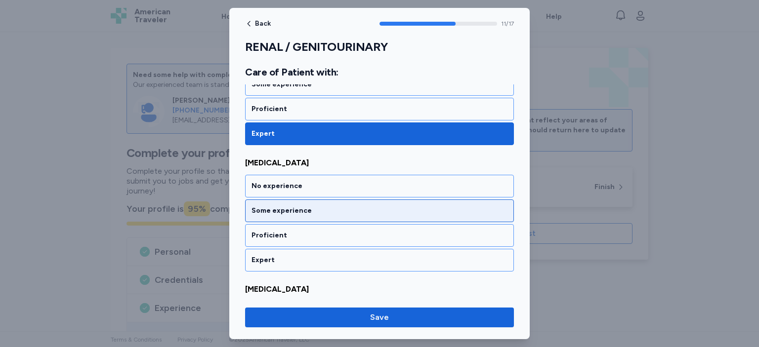
scroll to position [1503, 0]
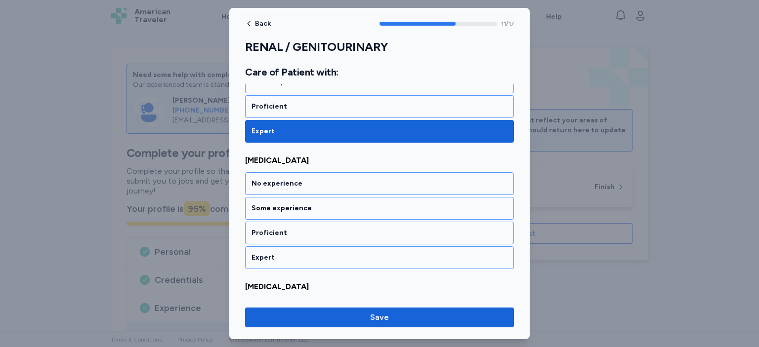
click at [334, 223] on div "No experience Some experience Proficient Expert" at bounding box center [379, 220] width 269 height 97
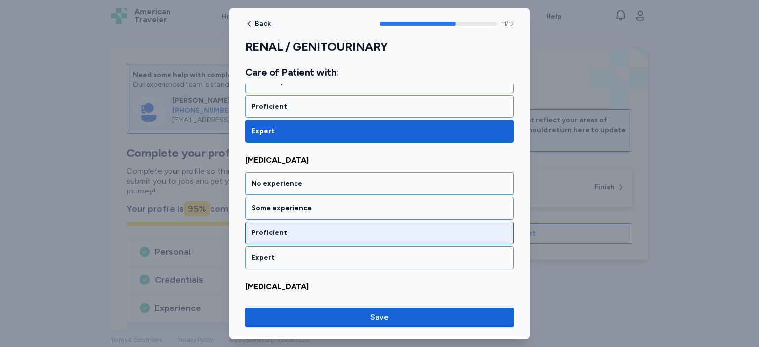
click at [334, 228] on div "Proficient" at bounding box center [379, 233] width 256 height 10
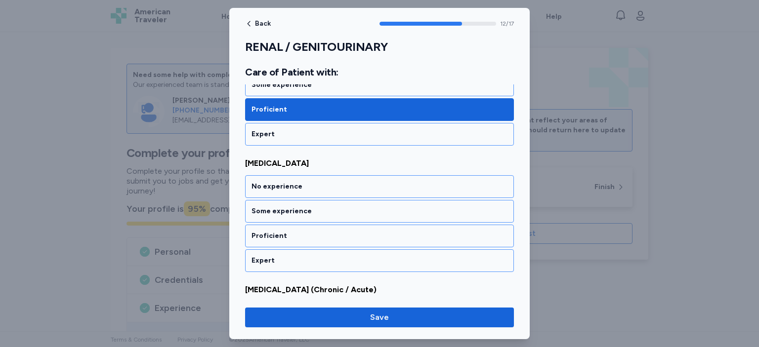
scroll to position [1629, 0]
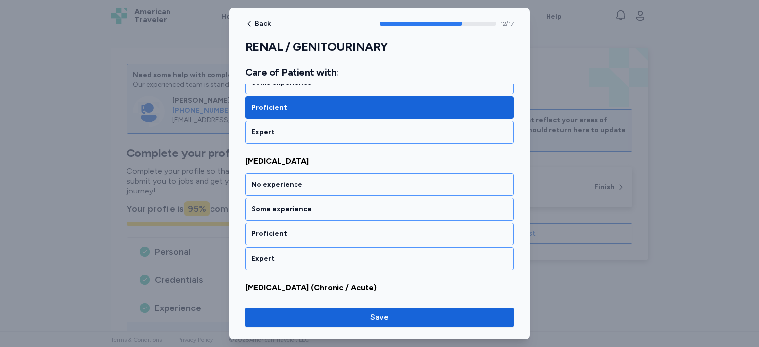
click at [334, 229] on div "Proficient" at bounding box center [379, 234] width 256 height 10
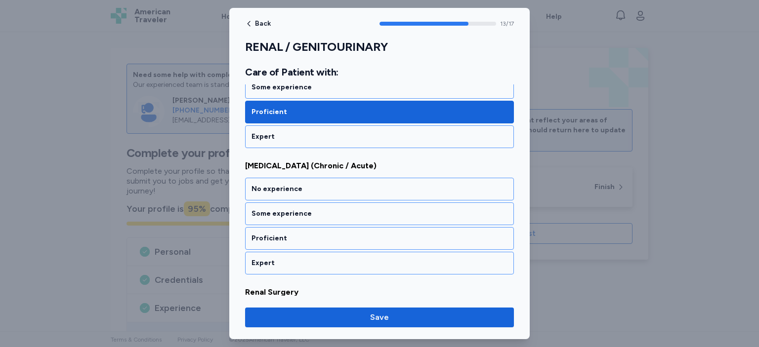
scroll to position [1755, 0]
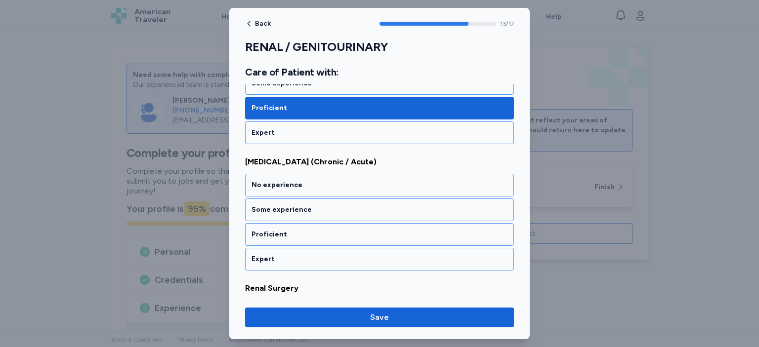
click at [326, 252] on div "BPH No experience Some experience Proficient Expert Hemo / Peritoneal Dialysis …" at bounding box center [379, 23] width 269 height 1253
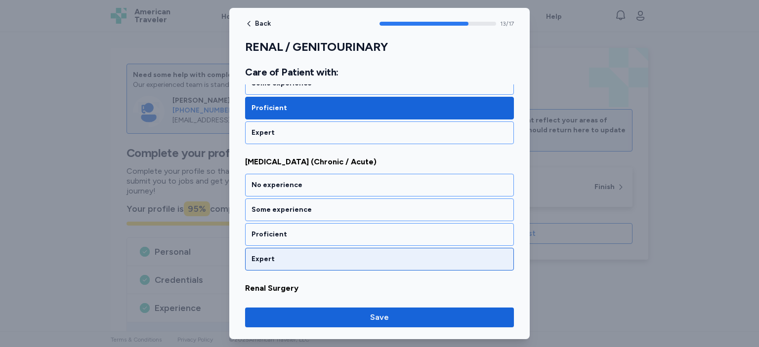
click at [330, 254] on div "Expert" at bounding box center [379, 259] width 256 height 10
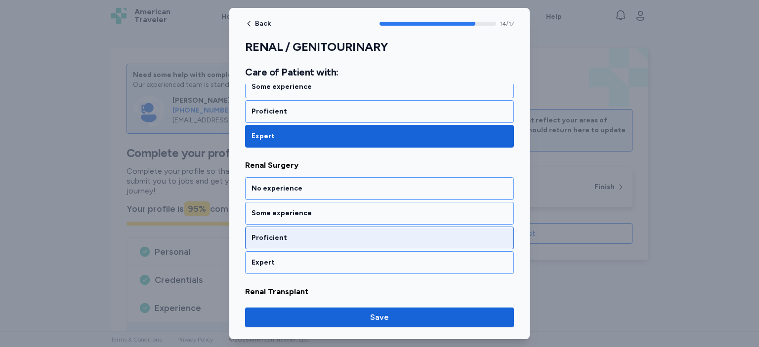
scroll to position [1880, 0]
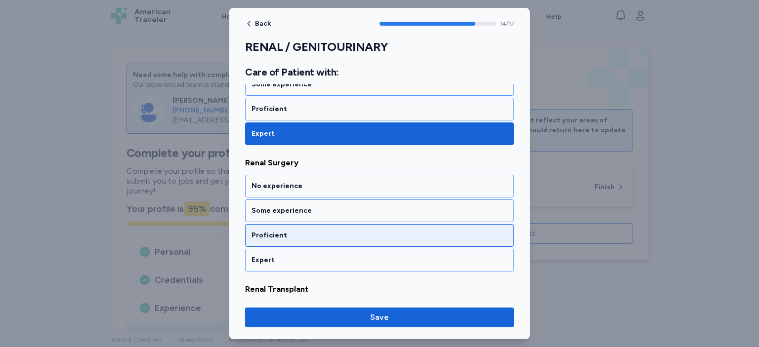
click at [322, 231] on div "Proficient" at bounding box center [379, 236] width 256 height 10
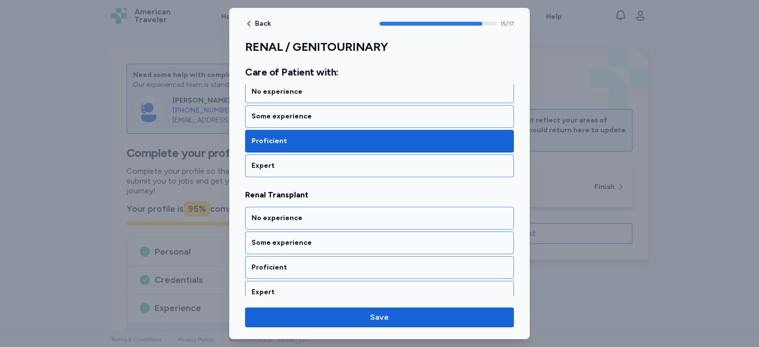
scroll to position [2006, 0]
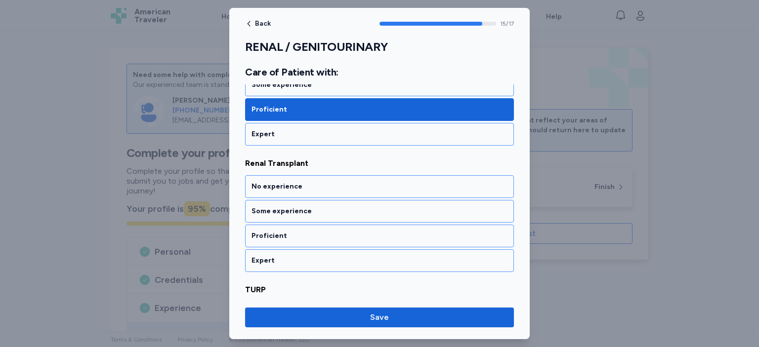
click at [324, 225] on div "Proficient" at bounding box center [379, 236] width 269 height 23
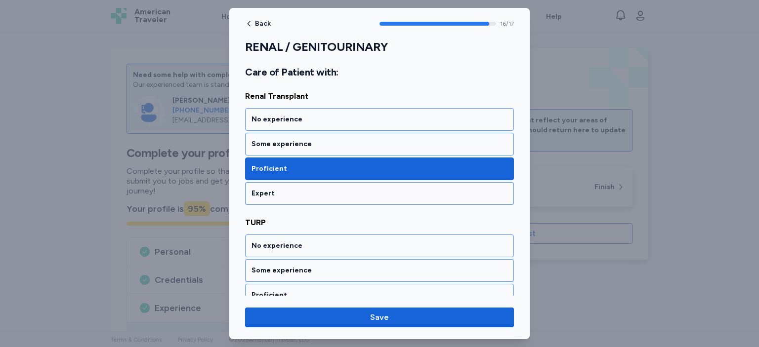
scroll to position [2085, 0]
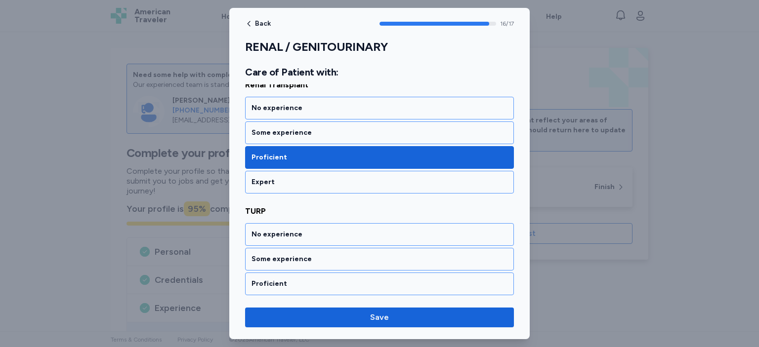
click at [317, 304] on div "Expert" at bounding box center [379, 309] width 256 height 10
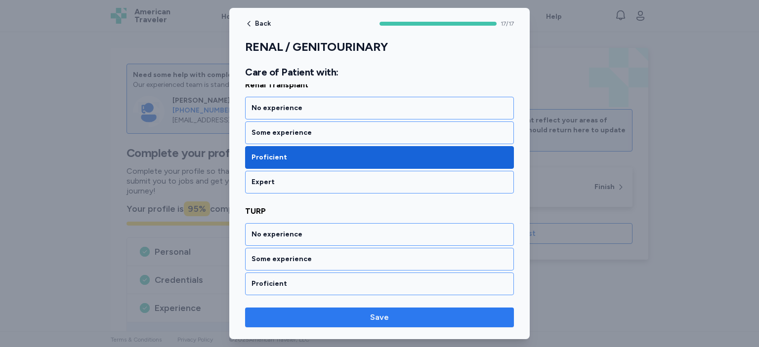
click at [391, 316] on span "Save" at bounding box center [379, 318] width 253 height 12
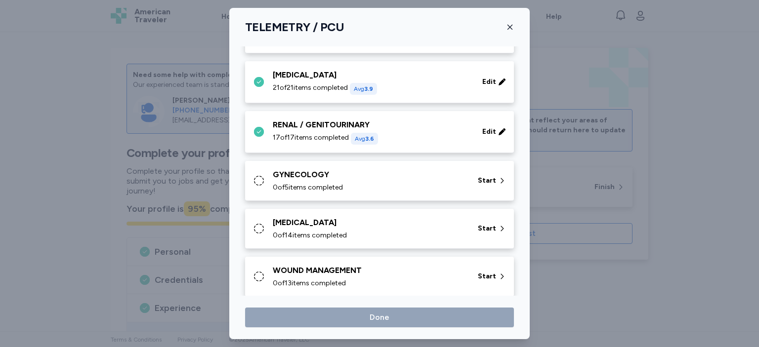
scroll to position [247, 0]
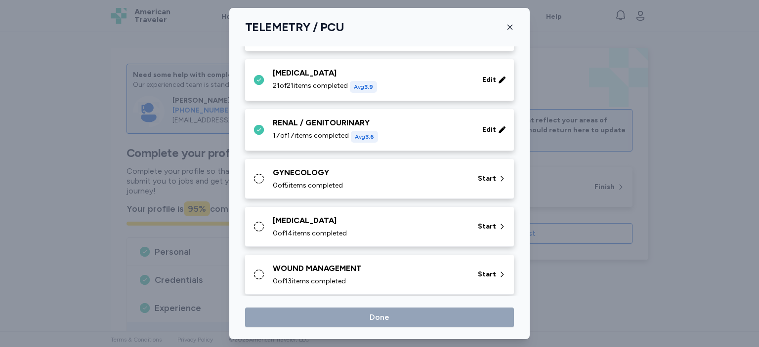
click at [390, 172] on div "GYNECOLOGY" at bounding box center [369, 173] width 193 height 12
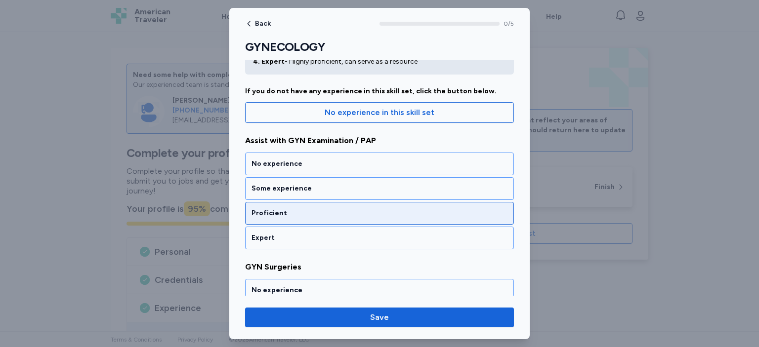
scroll to position [99, 0]
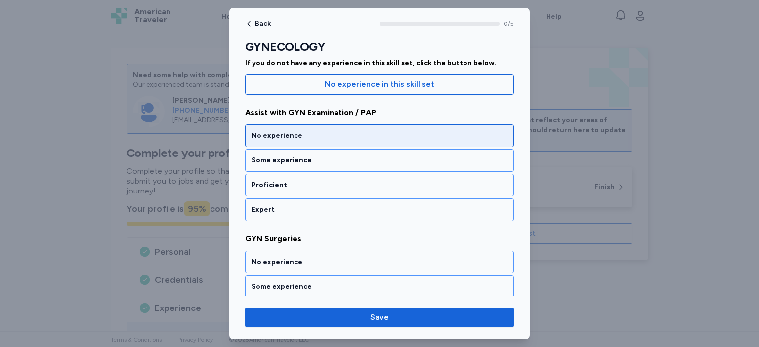
click at [272, 128] on div "No experience" at bounding box center [379, 136] width 269 height 23
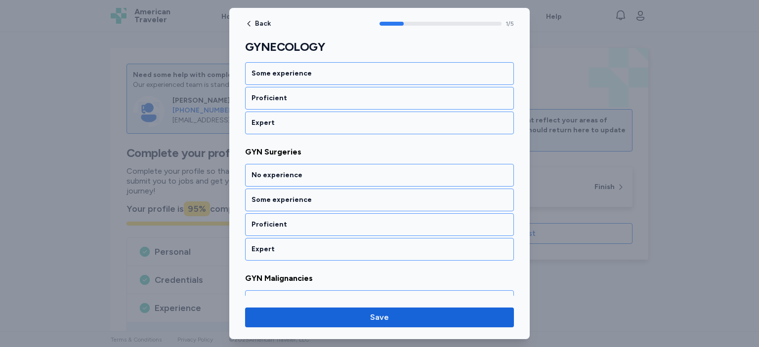
scroll to position [209, 0]
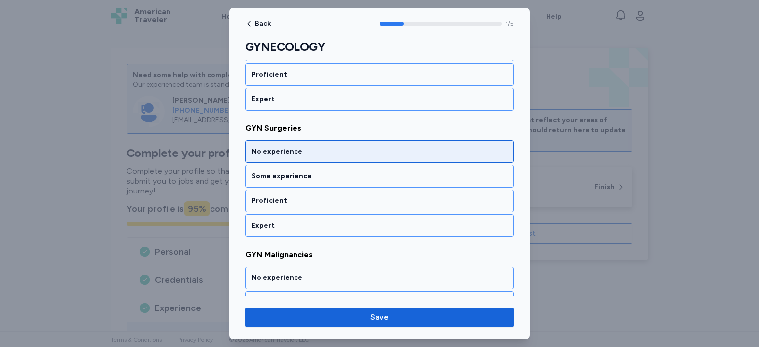
click at [294, 152] on div "No experience" at bounding box center [379, 152] width 256 height 10
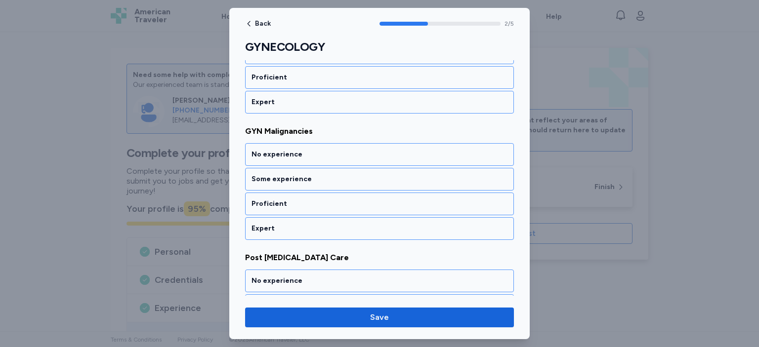
scroll to position [335, 0]
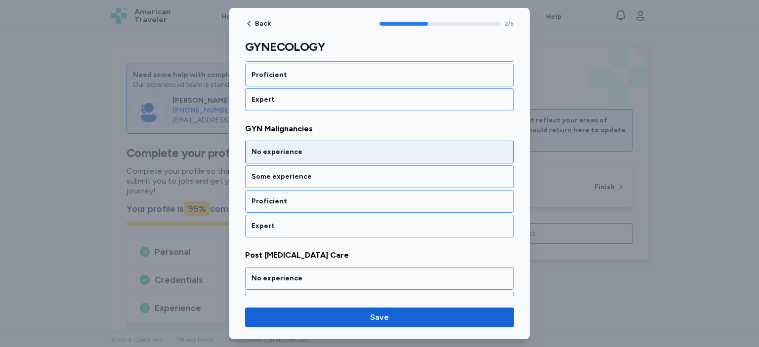
click at [318, 151] on div "No experience" at bounding box center [379, 152] width 256 height 10
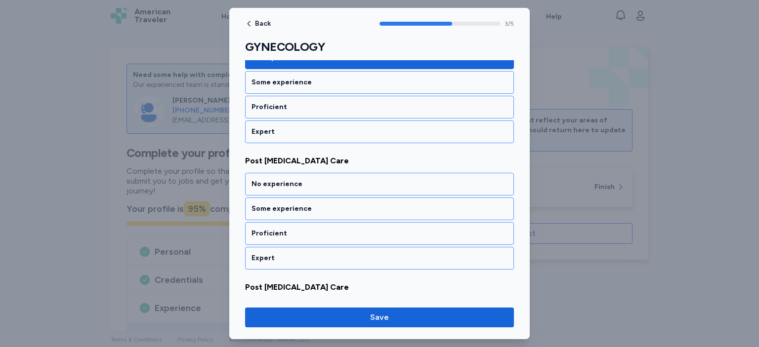
scroll to position [461, 0]
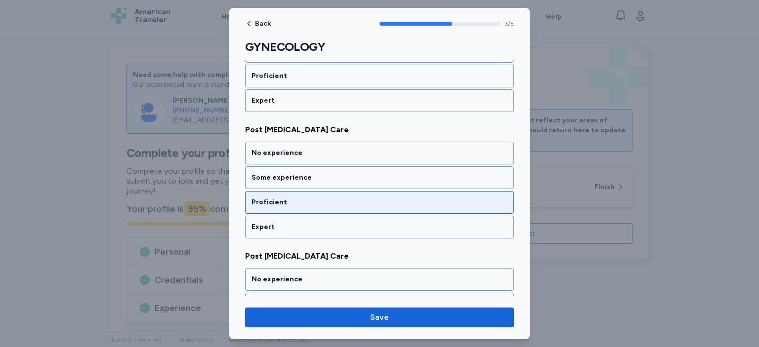
click at [318, 198] on div "Proficient" at bounding box center [379, 203] width 256 height 10
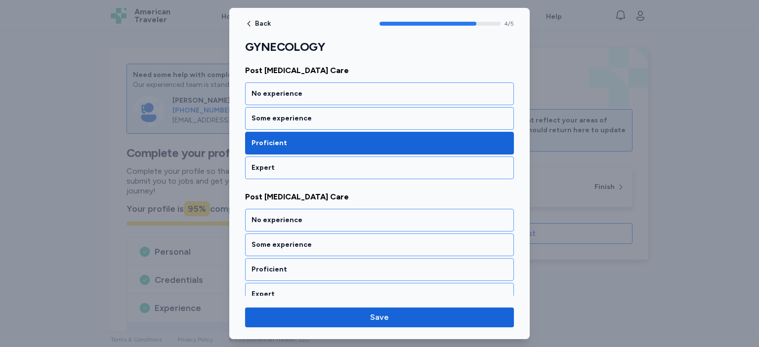
scroll to position [528, 0]
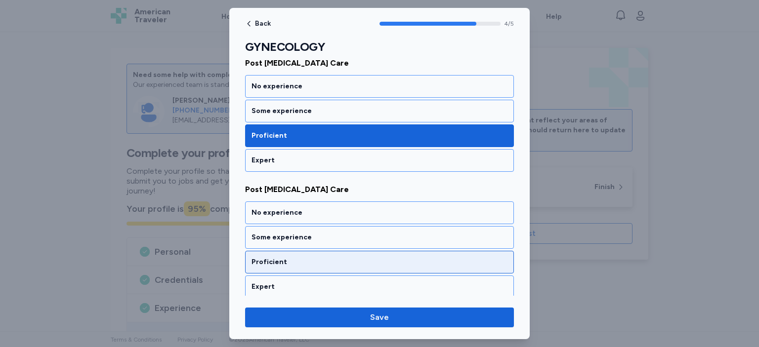
click at [312, 263] on div "Proficient" at bounding box center [379, 262] width 269 height 23
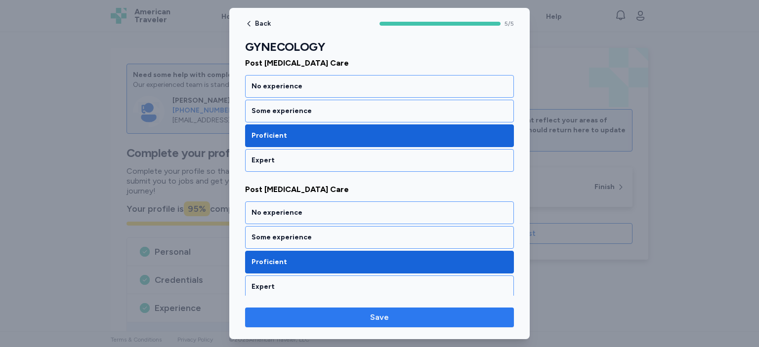
click at [383, 324] on span "Save" at bounding box center [379, 318] width 19 height 12
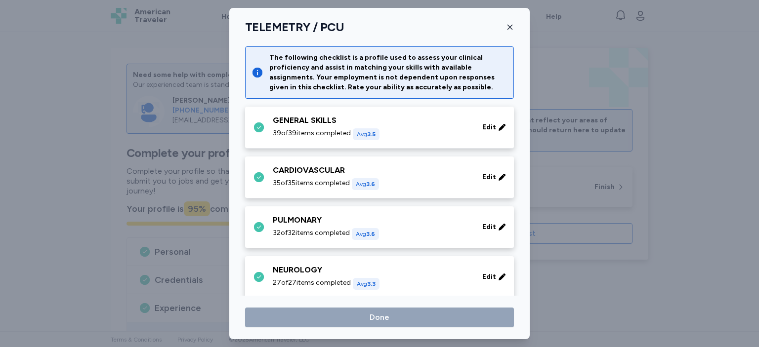
scroll to position [247, 0]
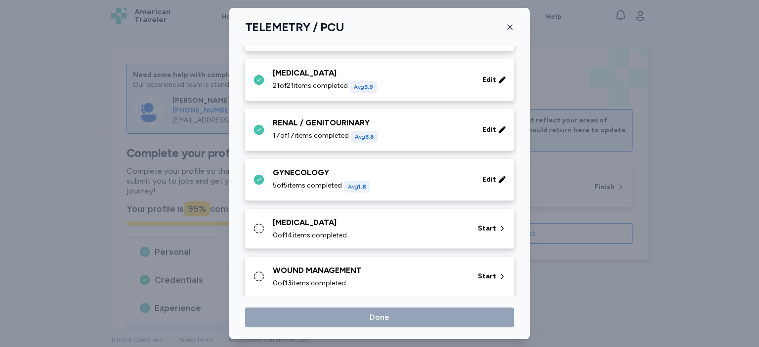
click at [385, 223] on div "ENDOCRINE" at bounding box center [369, 223] width 193 height 12
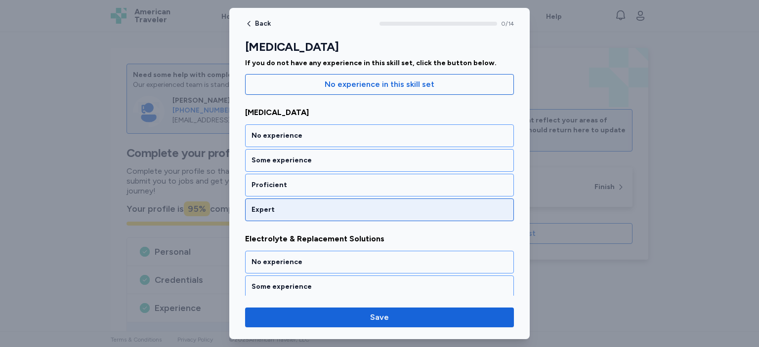
click at [365, 203] on div "Expert" at bounding box center [379, 210] width 269 height 23
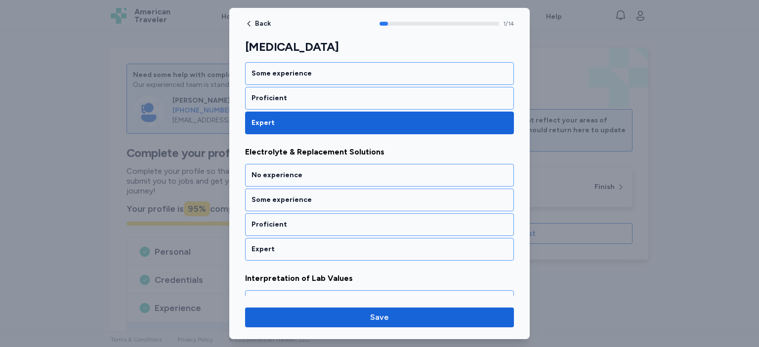
scroll to position [209, 0]
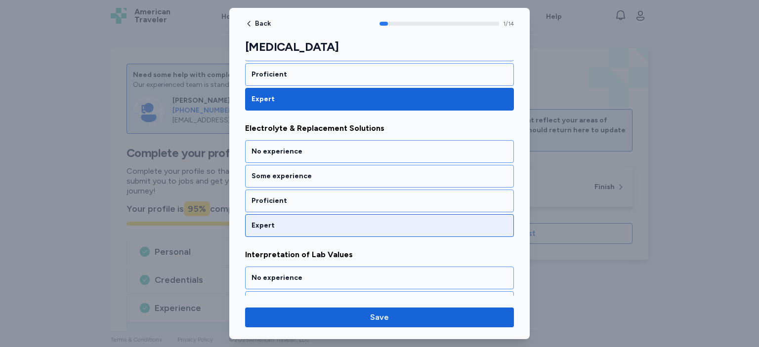
click at [356, 221] on div "Expert" at bounding box center [379, 226] width 256 height 10
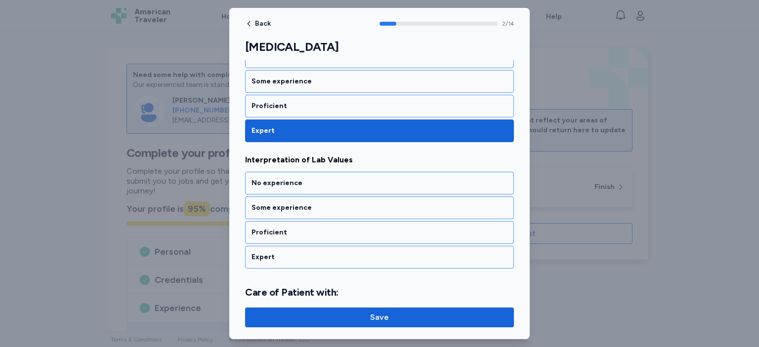
scroll to position [335, 0]
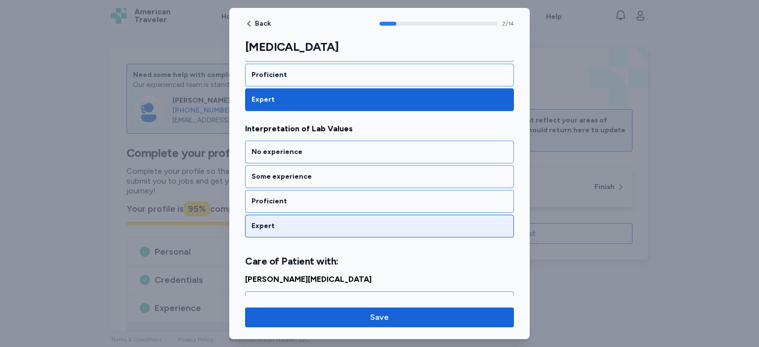
click at [357, 221] on div "Expert" at bounding box center [379, 226] width 256 height 10
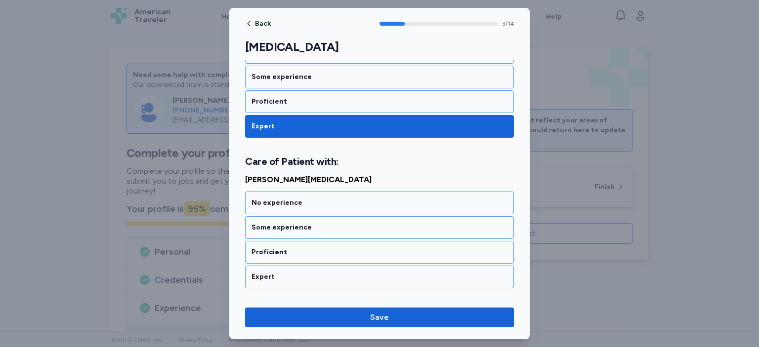
scroll to position [473, 0]
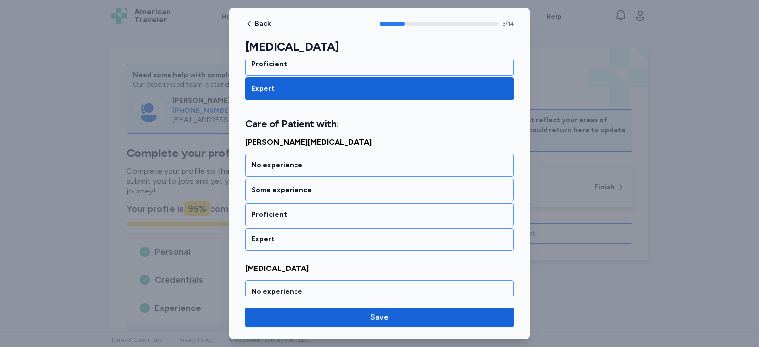
click at [358, 217] on div "Proficient" at bounding box center [379, 215] width 269 height 23
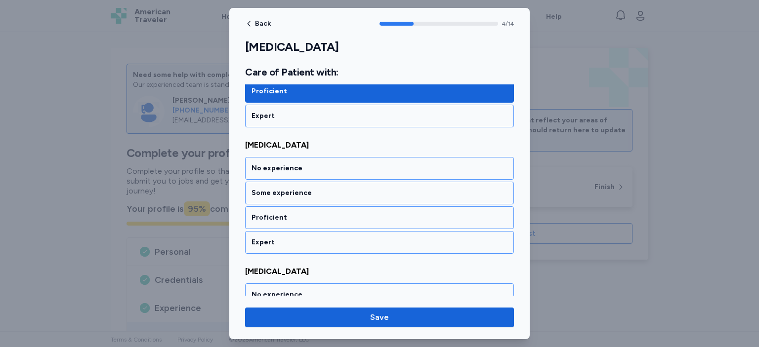
scroll to position [599, 0]
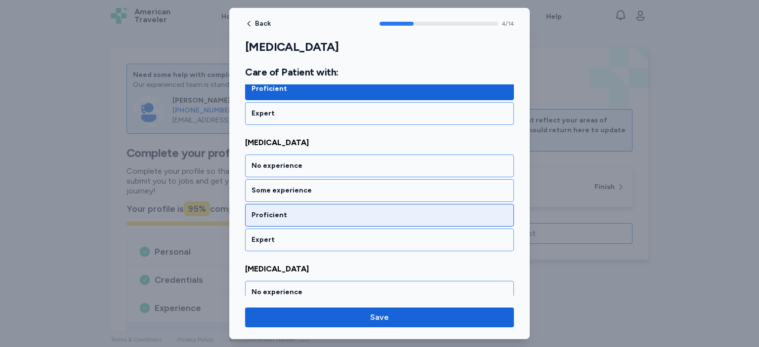
click at [353, 213] on div "Proficient" at bounding box center [379, 215] width 256 height 10
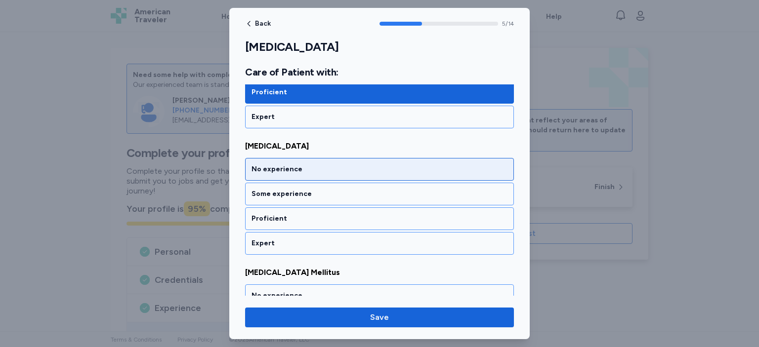
scroll to position [724, 0]
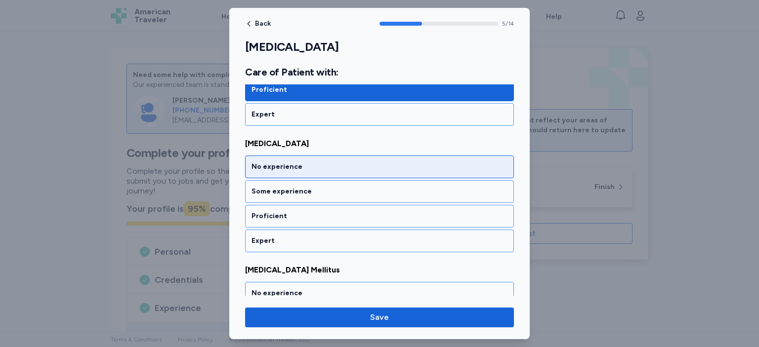
click at [353, 212] on div "Proficient" at bounding box center [379, 216] width 256 height 10
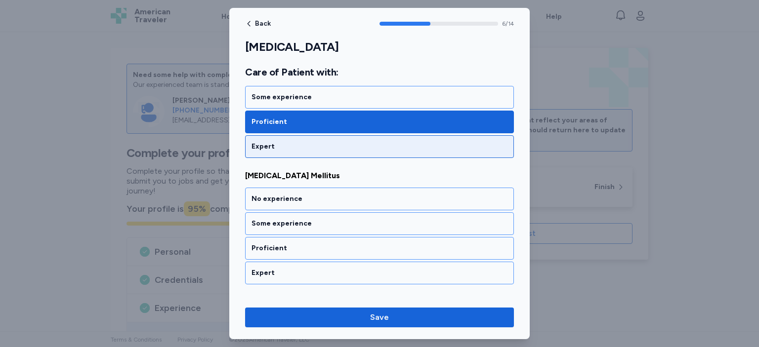
scroll to position [850, 0]
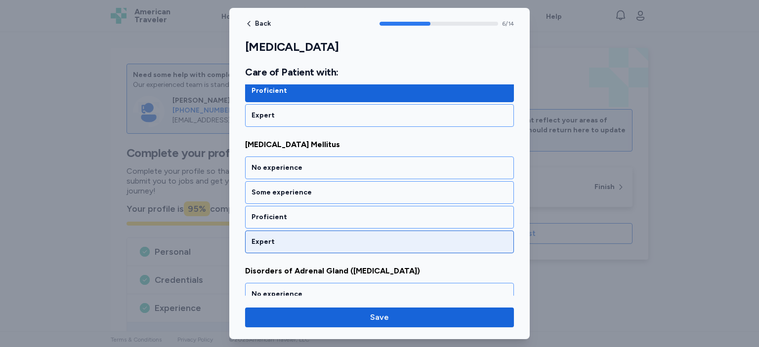
click at [346, 243] on div "Expert" at bounding box center [379, 242] width 269 height 23
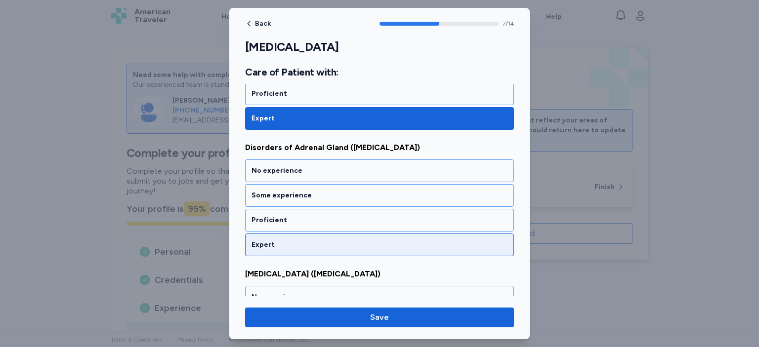
scroll to position [976, 0]
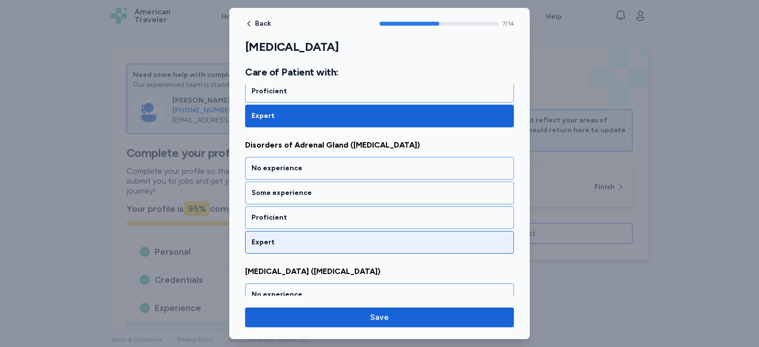
click at [349, 238] on div "Expert" at bounding box center [379, 243] width 256 height 10
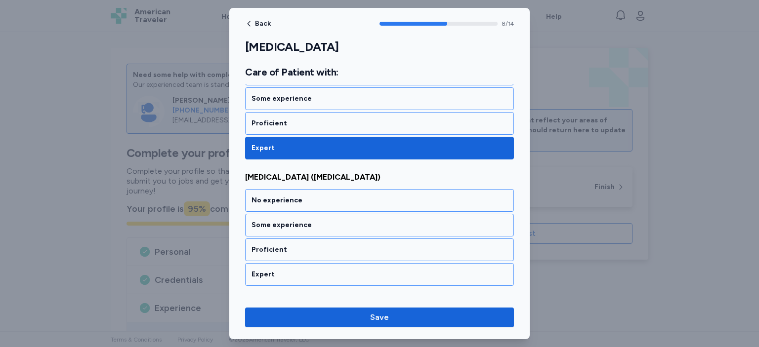
scroll to position [1101, 0]
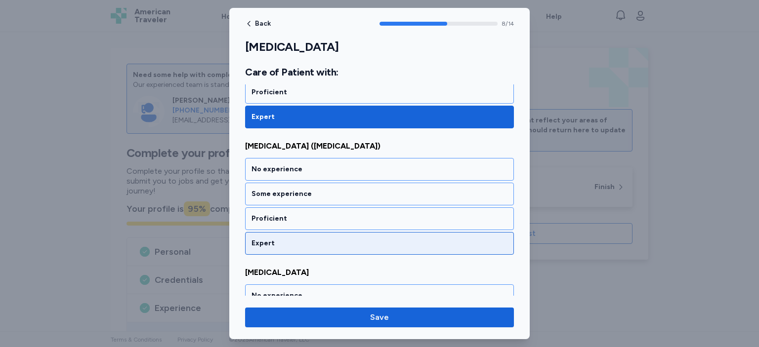
click at [350, 239] on div "Expert" at bounding box center [379, 244] width 256 height 10
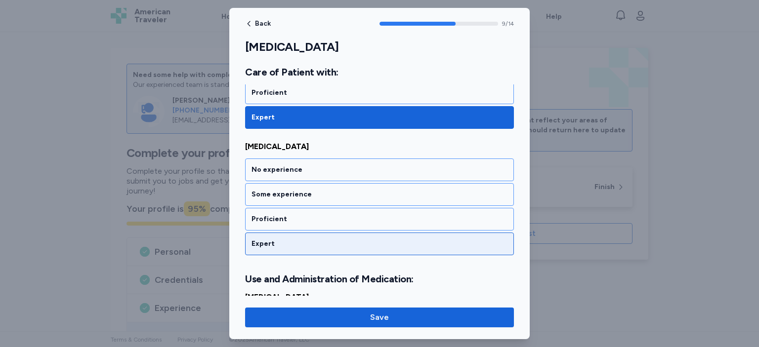
click at [353, 239] on div "Expert" at bounding box center [379, 244] width 256 height 10
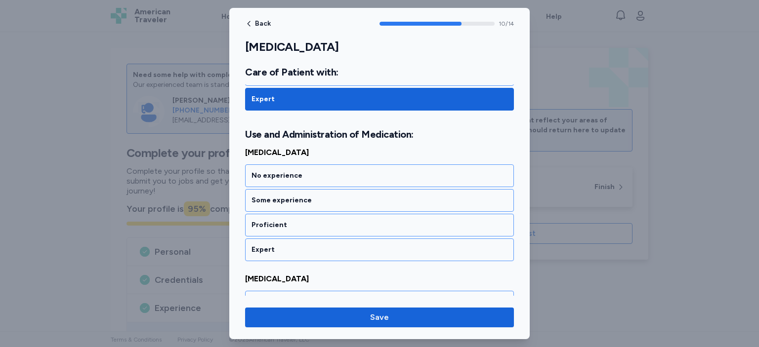
scroll to position [1378, 0]
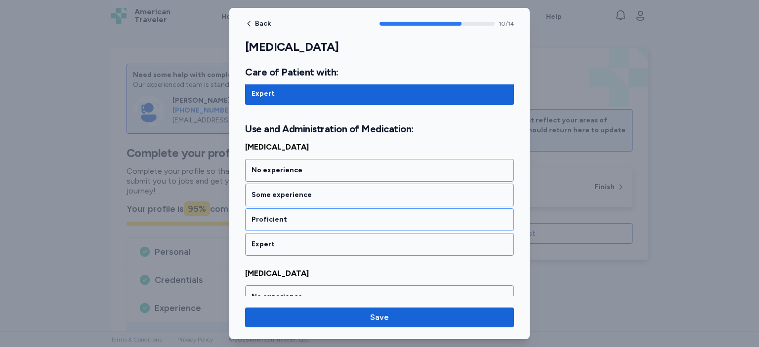
click at [353, 240] on div "Expert" at bounding box center [379, 245] width 256 height 10
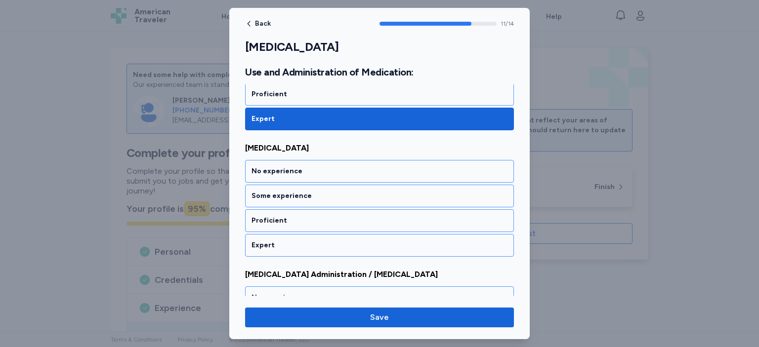
click at [353, 241] on div "Expert" at bounding box center [379, 246] width 256 height 10
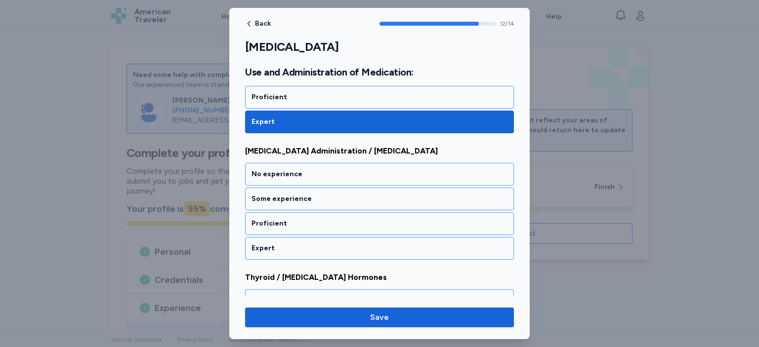
scroll to position [1629, 0]
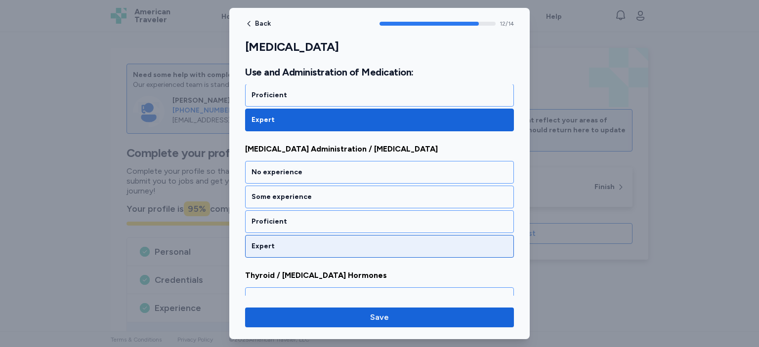
click at [316, 235] on div "Expert" at bounding box center [379, 246] width 269 height 23
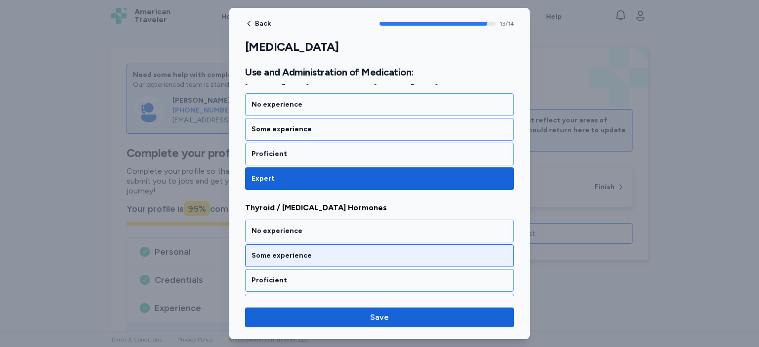
scroll to position [1708, 0]
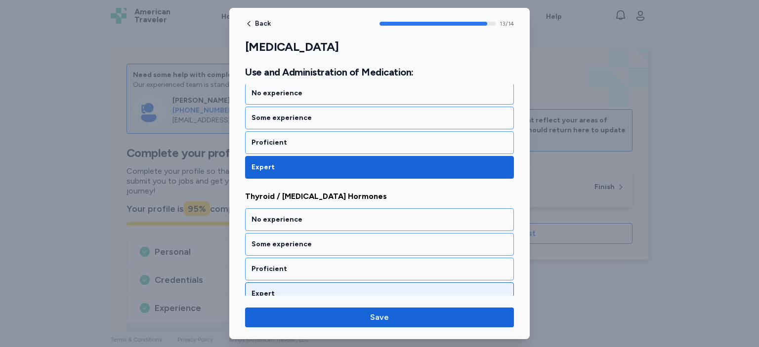
click at [325, 283] on div "Expert" at bounding box center [379, 294] width 269 height 23
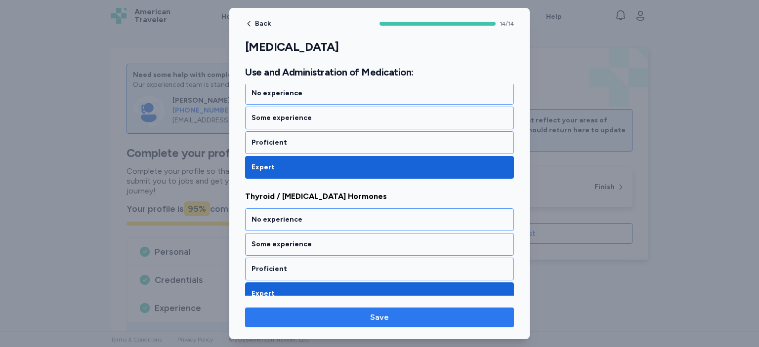
click at [355, 312] on span "Save" at bounding box center [379, 318] width 253 height 12
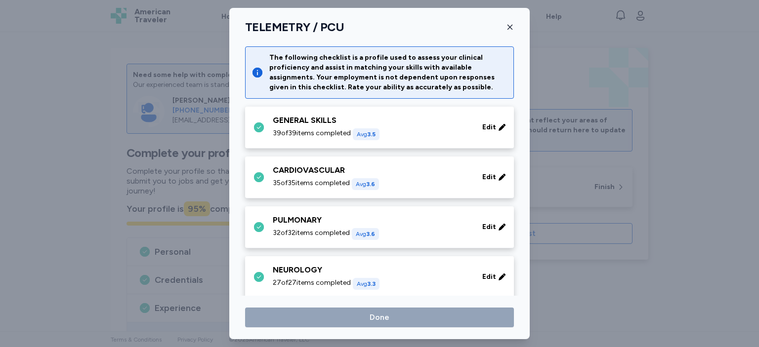
scroll to position [247, 0]
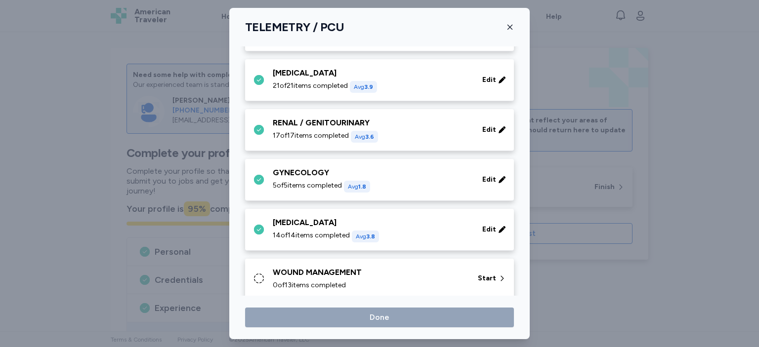
click at [404, 273] on div "WOUND MANAGEMENT" at bounding box center [369, 273] width 193 height 12
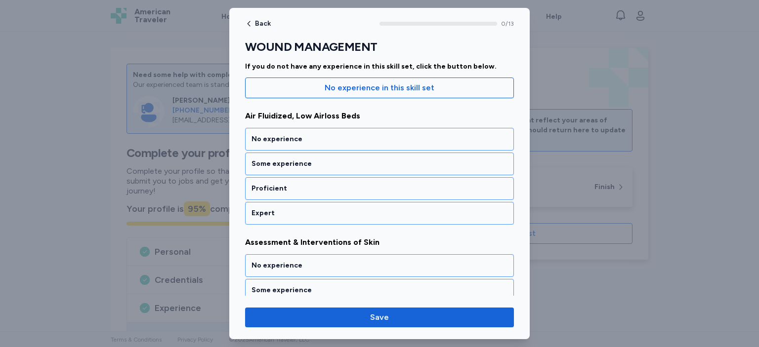
scroll to position [99, 0]
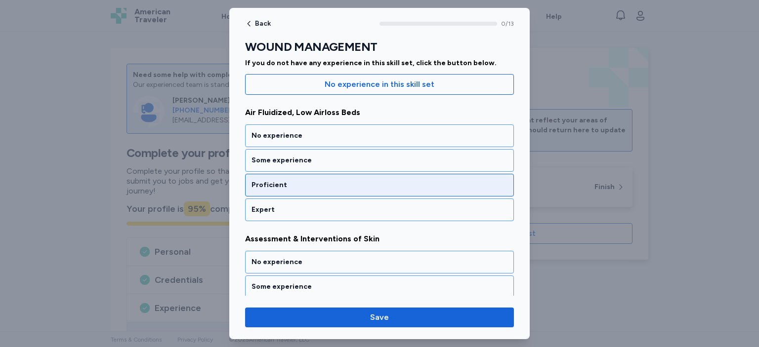
click at [348, 181] on div "Proficient" at bounding box center [379, 185] width 256 height 10
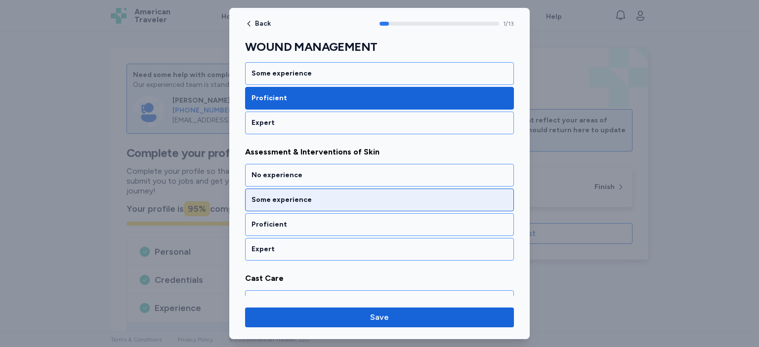
scroll to position [209, 0]
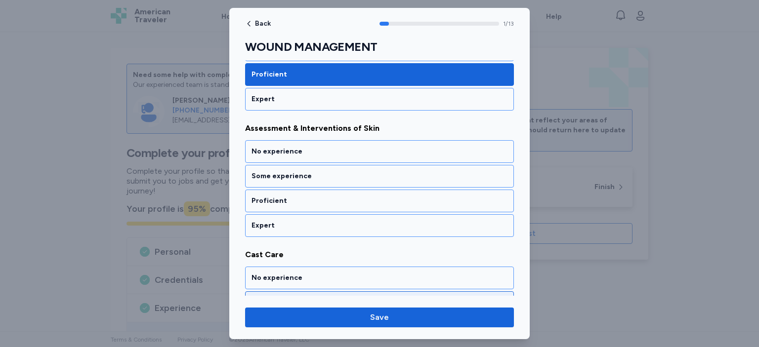
click at [346, 227] on div "Expert" at bounding box center [379, 225] width 269 height 23
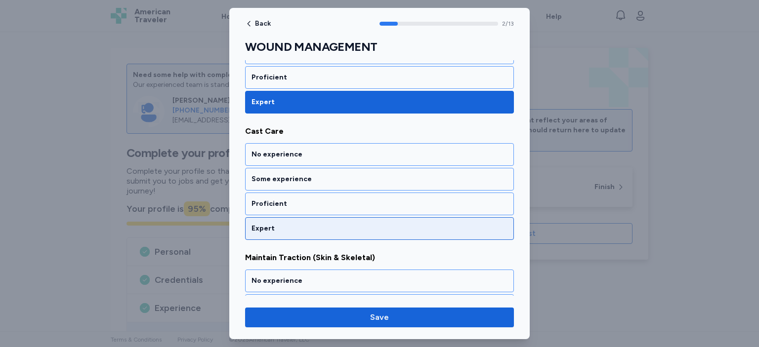
scroll to position [335, 0]
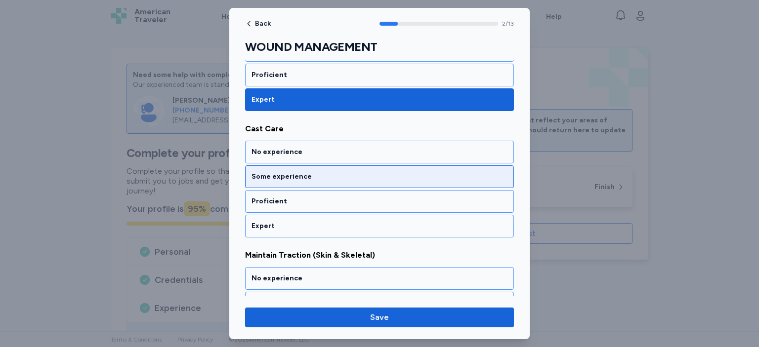
click at [323, 179] on div "Some experience" at bounding box center [379, 177] width 269 height 23
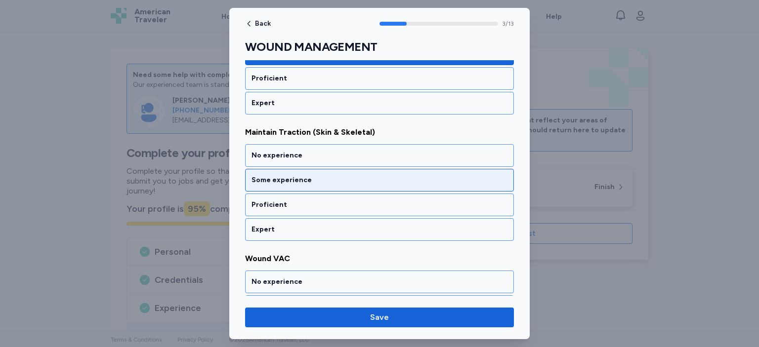
scroll to position [461, 0]
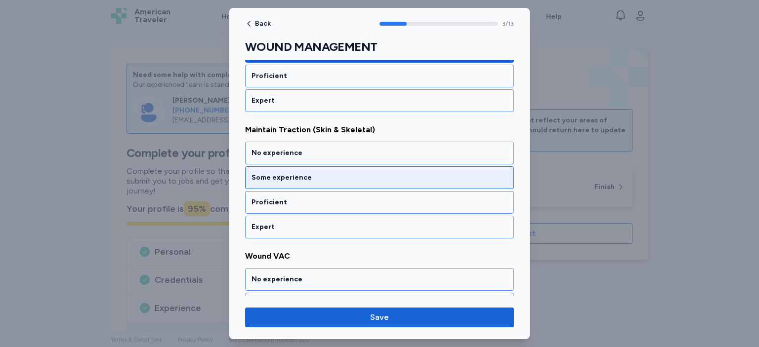
click at [334, 181] on div "Some experience" at bounding box center [379, 178] width 269 height 23
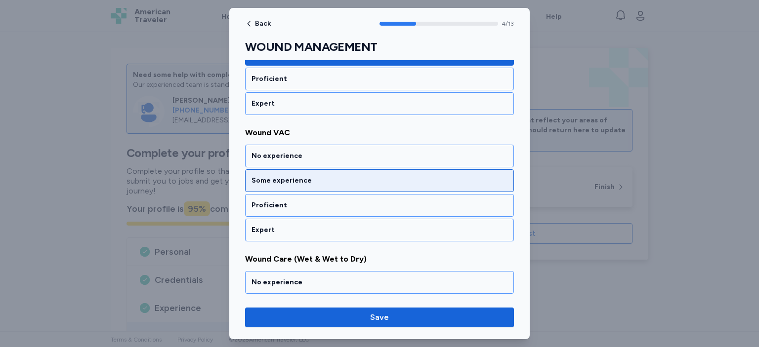
scroll to position [587, 0]
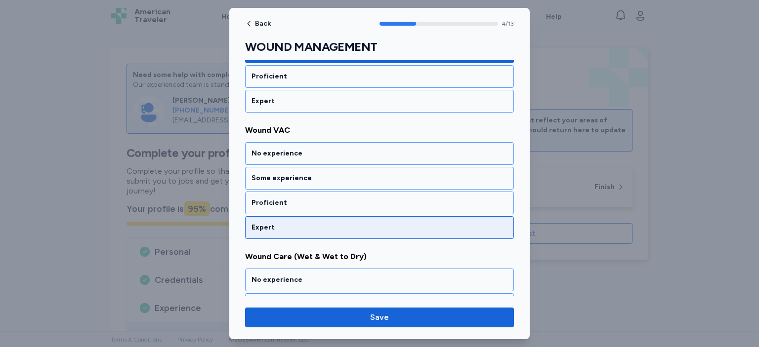
click at [339, 223] on div "Expert" at bounding box center [379, 228] width 256 height 10
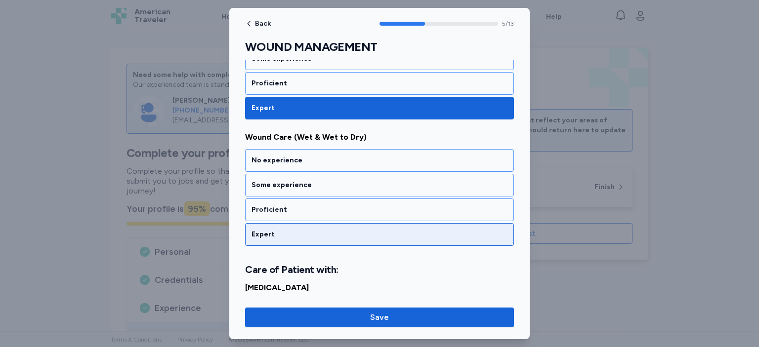
scroll to position [712, 0]
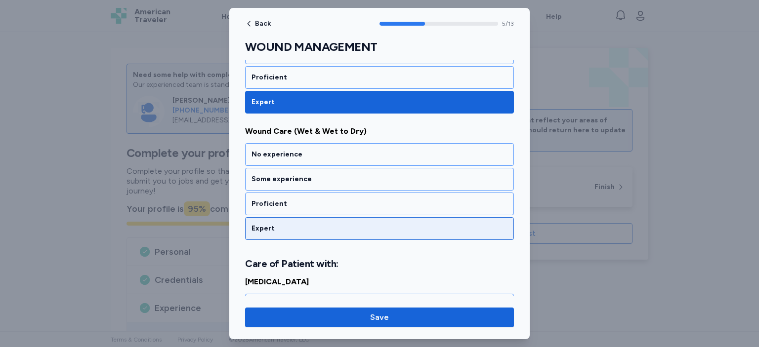
click at [341, 224] on div "Expert" at bounding box center [379, 229] width 256 height 10
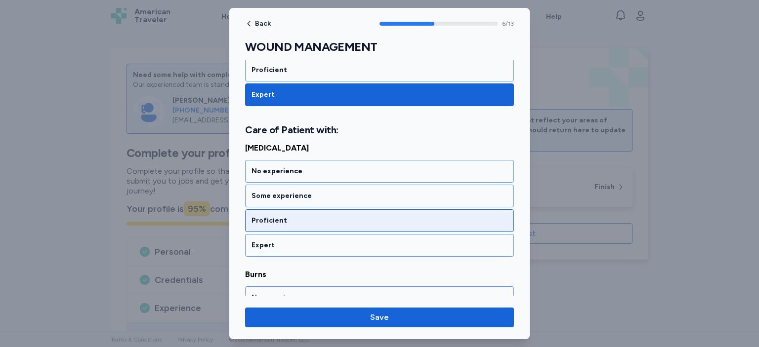
scroll to position [850, 0]
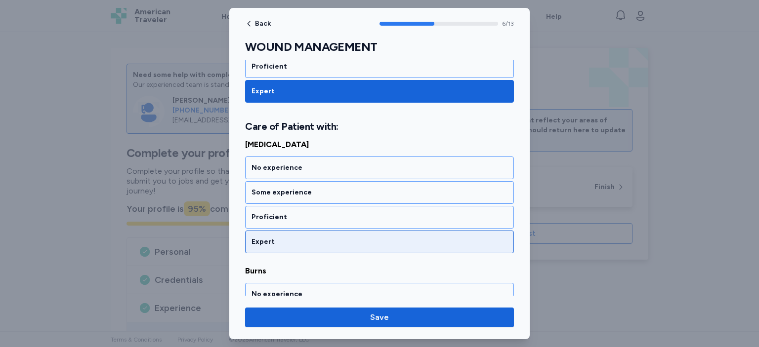
click at [344, 231] on div "Expert" at bounding box center [379, 242] width 269 height 23
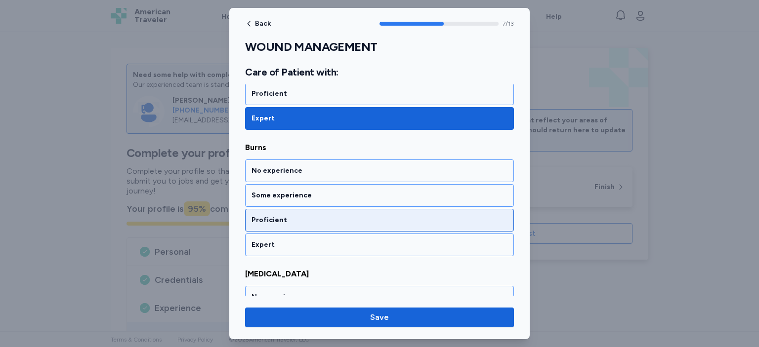
scroll to position [976, 0]
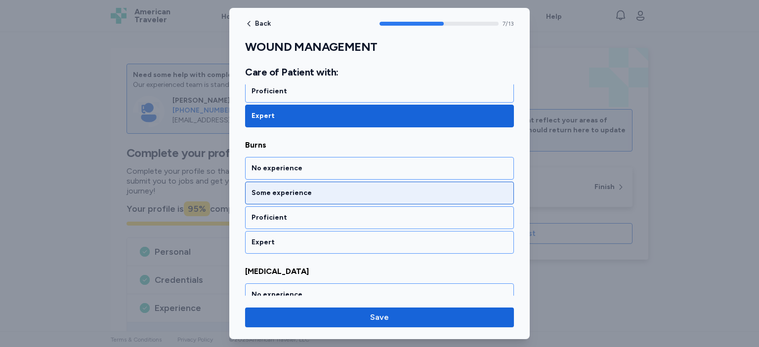
click at [348, 189] on div "Some experience" at bounding box center [379, 193] width 256 height 10
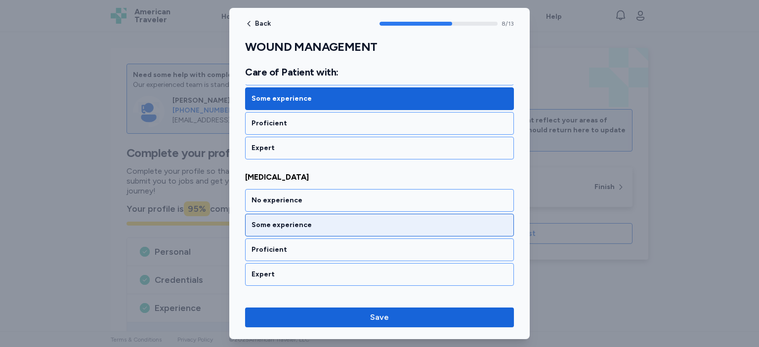
scroll to position [1101, 0]
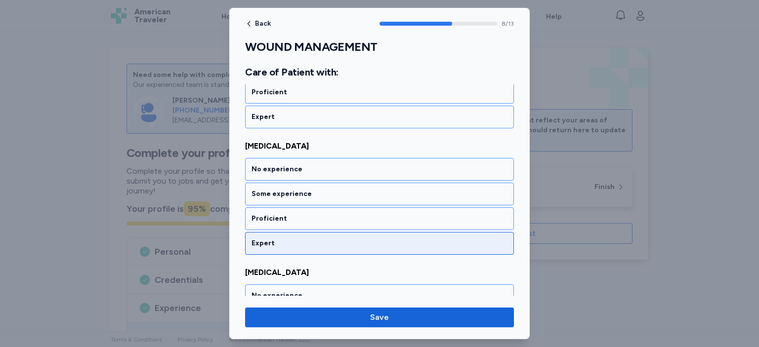
drag, startPoint x: 337, startPoint y: 243, endPoint x: 338, endPoint y: 235, distance: 8.0
click at [338, 238] on div "Expert" at bounding box center [379, 243] width 269 height 23
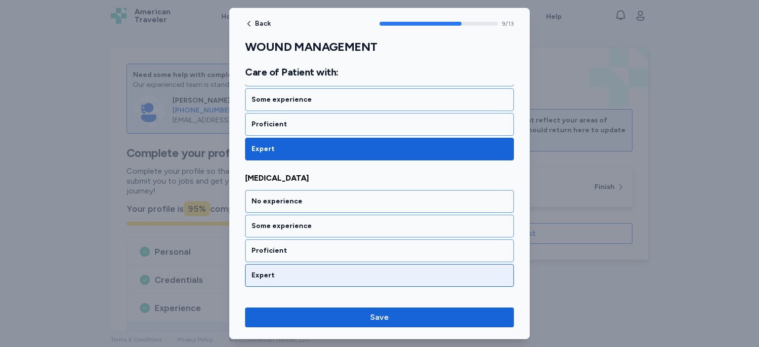
scroll to position [1227, 0]
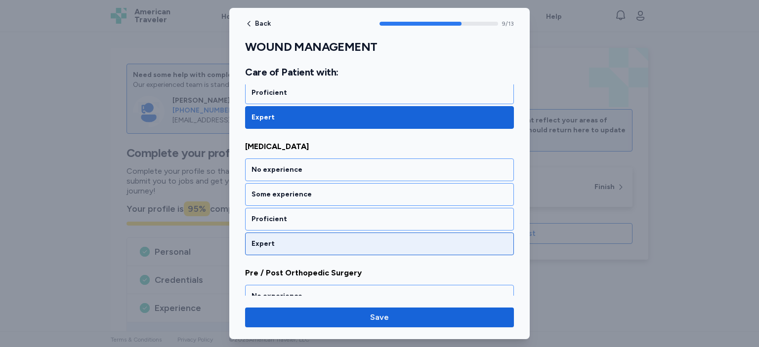
click at [354, 239] on div "Expert" at bounding box center [379, 244] width 256 height 10
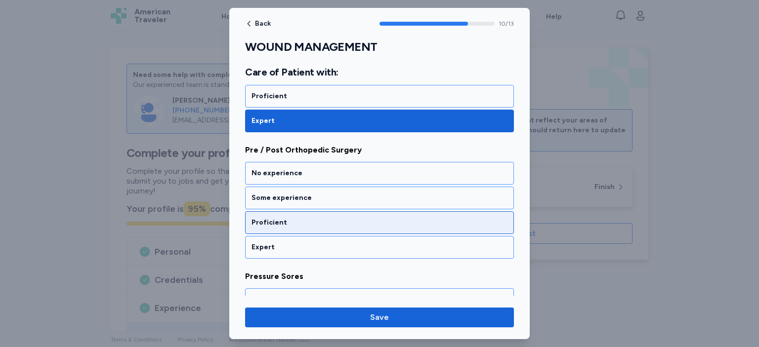
scroll to position [1353, 0]
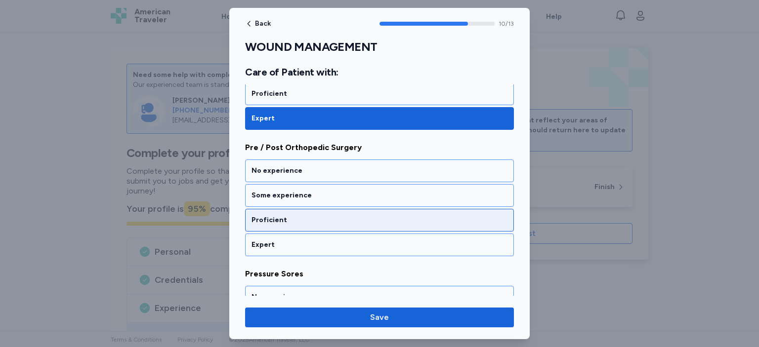
click at [337, 215] on div "Proficient" at bounding box center [379, 220] width 256 height 10
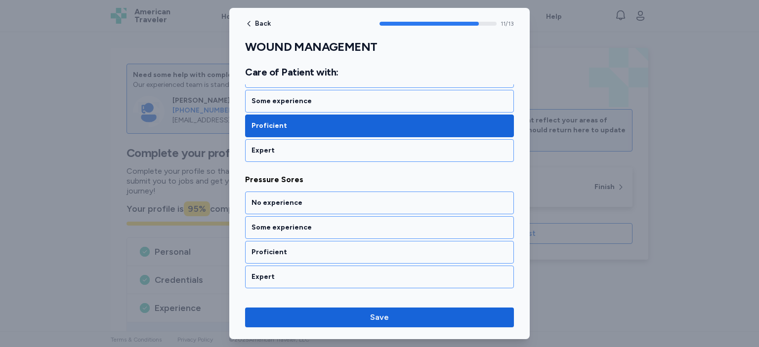
scroll to position [1478, 0]
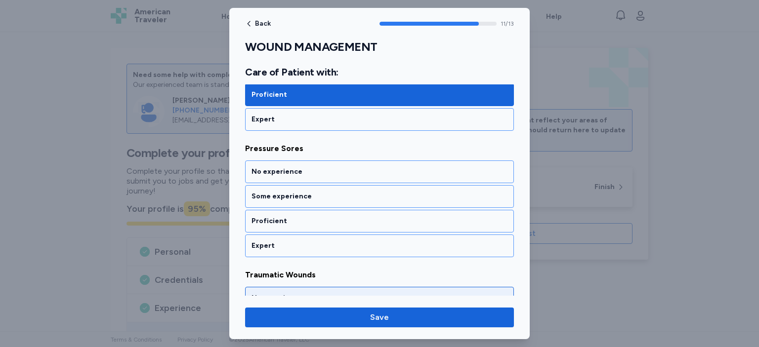
drag, startPoint x: 347, startPoint y: 241, endPoint x: 348, endPoint y: 235, distance: 6.0
click at [348, 241] on div "Expert" at bounding box center [379, 246] width 256 height 10
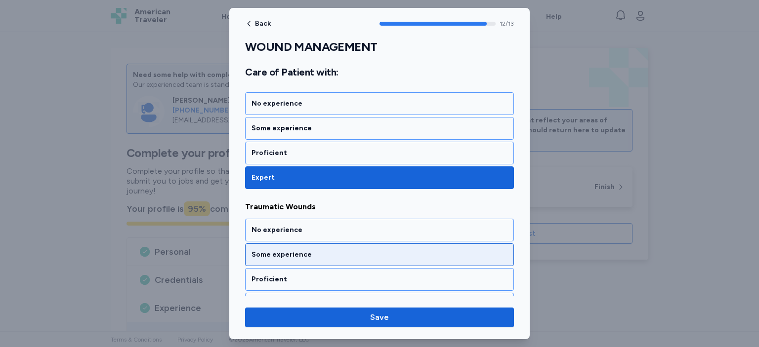
scroll to position [1557, 0]
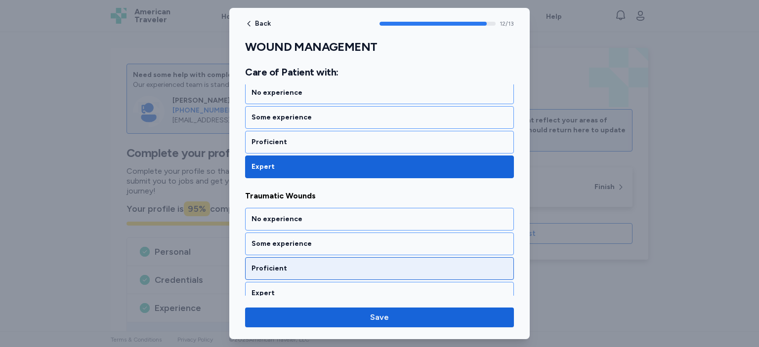
click at [340, 265] on div "Proficient" at bounding box center [379, 268] width 269 height 23
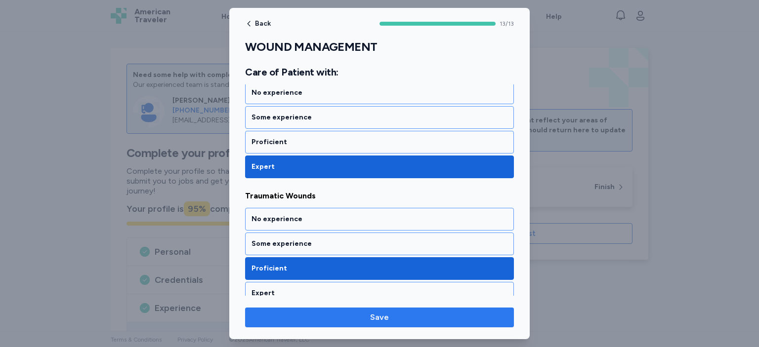
click at [377, 314] on span "Save" at bounding box center [379, 318] width 19 height 12
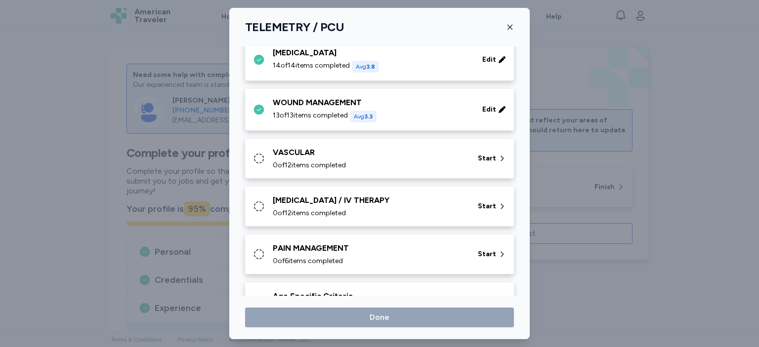
scroll to position [403, 0]
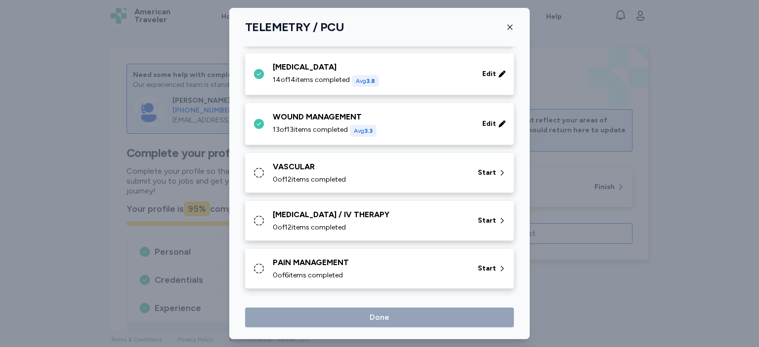
click at [389, 167] on div "VASCULAR" at bounding box center [369, 167] width 193 height 12
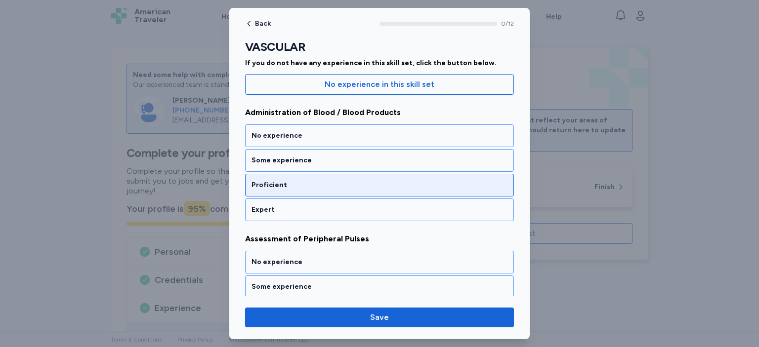
click at [320, 195] on div "Proficient" at bounding box center [379, 185] width 269 height 23
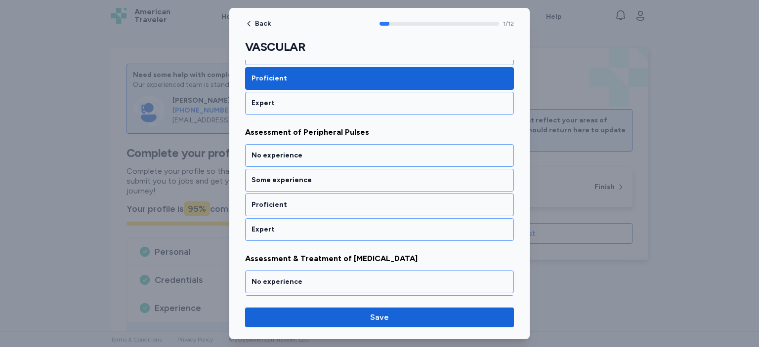
scroll to position [209, 0]
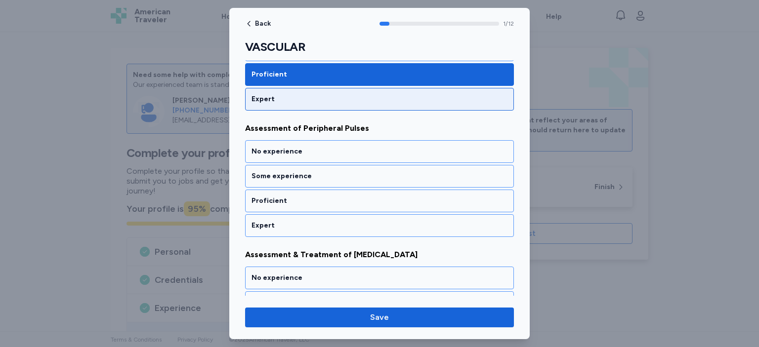
click at [331, 100] on div "Expert" at bounding box center [379, 99] width 256 height 10
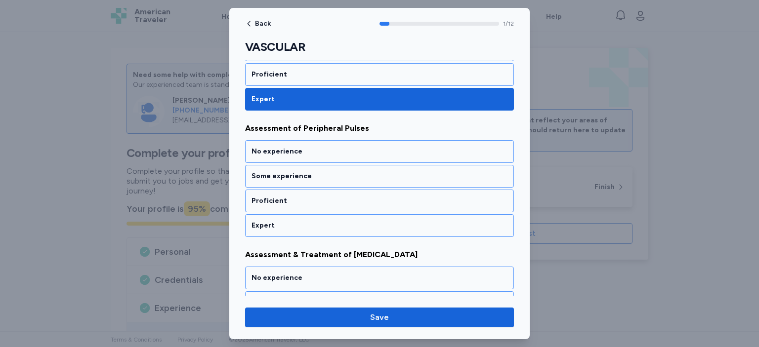
click at [362, 212] on div "No experience Some experience Proficient Expert" at bounding box center [379, 188] width 269 height 97
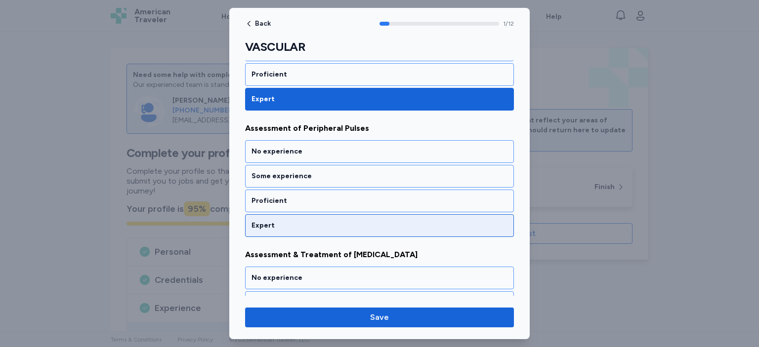
click at [346, 221] on div "Expert" at bounding box center [379, 225] width 269 height 23
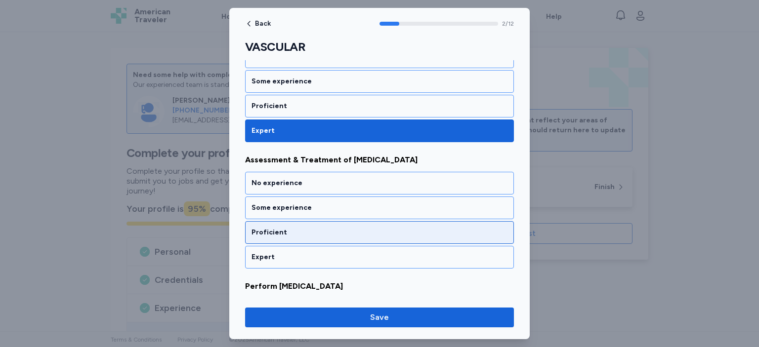
scroll to position [335, 0]
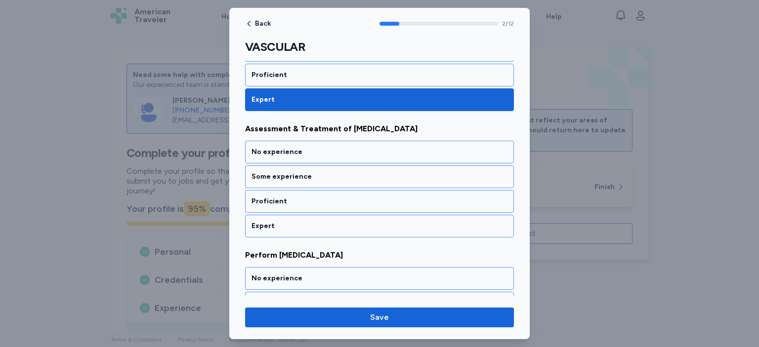
click at [358, 221] on div "Expert" at bounding box center [379, 226] width 256 height 10
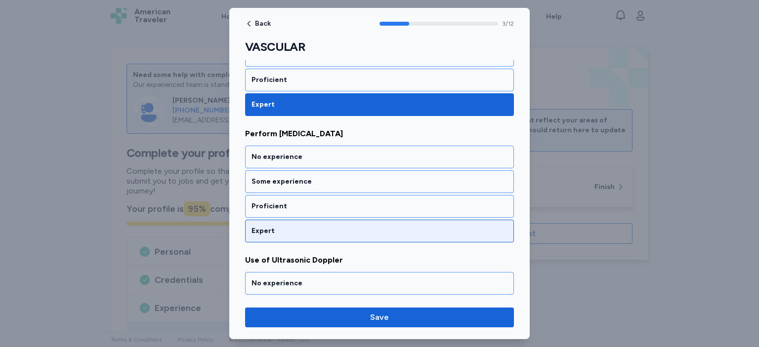
scroll to position [461, 0]
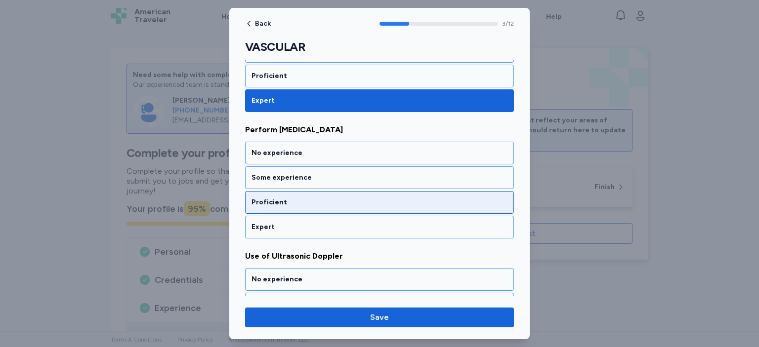
click at [320, 198] on div "Proficient" at bounding box center [379, 203] width 256 height 10
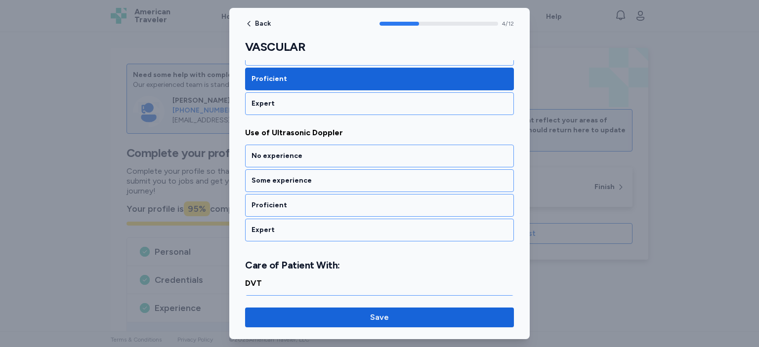
scroll to position [587, 0]
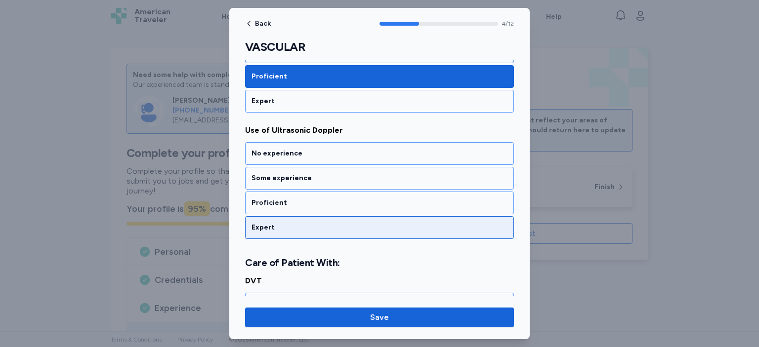
click at [358, 223] on div "Expert" at bounding box center [379, 228] width 256 height 10
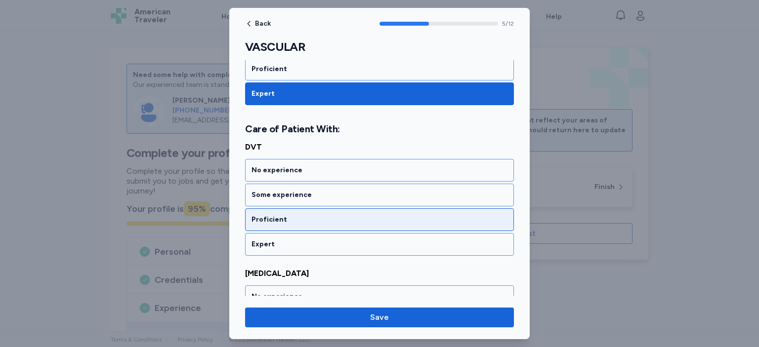
scroll to position [724, 0]
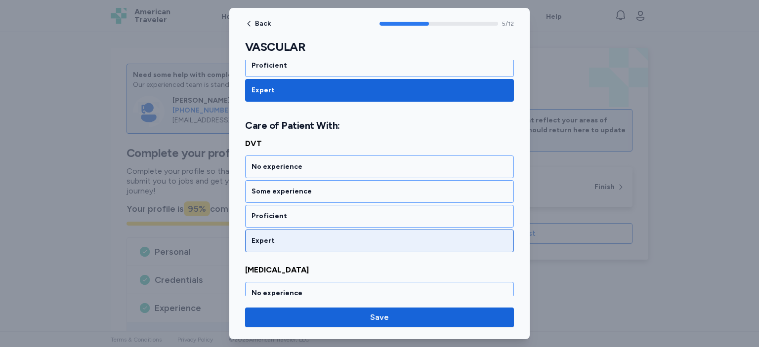
click at [350, 236] on div "Expert" at bounding box center [379, 241] width 256 height 10
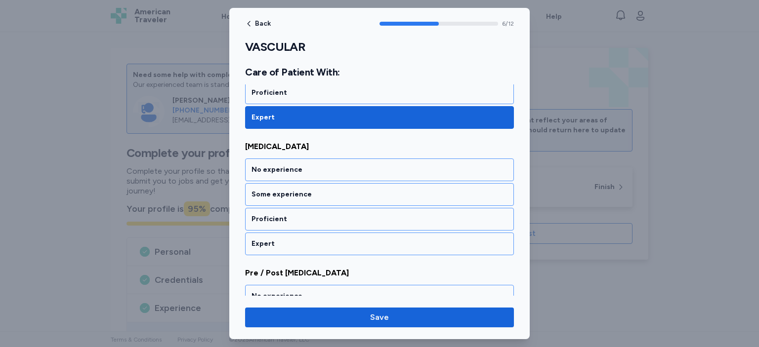
scroll to position [850, 0]
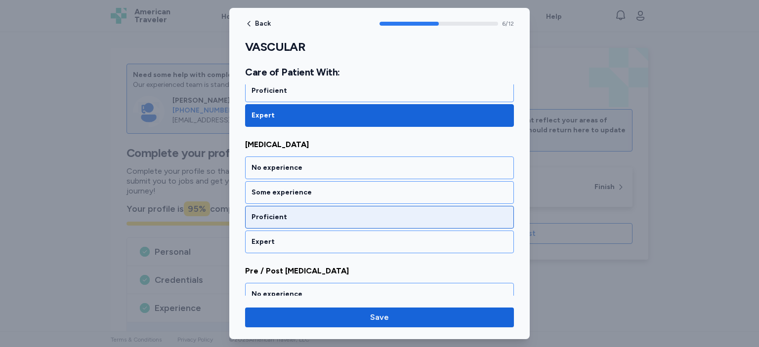
click at [339, 212] on div "Proficient" at bounding box center [379, 217] width 256 height 10
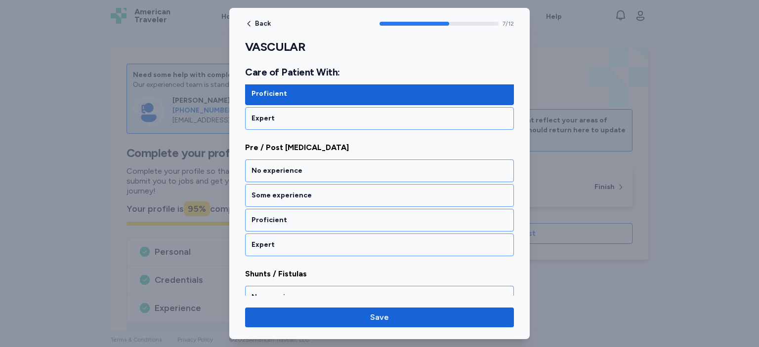
scroll to position [976, 0]
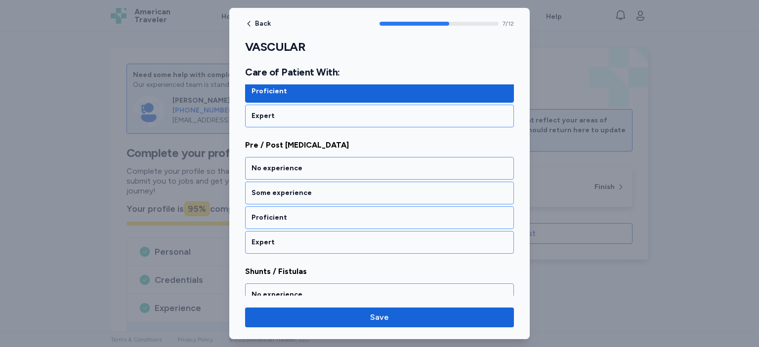
click at [339, 213] on div "Proficient" at bounding box center [379, 218] width 256 height 10
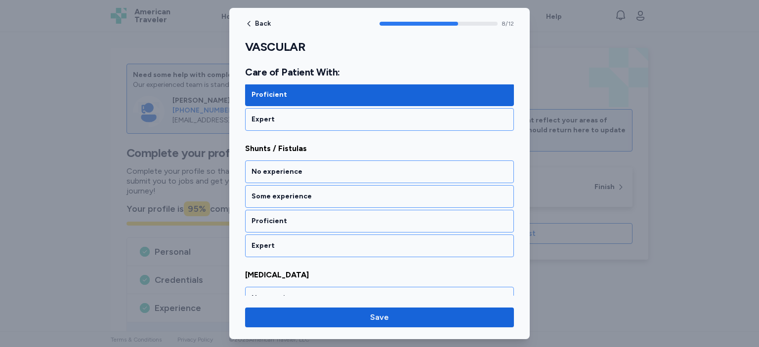
scroll to position [1101, 0]
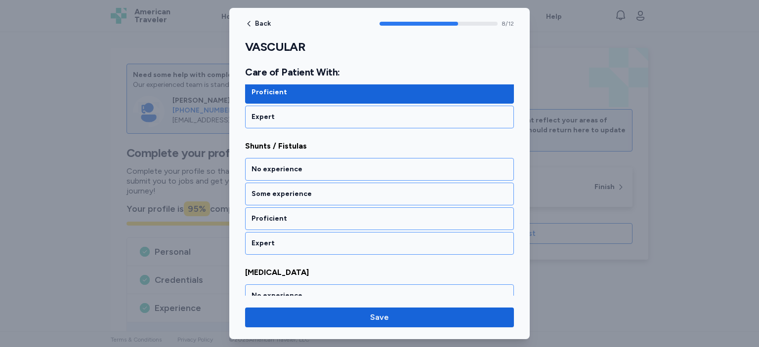
click at [339, 214] on div "Proficient" at bounding box center [379, 219] width 256 height 10
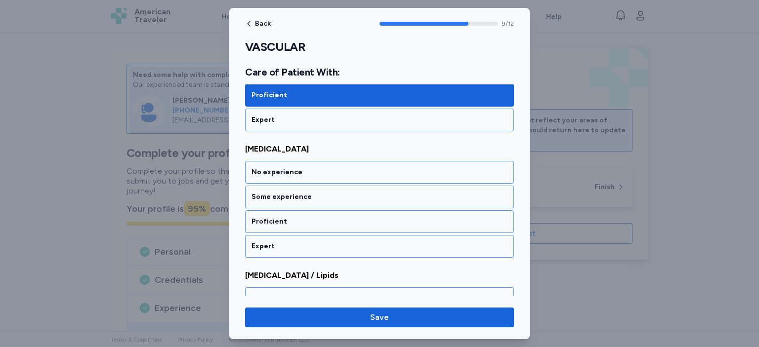
scroll to position [1227, 0]
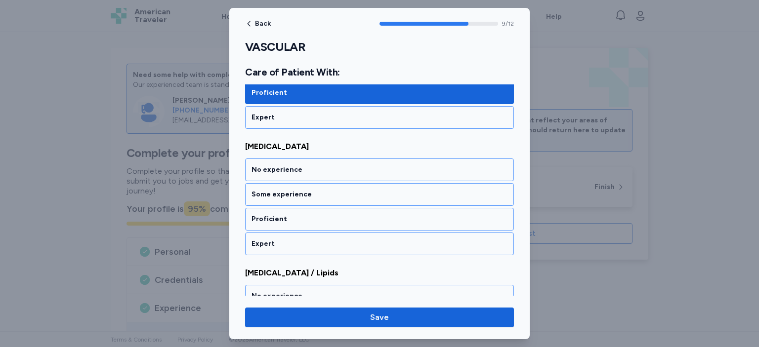
click at [339, 214] on div "Proficient" at bounding box center [379, 219] width 256 height 10
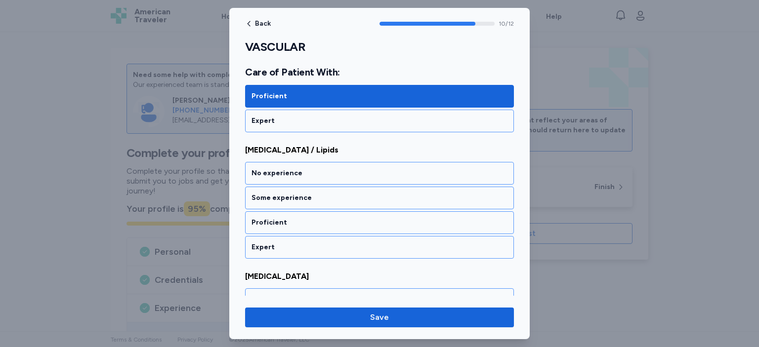
scroll to position [1353, 0]
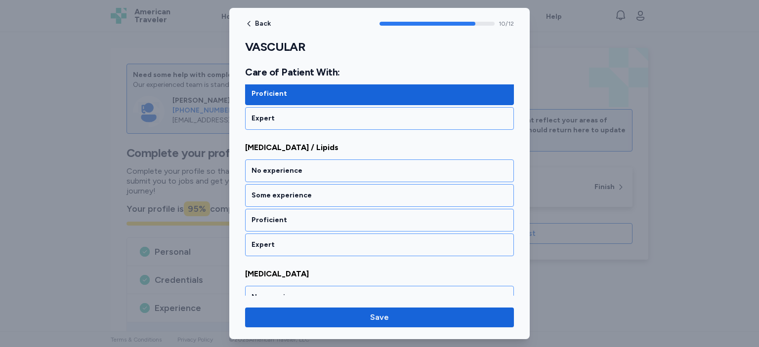
click at [347, 243] on div "Expert" at bounding box center [379, 245] width 269 height 23
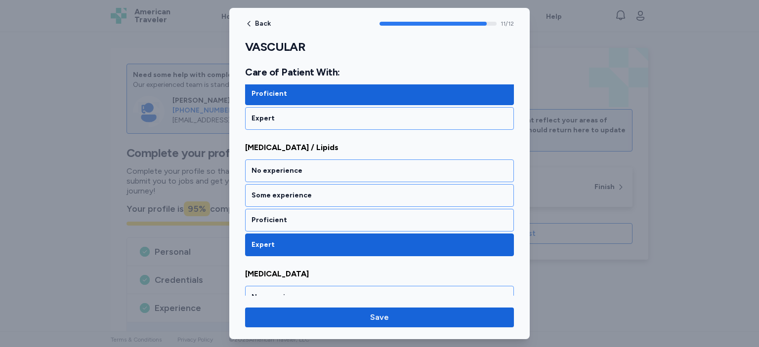
scroll to position [1432, 0]
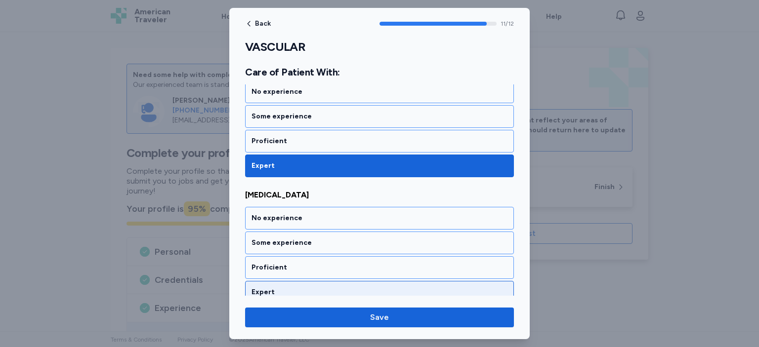
click at [334, 281] on div "Expert" at bounding box center [379, 292] width 269 height 23
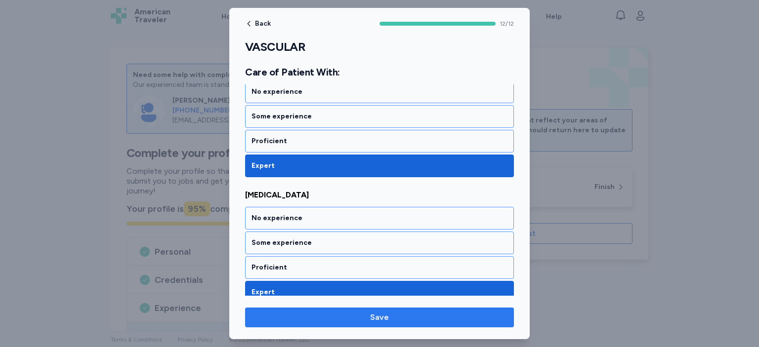
click at [393, 322] on span "Save" at bounding box center [379, 318] width 253 height 12
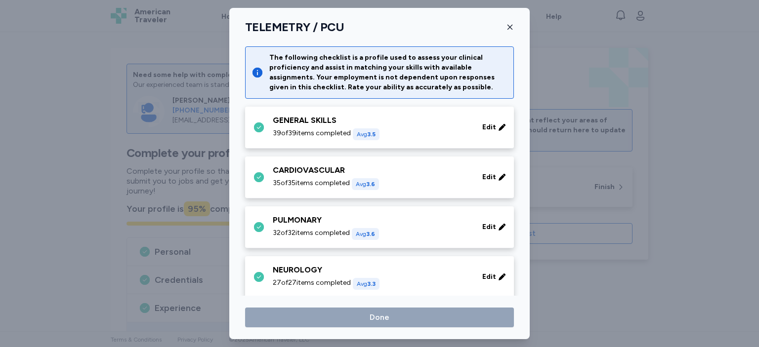
scroll to position [403, 0]
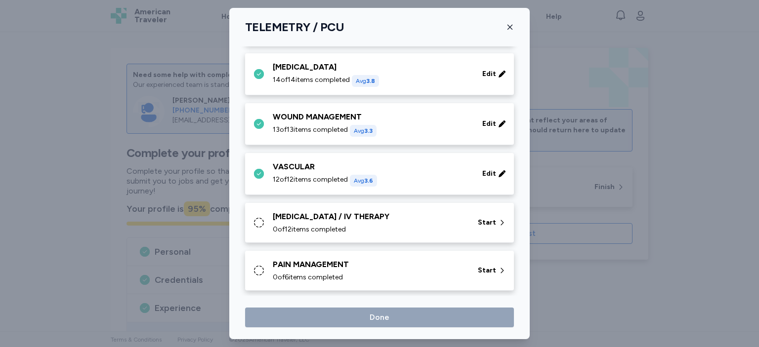
click at [393, 220] on div "PHLEBOTOMY / IV THERAPY" at bounding box center [369, 217] width 193 height 12
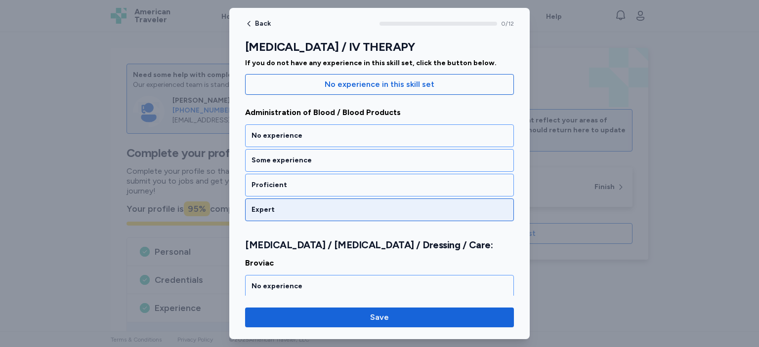
click at [361, 208] on div "Expert" at bounding box center [379, 210] width 256 height 10
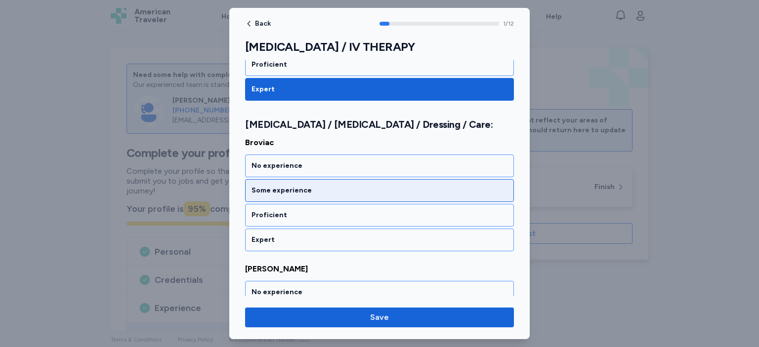
scroll to position [221, 0]
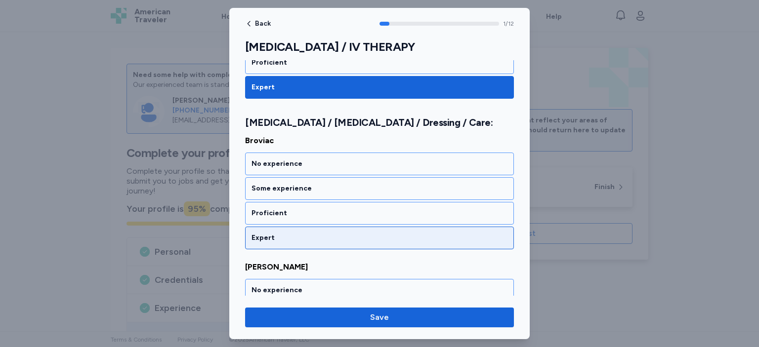
click at [358, 240] on div "Expert" at bounding box center [379, 238] width 256 height 10
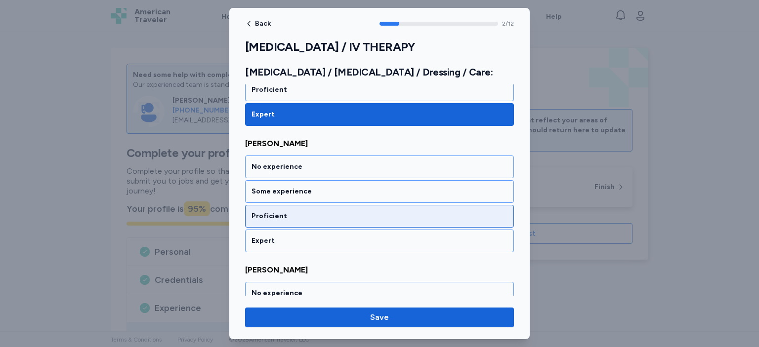
scroll to position [347, 0]
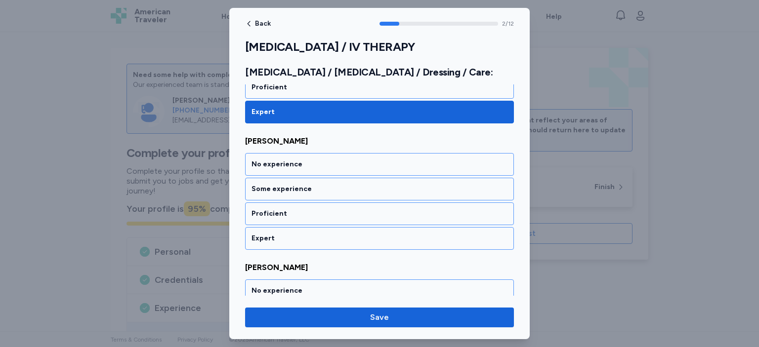
drag, startPoint x: 360, startPoint y: 222, endPoint x: 362, endPoint y: 217, distance: 5.6
click at [361, 221] on div "Proficient" at bounding box center [379, 214] width 269 height 23
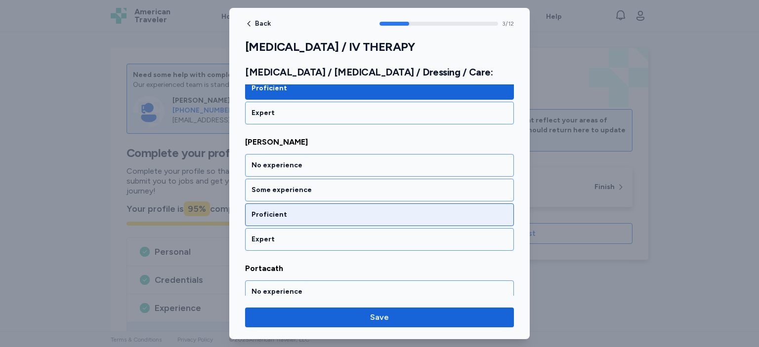
scroll to position [423, 0]
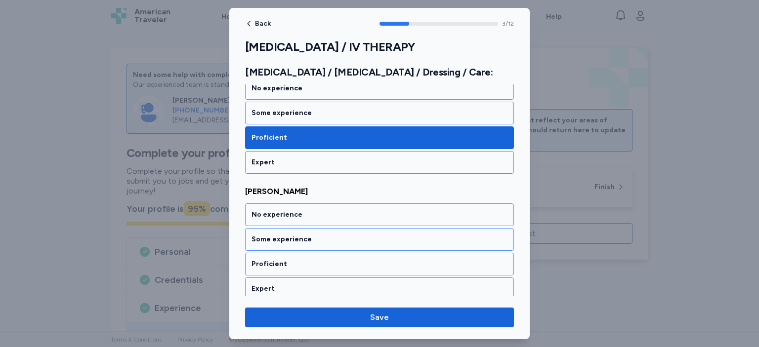
drag, startPoint x: 313, startPoint y: 113, endPoint x: 320, endPoint y: 112, distance: 6.4
click at [314, 113] on div "Some experience" at bounding box center [379, 113] width 256 height 10
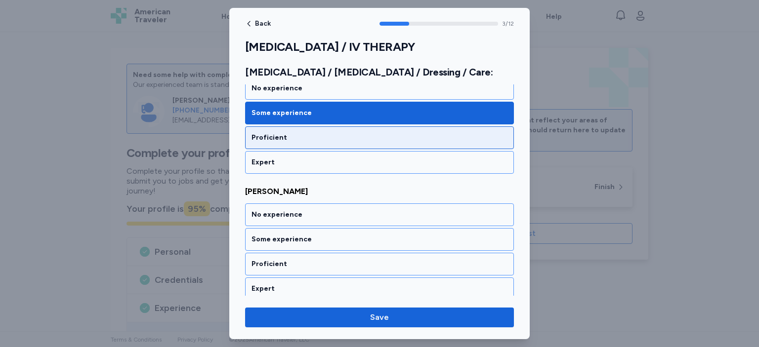
scroll to position [473, 0]
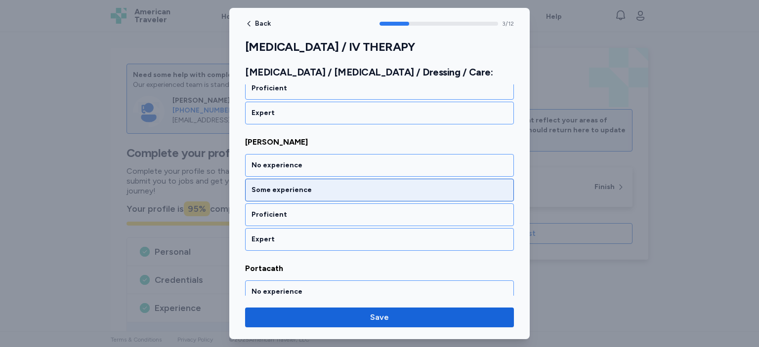
click at [333, 191] on div "Some experience" at bounding box center [379, 190] width 256 height 10
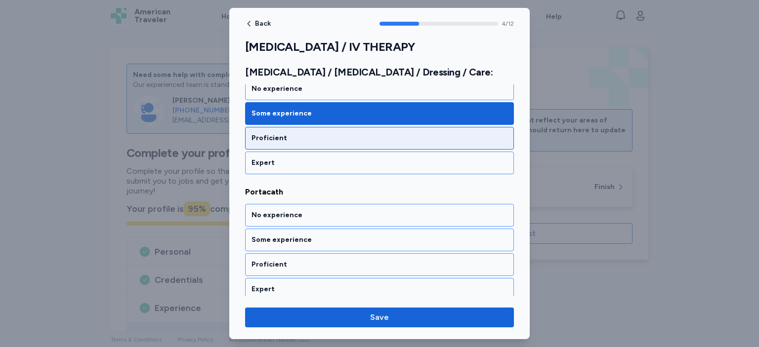
drag, startPoint x: 336, startPoint y: 142, endPoint x: 339, endPoint y: 136, distance: 6.4
click at [337, 139] on div "Proficient" at bounding box center [379, 138] width 269 height 23
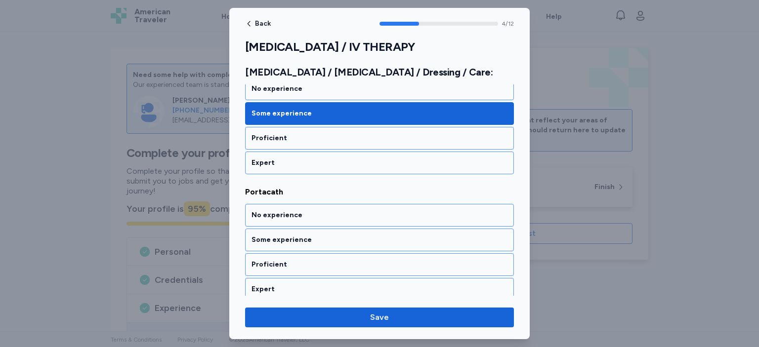
scroll to position [599, 0]
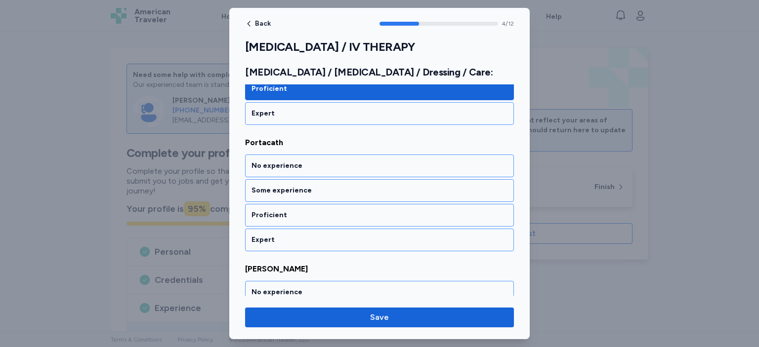
click at [346, 235] on div "Expert" at bounding box center [379, 240] width 256 height 10
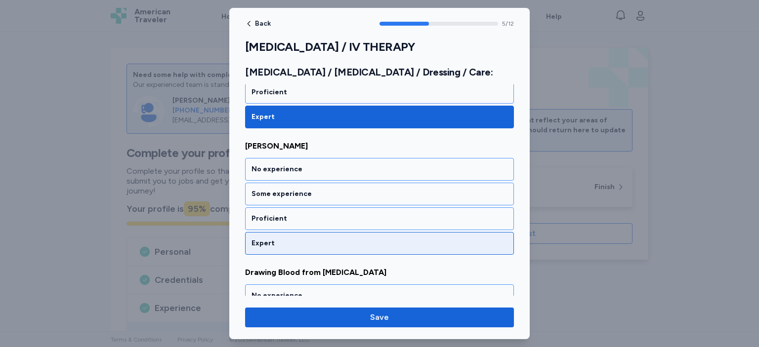
scroll to position [724, 0]
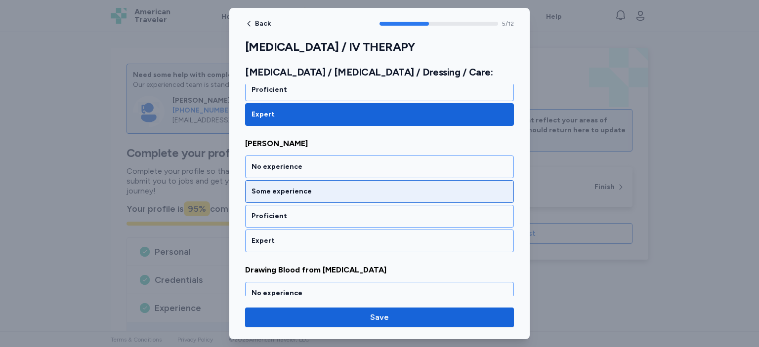
click at [310, 196] on div "Some experience" at bounding box center [379, 191] width 269 height 23
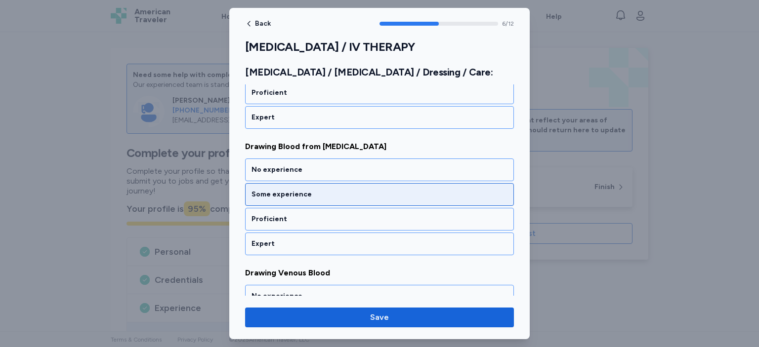
scroll to position [850, 0]
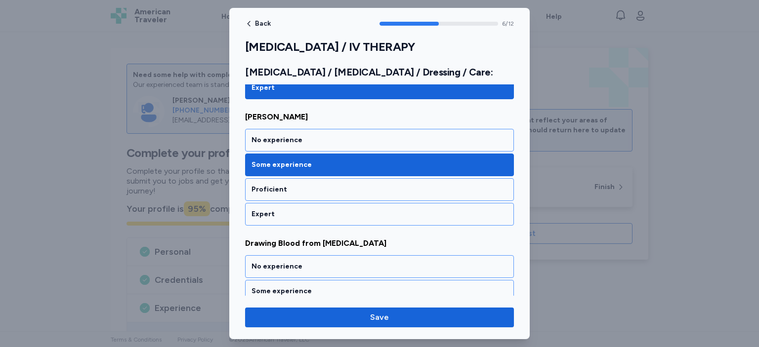
click at [316, 161] on div "Some experience" at bounding box center [379, 165] width 256 height 10
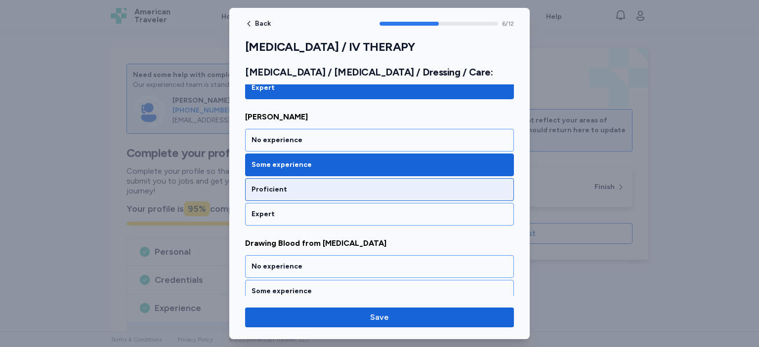
click at [303, 180] on div "Proficient" at bounding box center [379, 189] width 269 height 23
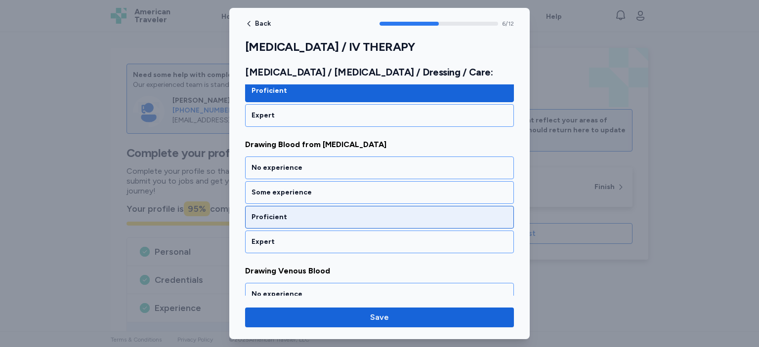
drag, startPoint x: 326, startPoint y: 225, endPoint x: 326, endPoint y: 219, distance: 5.4
click at [326, 224] on div "No experience Some experience Proficient Expert" at bounding box center [379, 205] width 269 height 97
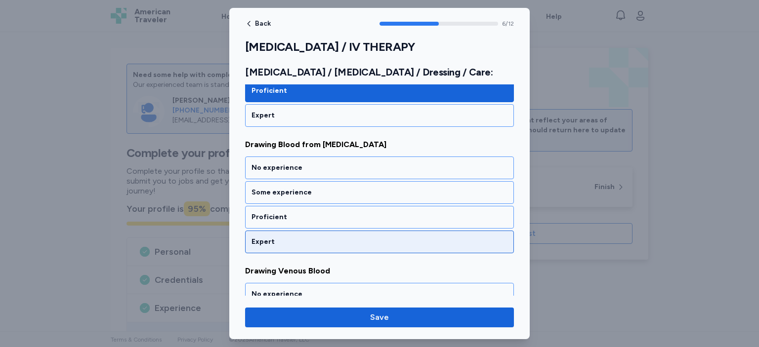
click at [323, 231] on div "Expert" at bounding box center [379, 242] width 269 height 23
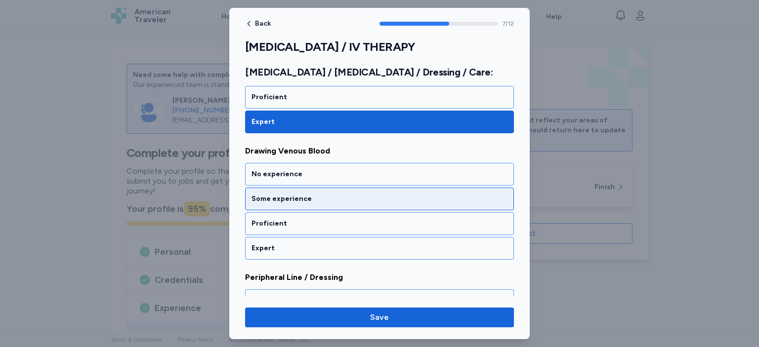
scroll to position [976, 0]
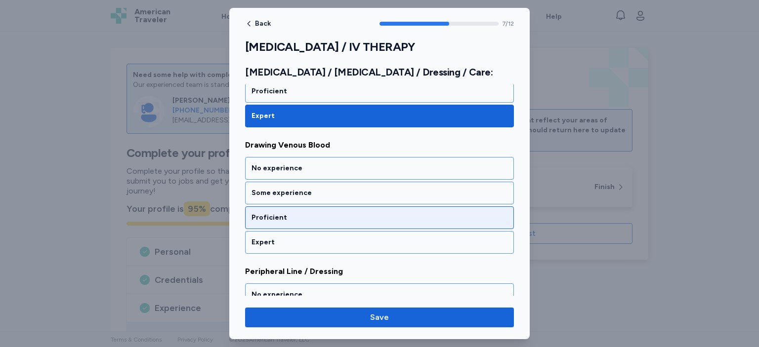
drag, startPoint x: 342, startPoint y: 217, endPoint x: 342, endPoint y: 211, distance: 5.9
click at [342, 213] on div "Proficient" at bounding box center [379, 218] width 269 height 23
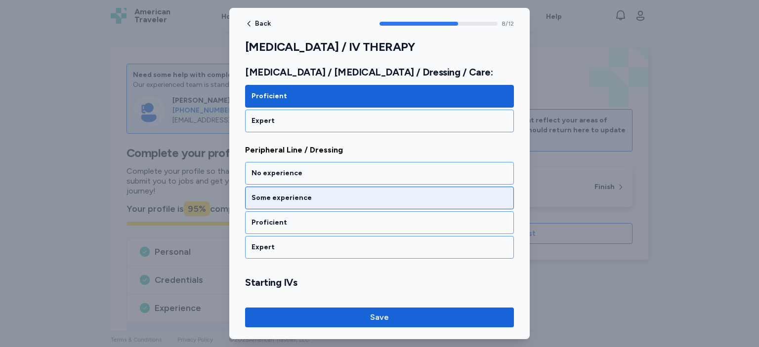
scroll to position [1101, 0]
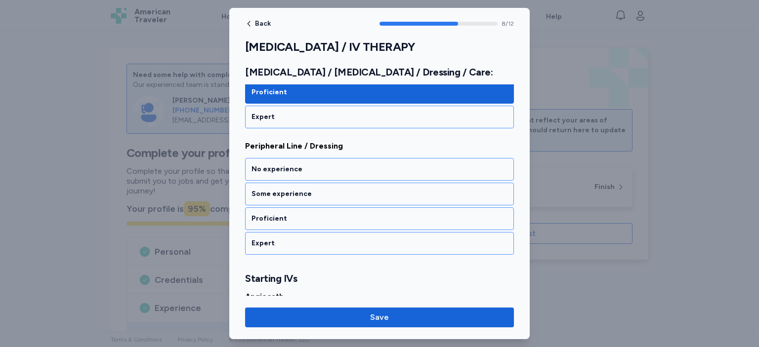
drag, startPoint x: 336, startPoint y: 229, endPoint x: 338, endPoint y: 223, distance: 6.2
click at [336, 232] on div "Expert" at bounding box center [379, 243] width 269 height 23
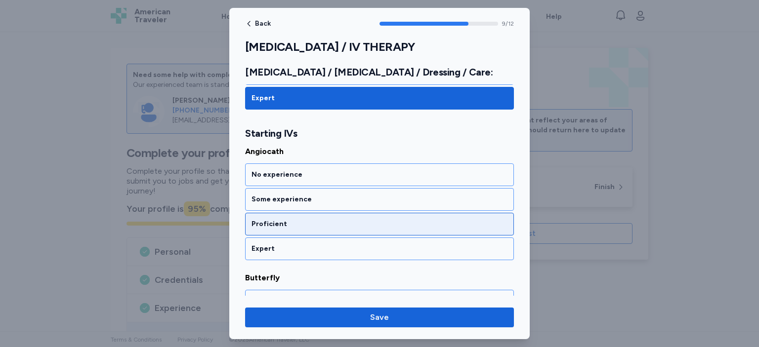
scroll to position [1252, 0]
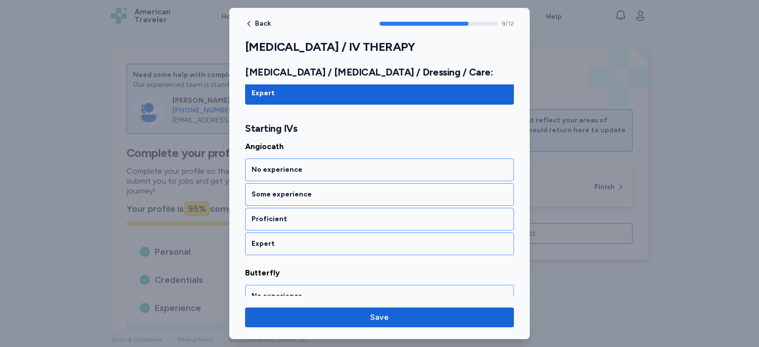
click at [334, 239] on div "Expert" at bounding box center [379, 244] width 256 height 10
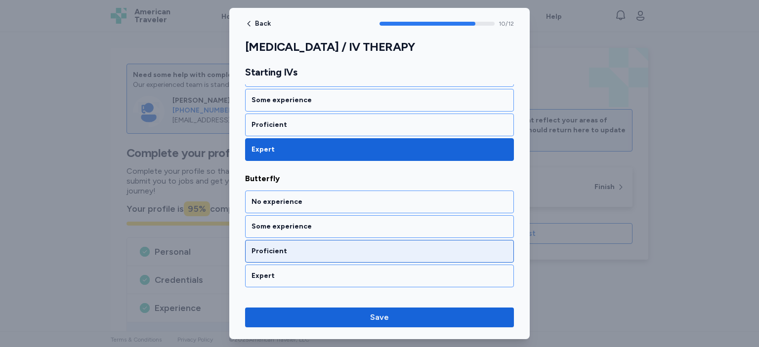
scroll to position [1378, 0]
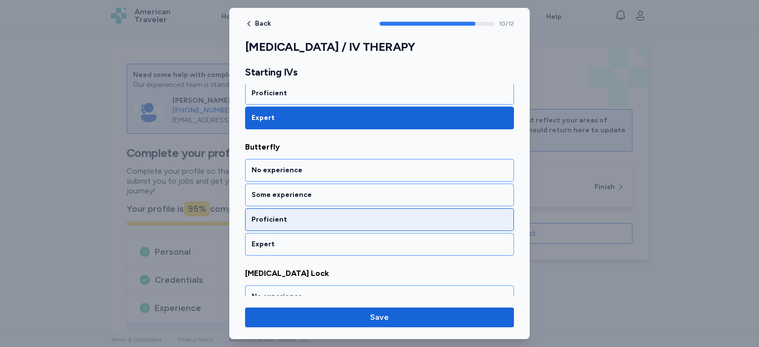
click at [342, 215] on div "Proficient" at bounding box center [379, 220] width 256 height 10
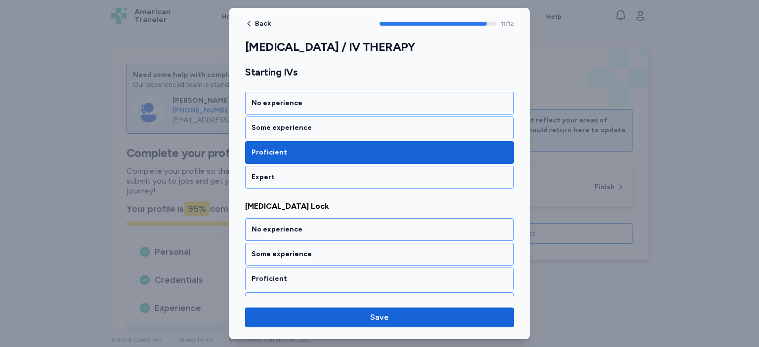
scroll to position [1456, 0]
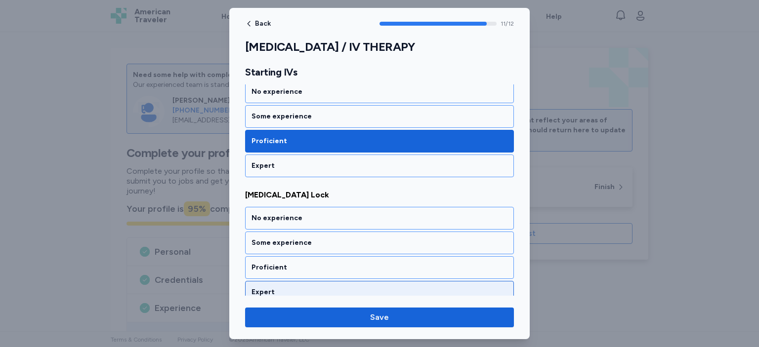
drag, startPoint x: 348, startPoint y: 297, endPoint x: 339, endPoint y: 276, distance: 22.8
click at [347, 293] on div "Back 11 / 12 PHLEBOTOMY / IV THERAPY Rate your ability as accurately as possibl…" at bounding box center [379, 174] width 300 height 332
click at [337, 281] on div "Expert" at bounding box center [379, 292] width 269 height 23
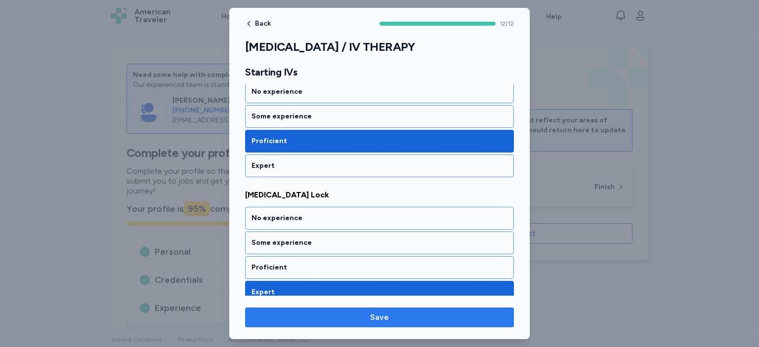
click at [400, 322] on span "Save" at bounding box center [379, 318] width 253 height 12
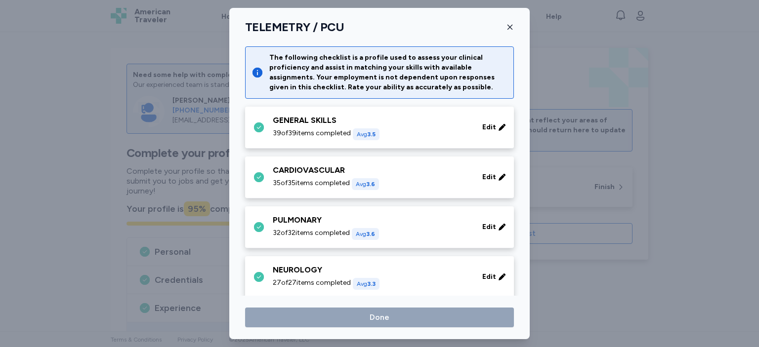
scroll to position [403, 0]
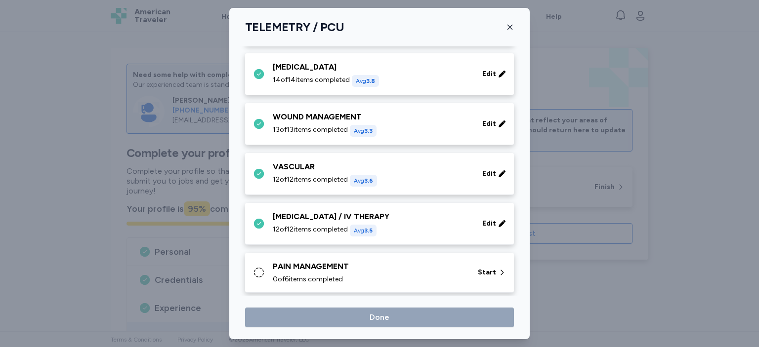
click at [332, 215] on div "PHLEBOTOMY / IV THERAPY" at bounding box center [372, 217] width 198 height 12
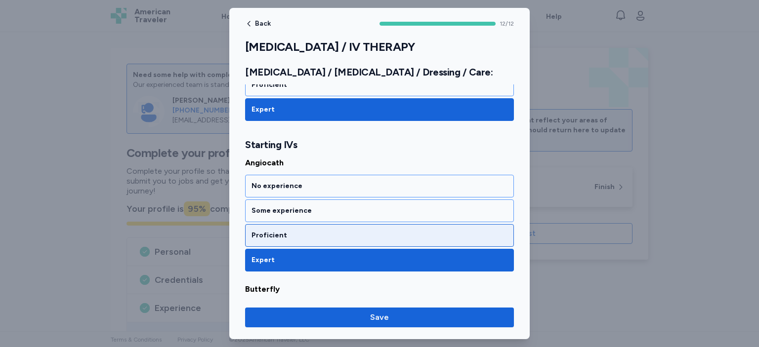
scroll to position [1456, 0]
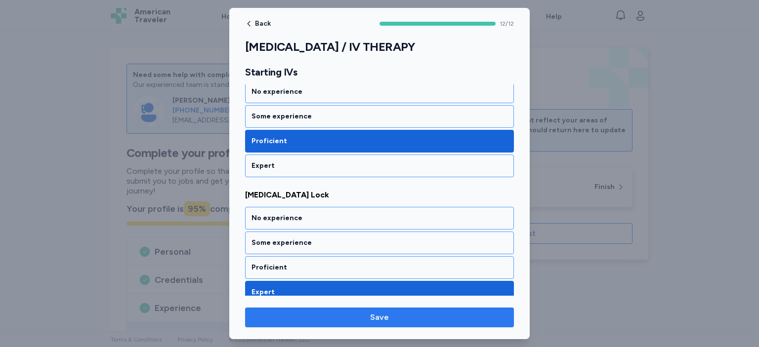
click at [376, 315] on span "Save" at bounding box center [379, 318] width 19 height 12
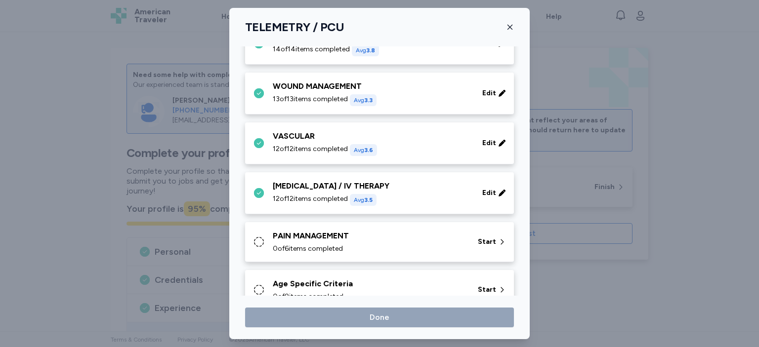
scroll to position [456, 0]
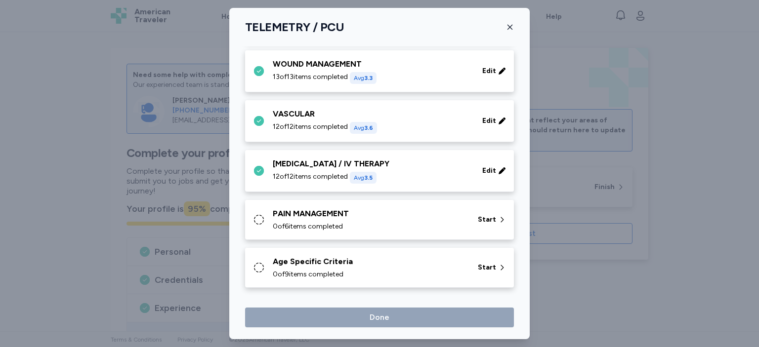
click at [412, 211] on div "PAIN MANAGEMENT" at bounding box center [369, 214] width 193 height 12
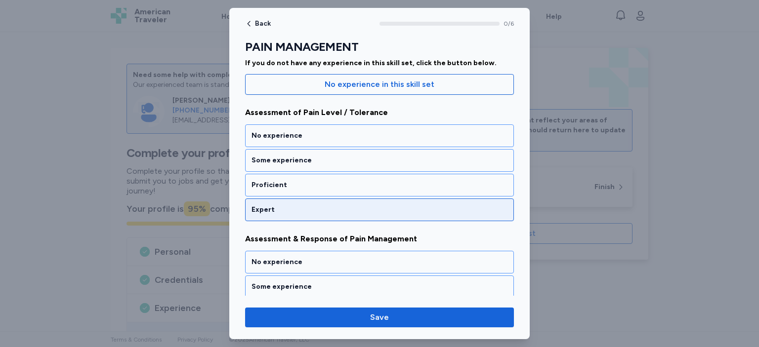
click at [345, 207] on div "Expert" at bounding box center [379, 210] width 256 height 10
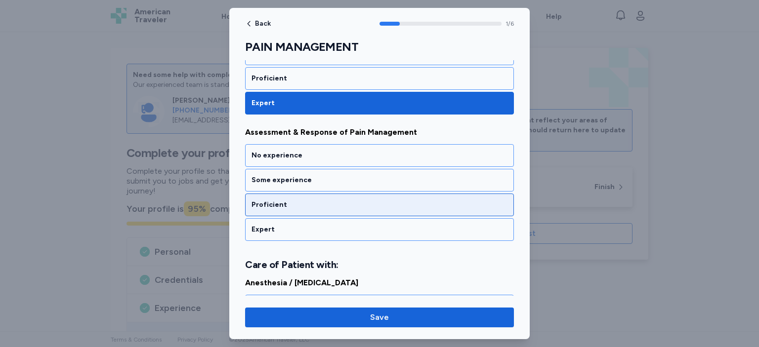
scroll to position [209, 0]
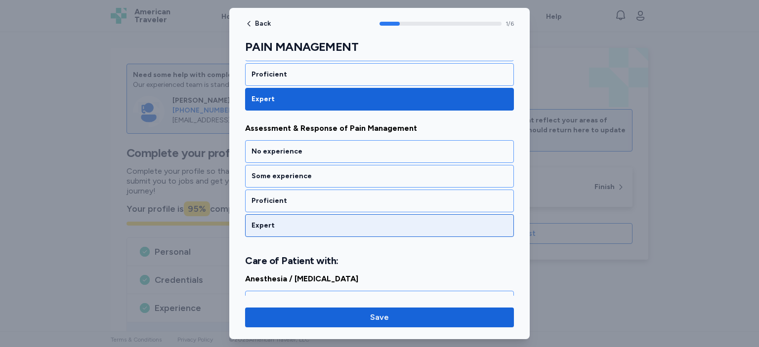
click at [363, 222] on div "Expert" at bounding box center [379, 226] width 256 height 10
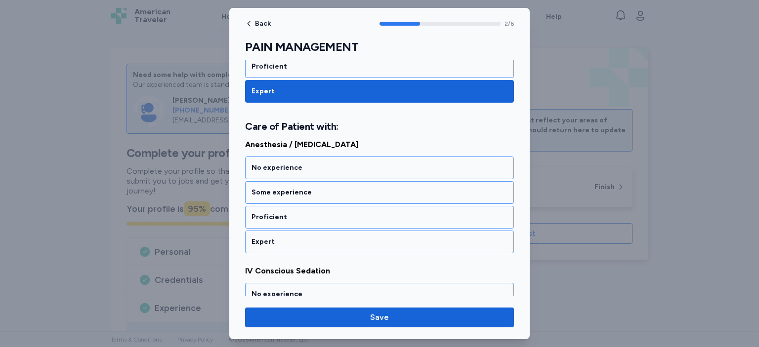
scroll to position [347, 0]
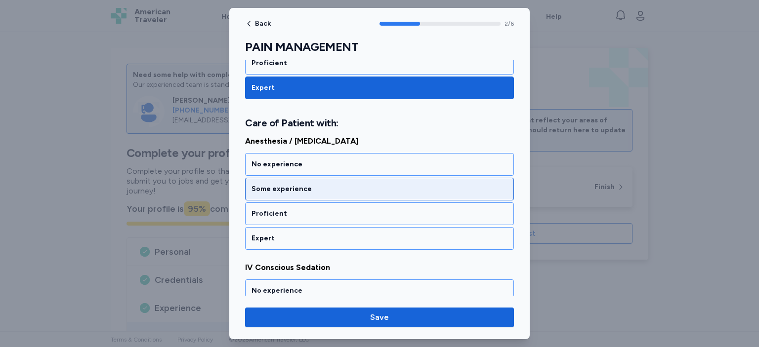
click at [333, 188] on div "Some experience" at bounding box center [379, 189] width 256 height 10
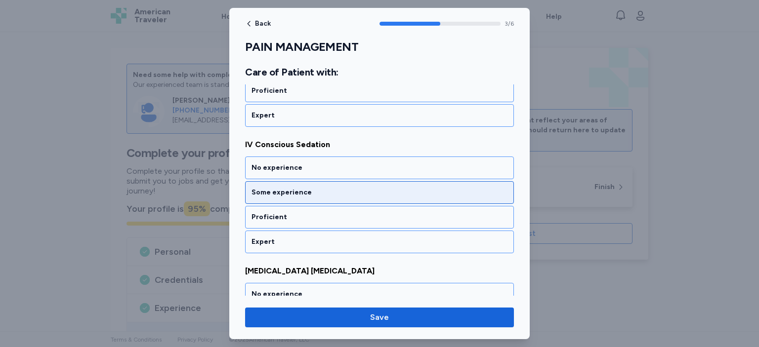
scroll to position [473, 0]
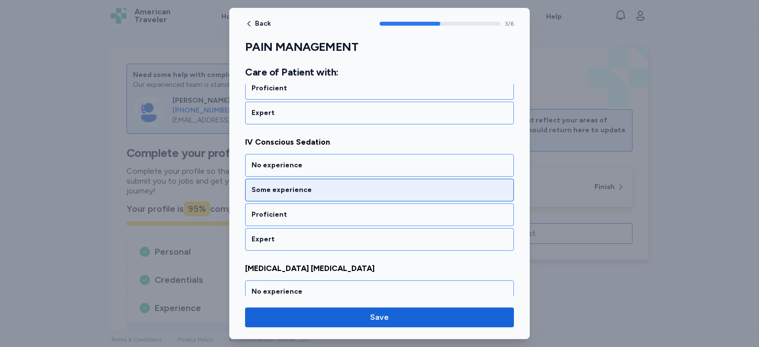
click at [332, 187] on div "Some experience" at bounding box center [379, 190] width 256 height 10
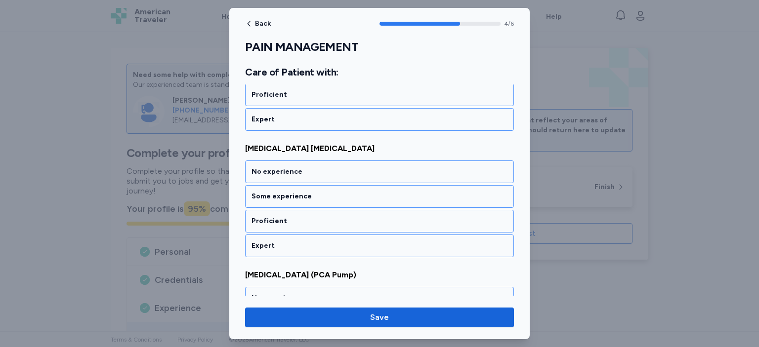
scroll to position [599, 0]
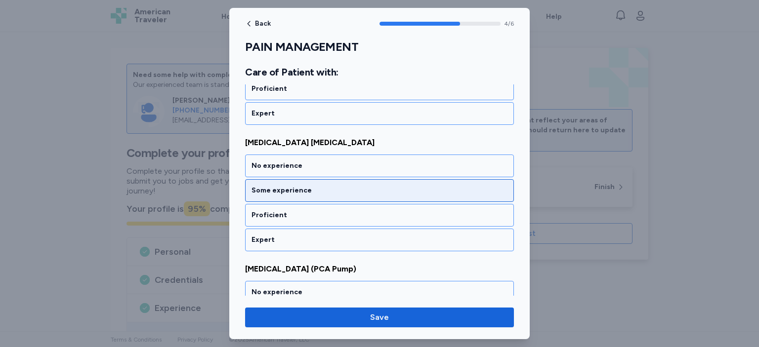
click at [327, 187] on div "Some experience" at bounding box center [379, 191] width 256 height 10
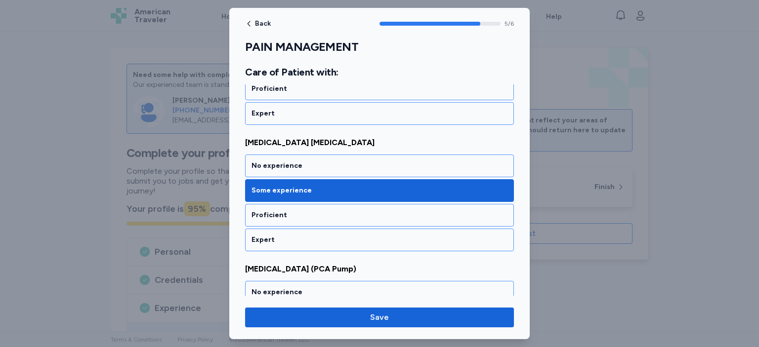
scroll to position [678, 0]
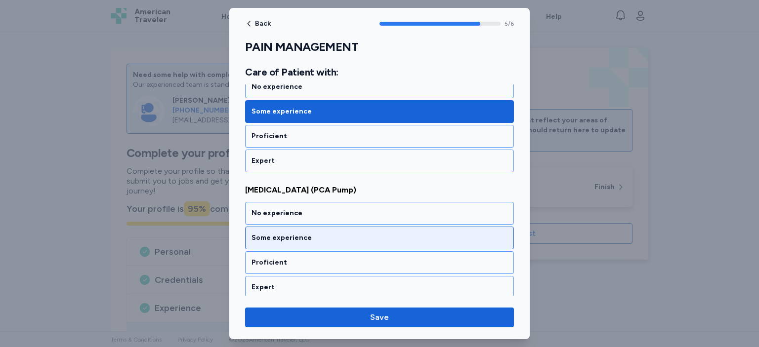
drag, startPoint x: 327, startPoint y: 235, endPoint x: 328, endPoint y: 229, distance: 5.5
click at [327, 234] on div "Some experience" at bounding box center [379, 238] width 256 height 10
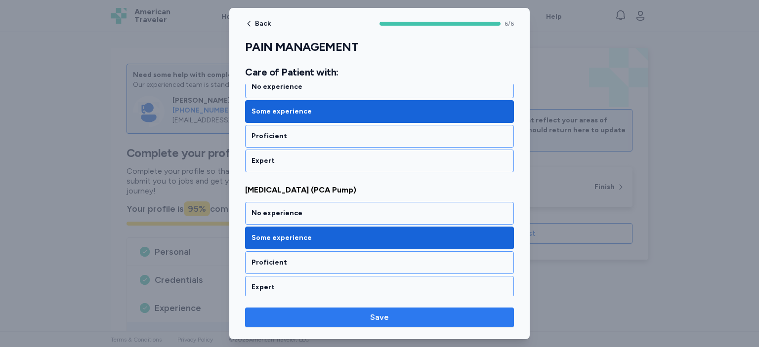
click at [402, 324] on button "Save" at bounding box center [379, 318] width 269 height 20
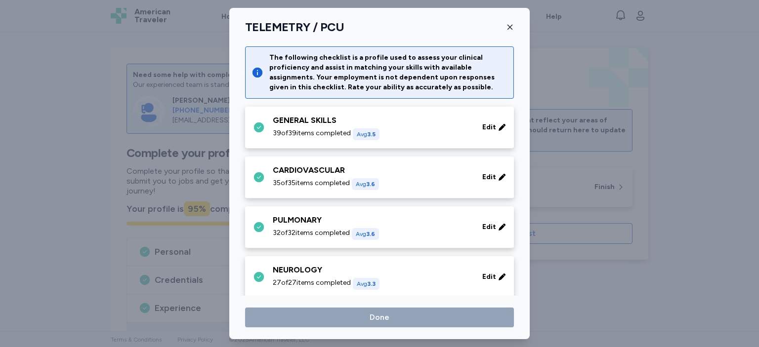
scroll to position [456, 0]
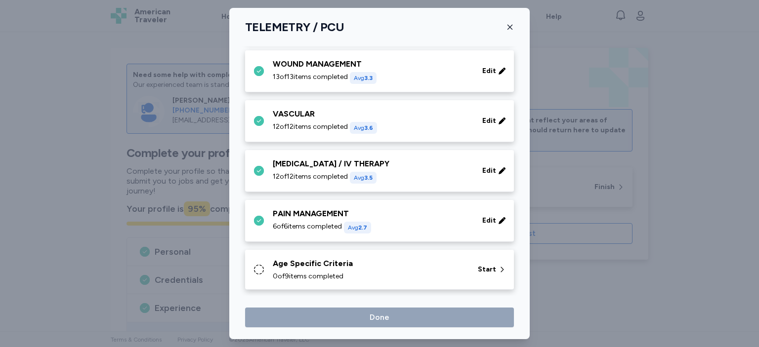
click at [382, 261] on div "Age Specific Criteria" at bounding box center [369, 264] width 193 height 12
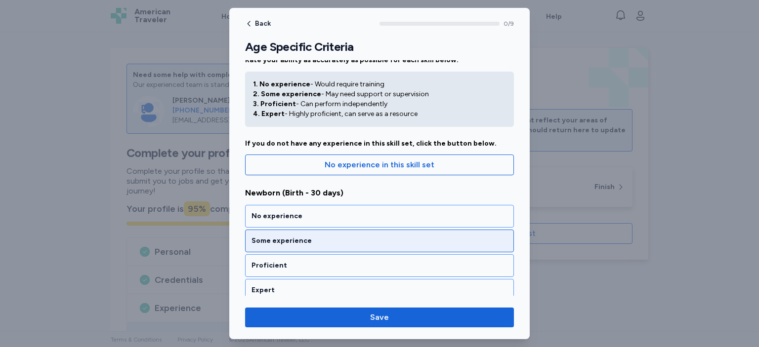
scroll to position [49, 0]
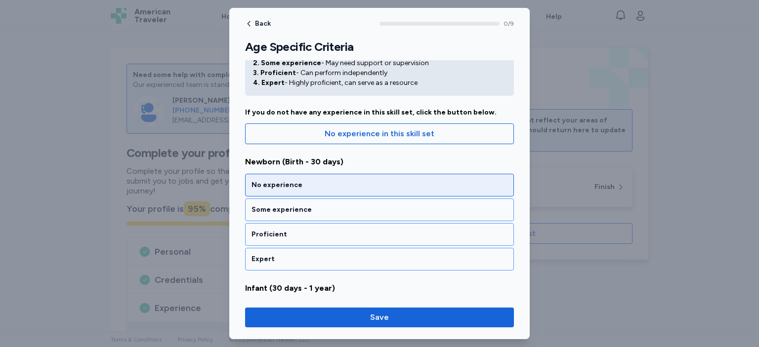
click at [298, 184] on div "No experience" at bounding box center [379, 185] width 256 height 10
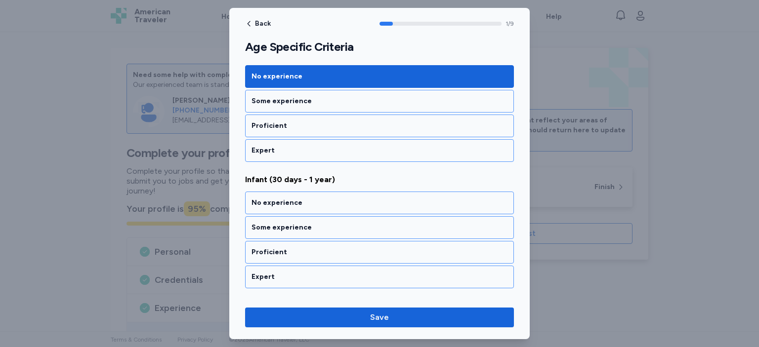
scroll to position [209, 0]
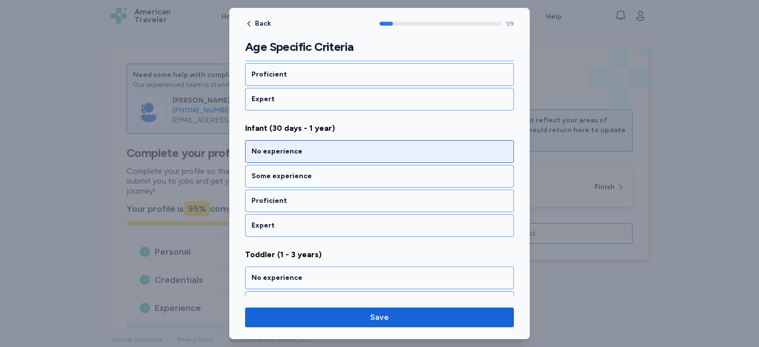
click at [299, 148] on div "No experience" at bounding box center [379, 152] width 256 height 10
click at [318, 151] on div "No experience" at bounding box center [379, 152] width 256 height 10
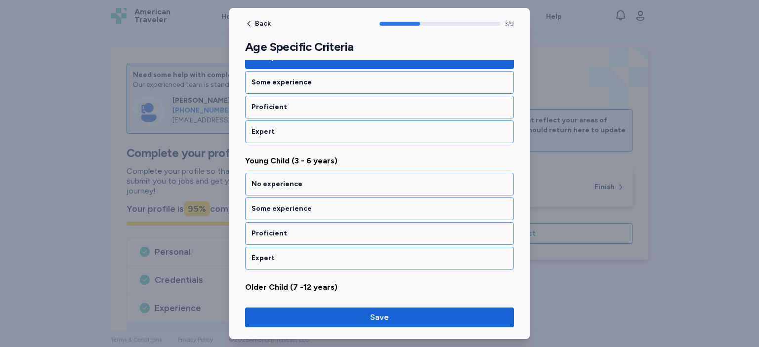
scroll to position [461, 0]
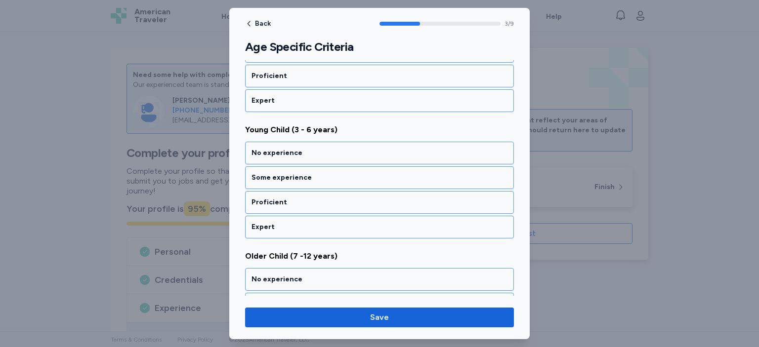
click at [317, 151] on div "No experience" at bounding box center [379, 153] width 256 height 10
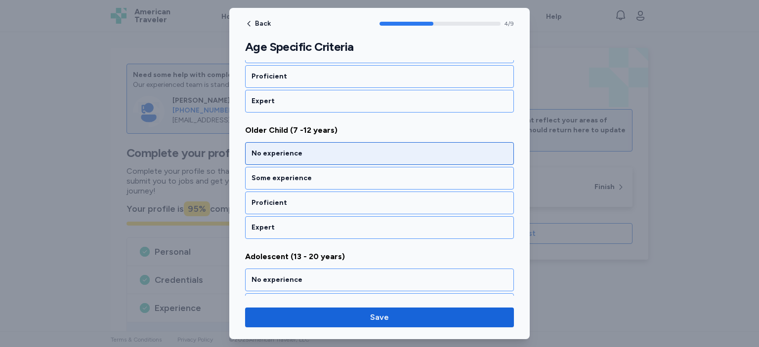
click at [318, 151] on div "No experience" at bounding box center [379, 154] width 256 height 10
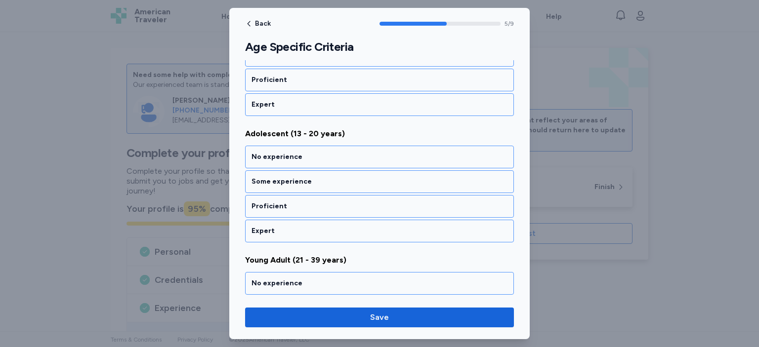
scroll to position [712, 0]
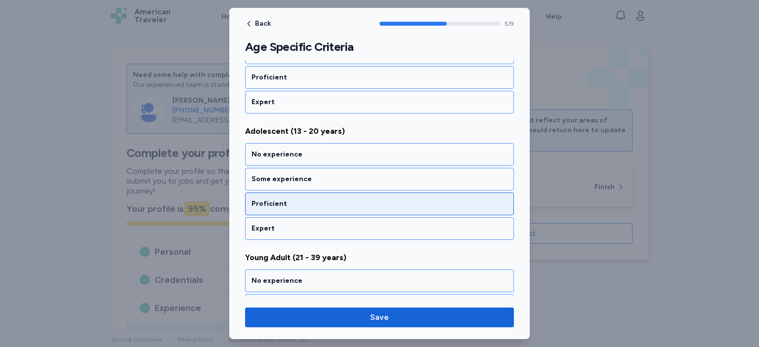
click at [333, 199] on div "Proficient" at bounding box center [379, 204] width 256 height 10
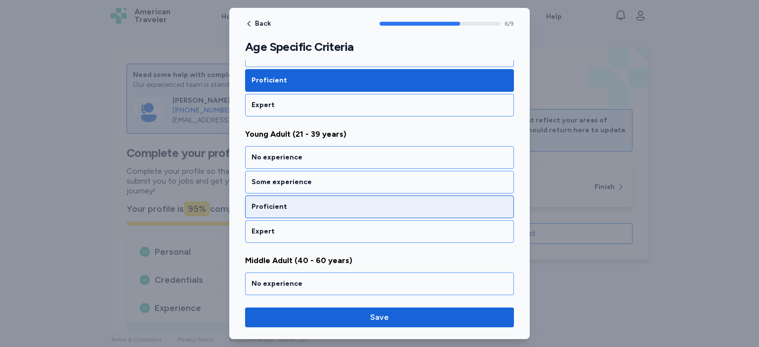
scroll to position [838, 0]
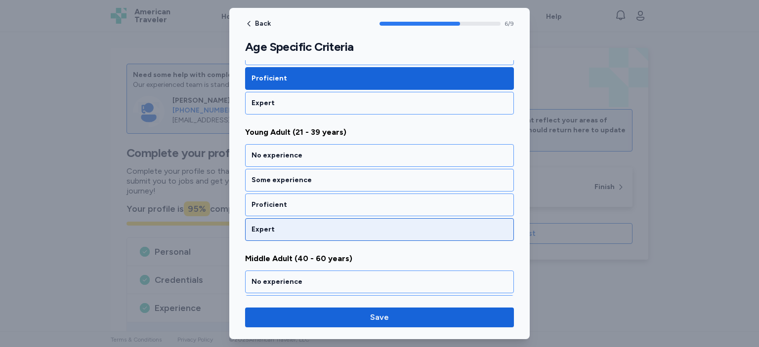
click at [332, 226] on div "Expert" at bounding box center [379, 230] width 256 height 10
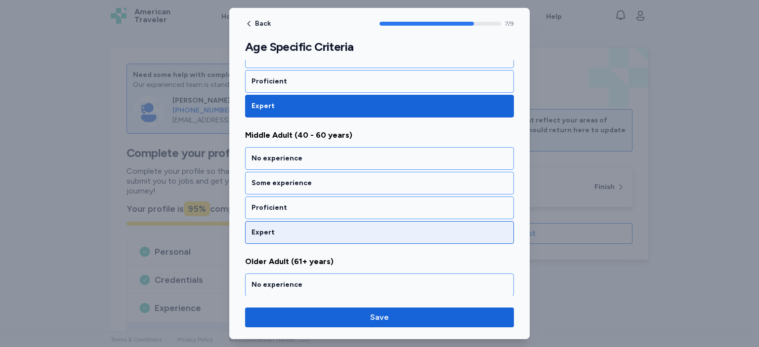
scroll to position [964, 0]
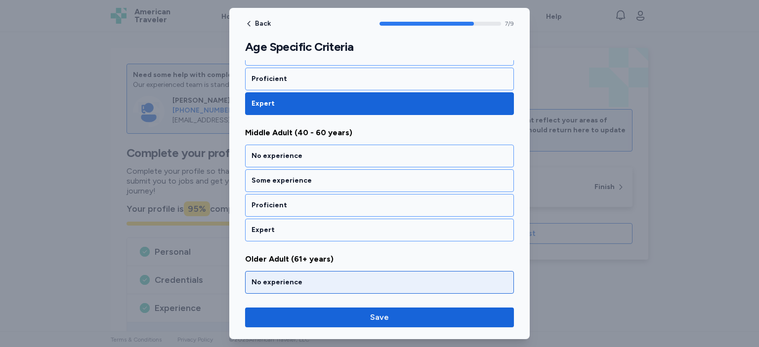
click at [339, 225] on div "Expert" at bounding box center [379, 230] width 256 height 10
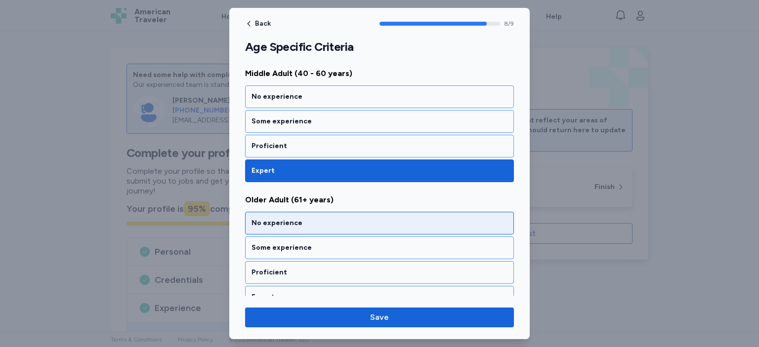
scroll to position [1031, 0]
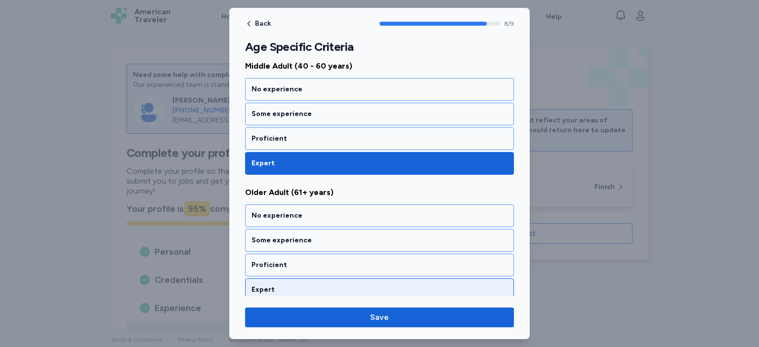
click at [363, 288] on div "Expert" at bounding box center [379, 290] width 269 height 23
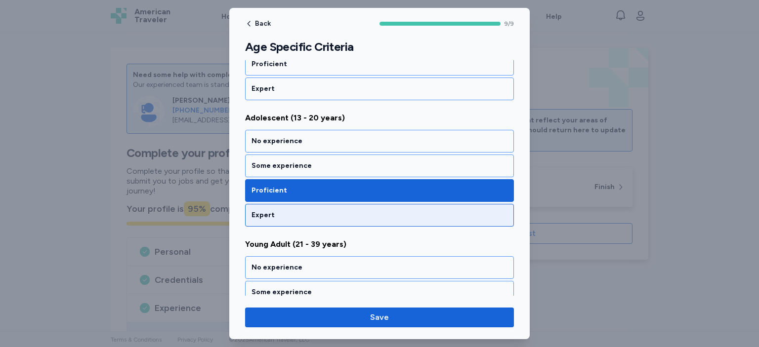
scroll to position [784, 0]
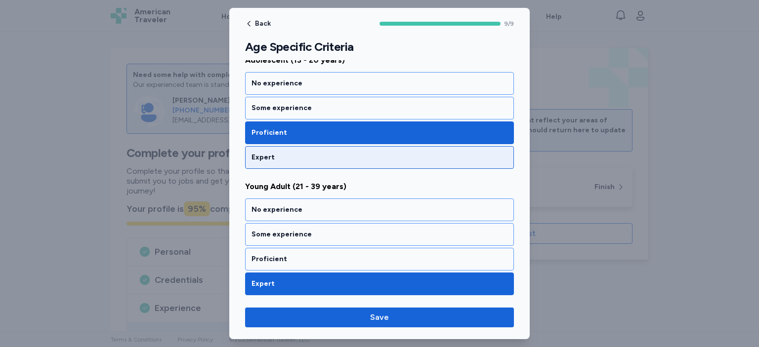
click at [273, 156] on div "Expert" at bounding box center [379, 158] width 256 height 10
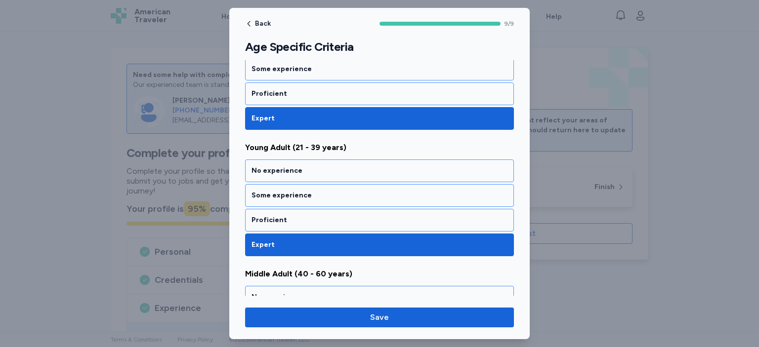
scroll to position [1031, 0]
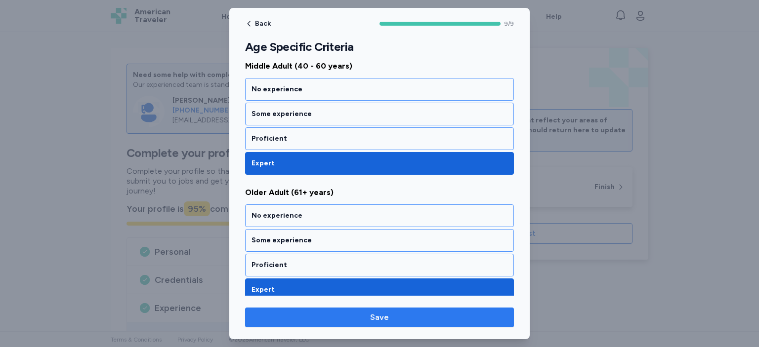
click at [394, 319] on span "Save" at bounding box center [379, 318] width 253 height 12
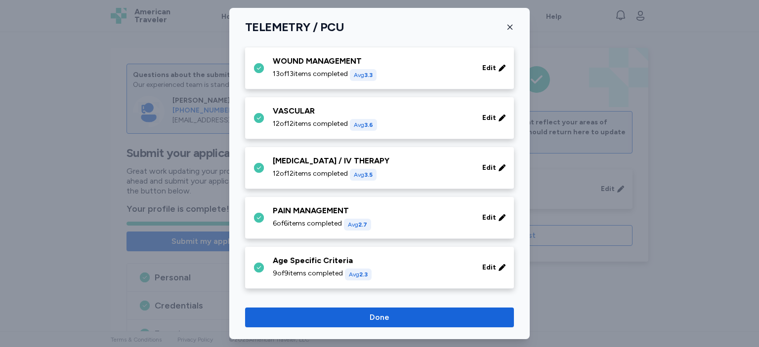
scroll to position [460, 0]
click at [386, 314] on span "Done" at bounding box center [380, 318] width 20 height 12
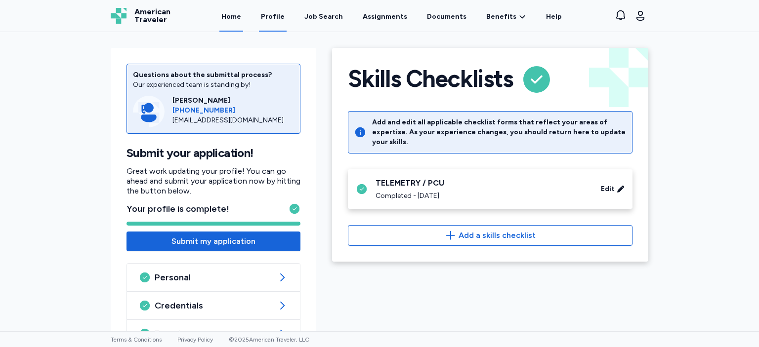
click at [243, 16] on link "Home" at bounding box center [231, 16] width 24 height 31
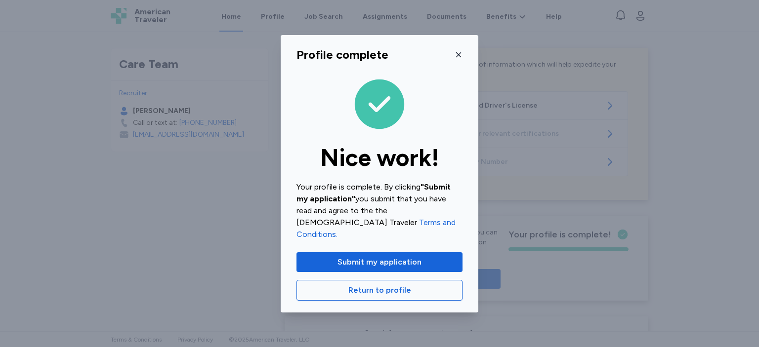
drag, startPoint x: 461, startPoint y: 60, endPoint x: 457, endPoint y: 60, distance: 5.0
click at [459, 59] on icon "button" at bounding box center [459, 55] width 8 height 8
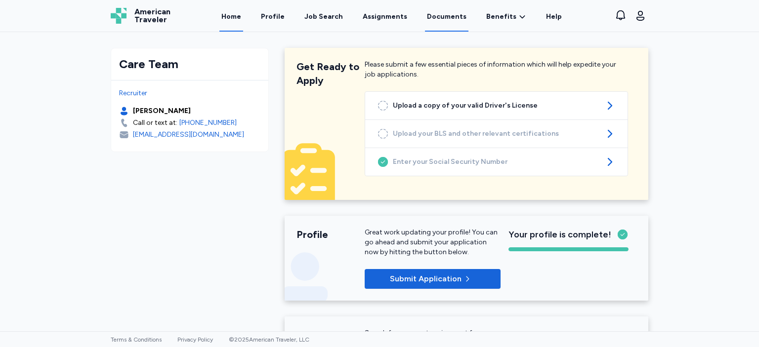
click at [443, 17] on link "Documents" at bounding box center [446, 16] width 43 height 31
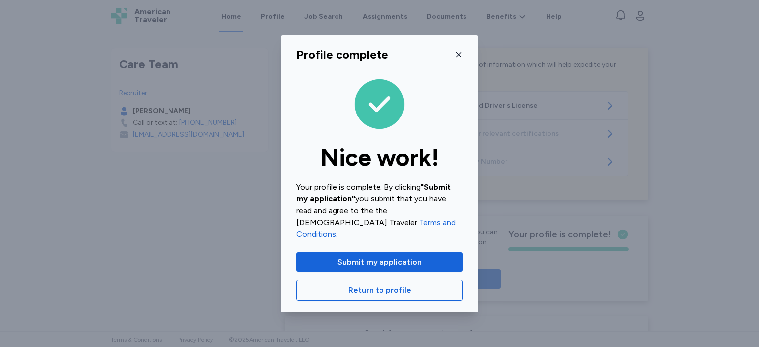
click at [460, 55] on button "button" at bounding box center [459, 55] width 8 height 16
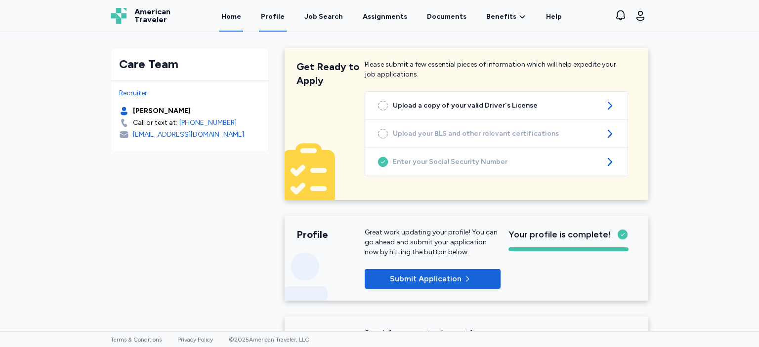
click at [281, 15] on link "Profile" at bounding box center [273, 16] width 28 height 31
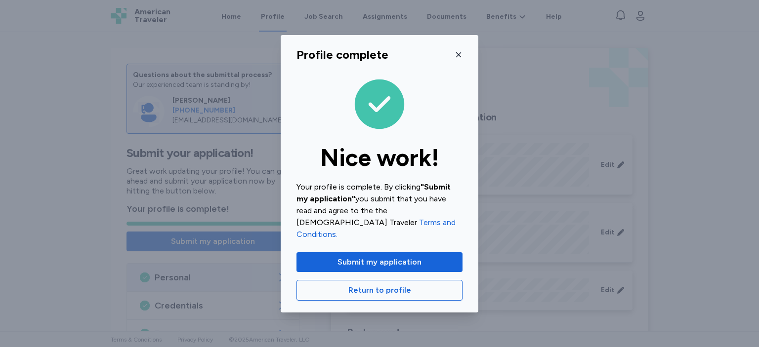
click at [453, 56] on div "Profile complete" at bounding box center [379, 55] width 166 height 16
click at [464, 61] on div "Profile complete Nice work! Your profile is complete. By clicking "Submit my ap…" at bounding box center [380, 174] width 198 height 278
click at [461, 58] on icon "button" at bounding box center [459, 55] width 8 height 8
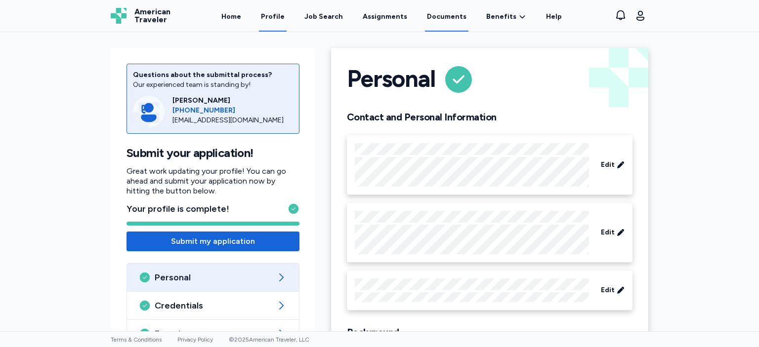
click at [456, 14] on link "Documents" at bounding box center [446, 16] width 43 height 31
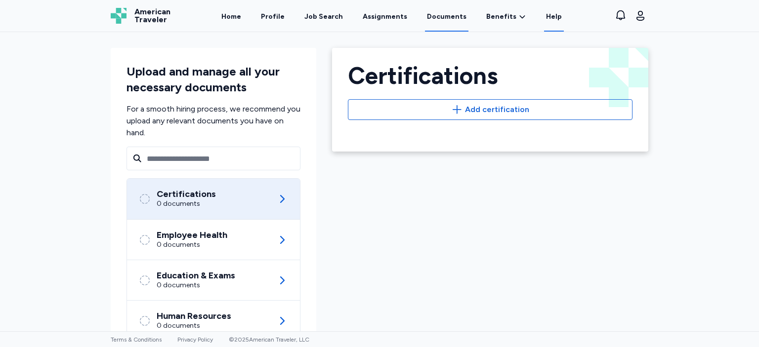
click at [545, 18] on link "Help" at bounding box center [554, 16] width 20 height 31
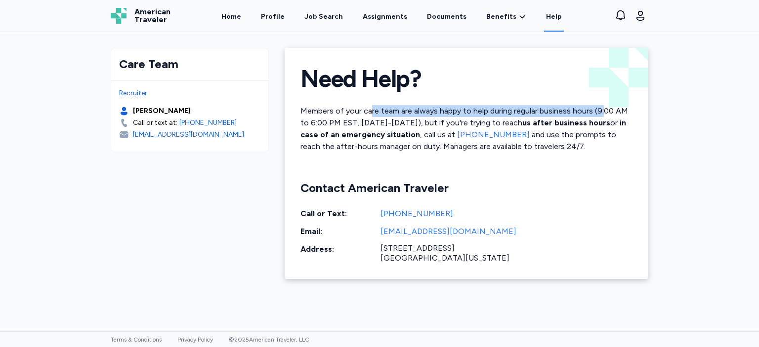
drag, startPoint x: 370, startPoint y: 110, endPoint x: 603, endPoint y: 106, distance: 232.8
click at [603, 106] on div "Members of your care team are always happy to help during regular business hour…" at bounding box center [466, 136] width 332 height 63
click at [602, 105] on div "Members of your care team are always happy to help during regular business hour…" at bounding box center [466, 136] width 332 height 63
click at [457, 117] on div "Members of your care team are always happy to help during regular business hour…" at bounding box center [466, 136] width 332 height 63
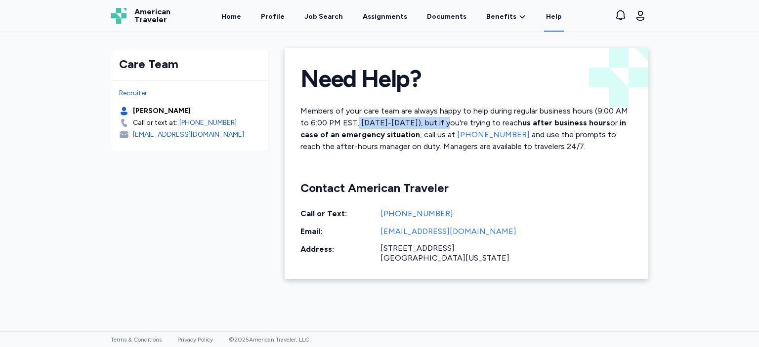
drag, startPoint x: 357, startPoint y: 118, endPoint x: 453, endPoint y: 119, distance: 95.9
click at [453, 119] on div "Members of your care team are always happy to help during regular business hour…" at bounding box center [466, 136] width 332 height 63
click at [462, 107] on div "Members of your care team are always happy to help during regular business hour…" at bounding box center [466, 136] width 332 height 63
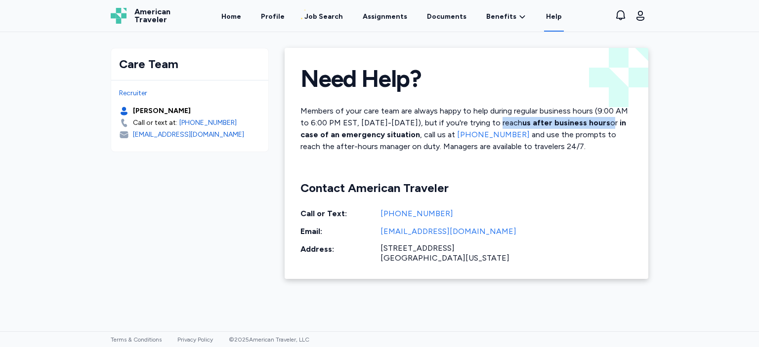
drag, startPoint x: 539, startPoint y: 123, endPoint x: 607, endPoint y: 121, distance: 68.2
click at [605, 121] on div "Members of your care team are always happy to help during regular business hour…" at bounding box center [466, 136] width 332 height 63
click at [452, 126] on div "Members of your care team are always happy to help during regular business hour…" at bounding box center [466, 136] width 332 height 63
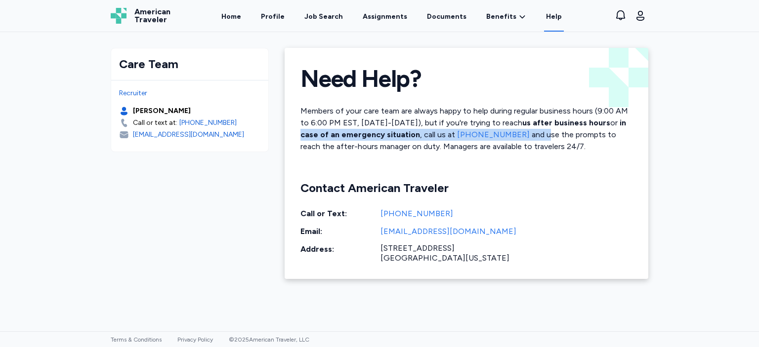
drag, startPoint x: 548, startPoint y: 135, endPoint x: 617, endPoint y: 127, distance: 69.6
click at [617, 127] on div "Members of your care team are always happy to help during regular business hour…" at bounding box center [466, 136] width 332 height 63
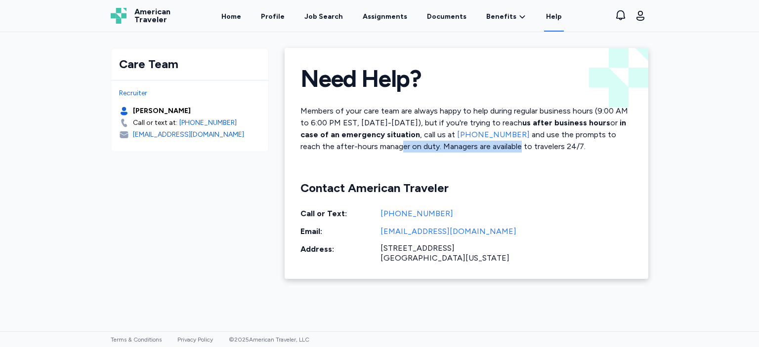
drag, startPoint x: 376, startPoint y: 143, endPoint x: 490, endPoint y: 144, distance: 114.1
click at [490, 144] on div "Members of your care team are always happy to help during regular business hour…" at bounding box center [466, 136] width 332 height 63
click at [471, 113] on div "Members of your care team are always happy to help during regular business hour…" at bounding box center [466, 136] width 332 height 63
click at [453, 18] on link "Documents" at bounding box center [446, 16] width 43 height 31
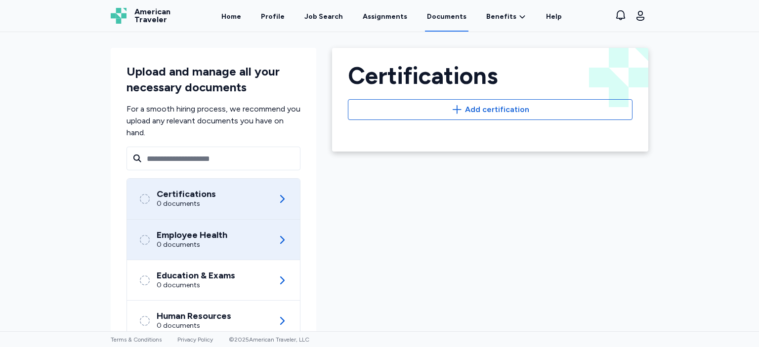
click at [279, 239] on icon at bounding box center [282, 240] width 12 height 12
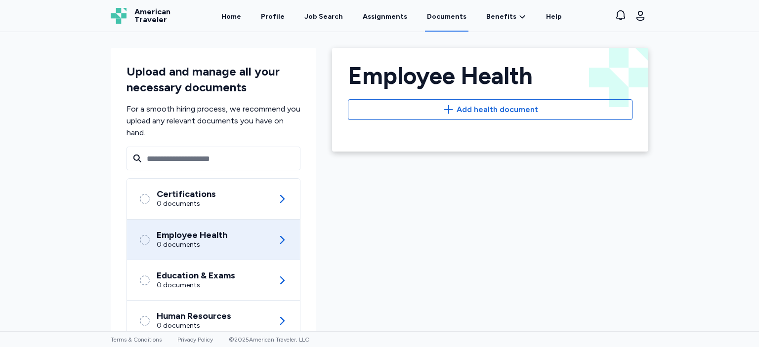
click at [270, 238] on div "Employee Health 0 documents" at bounding box center [213, 240] width 149 height 40
click at [233, 244] on div "Employee Health 0 documents" at bounding box center [213, 240] width 149 height 40
click at [219, 246] on div "0 documents" at bounding box center [192, 245] width 71 height 10
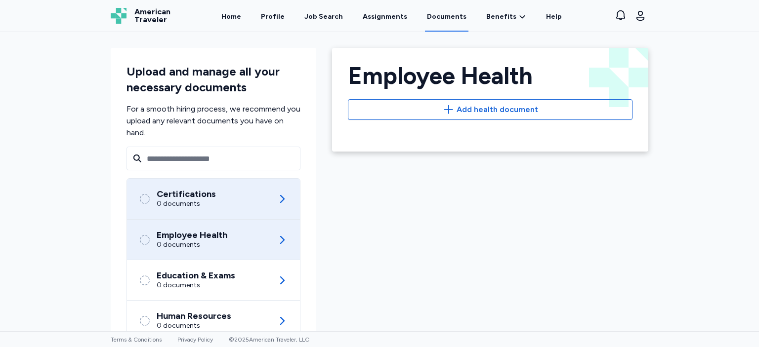
click at [213, 183] on div "Certifications 0 documents" at bounding box center [213, 199] width 149 height 41
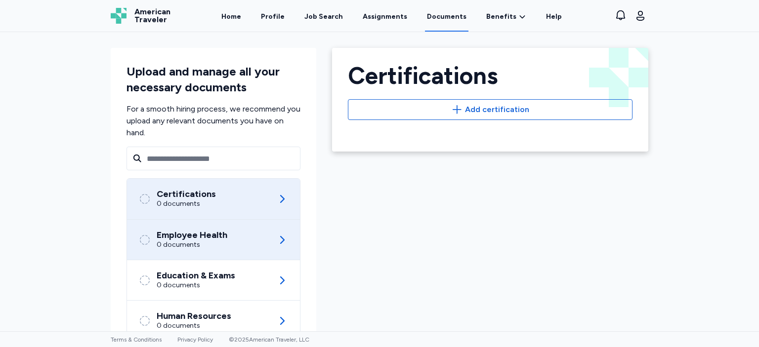
click at [218, 244] on div "0 documents" at bounding box center [192, 245] width 71 height 10
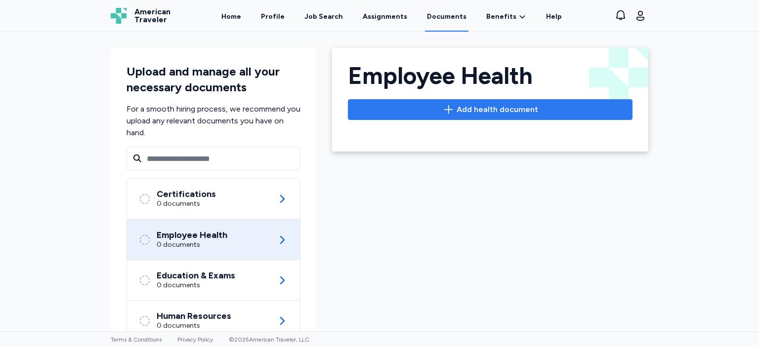
click at [510, 108] on span "Add health document" at bounding box center [498, 110] width 82 height 12
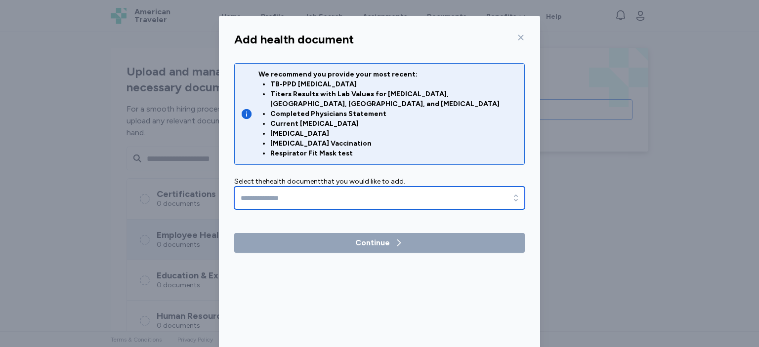
click at [282, 187] on input "text" at bounding box center [379, 198] width 291 height 23
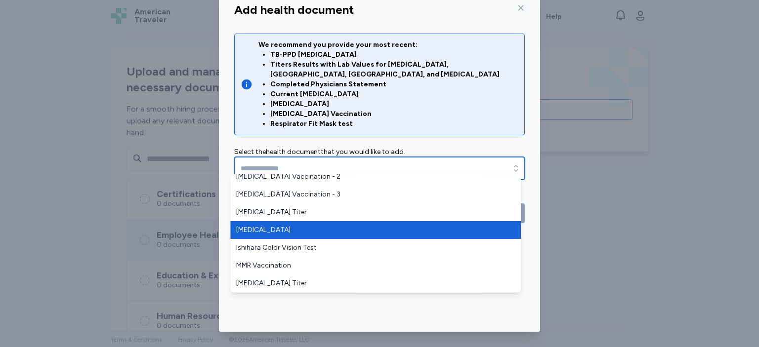
scroll to position [198, 0]
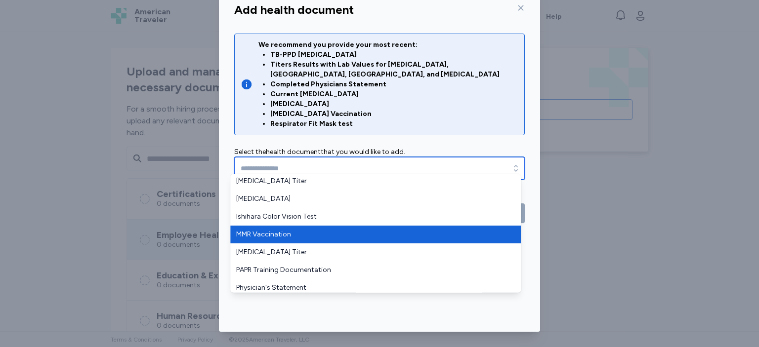
type input "**********"
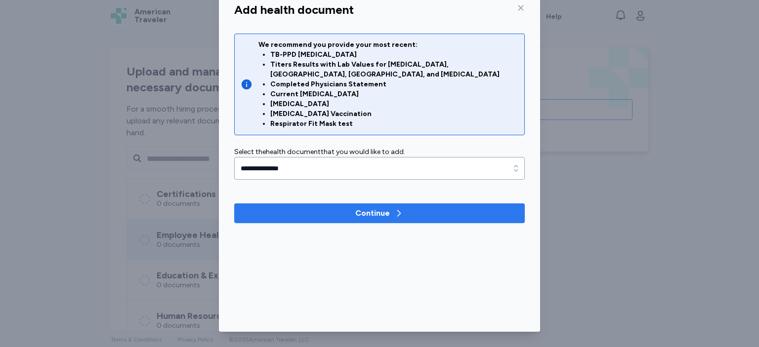
click at [383, 208] on div "Continue" at bounding box center [372, 214] width 35 height 12
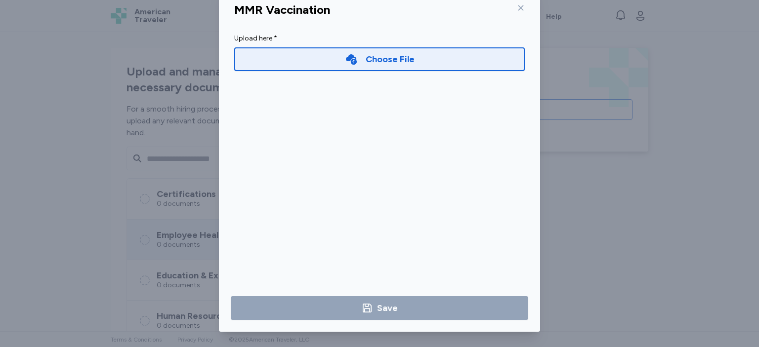
click at [397, 55] on div "Choose File" at bounding box center [390, 59] width 49 height 14
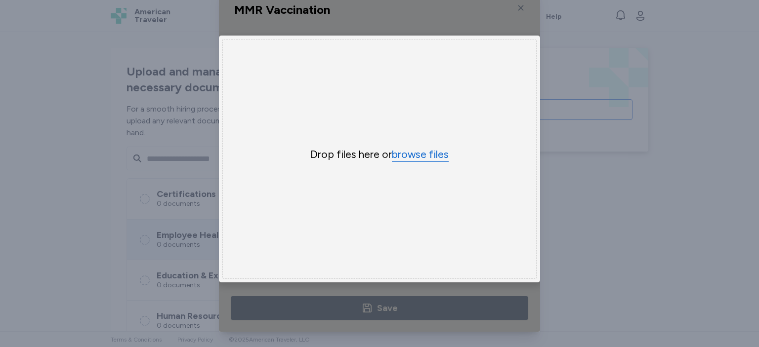
click at [415, 156] on button "browse files" at bounding box center [420, 155] width 57 height 14
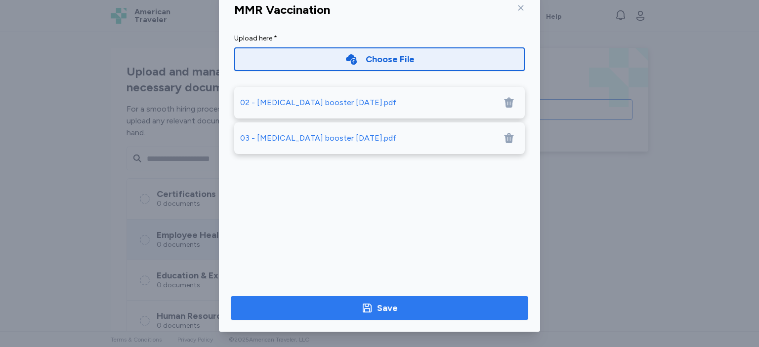
click at [377, 308] on div "Save" at bounding box center [387, 308] width 21 height 14
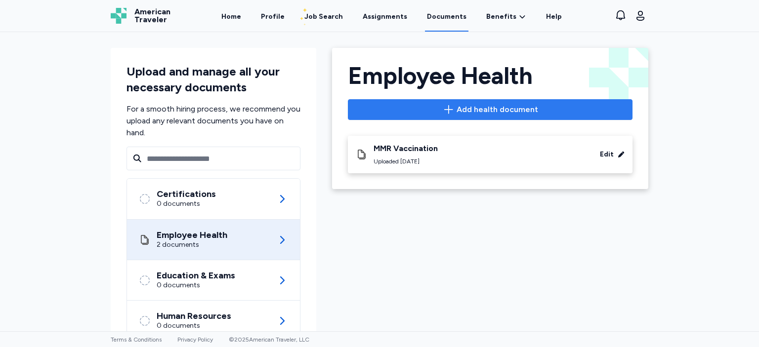
click at [499, 104] on span "Add health document" at bounding box center [498, 110] width 82 height 12
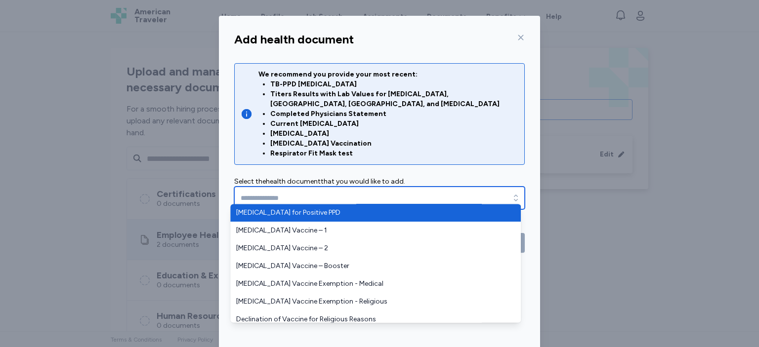
click at [354, 187] on input "text" at bounding box center [379, 198] width 291 height 23
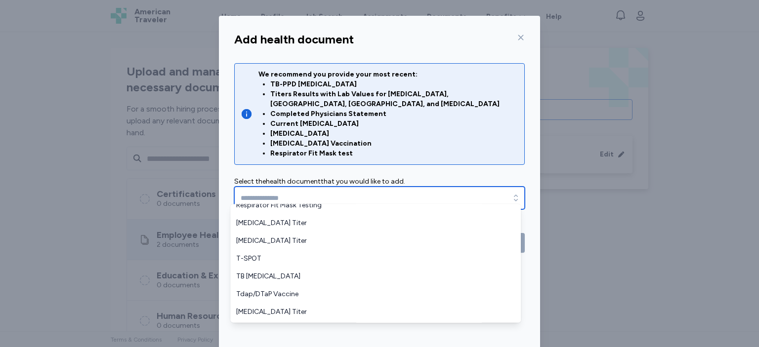
scroll to position [346, 0]
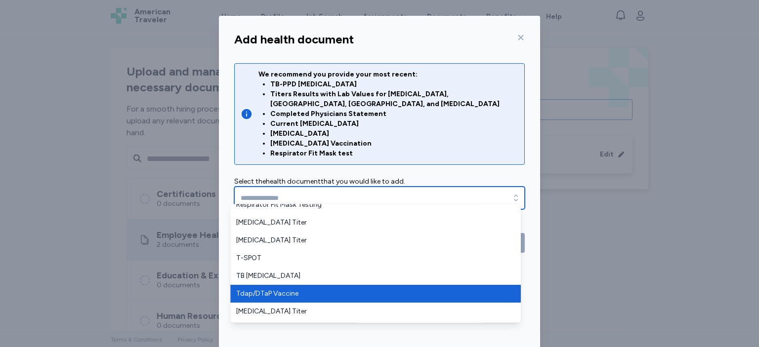
type input "**********"
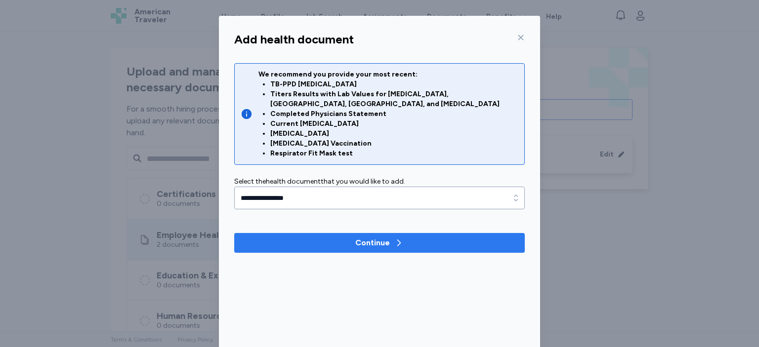
click at [362, 237] on div "Continue" at bounding box center [372, 243] width 35 height 12
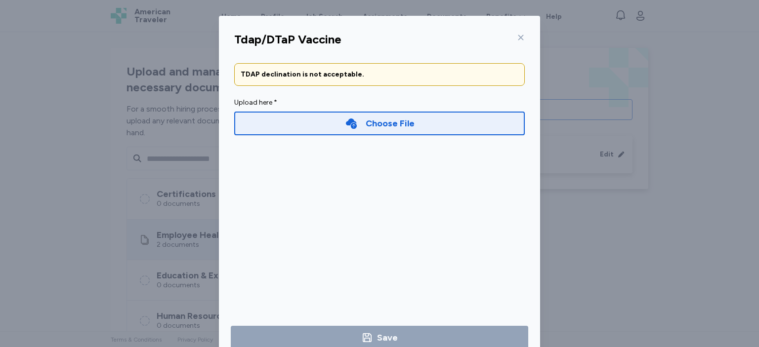
click at [370, 121] on div "Choose File" at bounding box center [390, 124] width 49 height 14
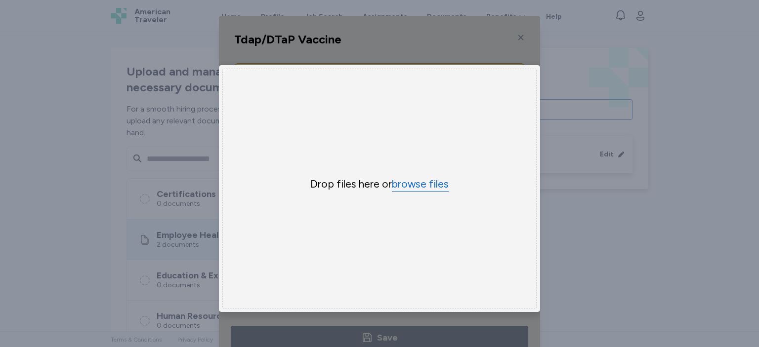
click at [420, 187] on button "browse files" at bounding box center [420, 184] width 57 height 14
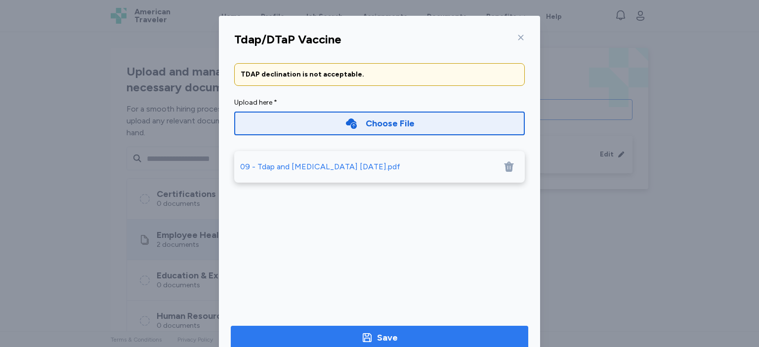
click at [388, 339] on div "Save" at bounding box center [387, 338] width 21 height 14
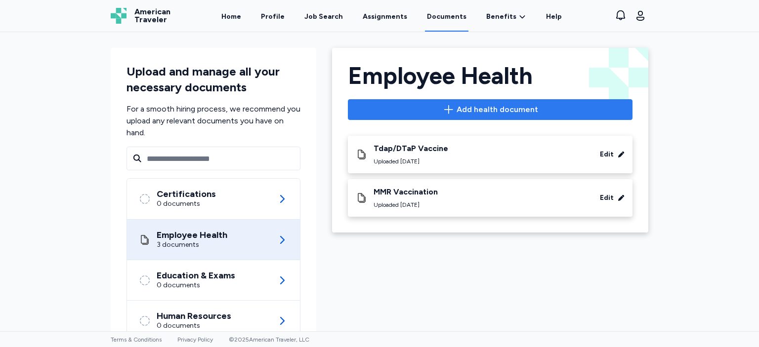
click at [476, 119] on button "Add health document" at bounding box center [490, 109] width 285 height 21
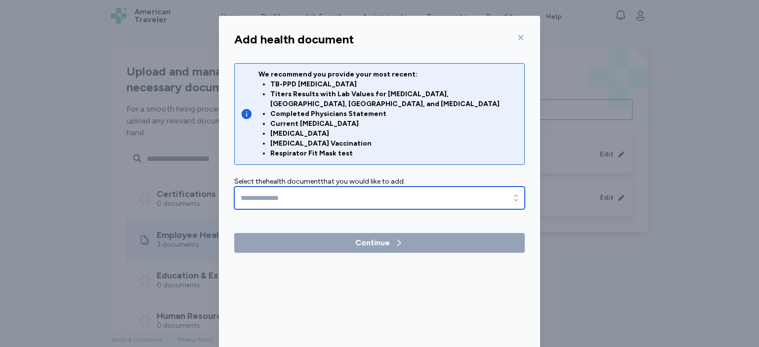
click at [376, 187] on input "text" at bounding box center [379, 198] width 291 height 23
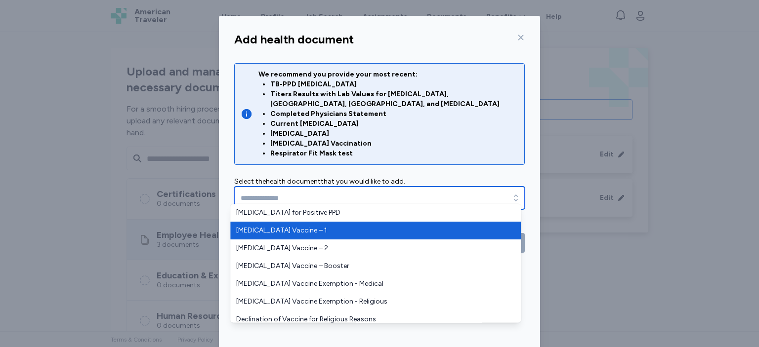
type input "**********"
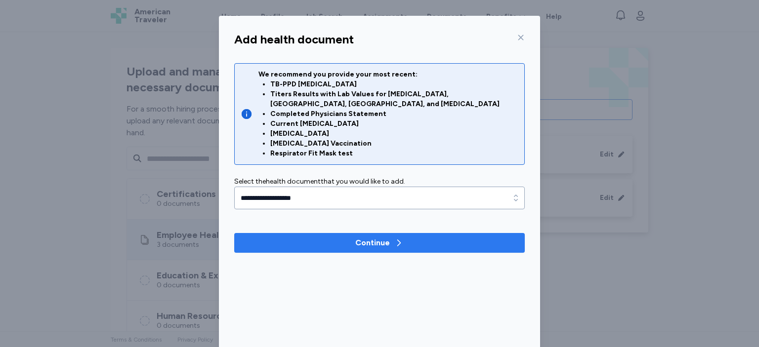
click at [382, 237] on div "Continue" at bounding box center [372, 243] width 35 height 12
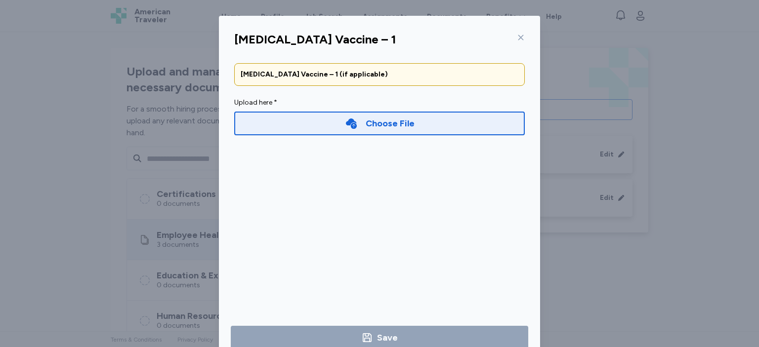
click at [372, 124] on div "Choose File" at bounding box center [390, 124] width 49 height 14
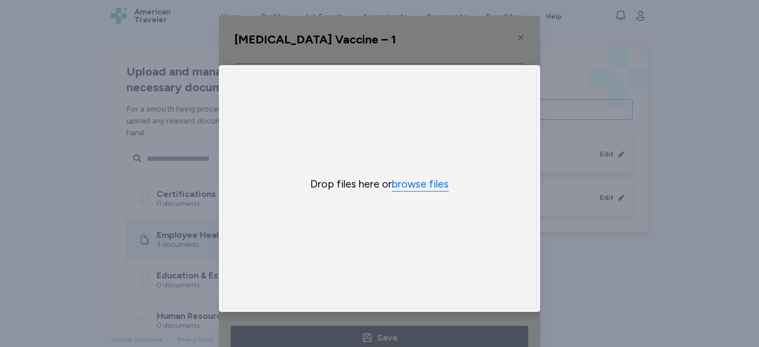
click at [416, 186] on button "browse files" at bounding box center [420, 184] width 57 height 14
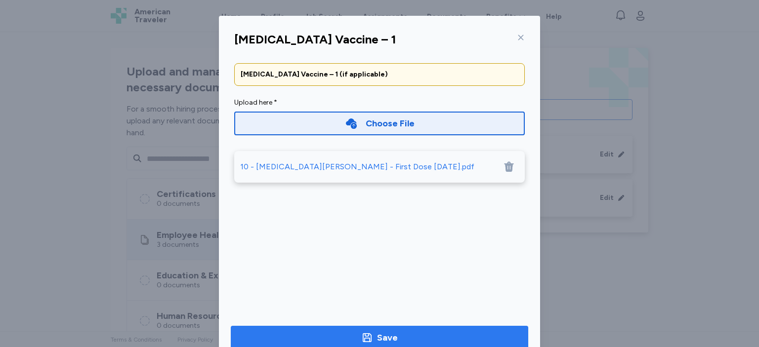
click at [372, 335] on div "Save" at bounding box center [379, 338] width 37 height 14
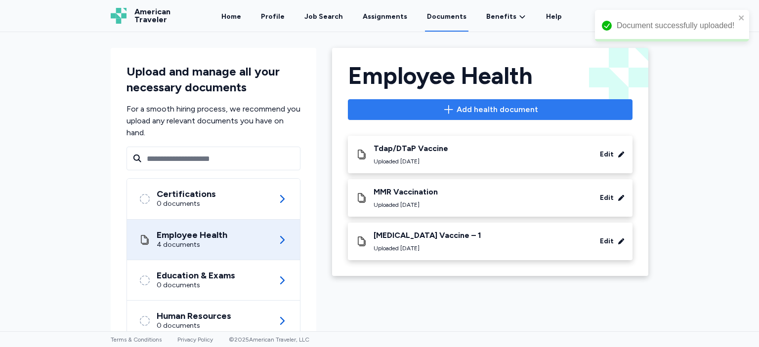
click at [479, 106] on span "Add health document" at bounding box center [498, 110] width 82 height 12
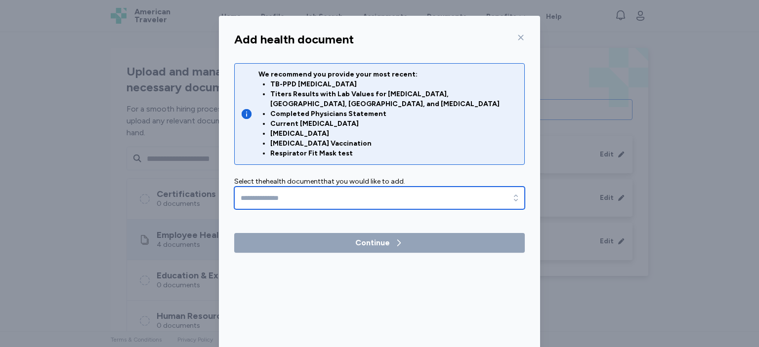
click at [361, 195] on input "text" at bounding box center [379, 198] width 291 height 23
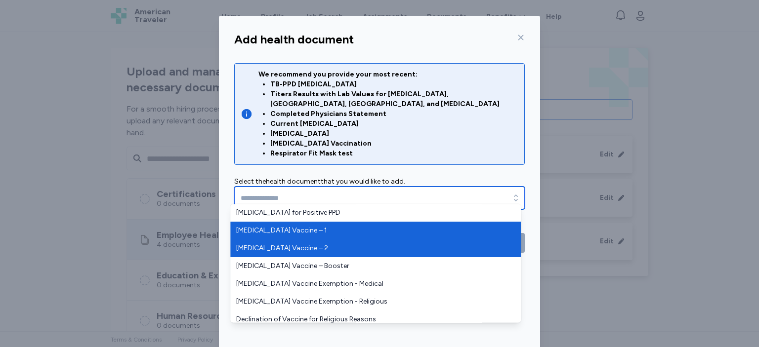
type input "**********"
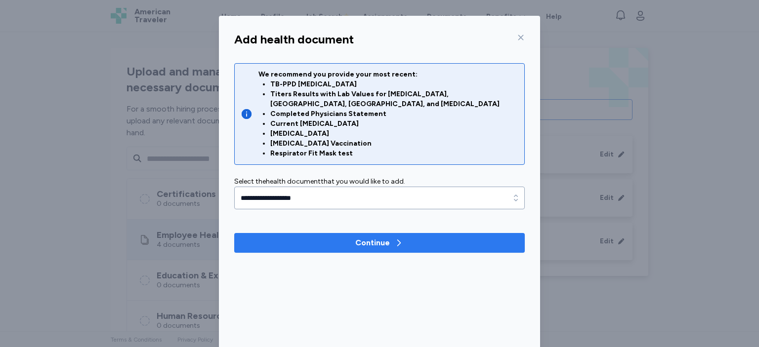
click at [370, 237] on div "Continue" at bounding box center [372, 243] width 35 height 12
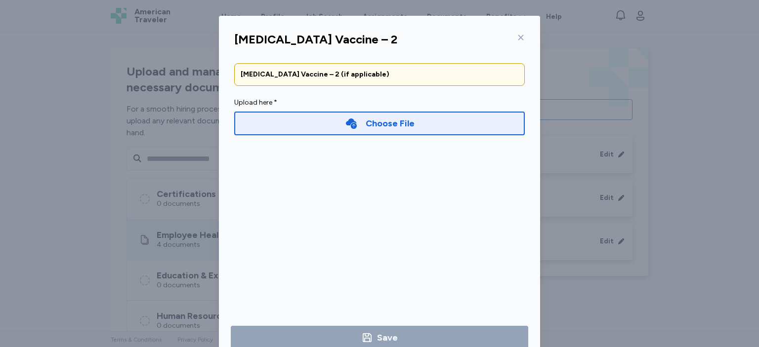
click at [393, 124] on div "Choose File" at bounding box center [390, 124] width 49 height 14
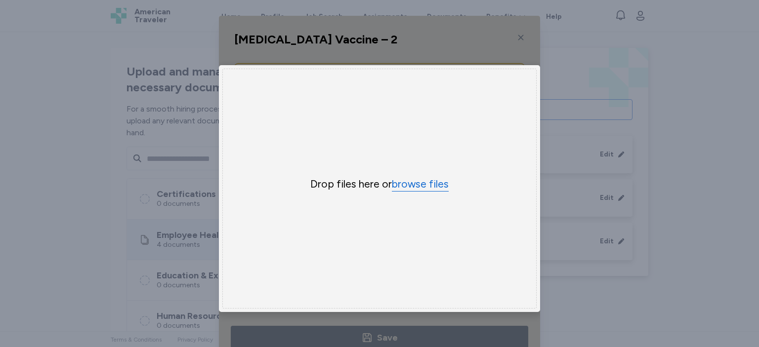
click at [411, 191] on button "browse files" at bounding box center [420, 184] width 57 height 14
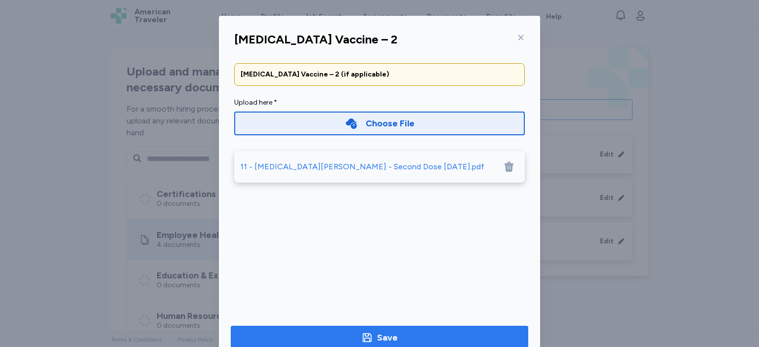
click at [411, 332] on span "Save" at bounding box center [380, 338] width 282 height 14
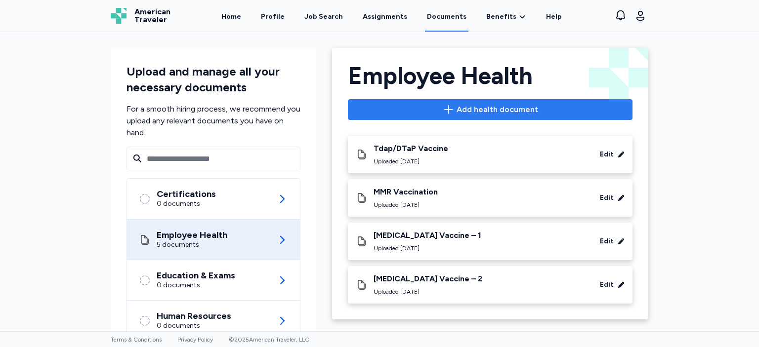
click at [500, 116] on button "Add health document" at bounding box center [490, 109] width 285 height 21
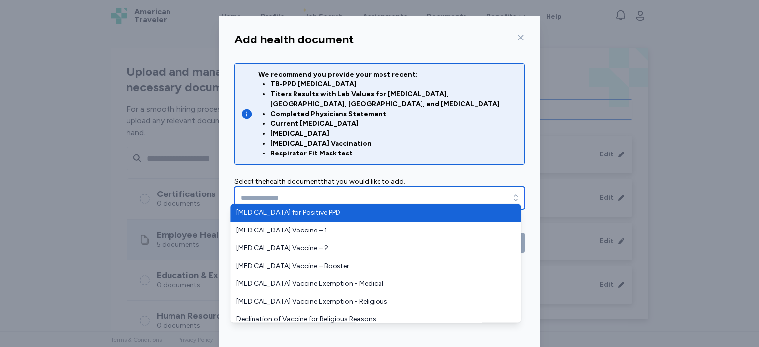
click at [383, 187] on input "text" at bounding box center [379, 198] width 291 height 23
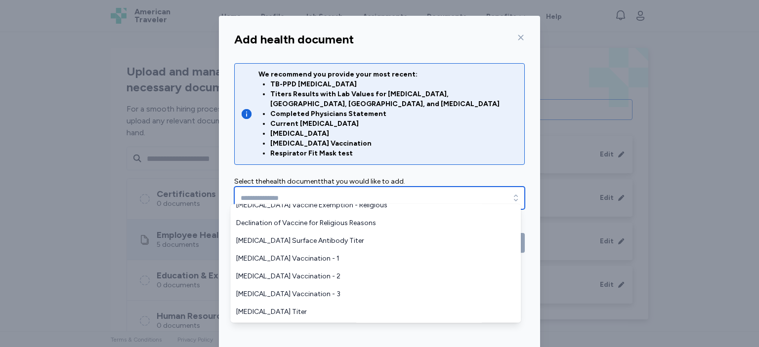
scroll to position [99, 0]
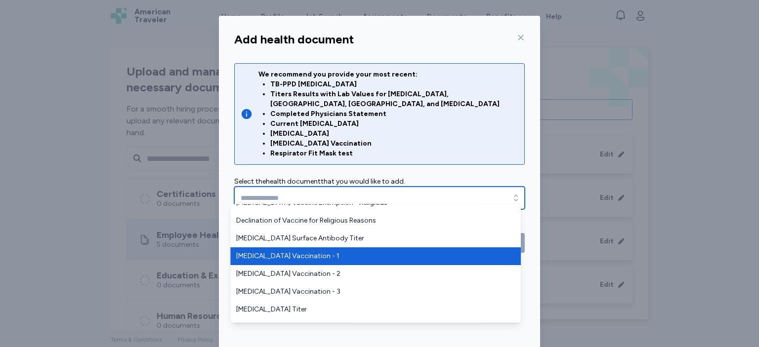
type input "**********"
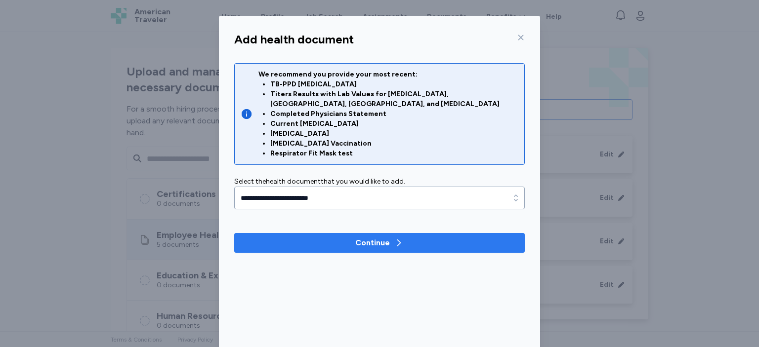
click at [368, 237] on div "Continue" at bounding box center [372, 243] width 35 height 12
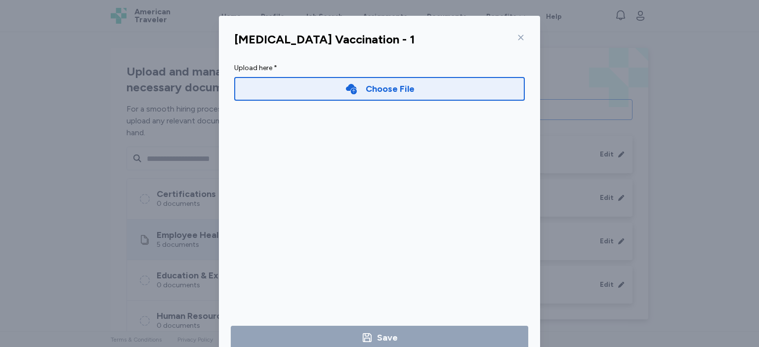
click at [379, 84] on div "Choose File" at bounding box center [390, 89] width 49 height 14
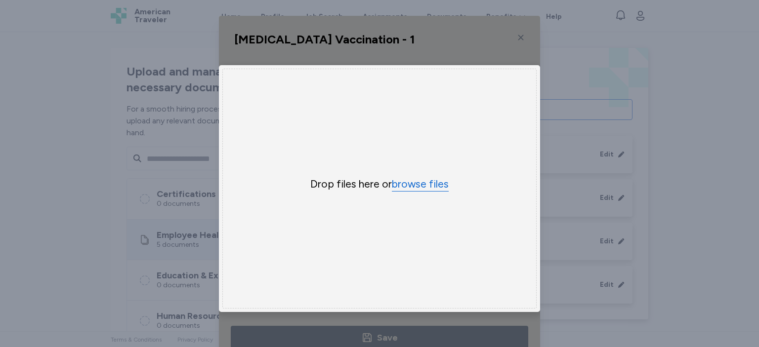
click at [410, 187] on button "browse files" at bounding box center [420, 184] width 57 height 14
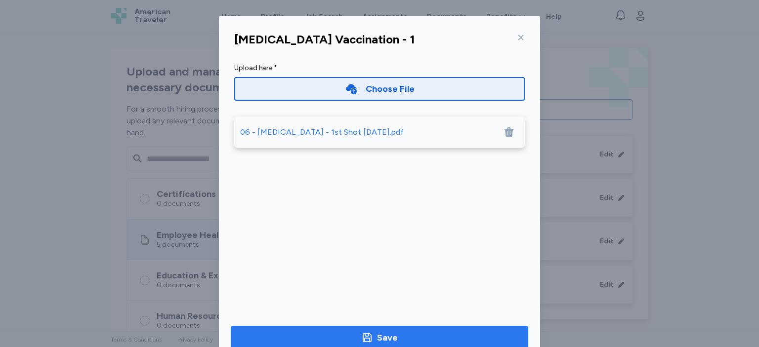
click at [379, 339] on div "Save" at bounding box center [387, 338] width 21 height 14
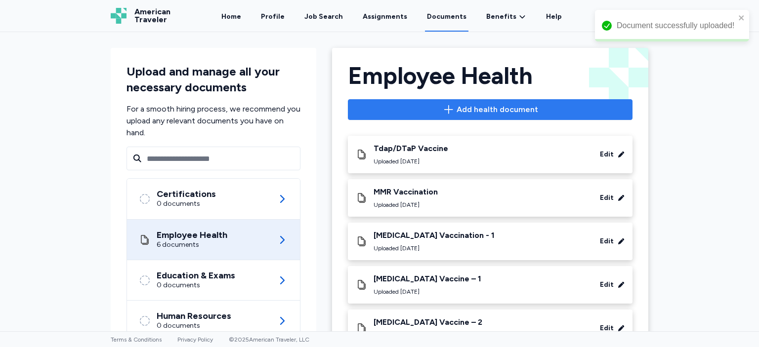
click at [462, 104] on span "Add health document" at bounding box center [498, 110] width 82 height 12
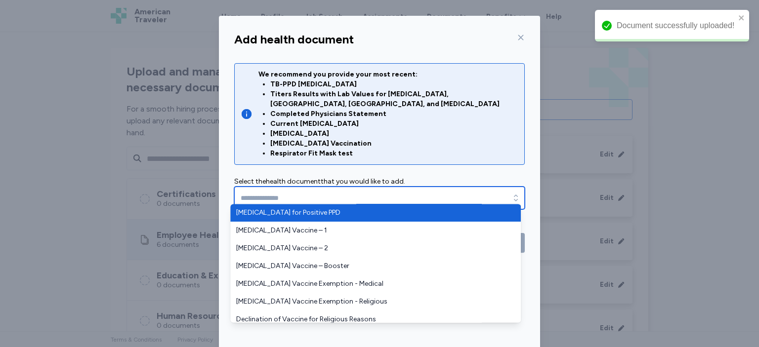
click at [372, 191] on input "text" at bounding box center [379, 198] width 291 height 23
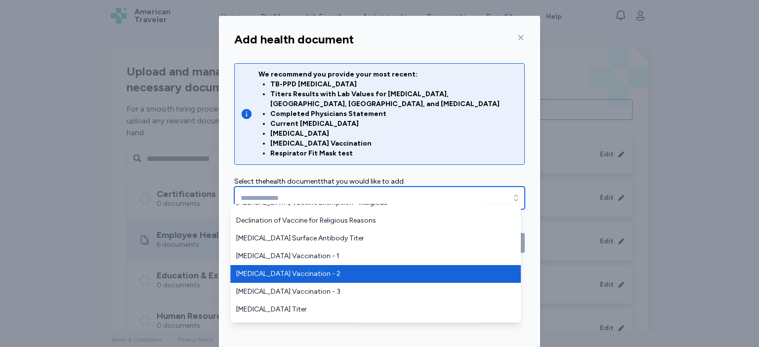
type input "**********"
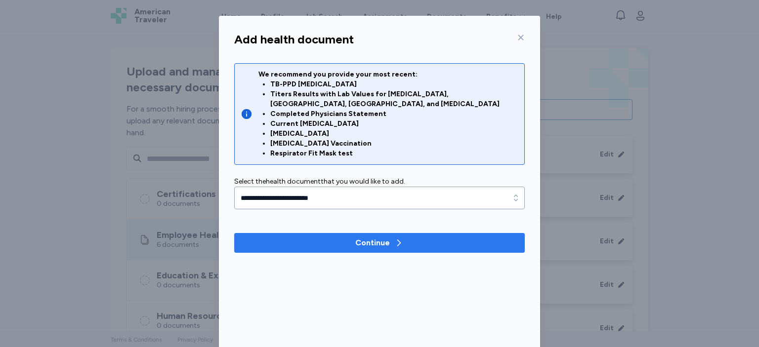
click at [368, 237] on div "Continue" at bounding box center [372, 243] width 35 height 12
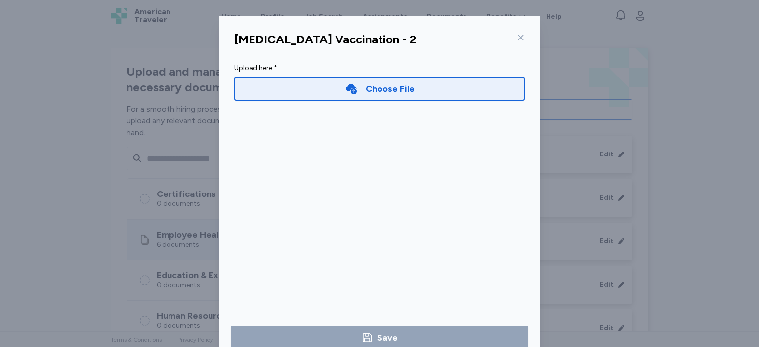
click at [387, 83] on div "Choose File" at bounding box center [390, 89] width 49 height 14
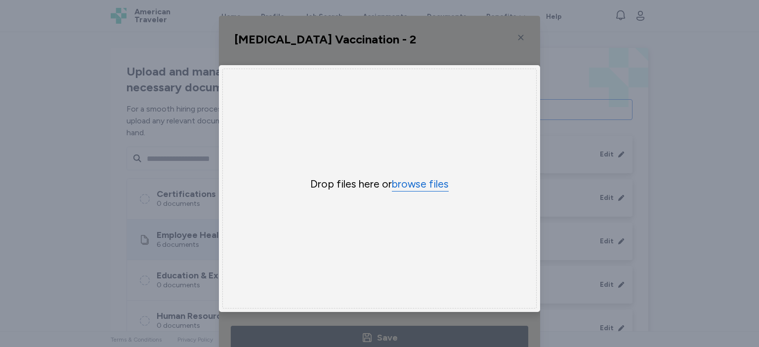
click at [414, 185] on button "browse files" at bounding box center [420, 184] width 57 height 14
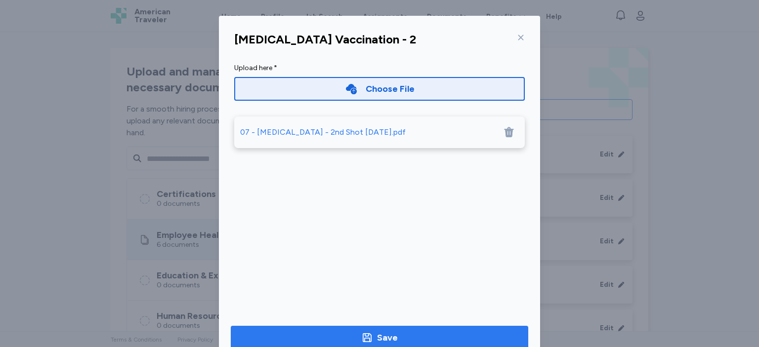
click at [369, 328] on button "Save" at bounding box center [379, 338] width 297 height 24
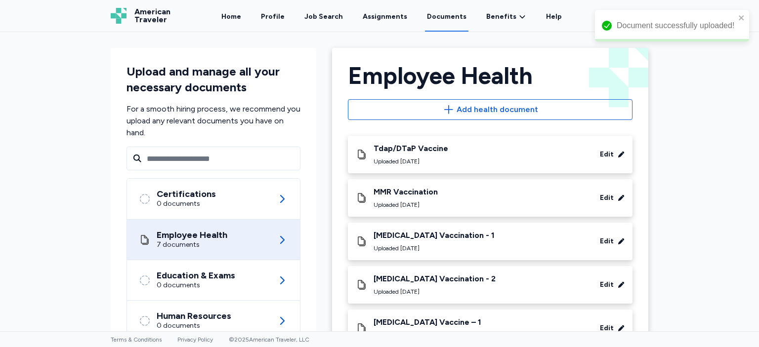
click at [468, 93] on div "Employee Health Add health document" at bounding box center [490, 92] width 308 height 56
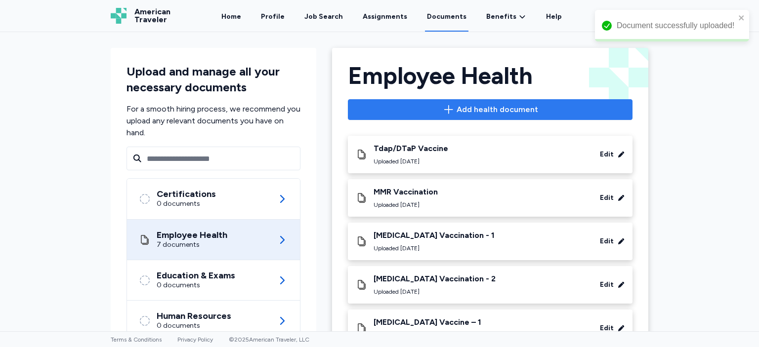
click at [462, 109] on span "Add health document" at bounding box center [498, 110] width 82 height 12
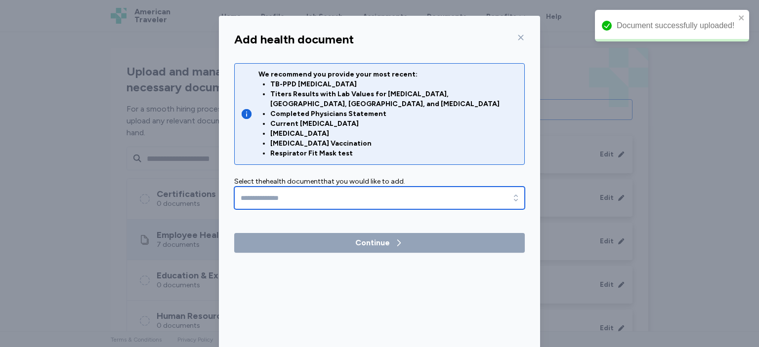
click at [366, 190] on input "text" at bounding box center [379, 198] width 291 height 23
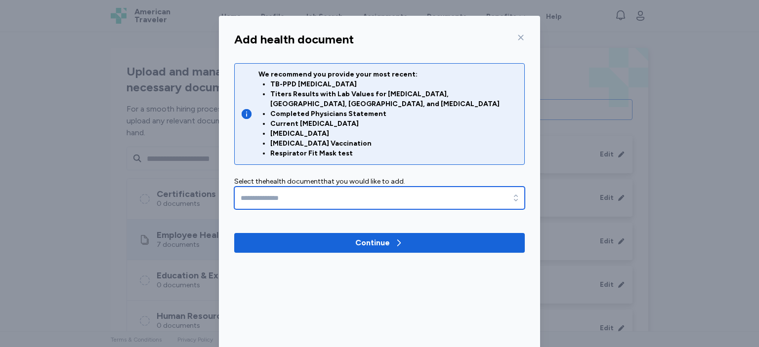
type input "**********"
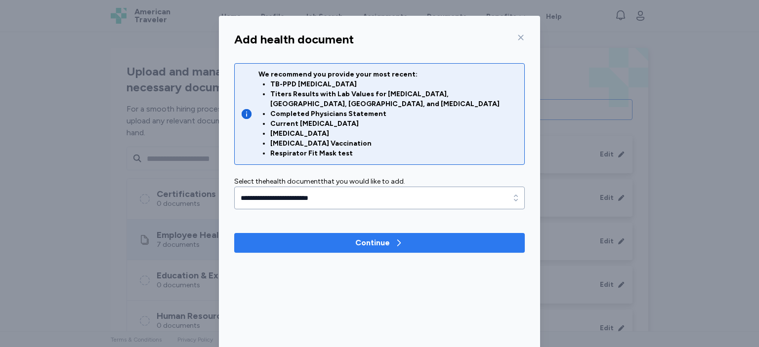
click at [380, 237] on div "Continue" at bounding box center [372, 243] width 35 height 12
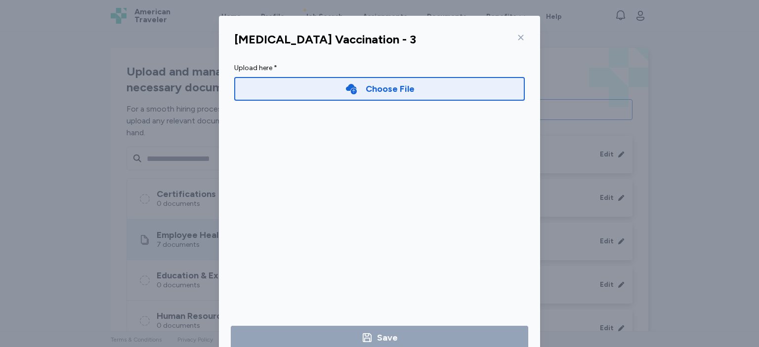
click at [397, 83] on div "Choose File" at bounding box center [390, 89] width 49 height 14
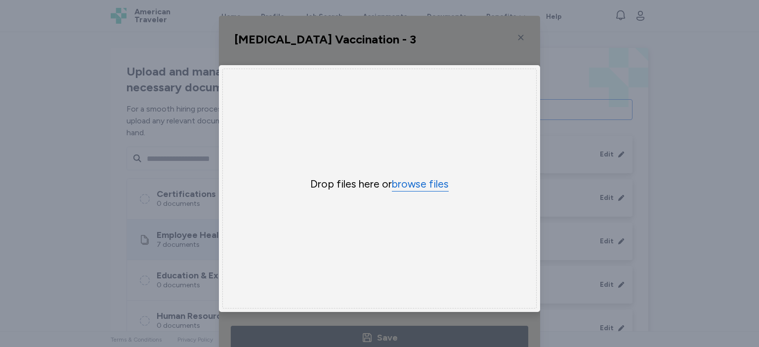
click at [414, 190] on button "browse files" at bounding box center [420, 184] width 57 height 14
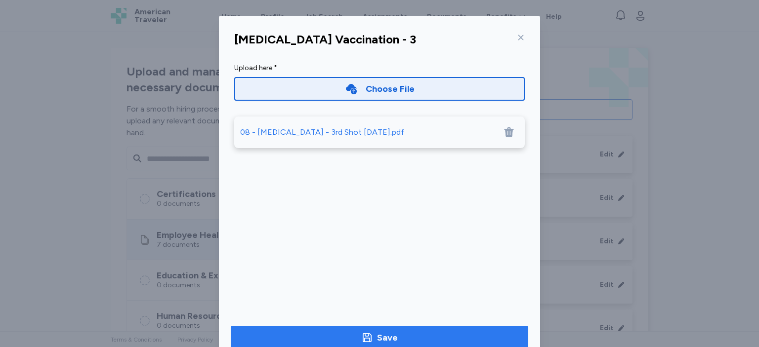
click at [363, 334] on icon "button" at bounding box center [367, 338] width 12 height 12
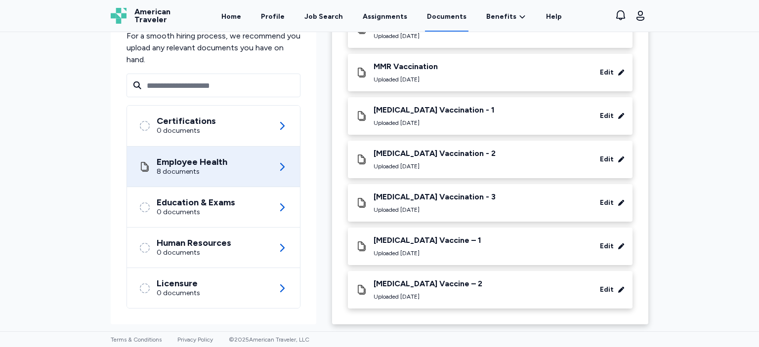
scroll to position [126, 0]
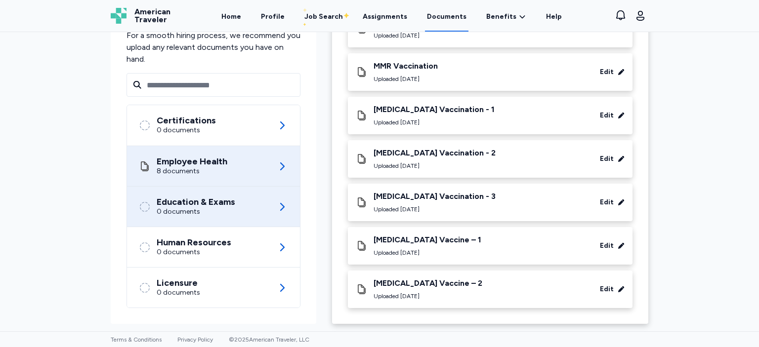
click at [271, 203] on div "Education & Exams 0 documents" at bounding box center [213, 207] width 149 height 40
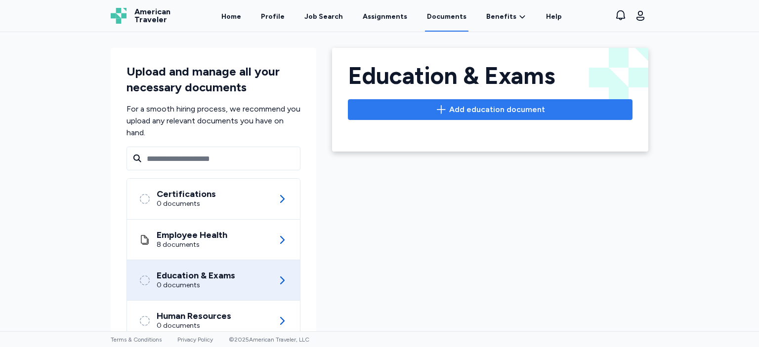
click at [510, 112] on span "Add education document" at bounding box center [497, 110] width 96 height 12
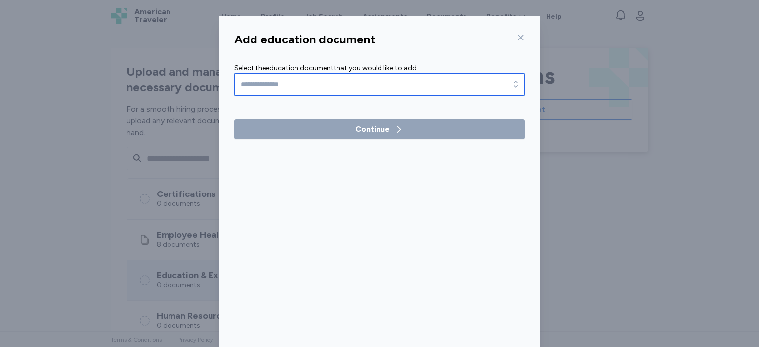
click at [352, 84] on input "text" at bounding box center [379, 84] width 291 height 23
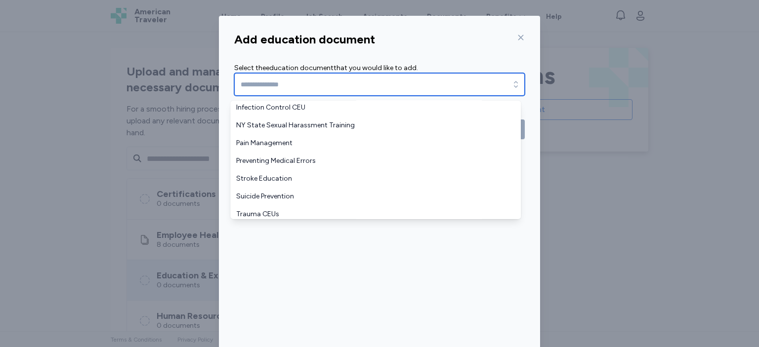
scroll to position [202, 0]
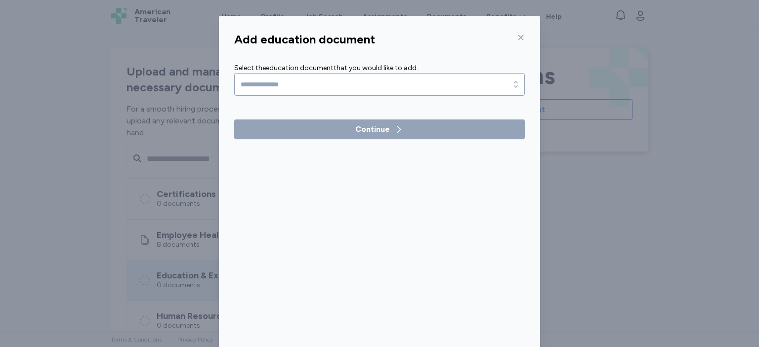
click at [695, 181] on div "Add education document Select the education document that you would like to add…" at bounding box center [379, 188] width 759 height 377
click at [697, 167] on div "Add education document Select the education document that you would like to add…" at bounding box center [379, 188] width 759 height 377
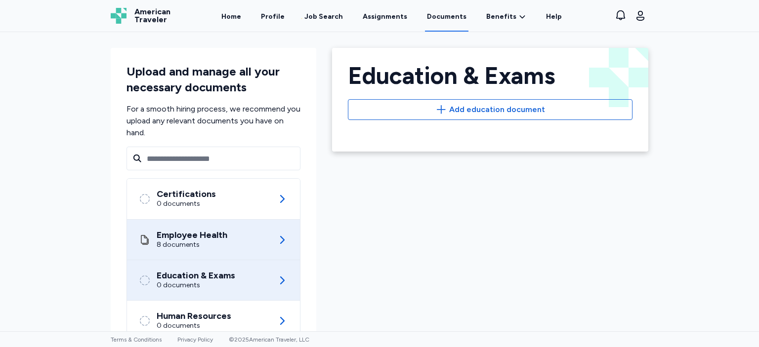
scroll to position [49, 0]
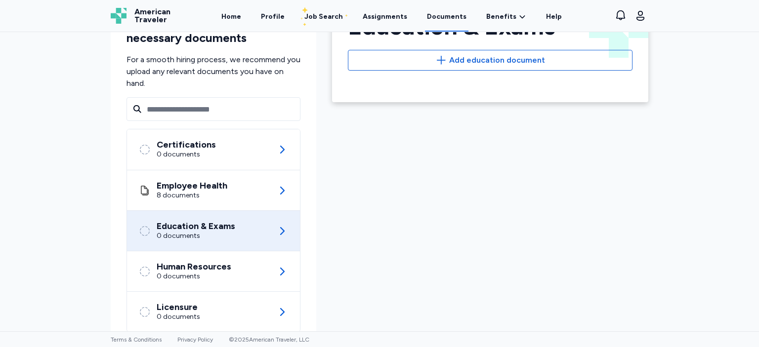
click at [277, 229] on icon at bounding box center [282, 231] width 12 height 12
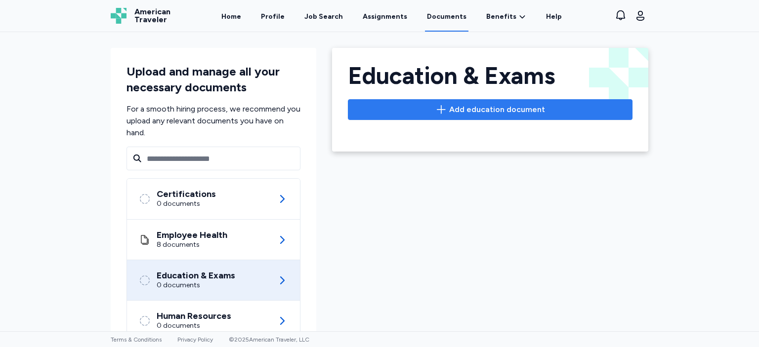
click at [498, 110] on span "Add education document" at bounding box center [497, 110] width 96 height 12
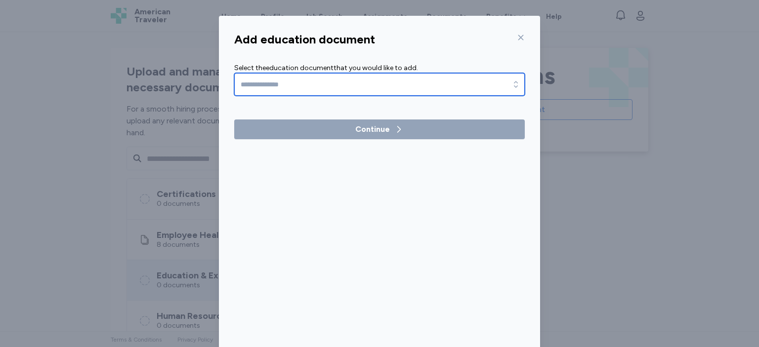
click at [445, 82] on input "text" at bounding box center [379, 84] width 291 height 23
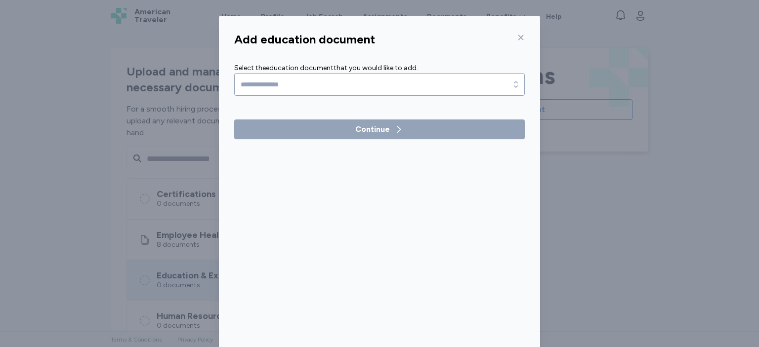
click at [412, 36] on div "Add education document Select the education document that you would like to add…" at bounding box center [379, 195] width 321 height 334
drag, startPoint x: 521, startPoint y: 35, endPoint x: 514, endPoint y: 31, distance: 8.0
click at [520, 35] on div "Add education document" at bounding box center [379, 40] width 306 height 24
click at [508, 30] on div "Add education document" at bounding box center [379, 40] width 306 height 24
click at [517, 37] on icon at bounding box center [521, 38] width 8 height 8
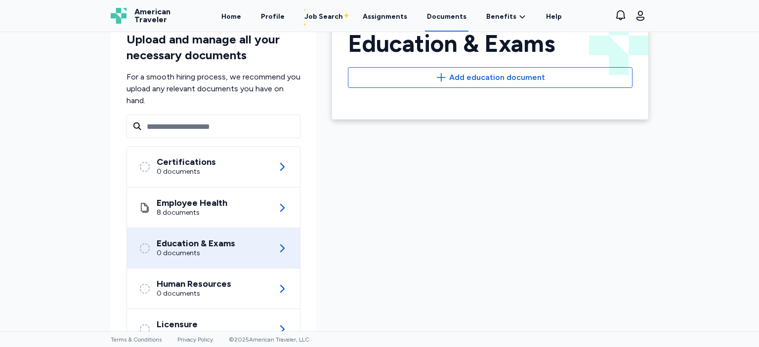
scroll to position [74, 0]
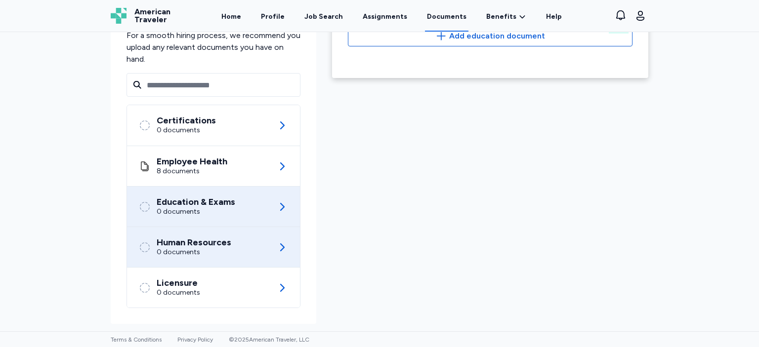
click at [270, 237] on div "Human Resources 0 documents" at bounding box center [213, 247] width 149 height 40
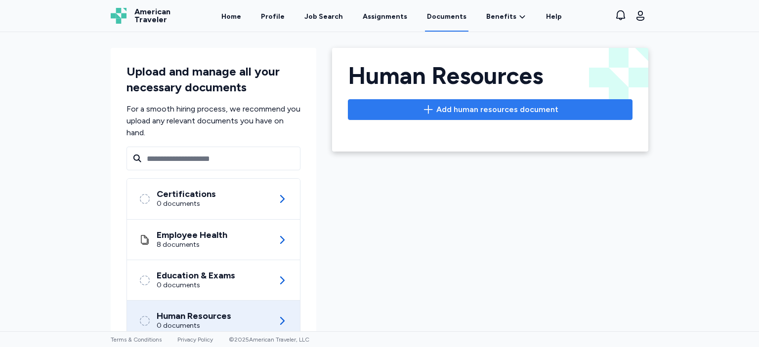
click at [518, 104] on span "Add human resources document" at bounding box center [497, 110] width 122 height 12
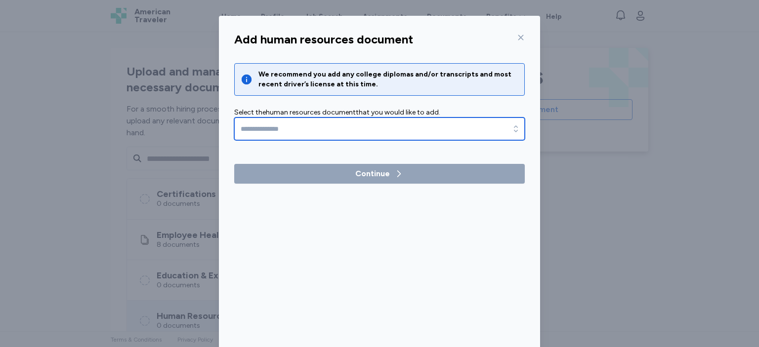
click at [349, 130] on input "text" at bounding box center [379, 129] width 291 height 23
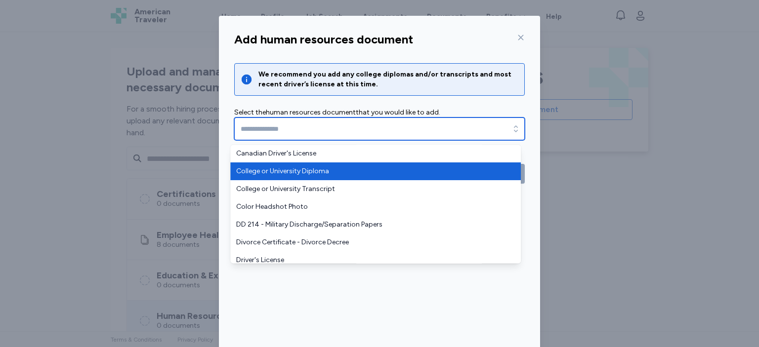
type input "**********"
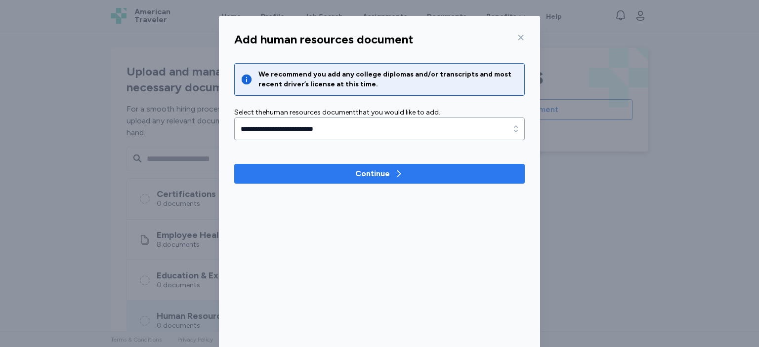
click at [376, 173] on div "Continue" at bounding box center [372, 174] width 35 height 12
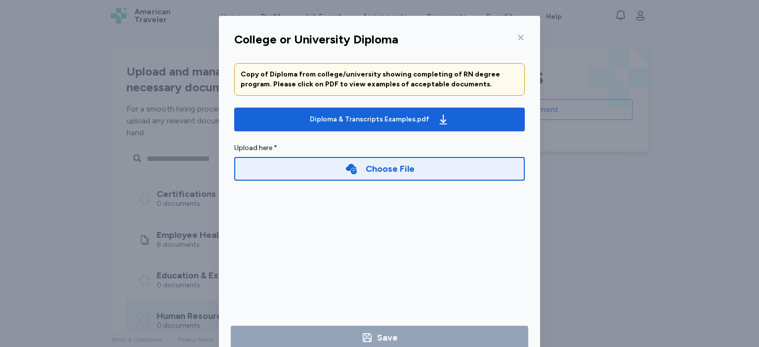
click at [352, 164] on icon at bounding box center [351, 169] width 13 height 13
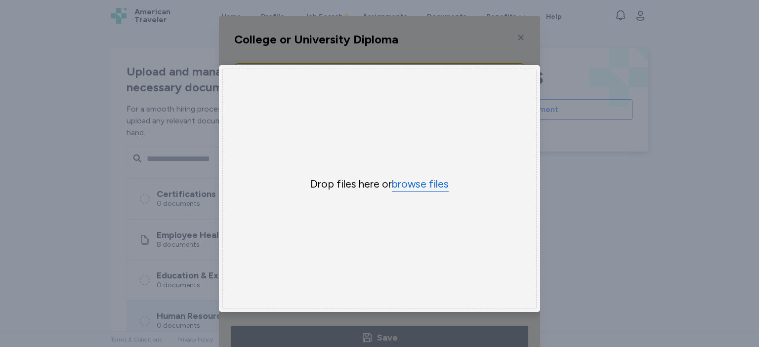
click at [424, 184] on button "browse files" at bounding box center [420, 184] width 57 height 14
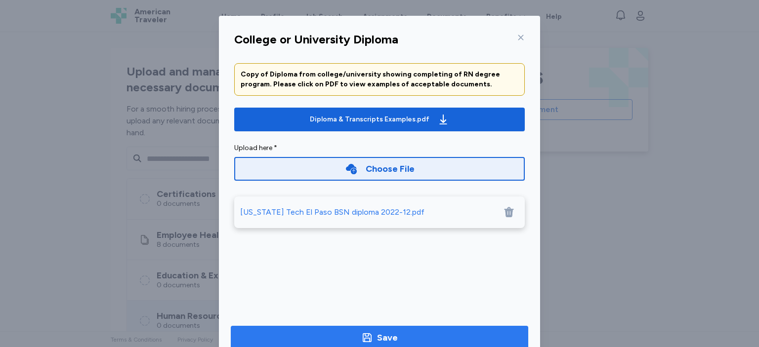
click at [396, 332] on span "Save" at bounding box center [380, 338] width 282 height 14
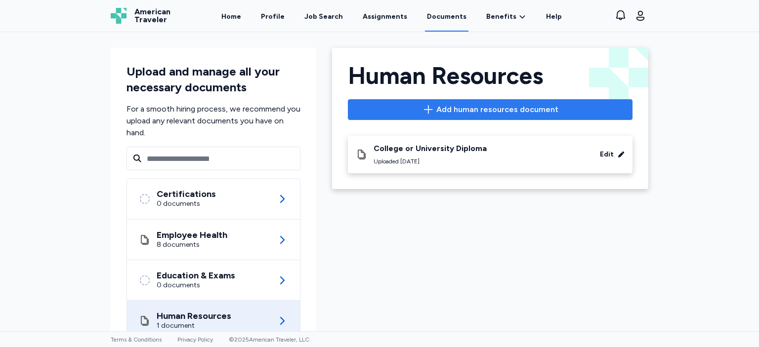
click at [532, 110] on span "Add human resources document" at bounding box center [497, 110] width 122 height 12
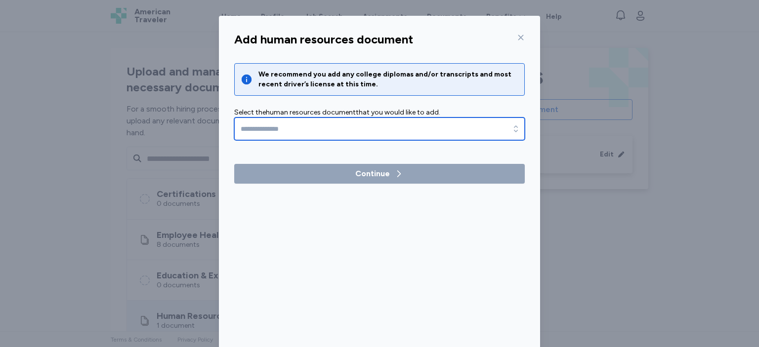
click at [380, 132] on input "text" at bounding box center [379, 129] width 291 height 23
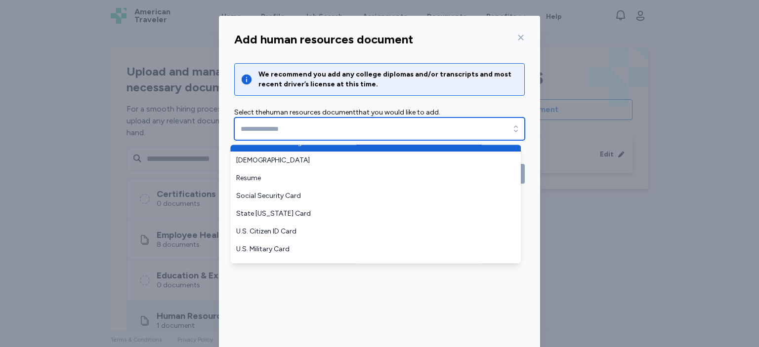
scroll to position [237, 0]
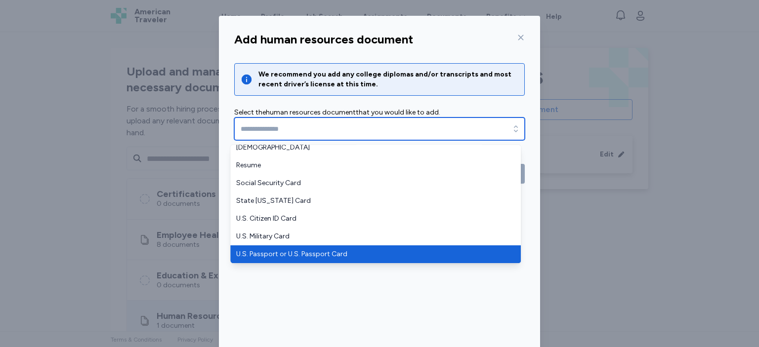
type input "**********"
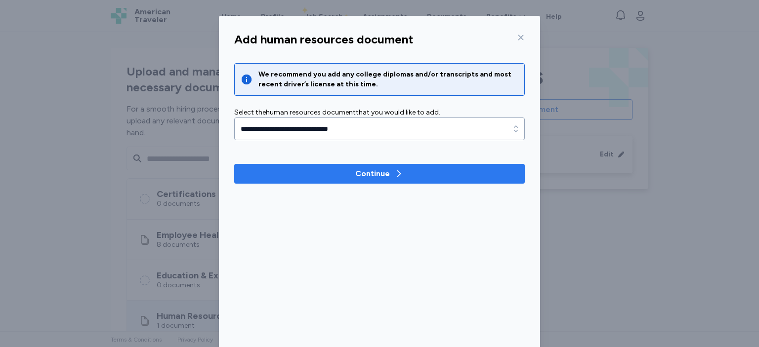
click at [389, 166] on button "Continue" at bounding box center [379, 174] width 291 height 20
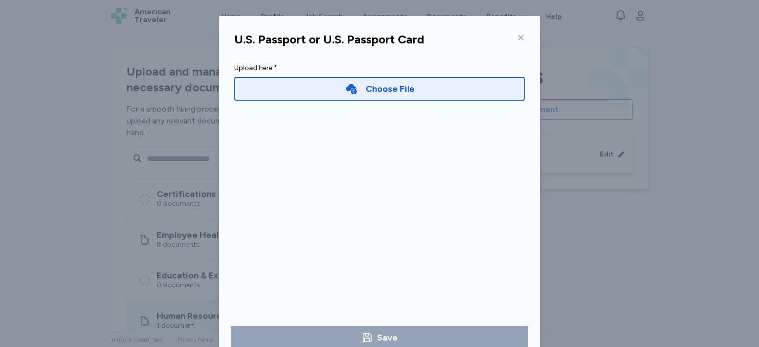
click at [393, 86] on div "Choose File" at bounding box center [390, 89] width 49 height 14
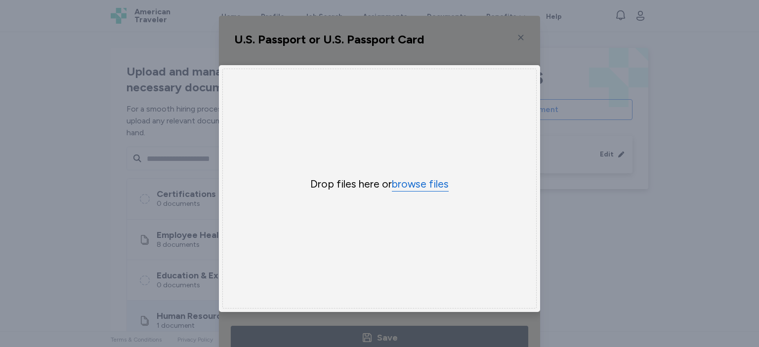
click at [416, 190] on button "browse files" at bounding box center [420, 184] width 57 height 14
click at [422, 178] on div "Drop files here or browse files" at bounding box center [379, 189] width 314 height 240
click at [414, 186] on button "browse files" at bounding box center [420, 184] width 57 height 14
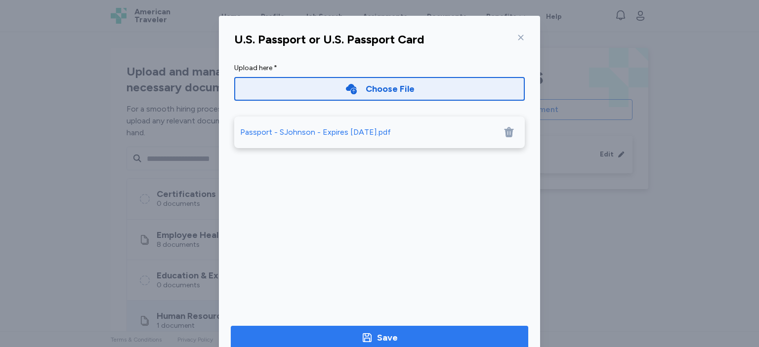
click at [345, 332] on button "Save" at bounding box center [379, 338] width 297 height 24
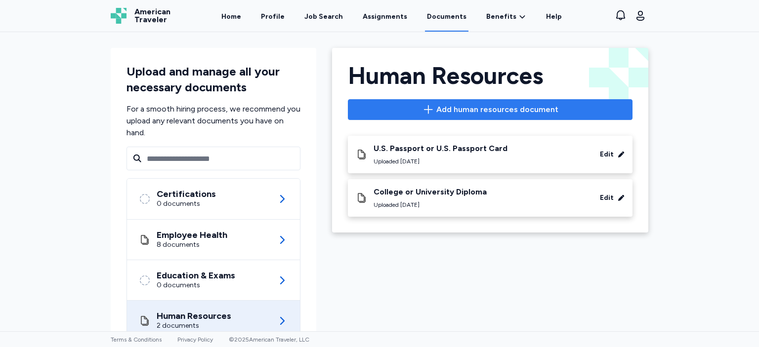
click at [484, 104] on span "Add human resources document" at bounding box center [497, 110] width 122 height 12
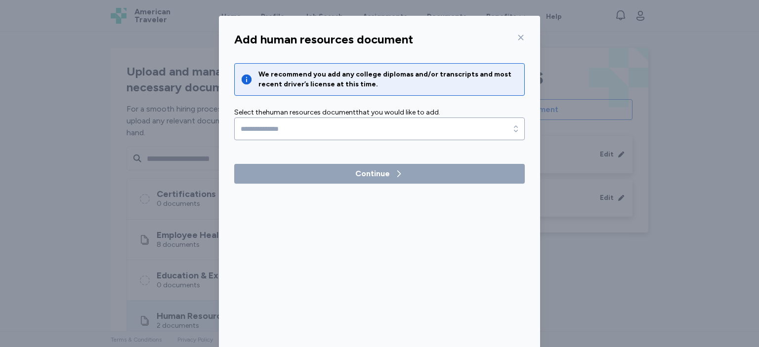
click at [421, 140] on div "We recommend you add any college diplomas and/or transcripts and most recent dr…" at bounding box center [379, 123] width 291 height 121
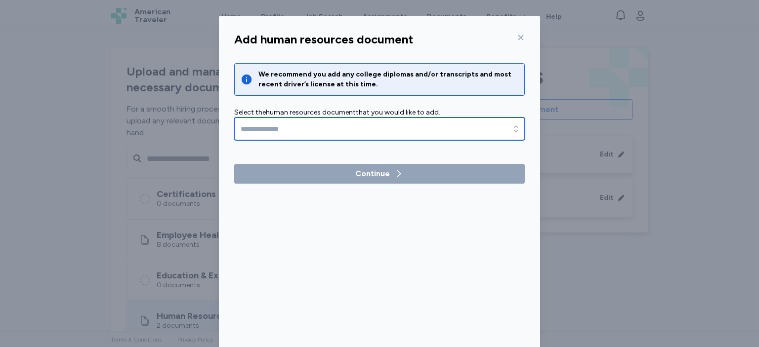
click at [411, 125] on input "text" at bounding box center [379, 129] width 291 height 23
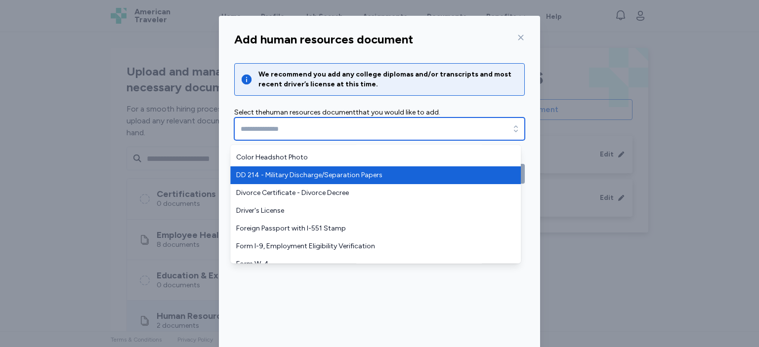
scroll to position [99, 0]
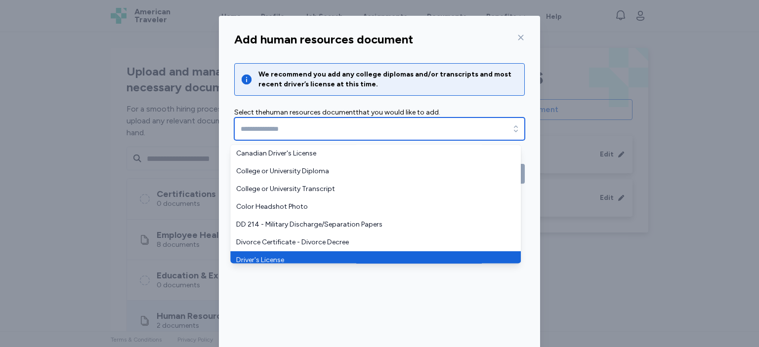
type input "**********"
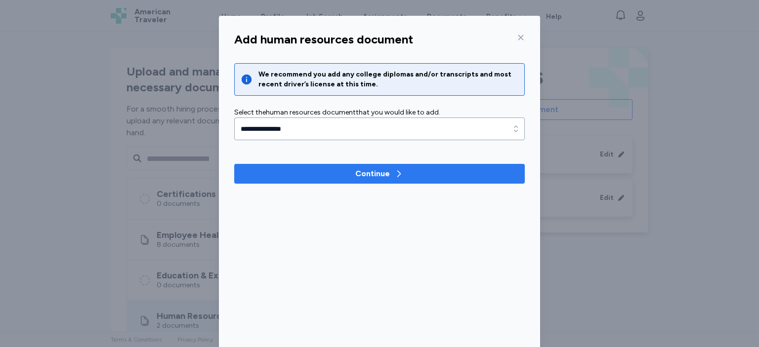
click at [385, 170] on div "Continue" at bounding box center [379, 174] width 48 height 12
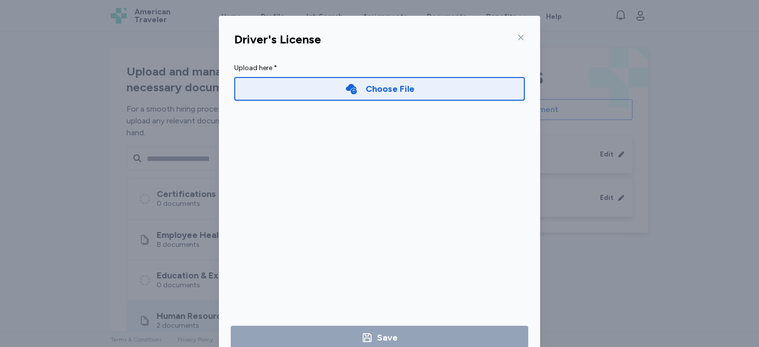
click at [398, 84] on div "Choose File" at bounding box center [390, 89] width 49 height 14
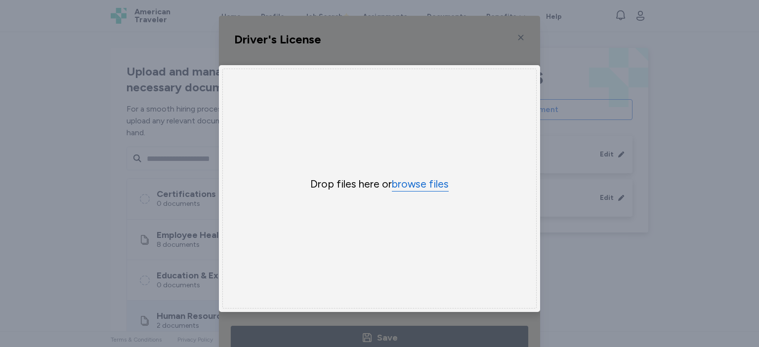
click at [408, 183] on button "browse files" at bounding box center [420, 184] width 57 height 14
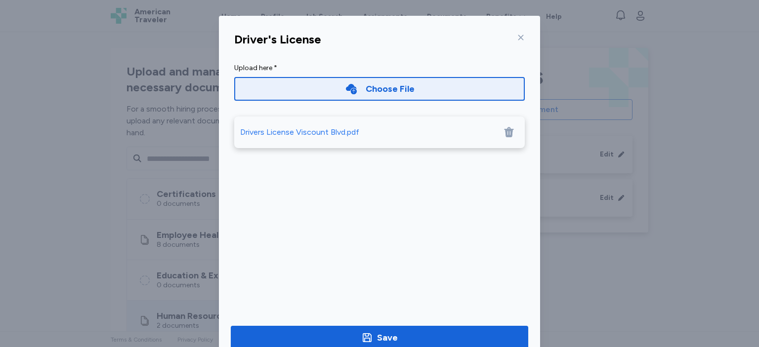
click at [354, 83] on div "Choose File" at bounding box center [379, 89] width 291 height 24
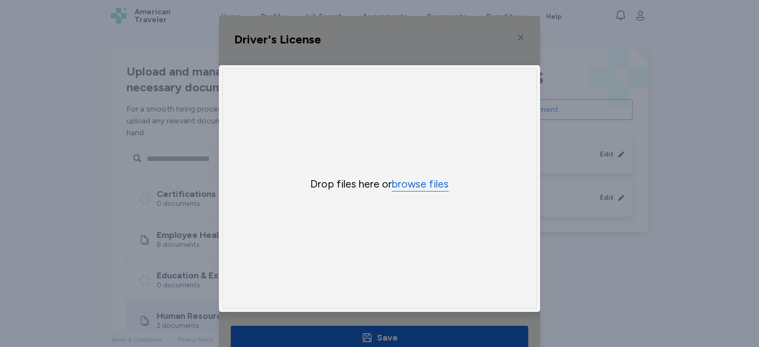
click at [431, 188] on button "browse files" at bounding box center [420, 184] width 57 height 14
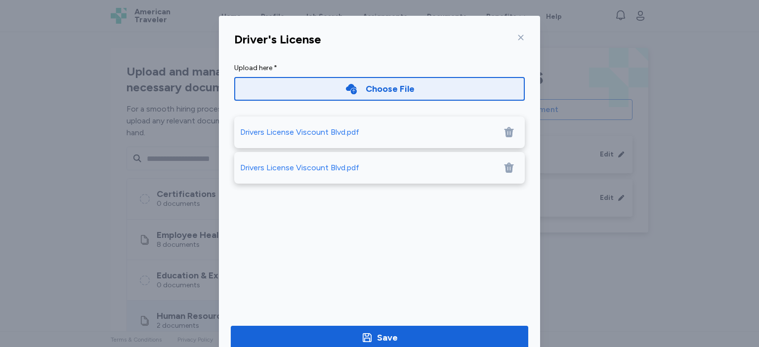
click at [504, 167] on icon at bounding box center [508, 168] width 9 height 10
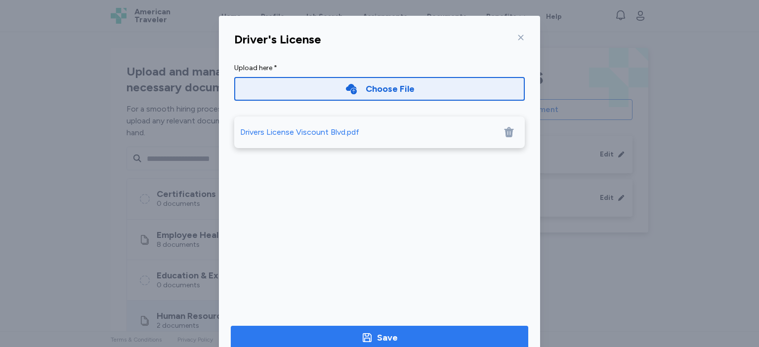
click at [363, 335] on icon "button" at bounding box center [367, 338] width 9 height 9
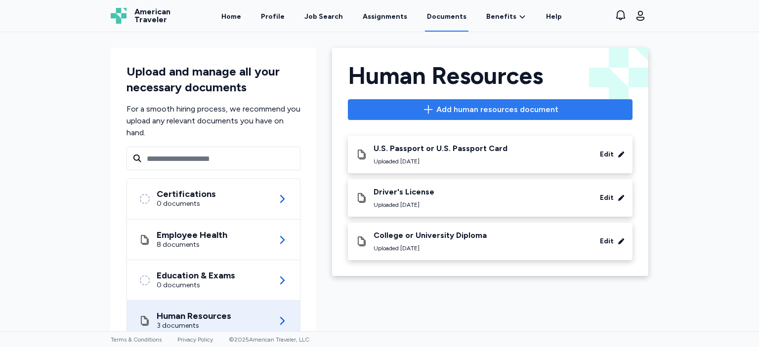
click at [453, 110] on span "Add human resources document" at bounding box center [497, 110] width 122 height 12
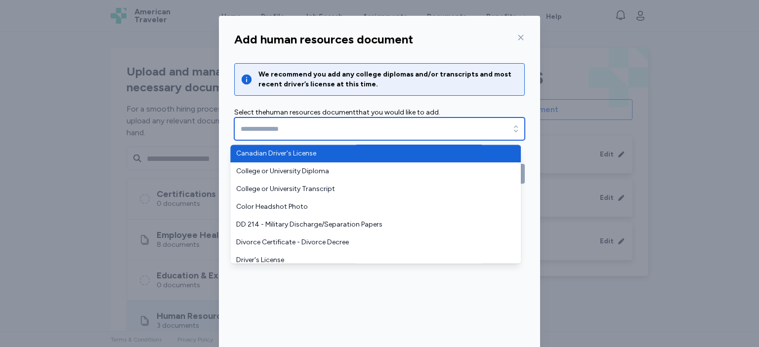
click at [440, 133] on input "text" at bounding box center [379, 129] width 291 height 23
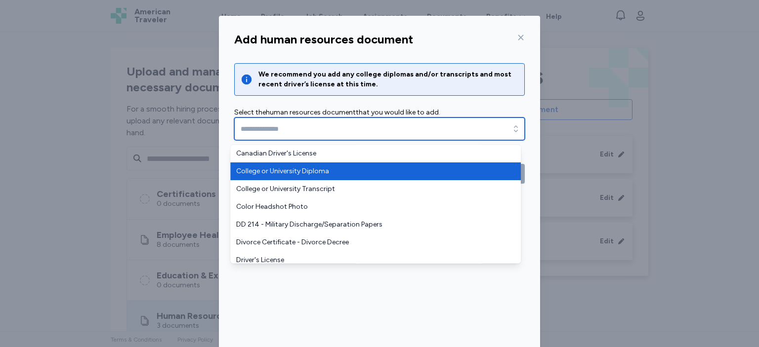
type input "**********"
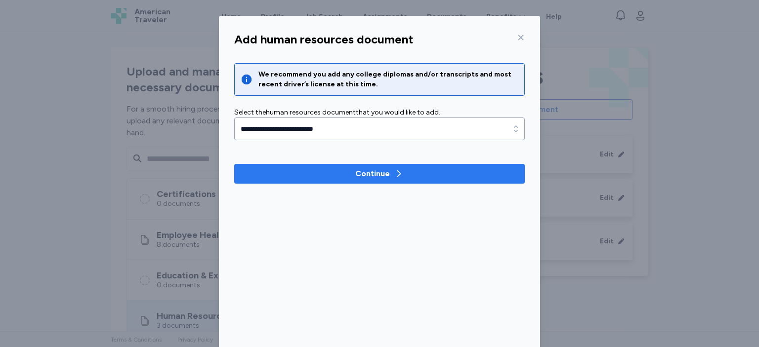
click at [371, 172] on div "Continue" at bounding box center [372, 174] width 35 height 12
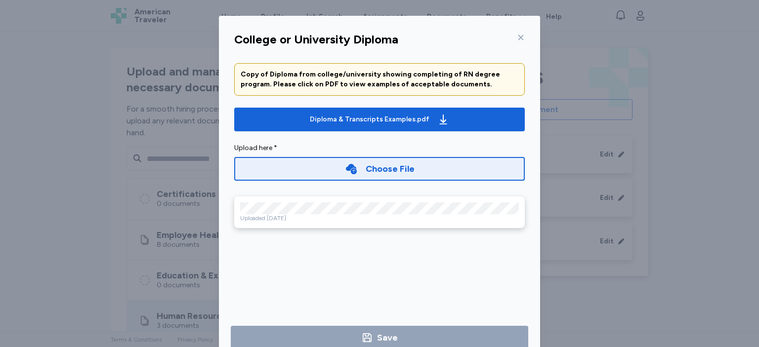
click at [289, 216] on div "Uploaded Oct 15, 2025" at bounding box center [379, 218] width 279 height 8
click at [366, 169] on div "Choose File" at bounding box center [390, 169] width 49 height 14
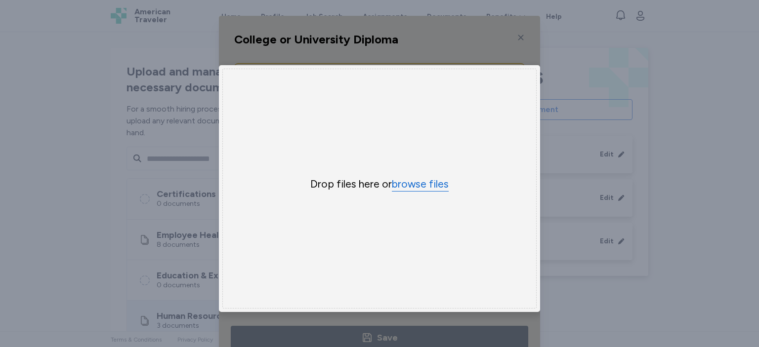
click at [417, 189] on button "browse files" at bounding box center [420, 184] width 57 height 14
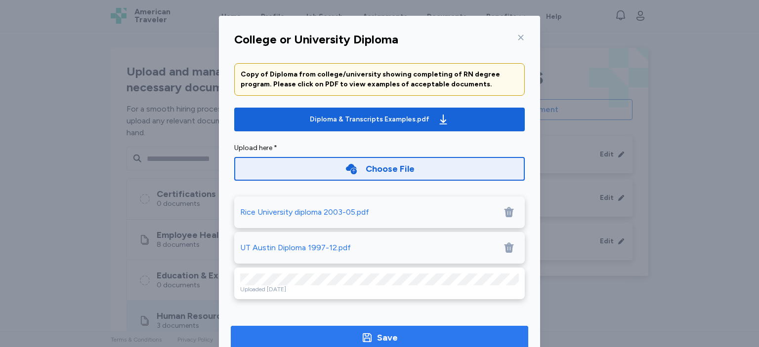
click at [381, 336] on div "Save" at bounding box center [387, 338] width 21 height 14
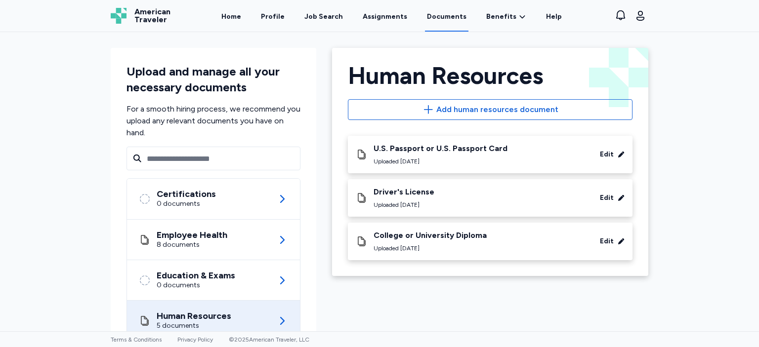
click at [618, 241] on icon at bounding box center [621, 241] width 7 height 7
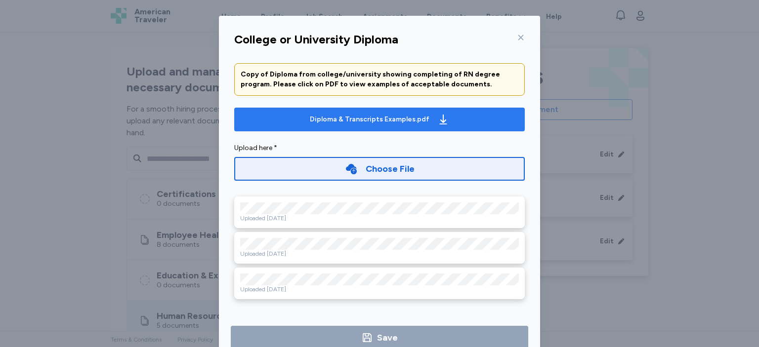
click at [382, 124] on div "Diploma & Transcripts Examples.pdf" at bounding box center [370, 120] width 120 height 10
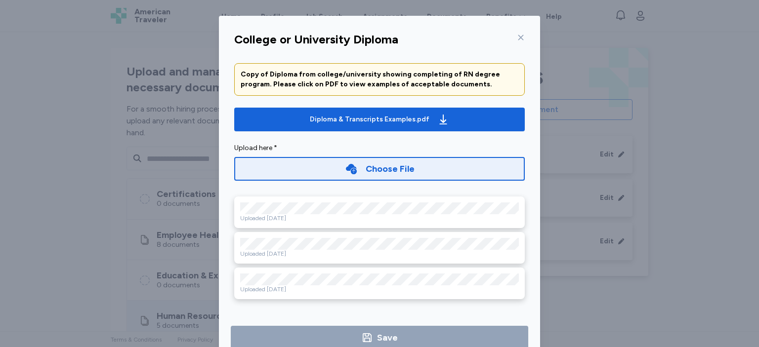
click at [397, 164] on div "Choose File" at bounding box center [390, 169] width 49 height 14
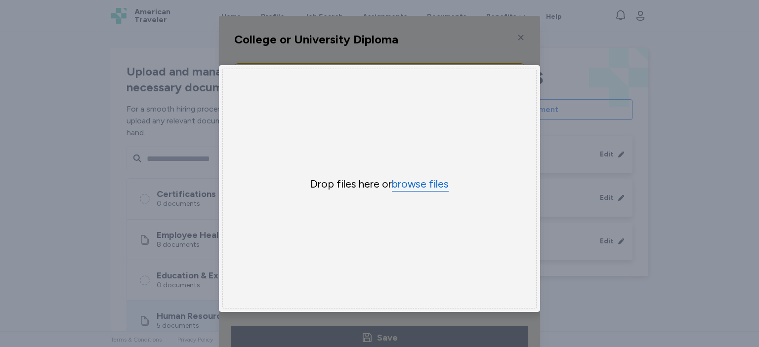
click at [409, 186] on button "browse files" at bounding box center [420, 184] width 57 height 14
click at [626, 51] on div "College or University Diploma Copy of Diploma from college/university showing c…" at bounding box center [379, 188] width 759 height 377
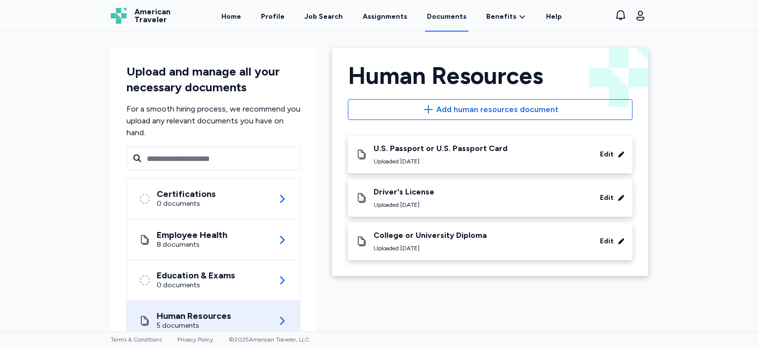
click at [435, 234] on div "College or University Diploma" at bounding box center [430, 236] width 113 height 10
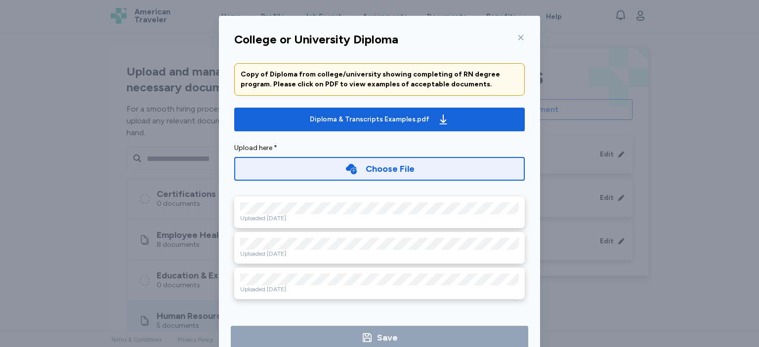
click at [518, 32] on div at bounding box center [519, 38] width 12 height 16
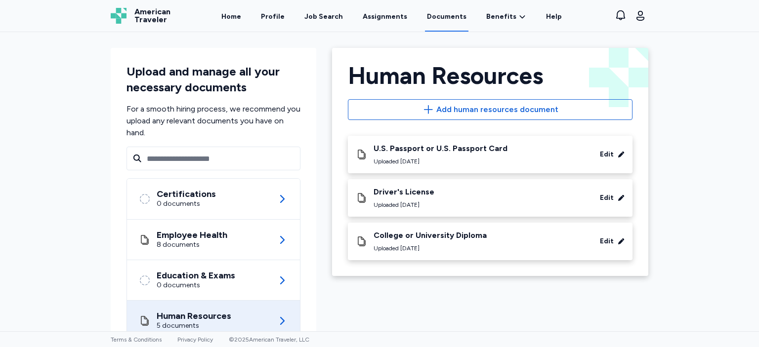
click at [502, 158] on div "U.S. Passport or U.S. Passport Card Uploaded Oct 15, 2025 Edit" at bounding box center [490, 155] width 269 height 22
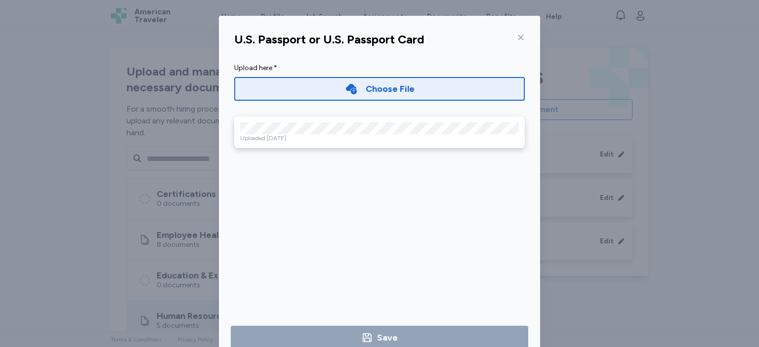
click at [708, 66] on div "U.S. Passport or U.S. Passport Card Upload here * Choose File Uploaded Oct 15, …" at bounding box center [379, 188] width 759 height 377
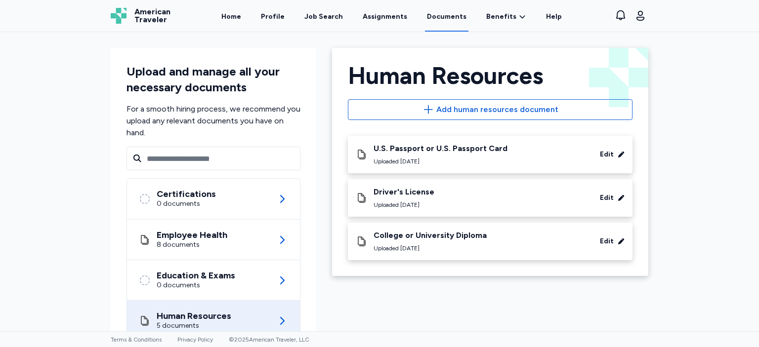
click at [472, 97] on div "Human Resources Add human resources document" at bounding box center [490, 92] width 308 height 56
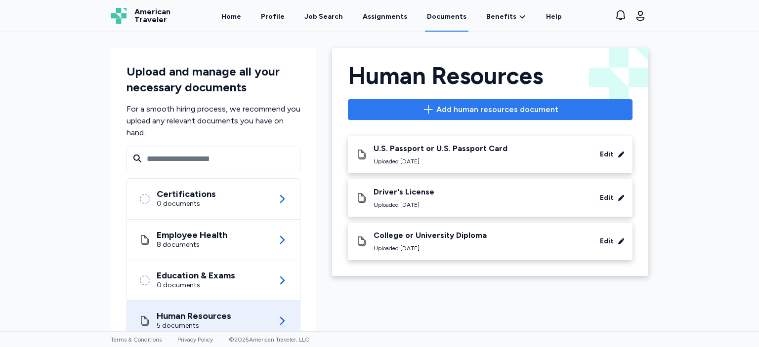
click at [464, 105] on span "Add human resources document" at bounding box center [497, 110] width 122 height 12
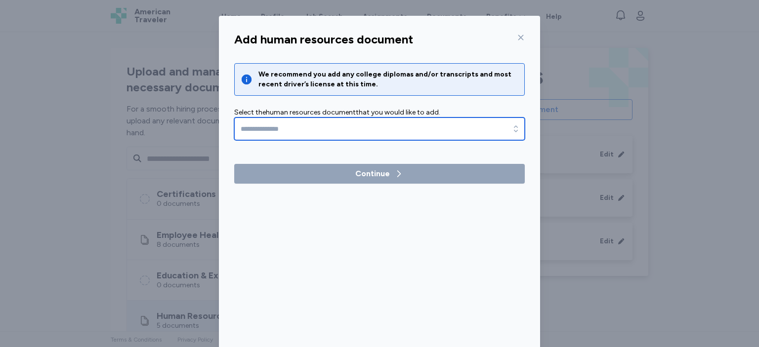
click at [370, 124] on input "text" at bounding box center [379, 129] width 291 height 23
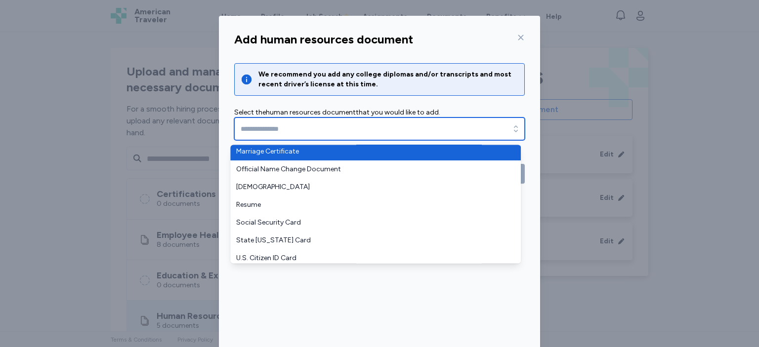
scroll to position [237, 0]
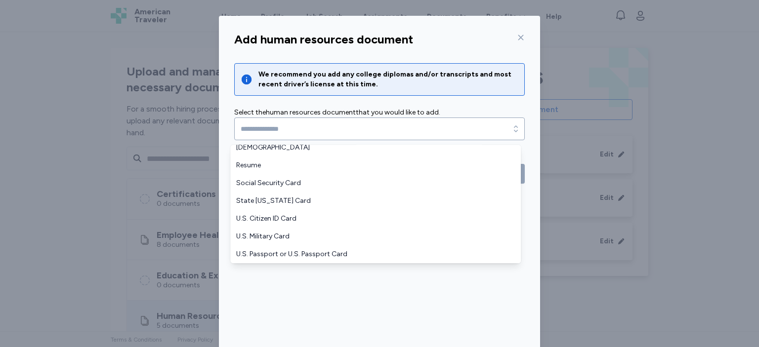
click at [725, 62] on div "Add human resources document We recommend you add any college diplomas and/or t…" at bounding box center [379, 188] width 759 height 377
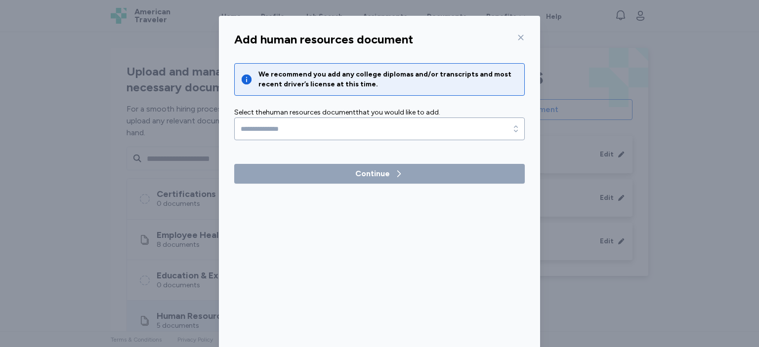
click at [672, 76] on div "Add human resources document We recommend you add any college diplomas and/or t…" at bounding box center [379, 188] width 759 height 377
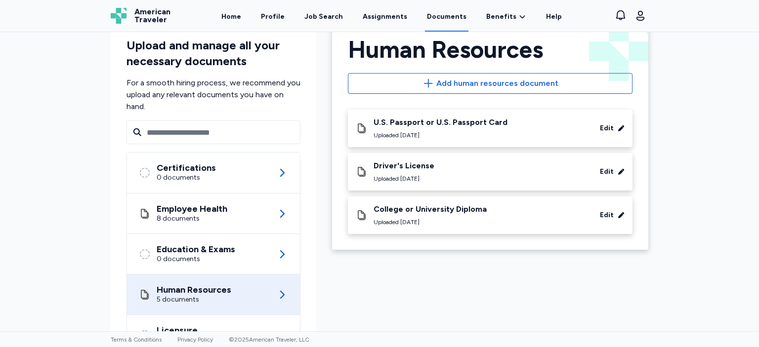
scroll to position [74, 0]
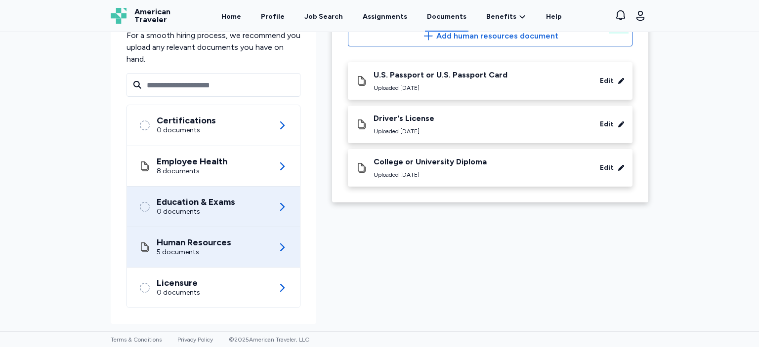
click at [251, 211] on div "Education & Exams 0 documents" at bounding box center [213, 207] width 149 height 40
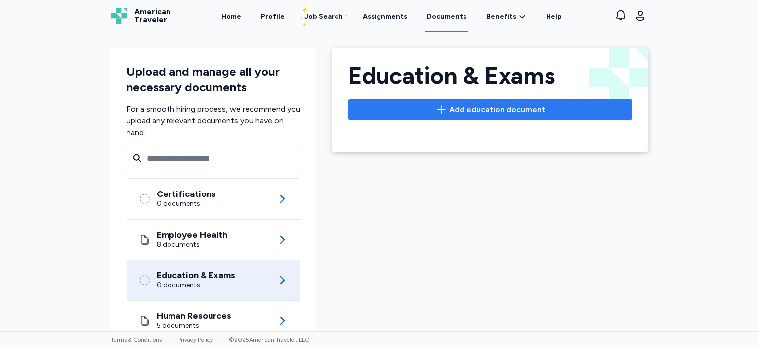
click at [486, 110] on span "Add education document" at bounding box center [497, 110] width 96 height 12
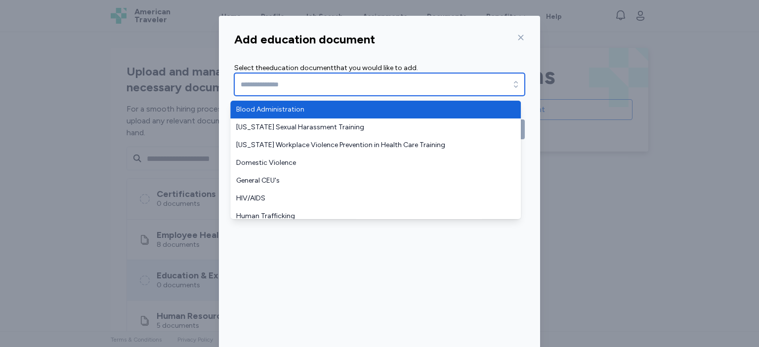
click at [344, 78] on input "text" at bounding box center [379, 84] width 291 height 23
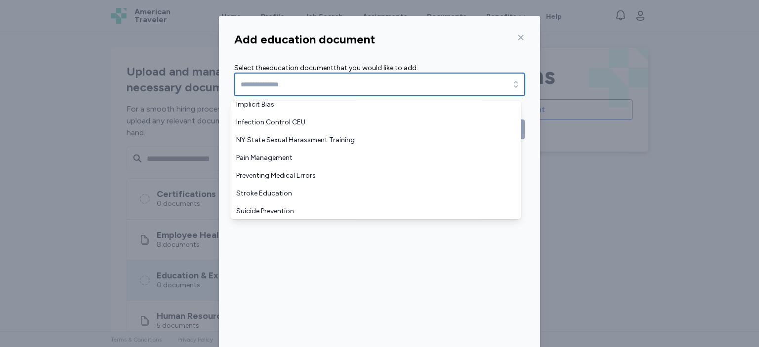
scroll to position [202, 0]
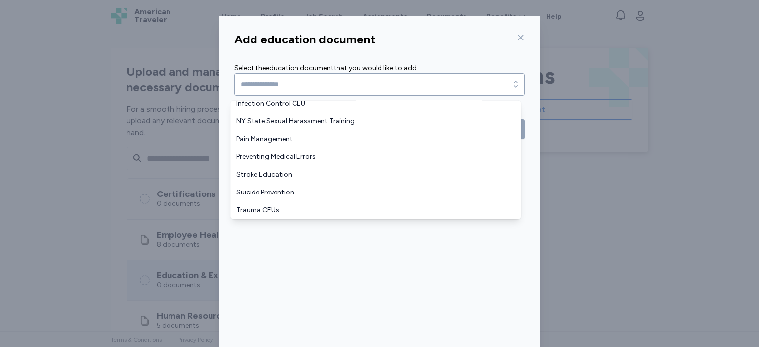
click at [611, 89] on div "Add education document Select the education document that you would like to add…" at bounding box center [379, 188] width 759 height 377
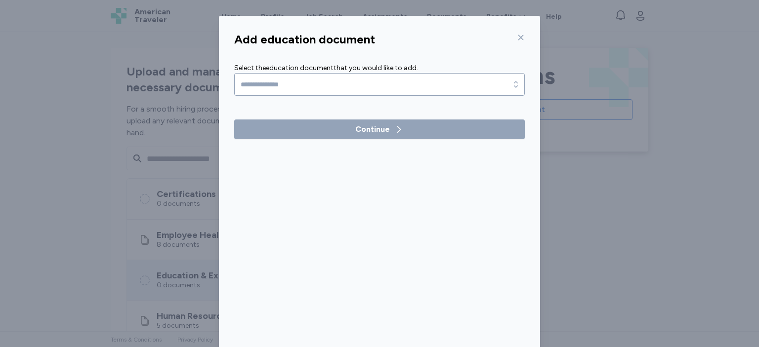
click at [518, 36] on icon at bounding box center [521, 38] width 8 height 8
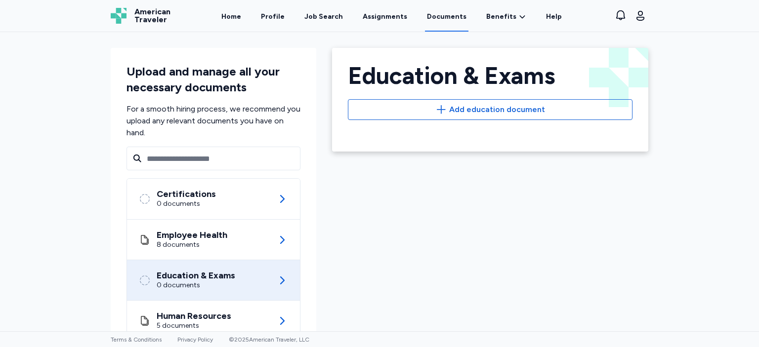
scroll to position [74, 0]
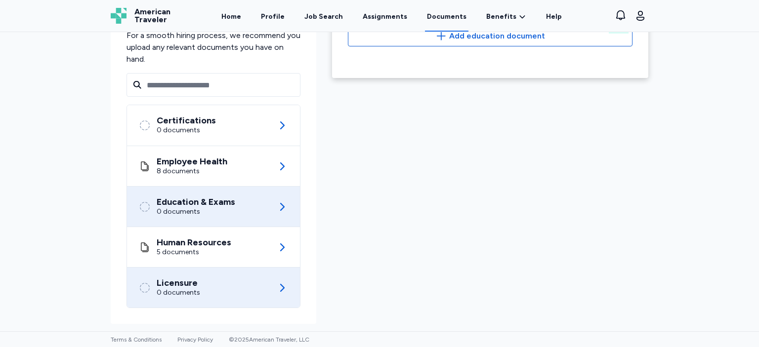
click at [238, 290] on div "Licensure 0 documents" at bounding box center [213, 288] width 149 height 40
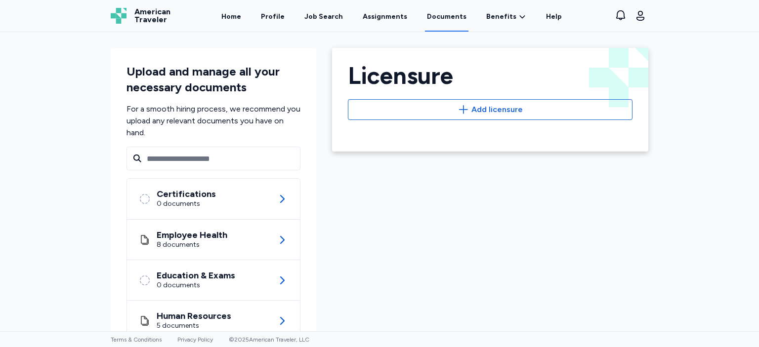
click at [517, 92] on div "Licensure Add licensure" at bounding box center [490, 92] width 308 height 56
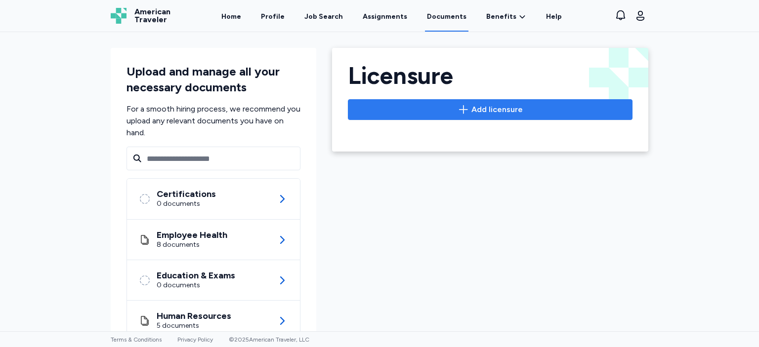
click at [503, 111] on span "Add licensure" at bounding box center [496, 110] width 51 height 12
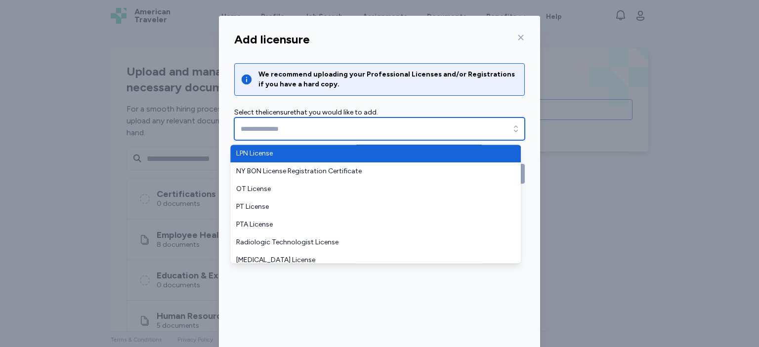
click at [387, 133] on input "text" at bounding box center [379, 129] width 291 height 23
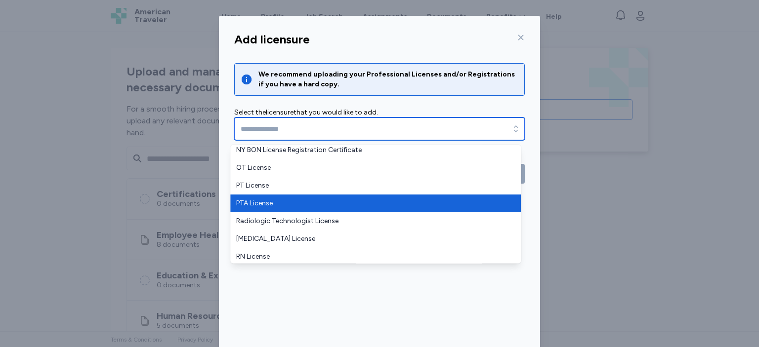
scroll to position [42, 0]
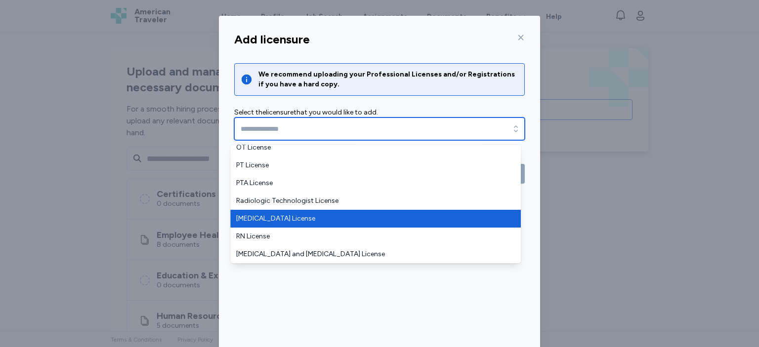
type input "**********"
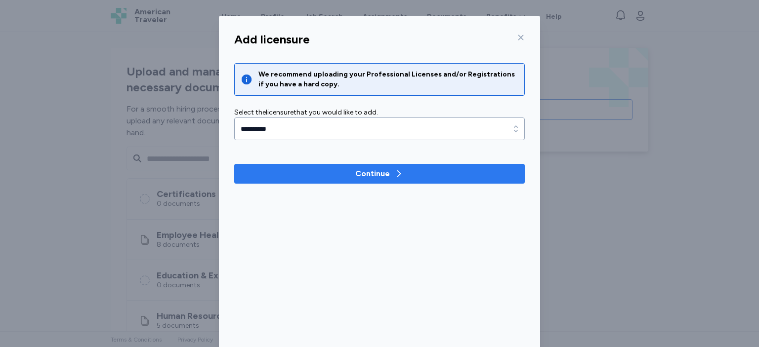
click at [387, 175] on div "Continue" at bounding box center [379, 174] width 48 height 12
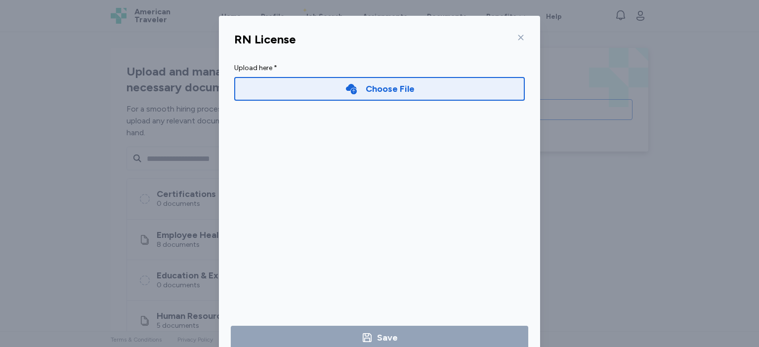
click at [374, 79] on div "Choose File" at bounding box center [379, 89] width 291 height 24
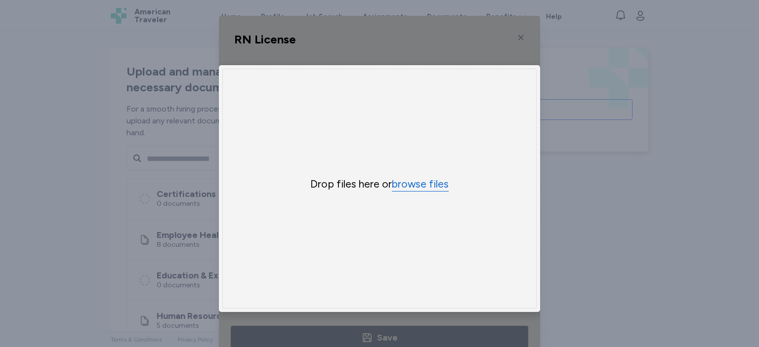
click at [405, 188] on button "browse files" at bounding box center [420, 184] width 57 height 14
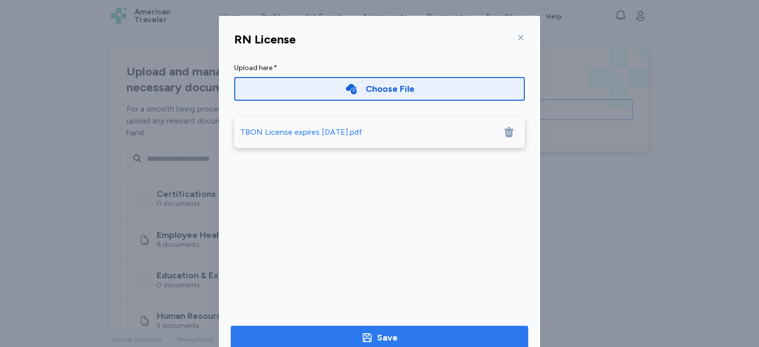
click at [406, 330] on button "Save" at bounding box center [379, 338] width 297 height 24
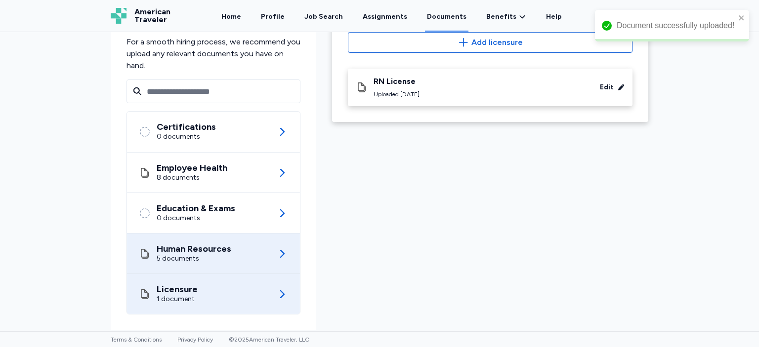
scroll to position [74, 0]
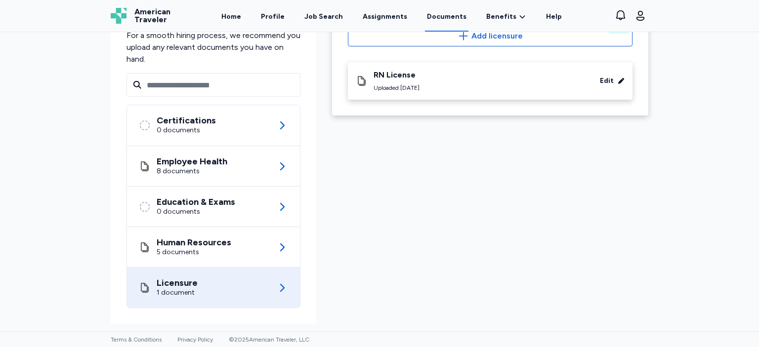
drag, startPoint x: 279, startPoint y: 277, endPoint x: 277, endPoint y: 284, distance: 7.1
click at [278, 283] on div "Licensure 1 document" at bounding box center [213, 288] width 149 height 40
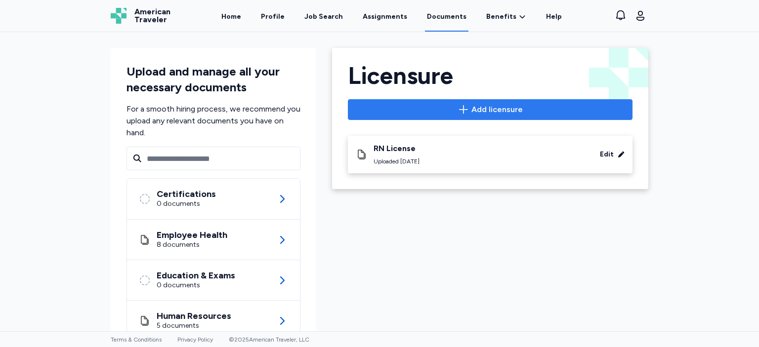
drag, startPoint x: 441, startPoint y: 106, endPoint x: 452, endPoint y: 106, distance: 10.9
click at [452, 106] on span "Add licensure" at bounding box center [490, 110] width 268 height 12
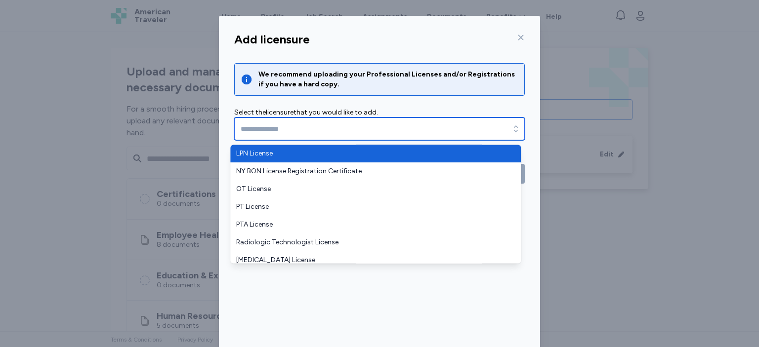
click at [399, 132] on input "text" at bounding box center [379, 129] width 291 height 23
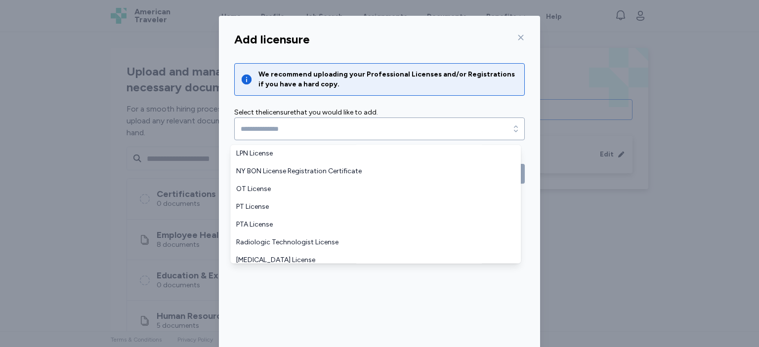
click at [695, 63] on div "Add licensure We recommend uploading your Professional Licenses and/or Registra…" at bounding box center [379, 188] width 759 height 377
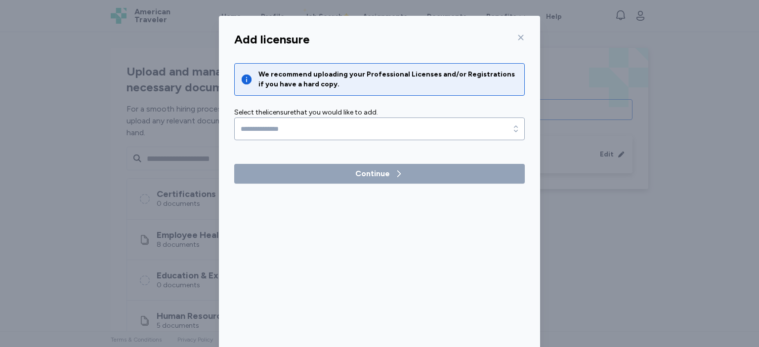
click at [517, 39] on icon at bounding box center [521, 38] width 8 height 8
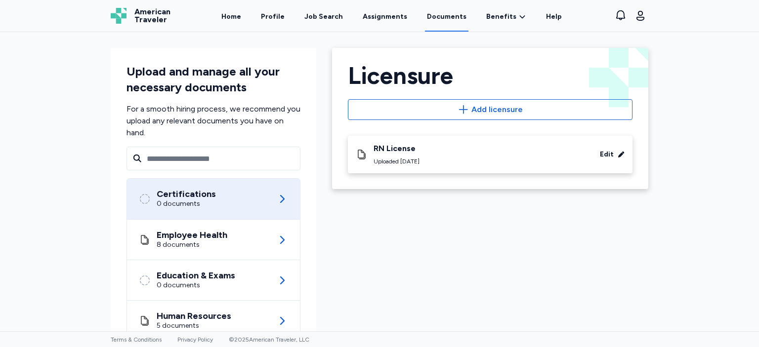
click at [273, 194] on div "Certifications 0 documents" at bounding box center [213, 199] width 149 height 41
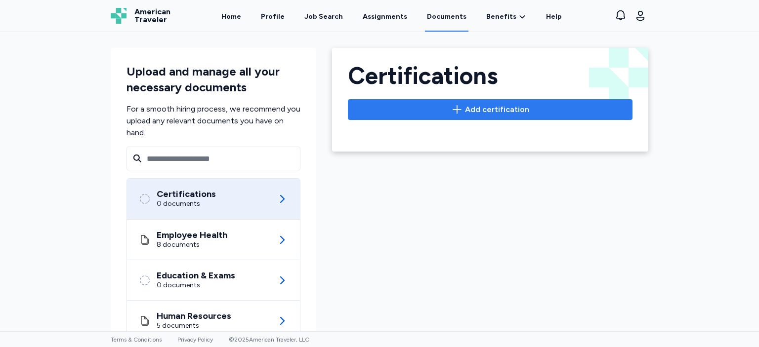
click at [527, 108] on span "Add certification" at bounding box center [490, 110] width 268 height 12
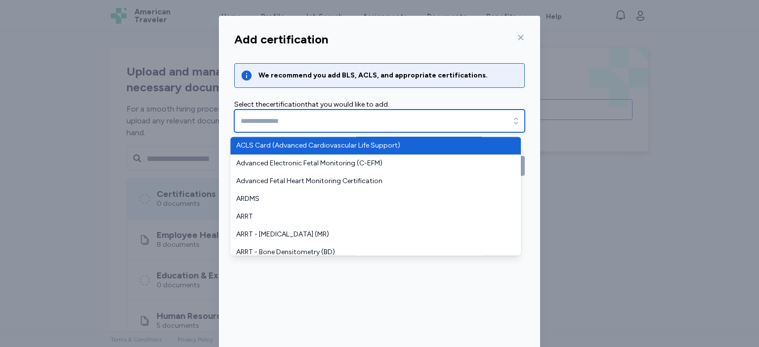
click at [482, 114] on input "text" at bounding box center [379, 121] width 291 height 23
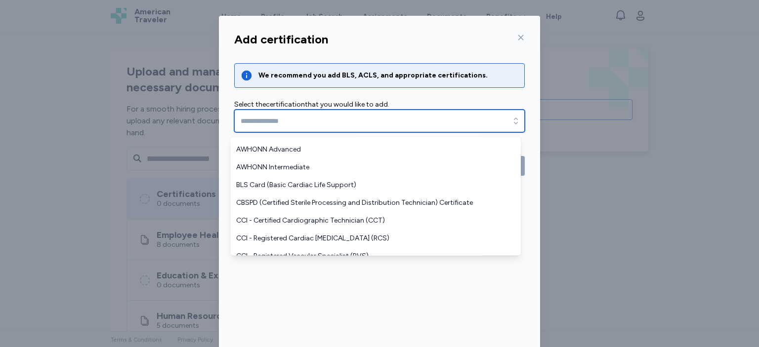
scroll to position [296, 0]
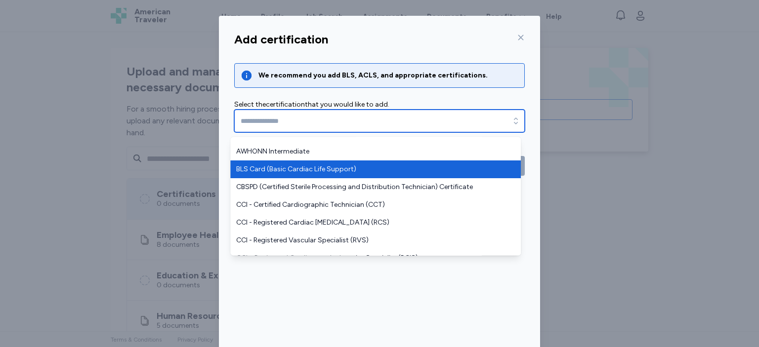
type input "**********"
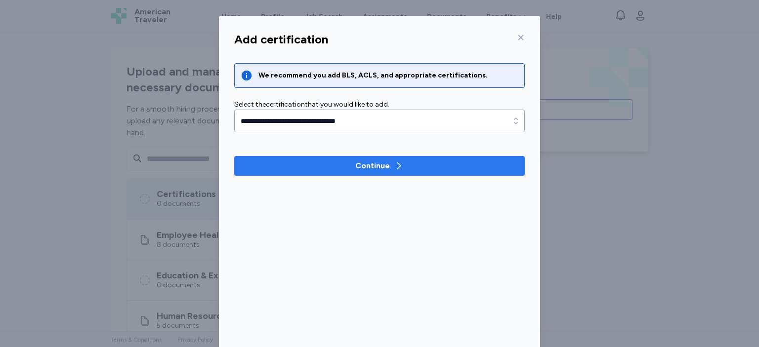
click at [366, 162] on span "Continue" at bounding box center [379, 166] width 275 height 12
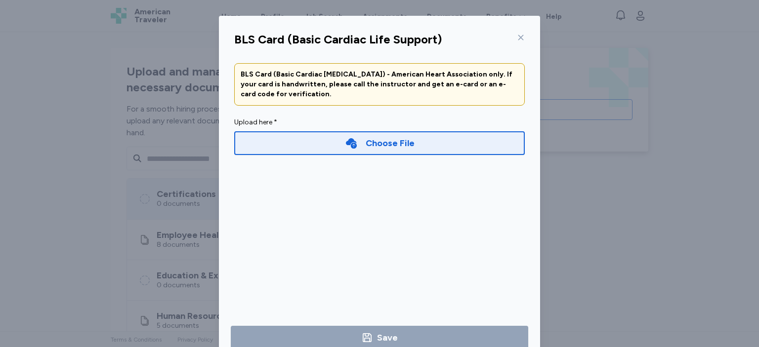
click at [381, 144] on div "Choose File" at bounding box center [390, 143] width 49 height 14
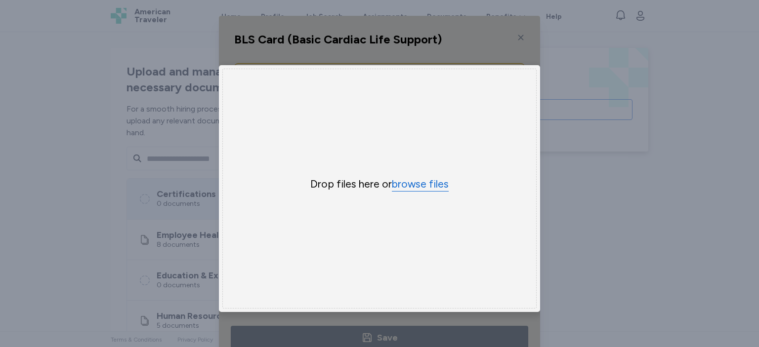
click at [407, 179] on button "browse files" at bounding box center [420, 184] width 57 height 14
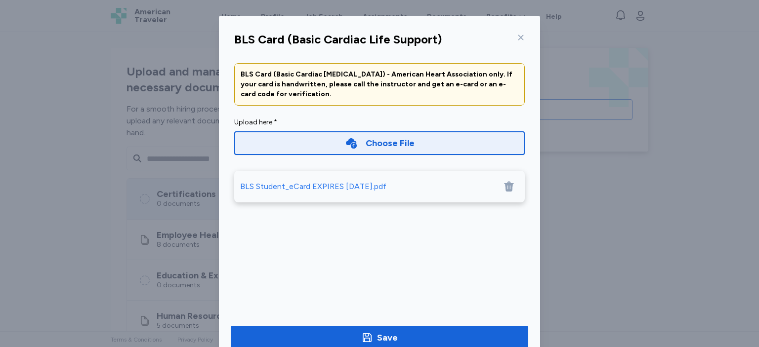
click at [334, 183] on div "BLS Student_eCard EXPIRES 2027-05-31.pdf" at bounding box center [313, 187] width 146 height 12
click at [394, 145] on div "Choose File" at bounding box center [390, 143] width 49 height 14
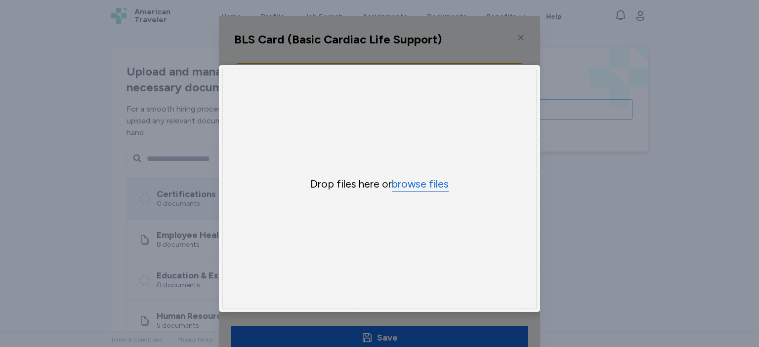
click at [419, 183] on button "browse files" at bounding box center [420, 184] width 57 height 14
click at [516, 38] on div "Uppy Dashboard Window (Press escape to close)" at bounding box center [379, 189] width 321 height 346
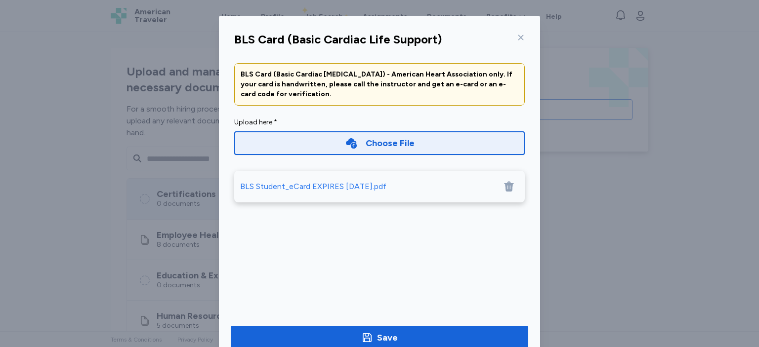
drag, startPoint x: 530, startPoint y: 34, endPoint x: 512, endPoint y: 35, distance: 17.8
click at [528, 34] on div "BLS Card (Basic Cardiac Life Support) BLS Card (Basic Cardiac Life Support) - A…" at bounding box center [379, 195] width 321 height 334
click at [517, 35] on icon at bounding box center [521, 38] width 8 height 8
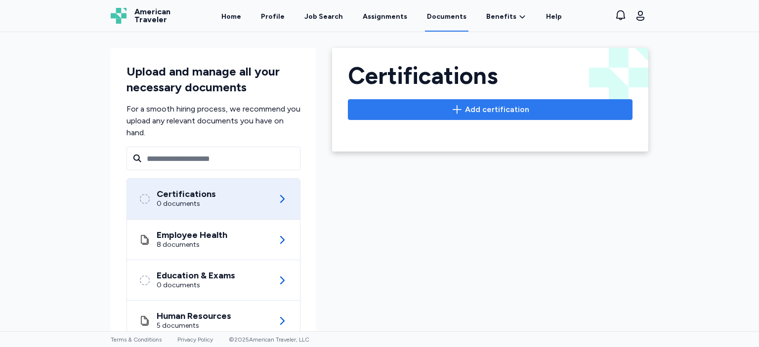
click at [444, 113] on span "Add certification" at bounding box center [490, 110] width 268 height 12
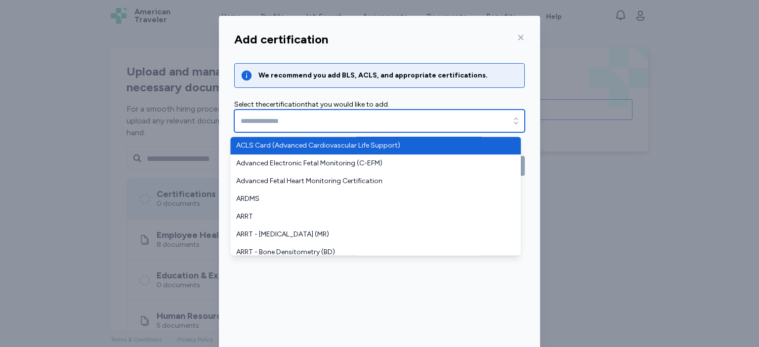
click at [426, 113] on input "text" at bounding box center [379, 121] width 291 height 23
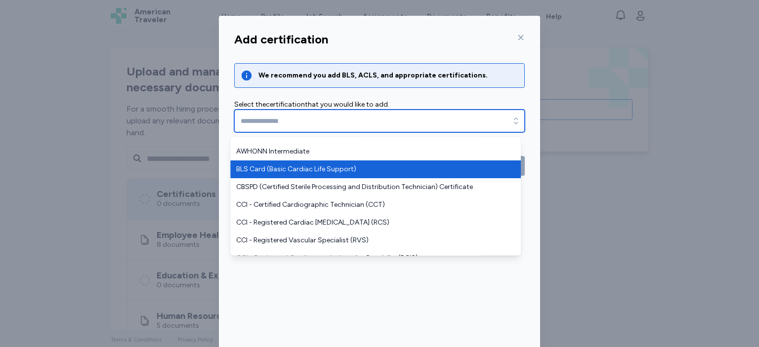
type input "**********"
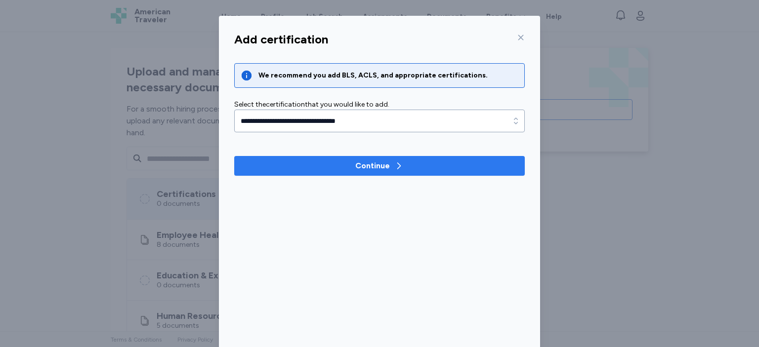
click at [369, 161] on div "Continue" at bounding box center [372, 166] width 35 height 12
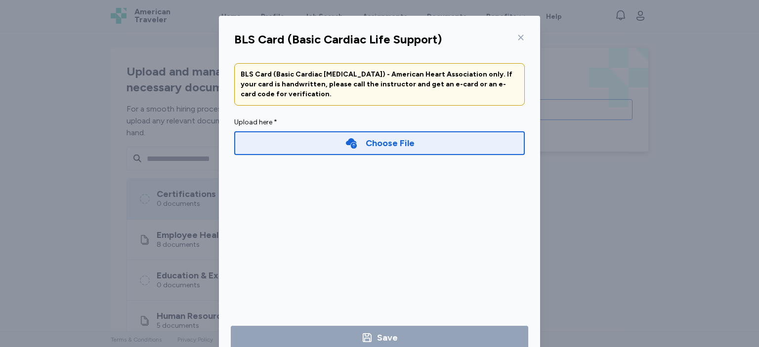
click at [373, 140] on div "Choose File" at bounding box center [390, 143] width 49 height 14
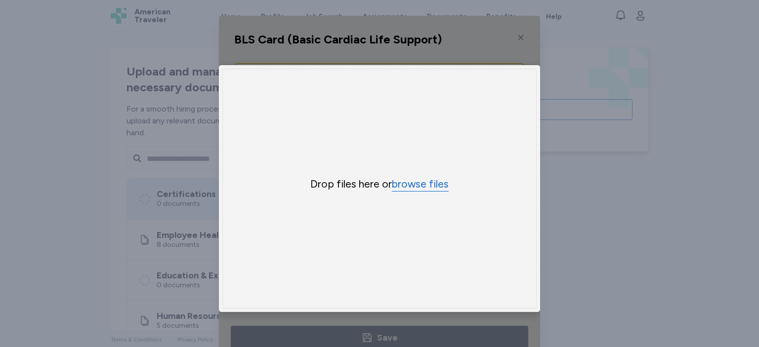
click at [421, 182] on button "browse files" at bounding box center [420, 184] width 57 height 14
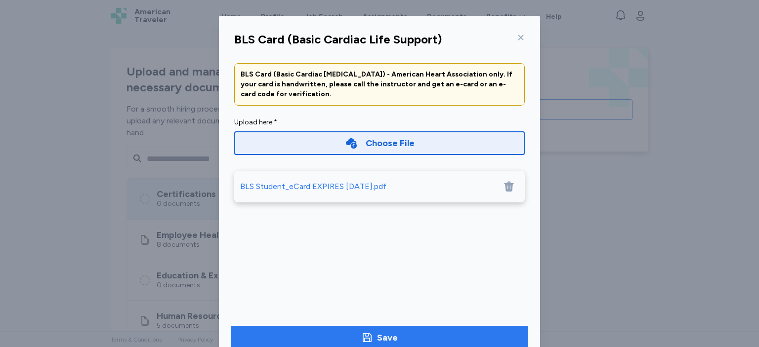
click at [368, 339] on icon "button" at bounding box center [367, 338] width 9 height 9
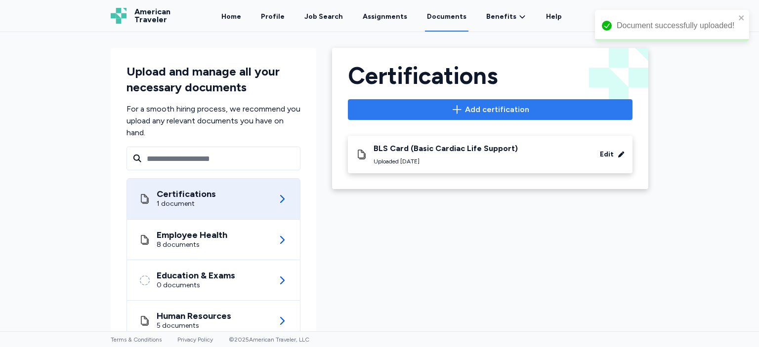
click at [462, 102] on button "Add certification" at bounding box center [490, 109] width 285 height 21
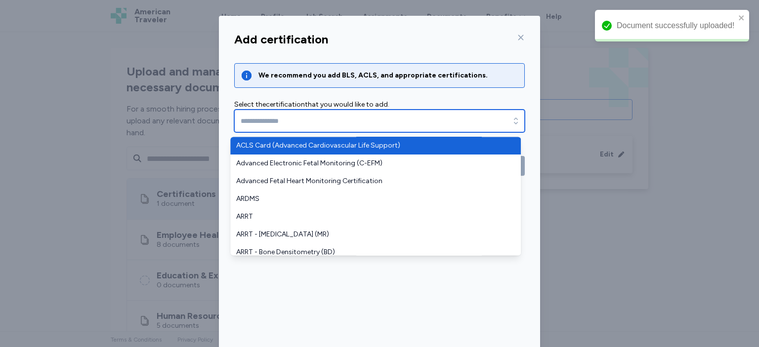
click at [351, 121] on input "text" at bounding box center [379, 121] width 291 height 23
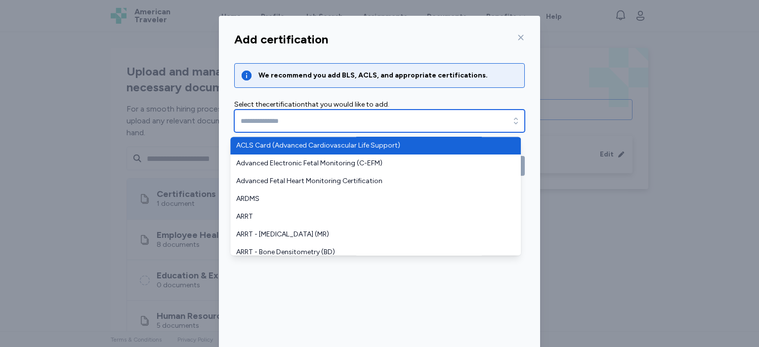
type input "**********"
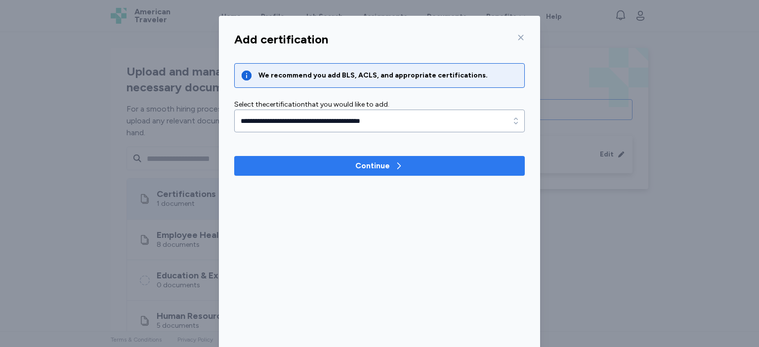
click at [366, 162] on div "Continue" at bounding box center [372, 166] width 35 height 12
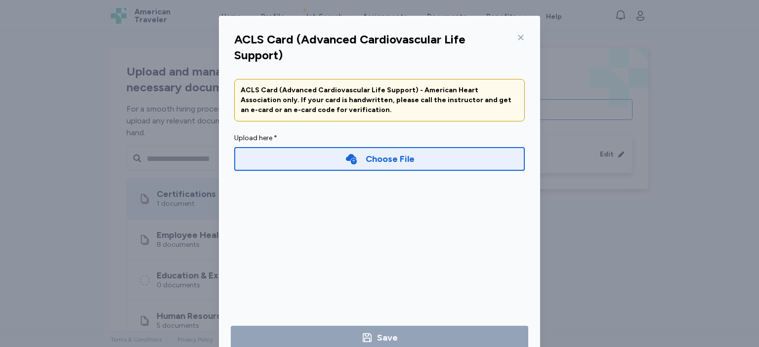
click at [373, 162] on div "Choose File" at bounding box center [390, 159] width 49 height 14
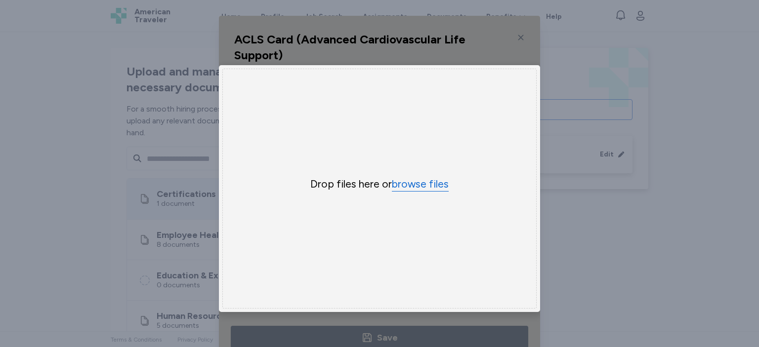
click at [420, 189] on button "browse files" at bounding box center [420, 184] width 57 height 14
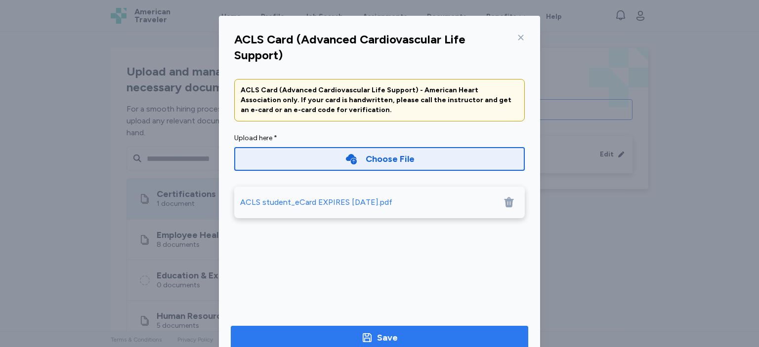
click at [350, 334] on span "Save" at bounding box center [380, 338] width 282 height 14
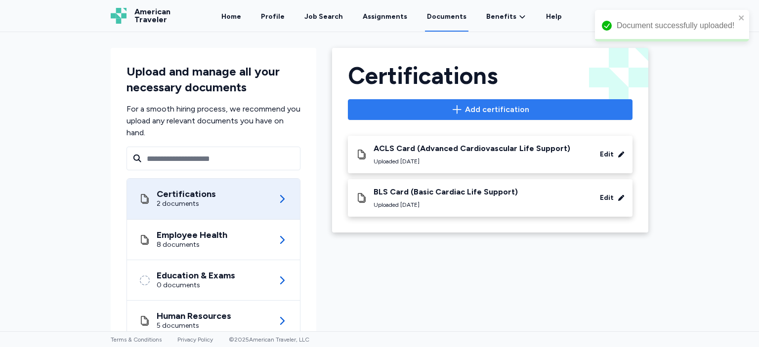
click at [493, 101] on button "Add certification" at bounding box center [490, 109] width 285 height 21
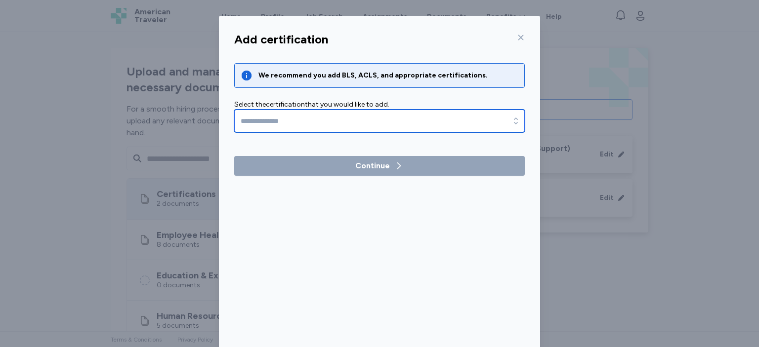
click at [371, 114] on input "text" at bounding box center [379, 121] width 291 height 23
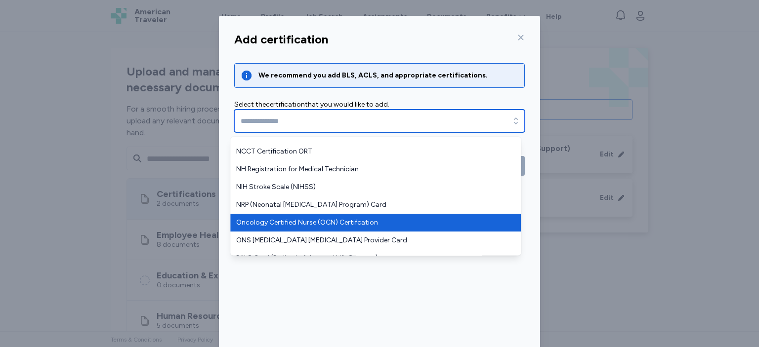
scroll to position [692, 0]
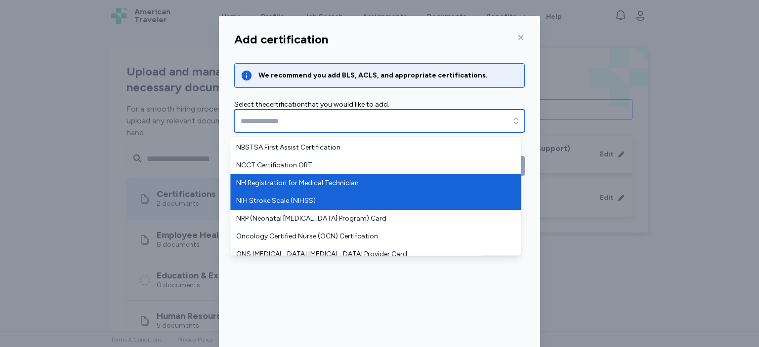
type input "**********"
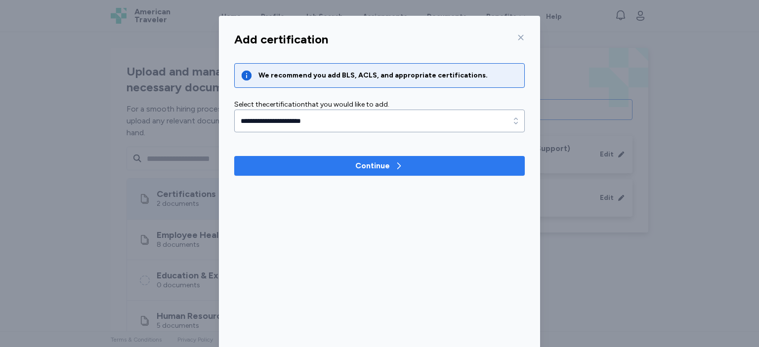
click at [369, 166] on div "Continue" at bounding box center [372, 166] width 35 height 12
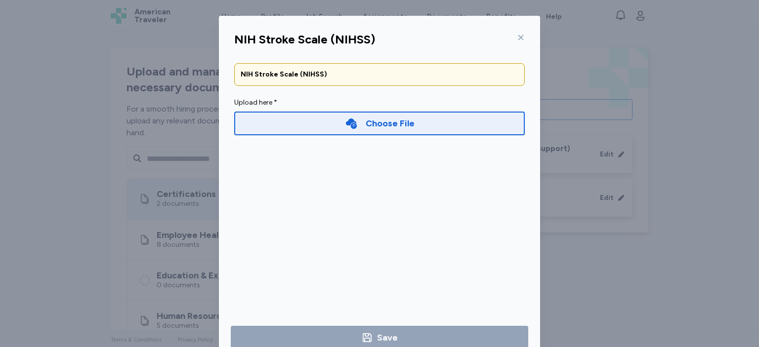
click at [352, 122] on icon at bounding box center [351, 124] width 11 height 10
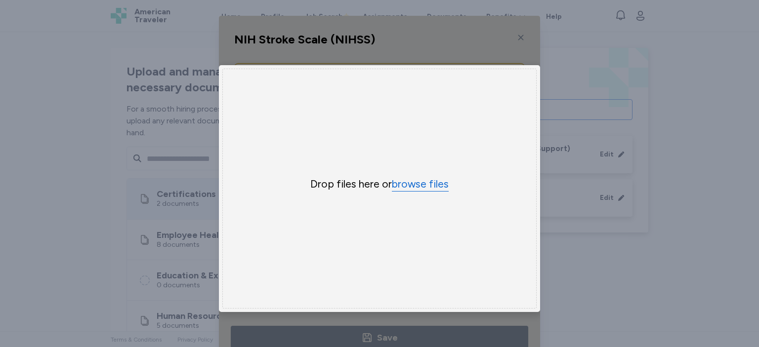
click at [415, 178] on button "browse files" at bounding box center [420, 184] width 57 height 14
click at [520, 37] on div "Uppy Dashboard Window (Press escape to close)" at bounding box center [379, 189] width 321 height 346
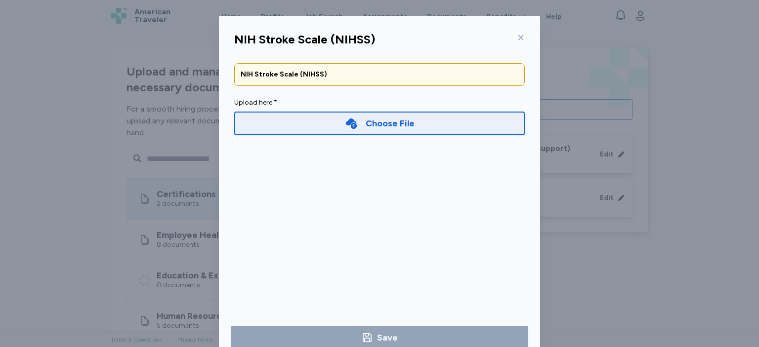
click at [518, 38] on icon at bounding box center [520, 37] width 5 height 5
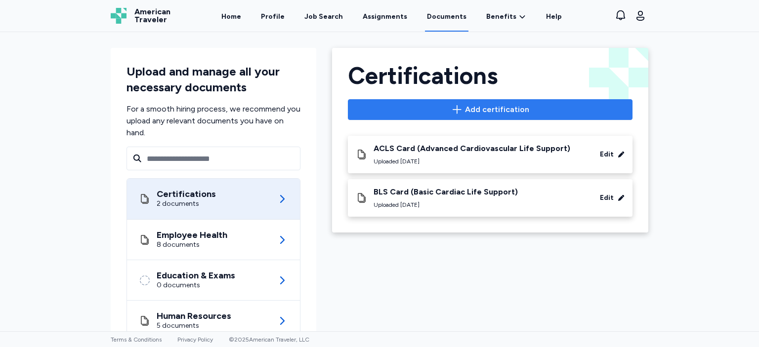
click at [487, 116] on button "Add certification" at bounding box center [490, 109] width 285 height 21
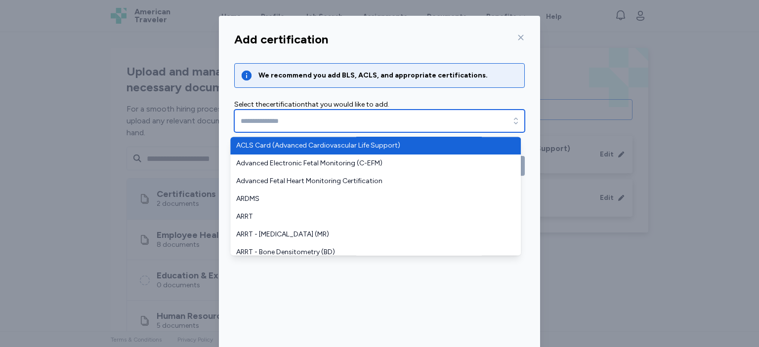
click at [459, 122] on input "text" at bounding box center [379, 121] width 291 height 23
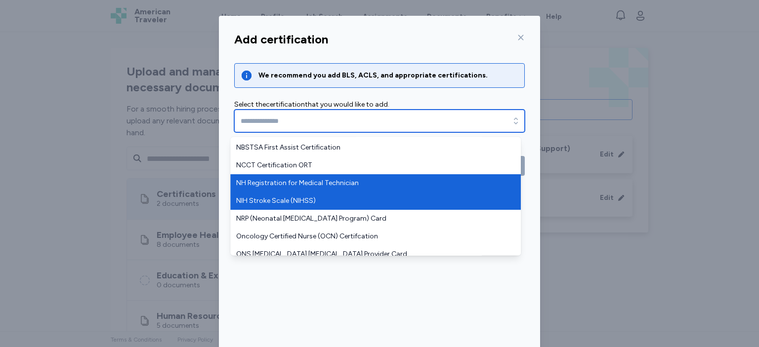
type input "**********"
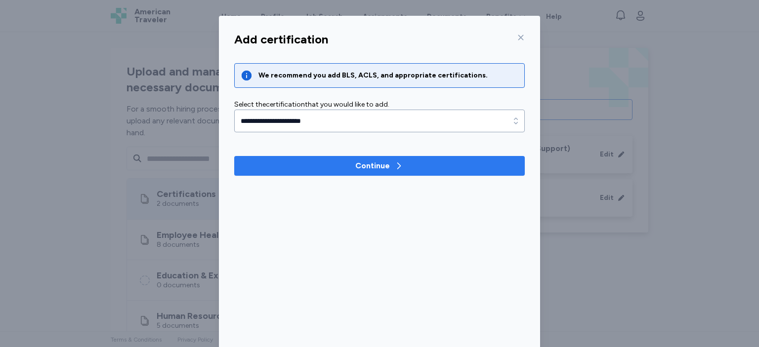
click at [366, 168] on div "Continue" at bounding box center [372, 166] width 35 height 12
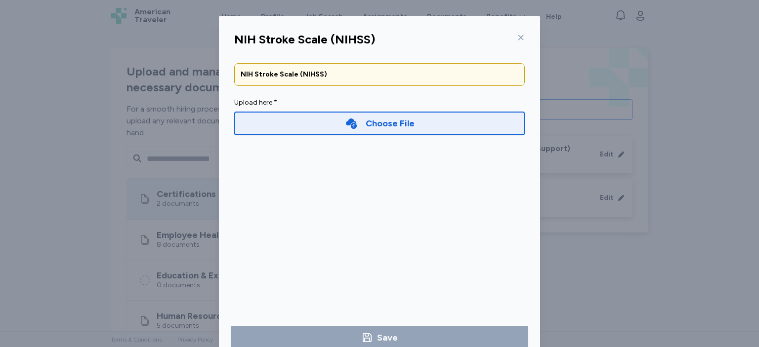
click at [384, 122] on div "Choose File" at bounding box center [390, 124] width 49 height 14
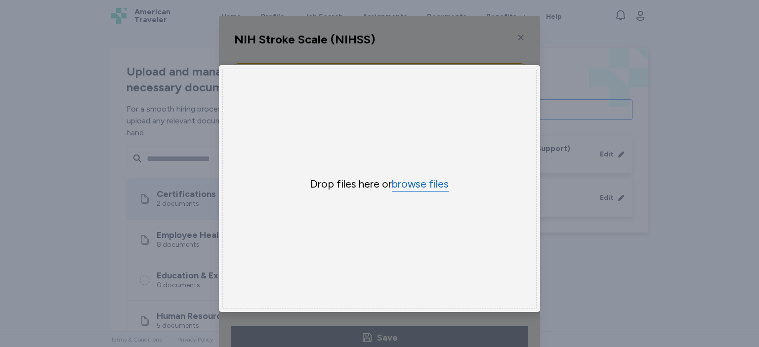
click at [409, 184] on button "browse files" at bounding box center [420, 184] width 57 height 14
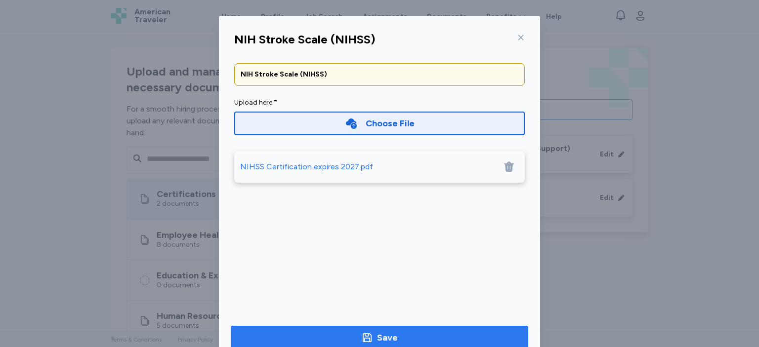
click at [389, 336] on div "Save" at bounding box center [387, 338] width 21 height 14
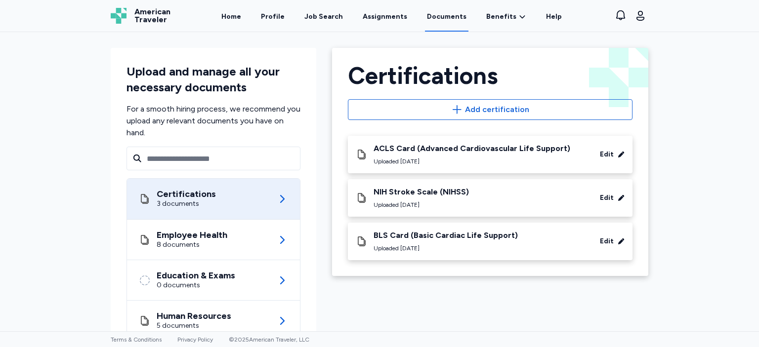
scroll to position [74, 0]
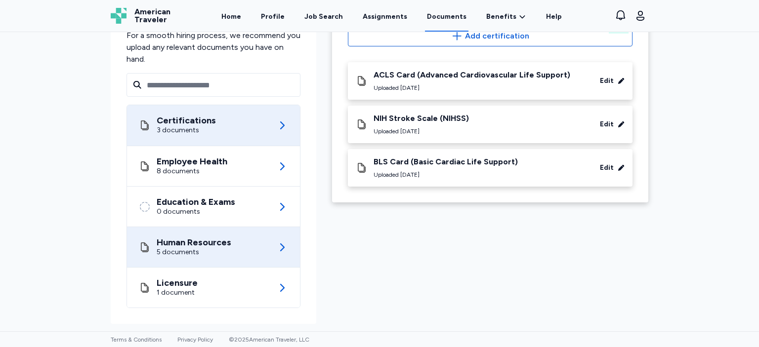
click at [283, 242] on icon at bounding box center [282, 248] width 12 height 12
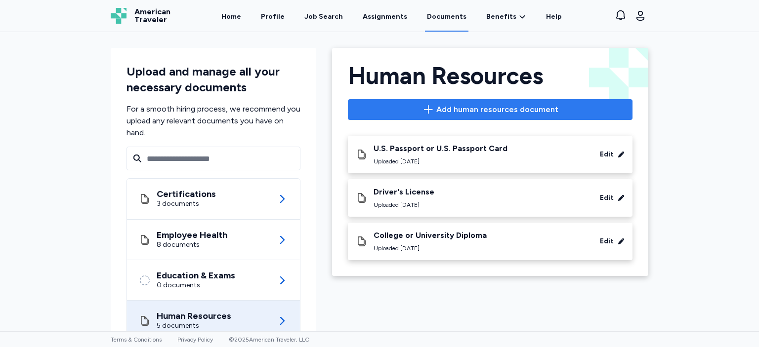
click at [509, 104] on span "Add human resources document" at bounding box center [497, 110] width 122 height 12
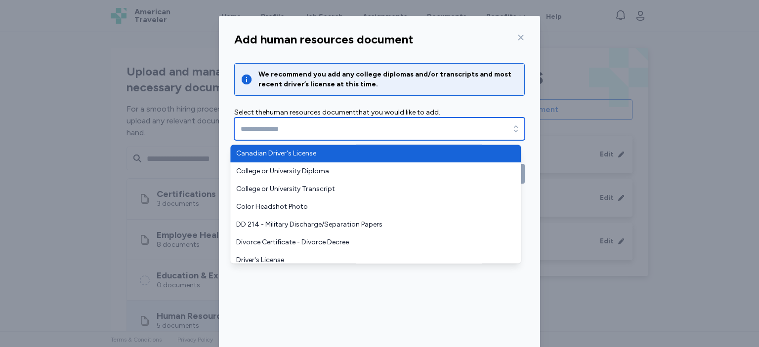
click at [406, 131] on input "text" at bounding box center [379, 129] width 291 height 23
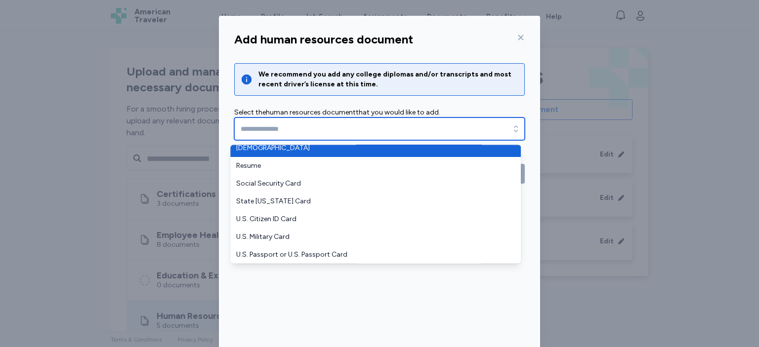
scroll to position [237, 0]
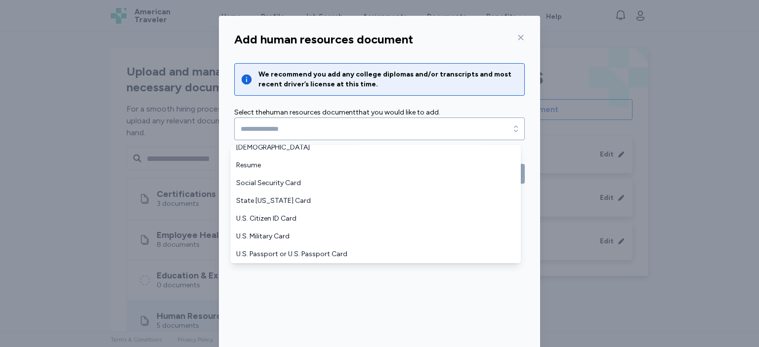
click at [685, 36] on div "Add human resources document We recommend you add any college diplomas and/or t…" at bounding box center [379, 188] width 759 height 377
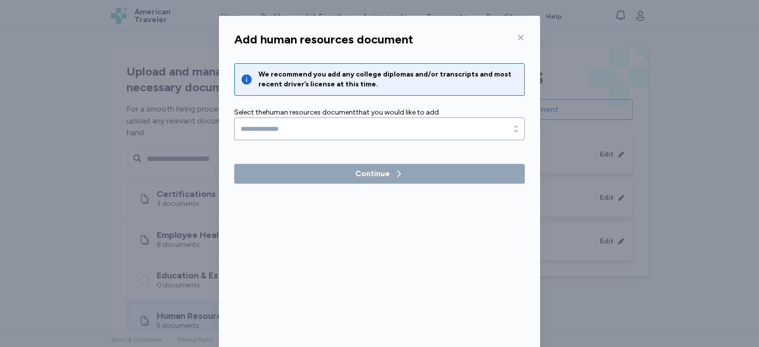
click at [667, 83] on div "Add human resources document We recommend you add any college diplomas and/or t…" at bounding box center [379, 188] width 759 height 377
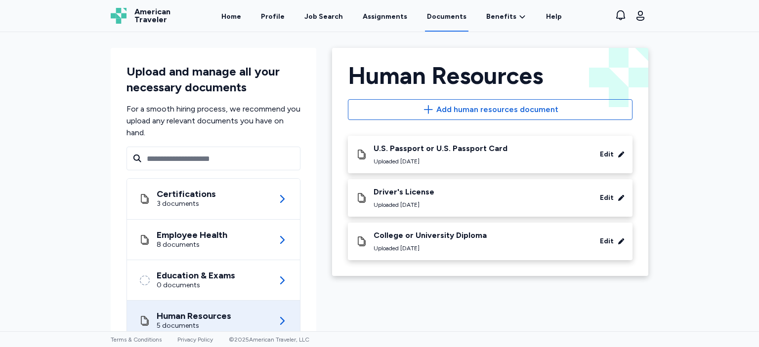
click at [72, 137] on div "Upload and manage all your necessary documents For a smooth hiring process, we …" at bounding box center [379, 181] width 759 height 299
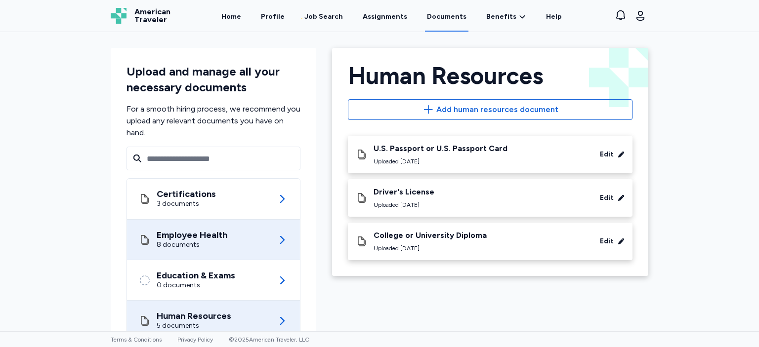
click at [239, 240] on div "Employee Health 8 documents" at bounding box center [213, 240] width 149 height 40
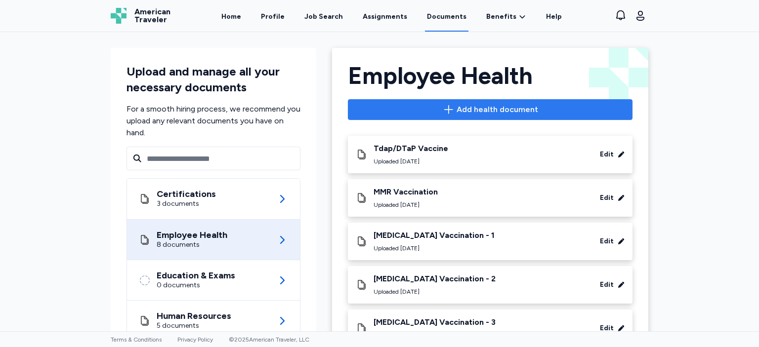
click at [474, 106] on span "Add health document" at bounding box center [498, 110] width 82 height 12
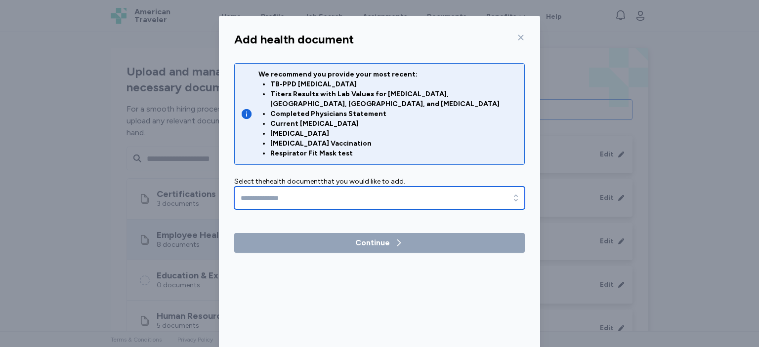
click at [379, 196] on input "text" at bounding box center [379, 198] width 291 height 23
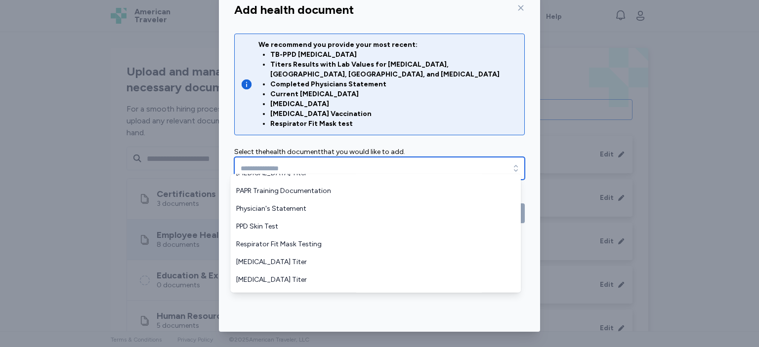
scroll to position [362, 0]
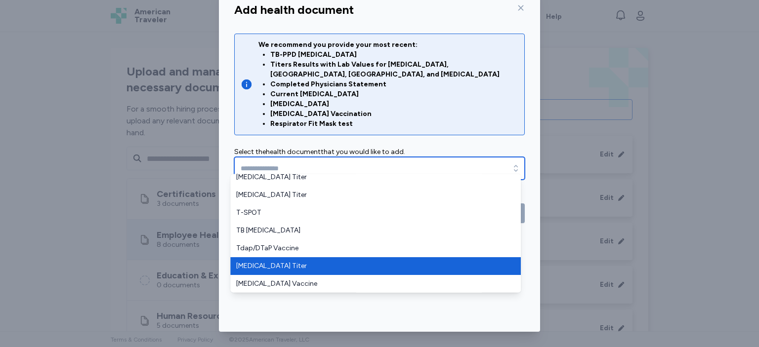
type input "**********"
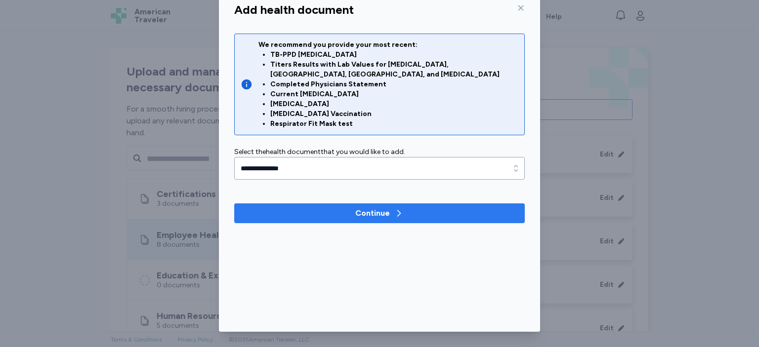
click at [387, 208] on div "Continue" at bounding box center [379, 214] width 48 height 12
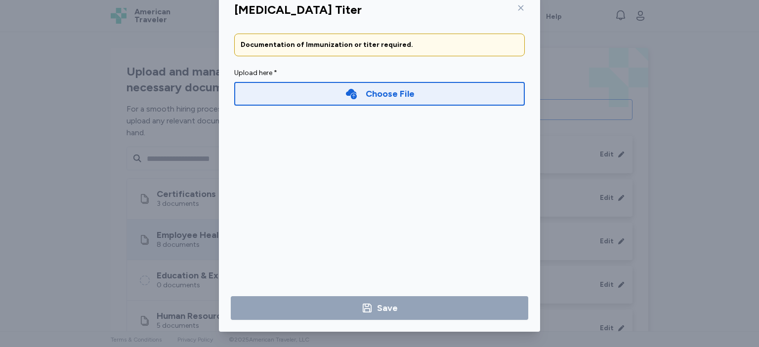
click at [374, 90] on div "Choose File" at bounding box center [390, 94] width 49 height 14
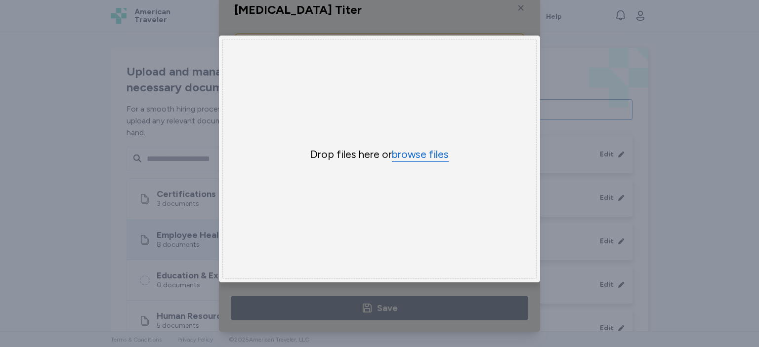
click at [413, 155] on button "browse files" at bounding box center [420, 155] width 57 height 14
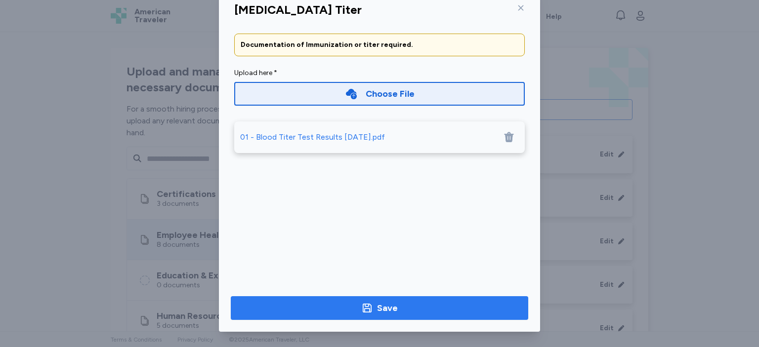
click at [370, 308] on div "Save" at bounding box center [379, 308] width 37 height 14
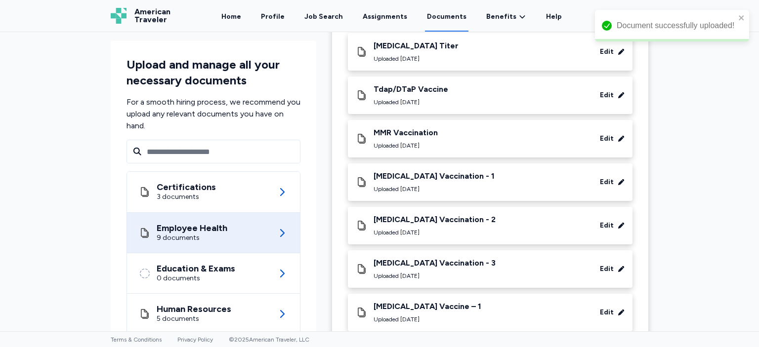
scroll to position [21, 0]
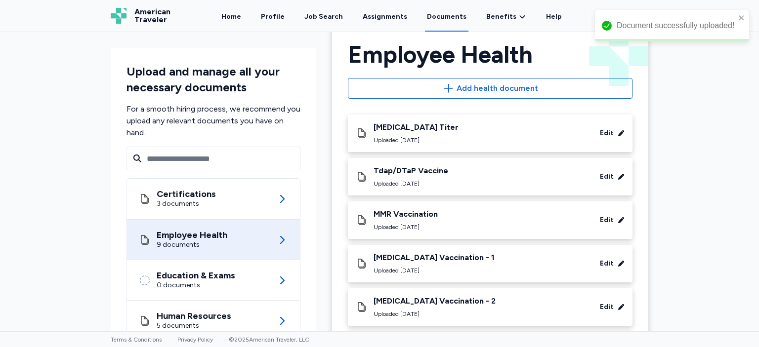
click at [445, 121] on div "Varicella Titer Uploaded Oct 15, 2025 Edit" at bounding box center [490, 134] width 285 height 38
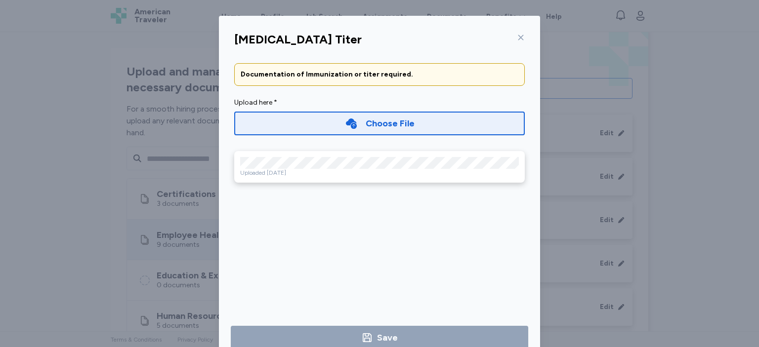
drag, startPoint x: 648, startPoint y: 82, endPoint x: 657, endPoint y: 82, distance: 8.9
click at [657, 82] on div "Varicella Titer Documentation of Immunization or titer required. Upload here * …" at bounding box center [379, 188] width 759 height 377
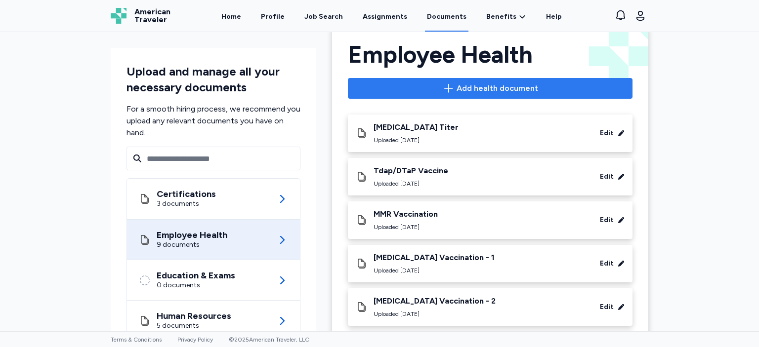
click at [466, 88] on span "Add health document" at bounding box center [498, 89] width 82 height 12
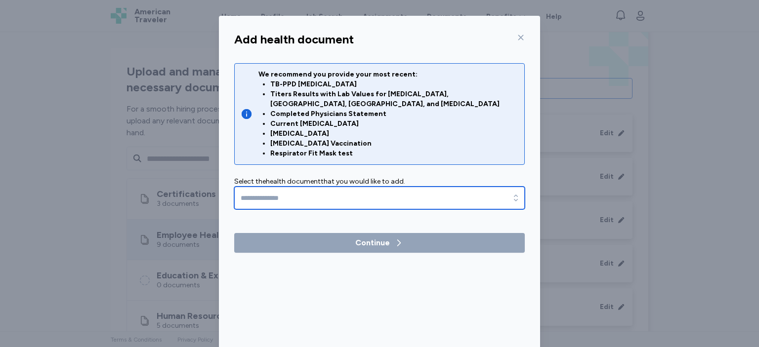
click at [282, 189] on input "text" at bounding box center [379, 198] width 291 height 23
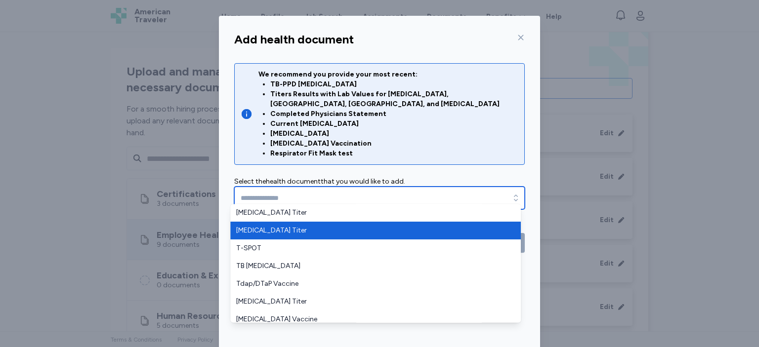
scroll to position [362, 0]
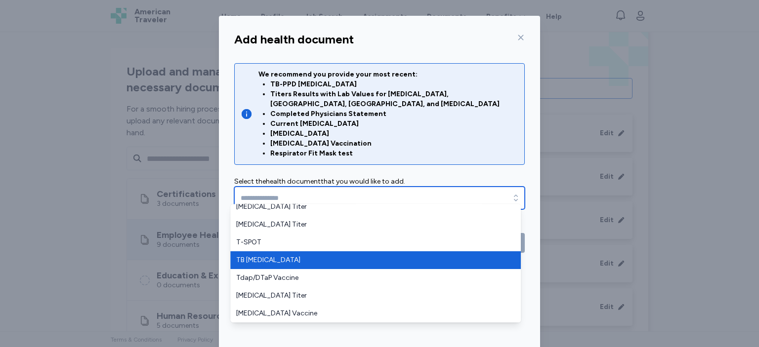
type input "**********"
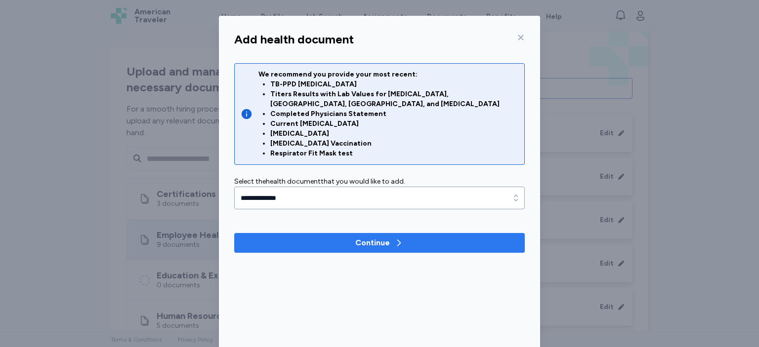
click at [373, 237] on div "Continue" at bounding box center [372, 243] width 35 height 12
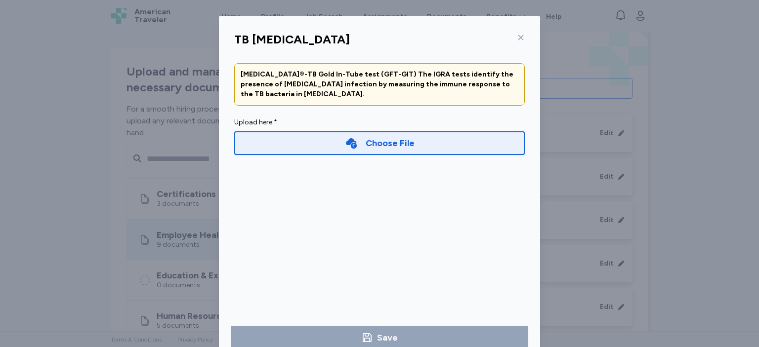
click at [412, 134] on div "Choose File" at bounding box center [379, 143] width 291 height 24
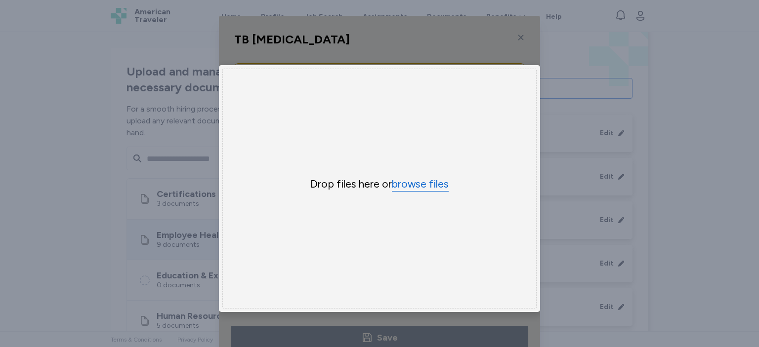
click at [413, 191] on button "browse files" at bounding box center [420, 184] width 57 height 14
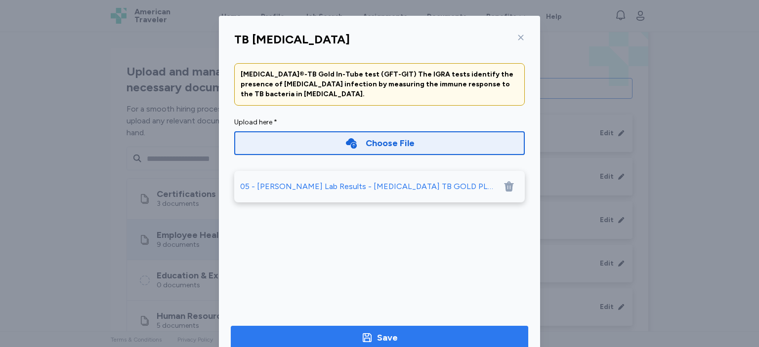
click at [389, 342] on div "Save" at bounding box center [387, 338] width 21 height 14
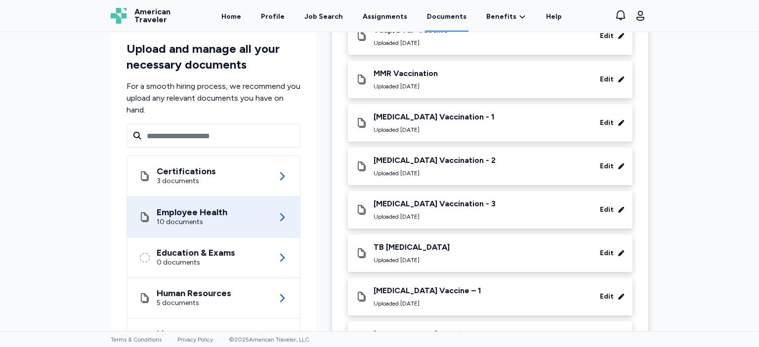
scroll to position [15, 0]
